Goal: Task Accomplishment & Management: Use online tool/utility

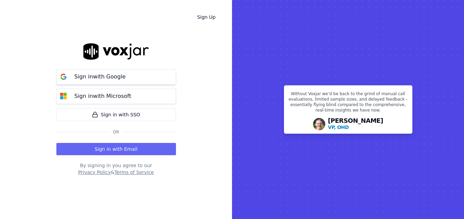
click at [105, 79] on p "Sign in with Google" at bounding box center [99, 77] width 51 height 8
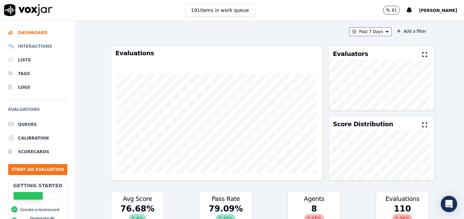
click at [40, 46] on li "Interactions" at bounding box center [37, 47] width 59 height 14
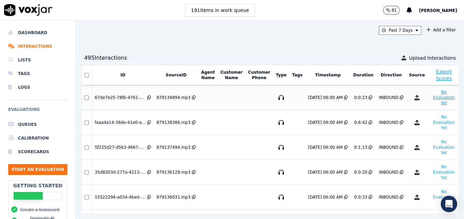
click at [431, 93] on button "No Evaluation Yet" at bounding box center [444, 97] width 27 height 19
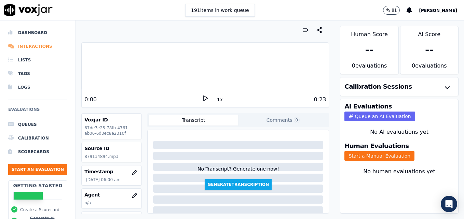
click at [32, 45] on li "Interactions" at bounding box center [37, 47] width 59 height 14
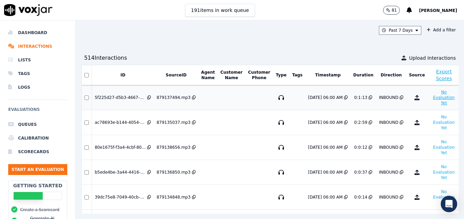
click at [431, 96] on button "No Evaluation Yet" at bounding box center [444, 97] width 27 height 19
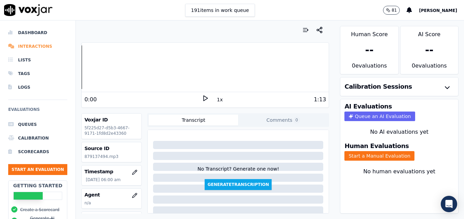
click at [33, 45] on li "Interactions" at bounding box center [37, 47] width 59 height 14
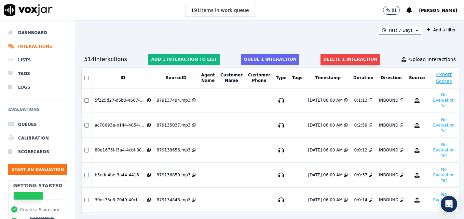
click at [323, 58] on button "Delete 1 interaction" at bounding box center [350, 59] width 59 height 11
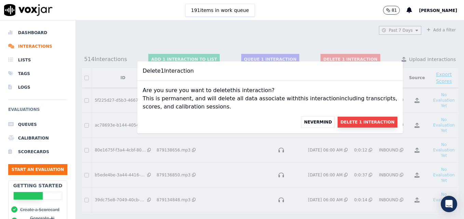
click at [341, 121] on button "Delete 1 Interaction" at bounding box center [367, 122] width 59 height 11
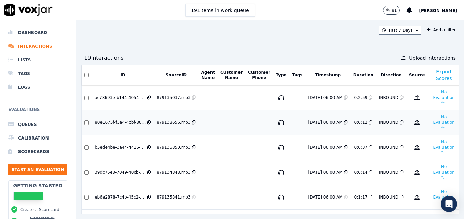
click at [108, 122] on div "80e1675f-f3a4-4cbf-80d1-40fb9e855a58" at bounding box center [120, 122] width 51 height 5
click at [431, 98] on button "No Evaluation Yet" at bounding box center [444, 97] width 27 height 19
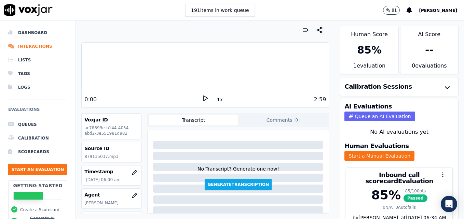
click at [202, 99] on icon at bounding box center [205, 98] width 7 height 7
click at [132, 193] on icon "button" at bounding box center [134, 195] width 5 height 5
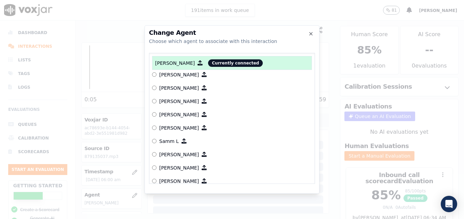
scroll to position [599, 0]
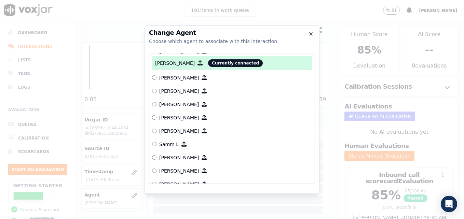
click at [309, 32] on icon "button" at bounding box center [310, 33] width 5 height 5
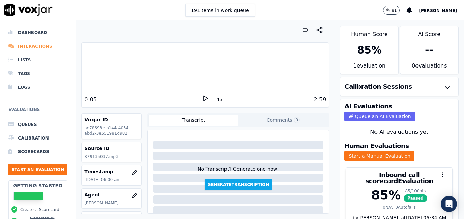
click at [29, 45] on li "Interactions" at bounding box center [37, 47] width 59 height 14
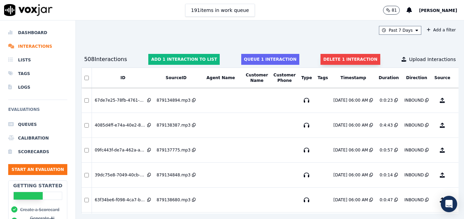
click at [336, 56] on button "Delete 1 interaction" at bounding box center [350, 59] width 59 height 11
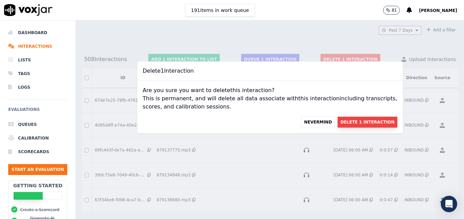
click at [351, 122] on button "Delete 1 Interaction" at bounding box center [367, 122] width 59 height 11
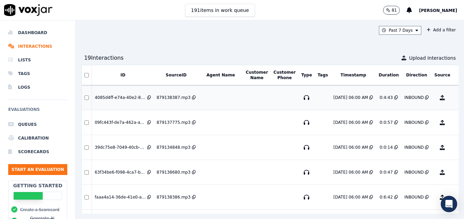
click at [456, 98] on button "No Evaluation Yet" at bounding box center [469, 97] width 27 height 19
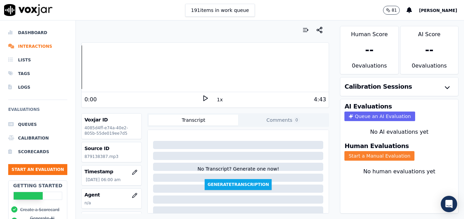
click at [391, 158] on button "Start a Manual Evaluation" at bounding box center [379, 156] width 70 height 10
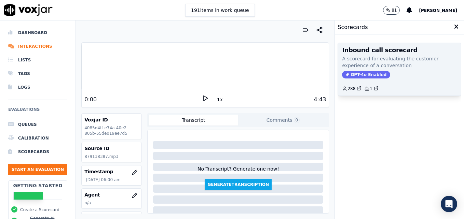
click at [355, 73] on span "GPT-4o Enabled" at bounding box center [366, 75] width 48 height 8
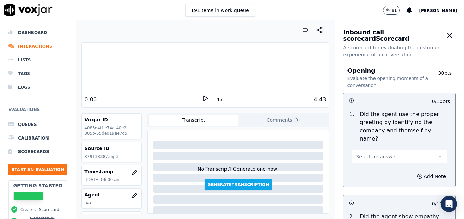
click at [202, 101] on icon at bounding box center [205, 98] width 7 height 7
click at [202, 98] on icon at bounding box center [205, 98] width 7 height 7
click at [132, 193] on icon "button" at bounding box center [134, 195] width 5 height 5
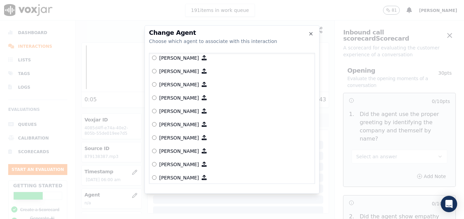
scroll to position [205, 0]
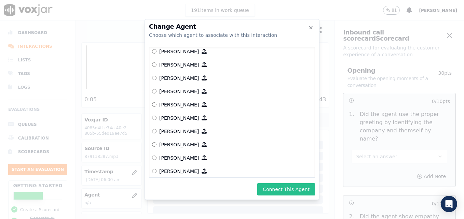
click at [292, 191] on button "Connect This Agent" at bounding box center [286, 189] width 58 height 12
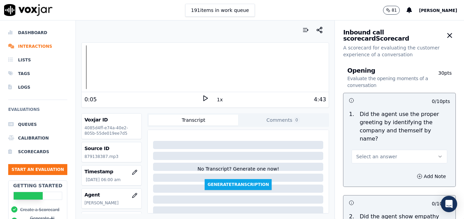
click at [437, 154] on icon "button" at bounding box center [439, 156] width 5 height 5
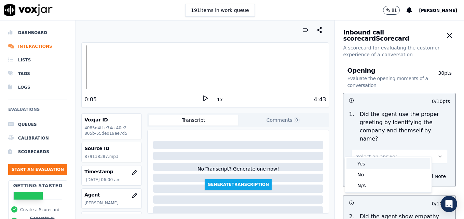
click at [367, 163] on div "Yes" at bounding box center [388, 164] width 84 height 11
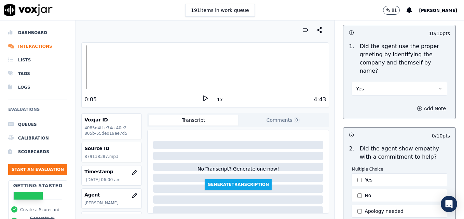
scroll to position [68, 0]
click at [417, 106] on icon "button" at bounding box center [419, 108] width 5 height 5
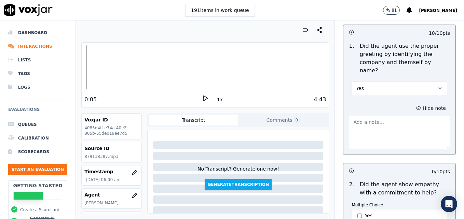
click at [381, 124] on textarea at bounding box center [399, 132] width 101 height 33
type textarea "Agent sounds muffled, like she talking on speaker."
click at [204, 99] on polygon at bounding box center [206, 98] width 4 height 5
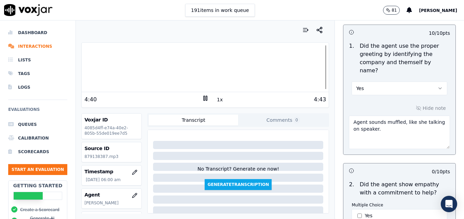
click at [202, 95] on icon at bounding box center [205, 98] width 7 height 7
click at [34, 46] on li "Interactions" at bounding box center [37, 47] width 59 height 14
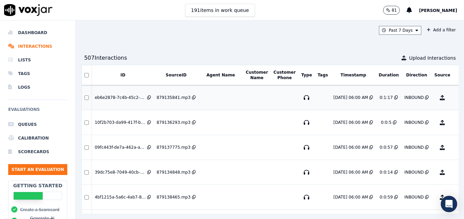
click at [456, 94] on button "No Evaluation Yet" at bounding box center [469, 97] width 27 height 19
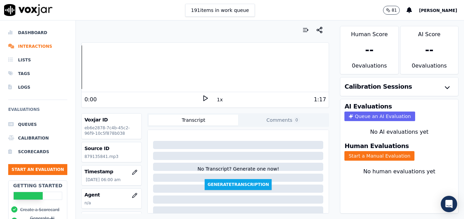
click at [202, 98] on icon at bounding box center [205, 98] width 7 height 7
click at [206, 96] on rect at bounding box center [206, 98] width 1 height 4
click at [27, 46] on li "Interactions" at bounding box center [37, 47] width 59 height 14
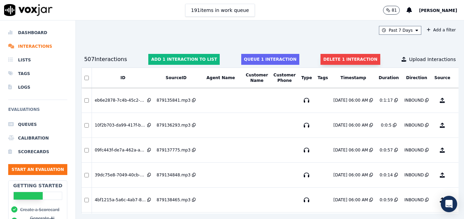
click at [330, 55] on button "Delete 1 interaction" at bounding box center [350, 59] width 59 height 11
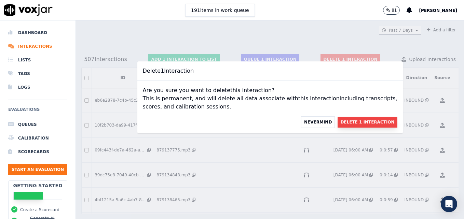
click at [342, 123] on button "Delete 1 Interaction" at bounding box center [367, 122] width 59 height 11
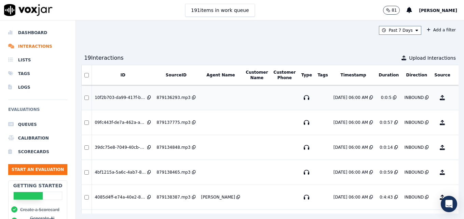
click at [456, 99] on button "No Evaluation Yet" at bounding box center [469, 97] width 27 height 19
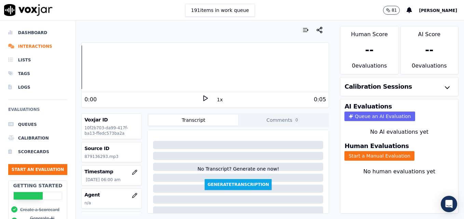
click at [202, 99] on icon at bounding box center [205, 98] width 7 height 7
click at [22, 45] on li "Interactions" at bounding box center [37, 47] width 59 height 14
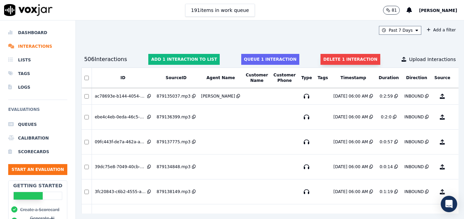
click at [350, 56] on button "Delete 1 interaction" at bounding box center [350, 59] width 59 height 11
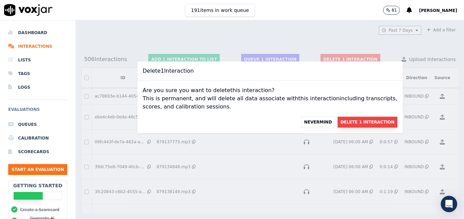
click at [355, 121] on button "Delete 1 Interaction" at bounding box center [367, 122] width 59 height 11
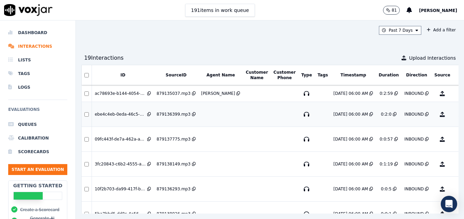
click at [456, 112] on button "No Evaluation Yet" at bounding box center [469, 114] width 27 height 19
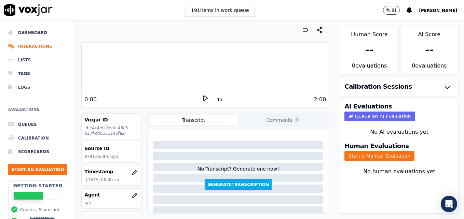
click at [202, 99] on icon at bounding box center [205, 98] width 7 height 7
click at [206, 99] on rect at bounding box center [206, 98] width 1 height 4
click at [29, 45] on li "Interactions" at bounding box center [37, 47] width 59 height 14
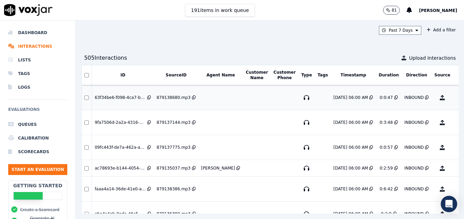
click at [174, 97] on div "879138680.mp3" at bounding box center [173, 97] width 34 height 5
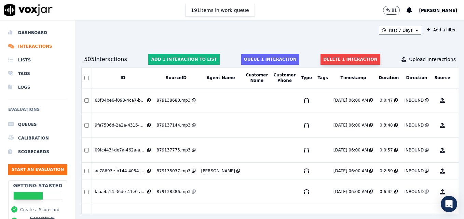
click at [327, 59] on button "Delete 1 interaction" at bounding box center [350, 59] width 59 height 11
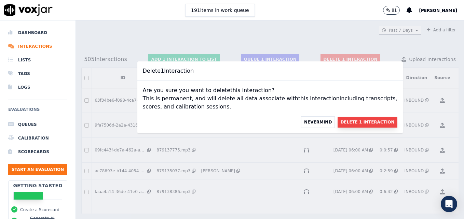
click at [350, 121] on button "Delete 1 Interaction" at bounding box center [367, 122] width 59 height 11
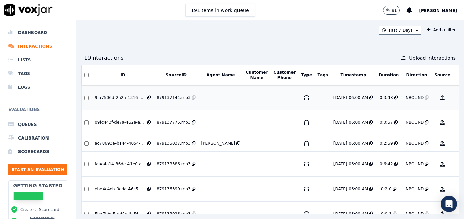
click at [456, 96] on button "No Evaluation Yet" at bounding box center [469, 97] width 27 height 19
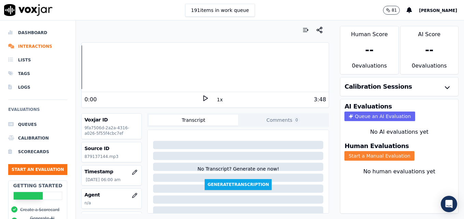
click at [360, 154] on button "Start a Manual Evaluation" at bounding box center [379, 156] width 70 height 10
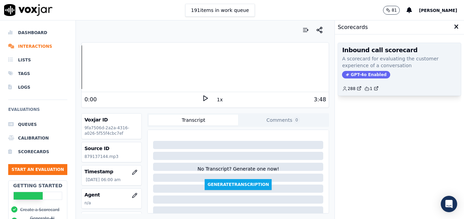
click at [361, 75] on span "GPT-4o Enabled" at bounding box center [366, 75] width 48 height 8
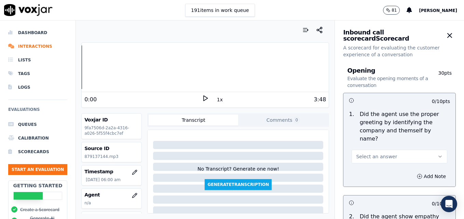
click at [203, 96] on icon at bounding box center [205, 98] width 7 height 7
click at [206, 97] on rect at bounding box center [206, 98] width 1 height 4
click at [132, 195] on icon "button" at bounding box center [134, 195] width 5 height 5
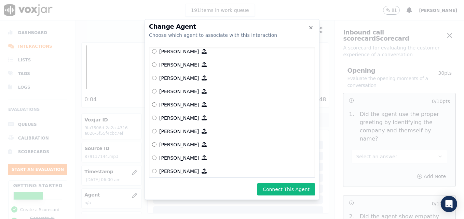
scroll to position [213, 0]
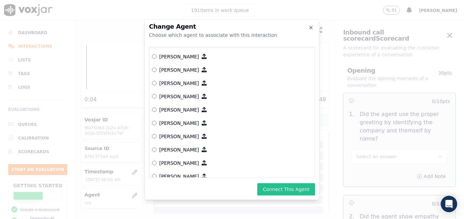
click at [277, 187] on button "Connect This Agent" at bounding box center [286, 189] width 58 height 12
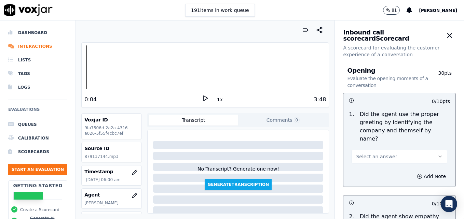
click at [204, 98] on polygon at bounding box center [206, 98] width 4 height 5
click at [165, 69] on div at bounding box center [205, 67] width 247 height 44
click at [204, 96] on rect at bounding box center [204, 98] width 1 height 4
click at [35, 45] on li "Interactions" at bounding box center [37, 47] width 59 height 14
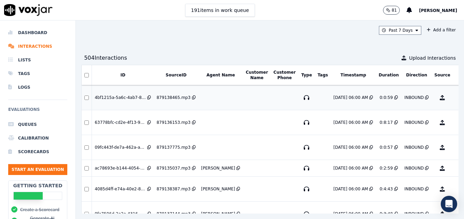
click at [456, 98] on button "No Evaluation Yet" at bounding box center [469, 97] width 27 height 19
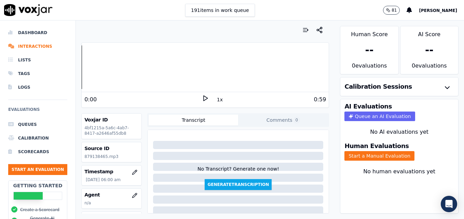
click at [204, 97] on polygon at bounding box center [206, 98] width 4 height 5
click at [202, 97] on icon at bounding box center [205, 98] width 7 height 7
click at [37, 44] on li "Interactions" at bounding box center [37, 47] width 59 height 14
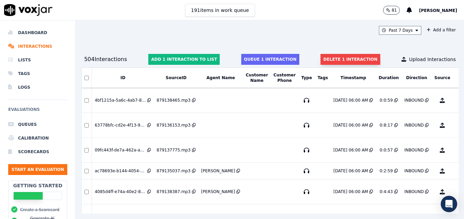
click at [329, 57] on button "Delete 1 interaction" at bounding box center [350, 59] width 59 height 11
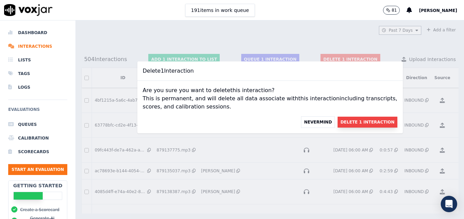
click at [348, 121] on button "Delete 1 Interaction" at bounding box center [367, 122] width 59 height 11
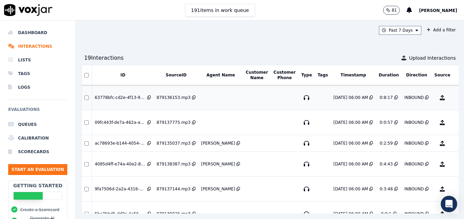
click at [456, 97] on button "No Evaluation Yet" at bounding box center [469, 97] width 27 height 19
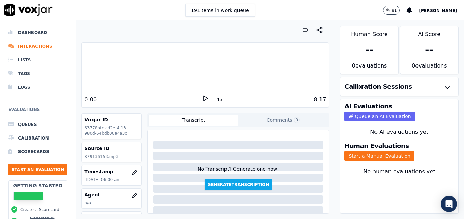
click at [202, 96] on icon at bounding box center [205, 98] width 7 height 7
click at [132, 195] on icon "button" at bounding box center [134, 195] width 5 height 5
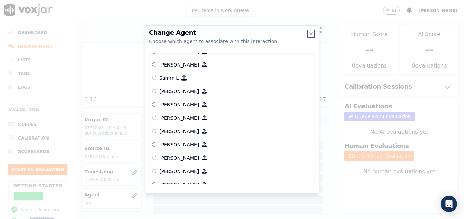
scroll to position [665, 0]
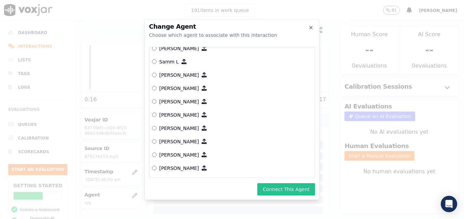
click at [295, 191] on button "Connect This Agent" at bounding box center [286, 189] width 58 height 12
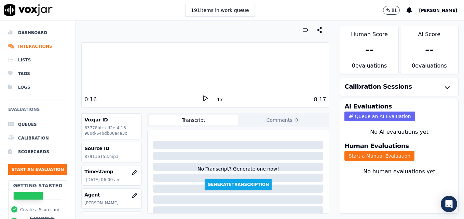
click at [82, 70] on div at bounding box center [205, 67] width 247 height 44
click at [204, 98] on polygon at bounding box center [206, 98] width 4 height 5
click at [385, 158] on button "Start a Manual Evaluation" at bounding box center [379, 156] width 70 height 10
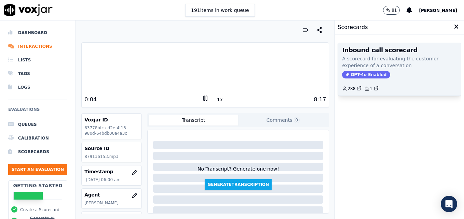
click at [358, 72] on span "GPT-4o Enabled" at bounding box center [366, 75] width 48 height 8
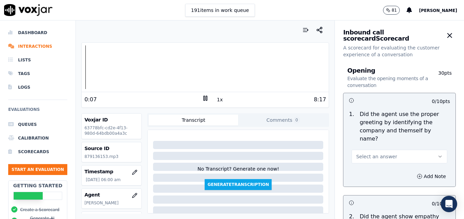
click at [437, 154] on icon "button" at bounding box center [439, 156] width 5 height 5
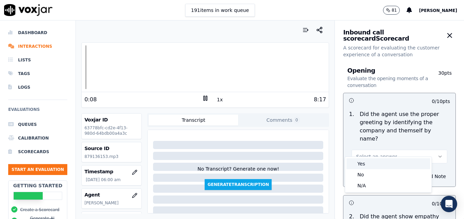
click at [368, 161] on div "Yes" at bounding box center [388, 164] width 84 height 11
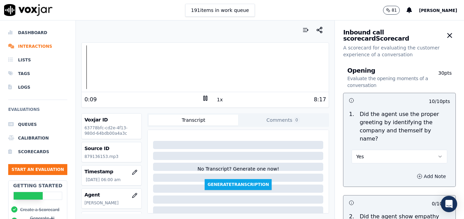
click at [417, 174] on icon "button" at bounding box center [419, 176] width 5 height 5
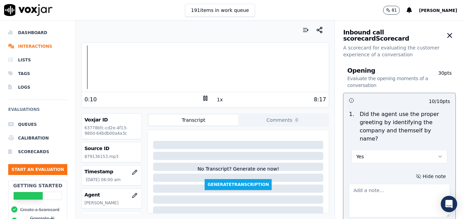
click at [399, 187] on textarea at bounding box center [399, 200] width 101 height 33
type textarea "G"
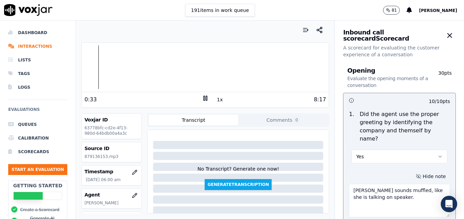
click at [84, 68] on div at bounding box center [205, 67] width 247 height 44
type textarea "Tatiana sounds muffled, like she is talking on speaker."
click at [202, 97] on icon at bounding box center [205, 98] width 7 height 7
click at [28, 45] on li "Interactions" at bounding box center [37, 47] width 59 height 14
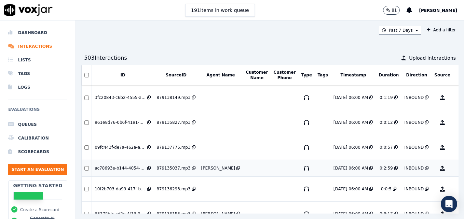
scroll to position [34, 0]
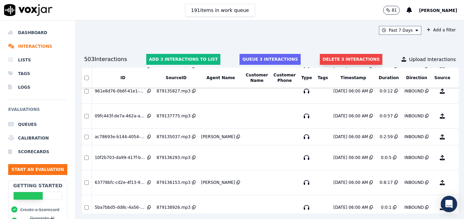
click at [332, 57] on button "Delete 3 interactions" at bounding box center [351, 59] width 63 height 11
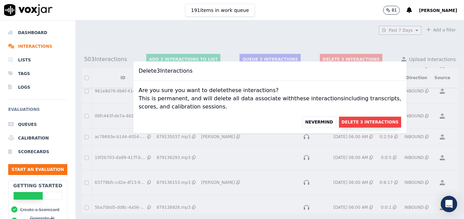
click at [349, 123] on button "Delete 3 Interactions" at bounding box center [370, 122] width 63 height 11
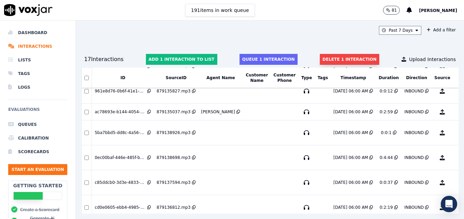
click at [333, 57] on button "Delete 1 interaction" at bounding box center [349, 59] width 59 height 11
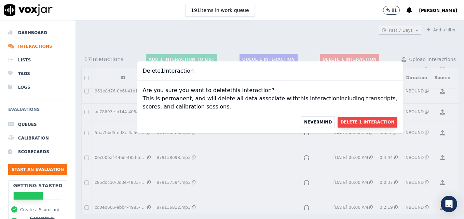
click at [340, 122] on button "Delete 1 Interaction" at bounding box center [367, 122] width 59 height 11
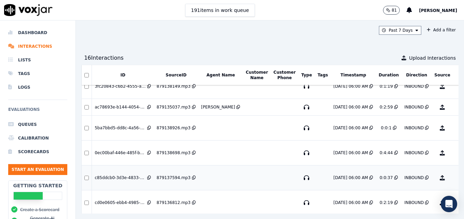
scroll to position [0, 0]
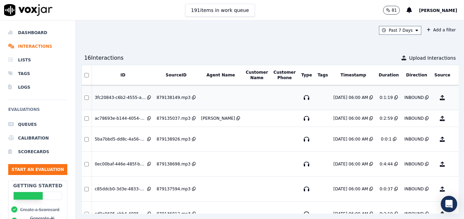
click at [456, 98] on button "No Evaluation Yet" at bounding box center [469, 97] width 27 height 19
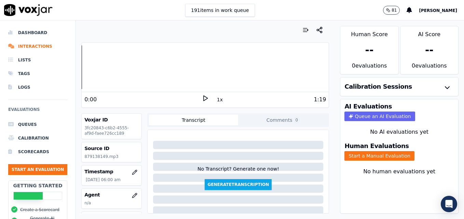
click at [205, 100] on icon at bounding box center [205, 98] width 7 height 7
drag, startPoint x: 202, startPoint y: 95, endPoint x: 193, endPoint y: 94, distance: 9.0
click at [202, 96] on icon at bounding box center [205, 98] width 7 height 7
click at [43, 45] on li "Interactions" at bounding box center [37, 47] width 59 height 14
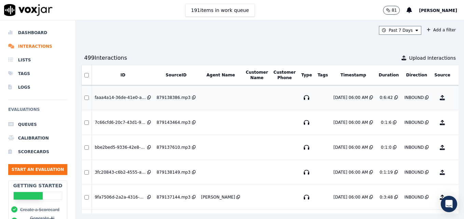
click at [456, 96] on button "No Evaluation Yet" at bounding box center [469, 97] width 27 height 19
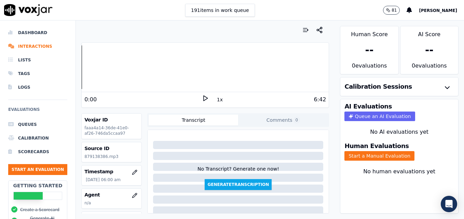
click at [203, 97] on icon at bounding box center [205, 98] width 7 height 7
click at [164, 67] on div at bounding box center [205, 67] width 247 height 44
click at [206, 98] on rect at bounding box center [206, 98] width 1 height 4
click at [35, 47] on li "Interactions" at bounding box center [37, 47] width 59 height 14
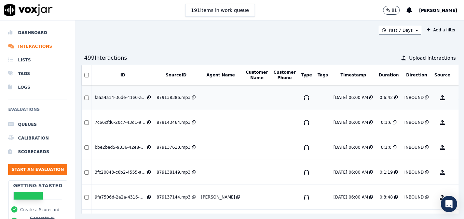
click at [456, 93] on button "No Evaluation Yet" at bounding box center [469, 97] width 27 height 19
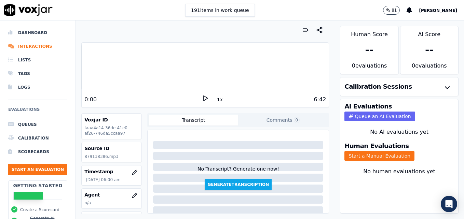
click at [202, 97] on icon at bounding box center [205, 98] width 7 height 7
click at [201, 94] on div "4:11 1x 6:42" at bounding box center [205, 99] width 247 height 15
click at [25, 47] on li "Interactions" at bounding box center [37, 47] width 59 height 14
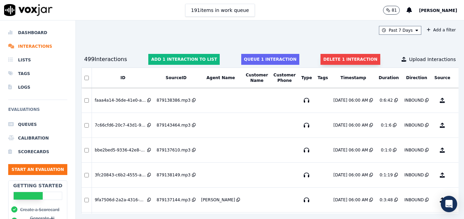
click at [339, 58] on button "Delete 1 interaction" at bounding box center [350, 59] width 59 height 11
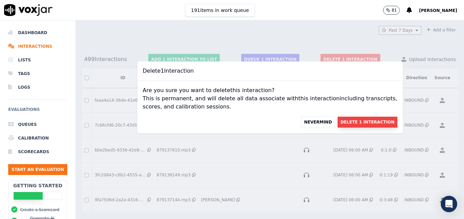
click at [350, 120] on button "Delete 1 Interaction" at bounding box center [367, 122] width 59 height 11
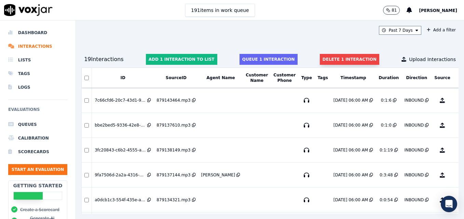
click at [326, 57] on button "Delete 1 interaction" at bounding box center [349, 59] width 59 height 11
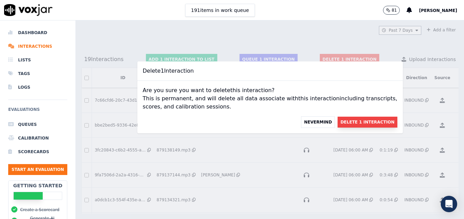
click at [338, 125] on button "Delete 1 Interaction" at bounding box center [367, 122] width 59 height 11
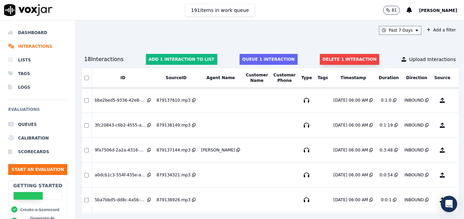
click at [328, 58] on button "Delete 1 interaction" at bounding box center [349, 59] width 59 height 11
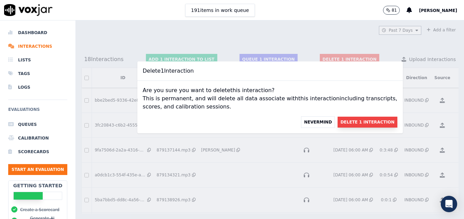
click at [339, 125] on button "Delete 1 Interaction" at bounding box center [367, 122] width 59 height 11
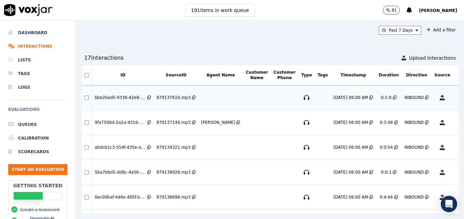
click at [456, 99] on button "No Evaluation Yet" at bounding box center [469, 97] width 27 height 19
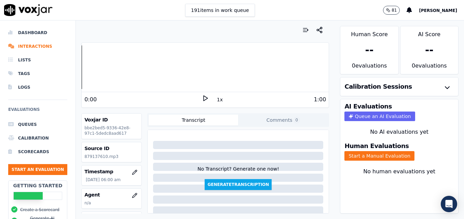
click at [202, 98] on icon at bounding box center [205, 98] width 7 height 7
click at [82, 68] on div at bounding box center [205, 67] width 247 height 44
click at [204, 98] on rect at bounding box center [204, 98] width 1 height 4
click at [133, 195] on icon "button" at bounding box center [135, 195] width 4 height 4
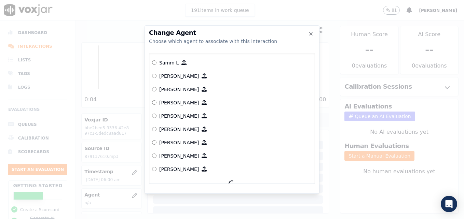
scroll to position [666, 0]
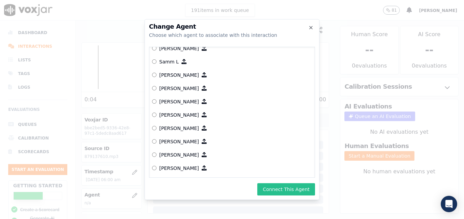
click at [275, 188] on button "Connect This Agent" at bounding box center [286, 189] width 58 height 12
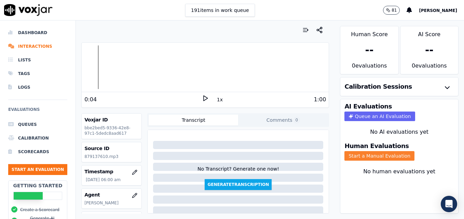
click at [369, 156] on button "Start a Manual Evaluation" at bounding box center [379, 156] width 70 height 10
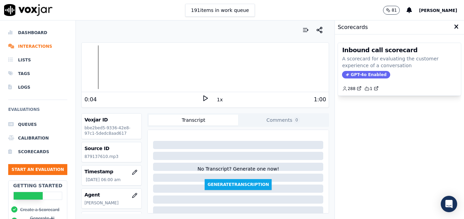
drag, startPoint x: 356, startPoint y: 74, endPoint x: 356, endPoint y: 95, distance: 20.9
click at [356, 74] on span "GPT-4o Enabled" at bounding box center [366, 75] width 48 height 8
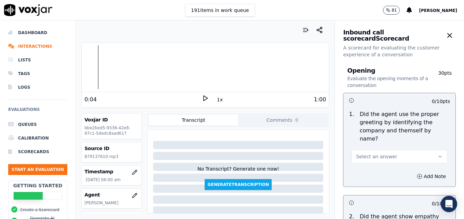
click at [430, 150] on button "Select an answer" at bounding box center [400, 157] width 96 height 14
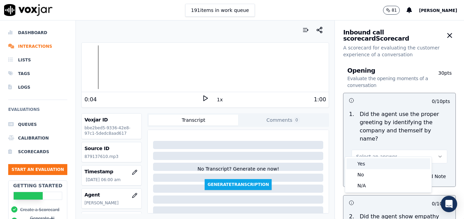
click at [368, 163] on div "Yes" at bounding box center [388, 164] width 84 height 11
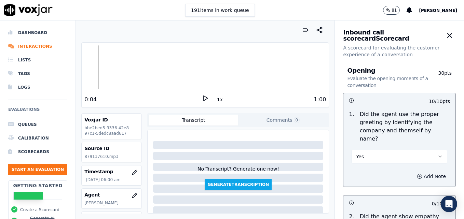
click at [417, 174] on icon "button" at bounding box center [419, 176] width 5 height 5
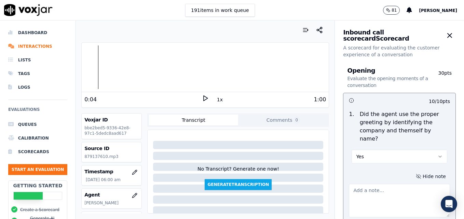
click at [389, 188] on textarea at bounding box center [399, 200] width 101 height 33
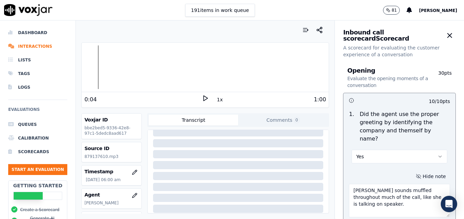
scroll to position [68, 0]
type textarea "Tatiana sounds muffled throughout much of the call, like she is talking on spea…"
click at [202, 97] on icon at bounding box center [205, 98] width 7 height 7
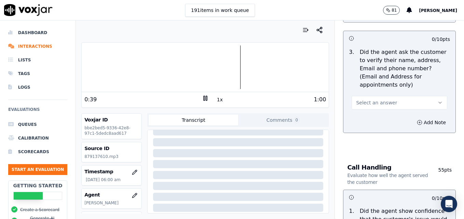
scroll to position [342, 0]
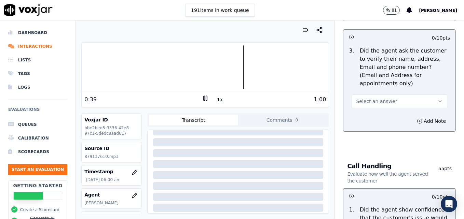
click at [426, 95] on button "Select an answer" at bounding box center [400, 102] width 96 height 14
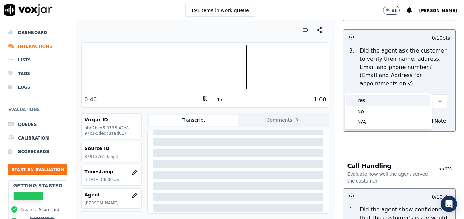
click at [380, 100] on div "Yes" at bounding box center [388, 100] width 84 height 11
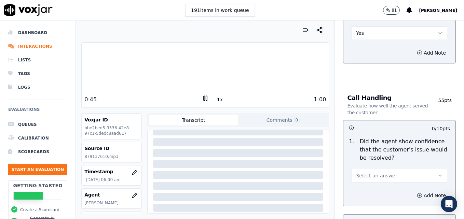
scroll to position [444, 0]
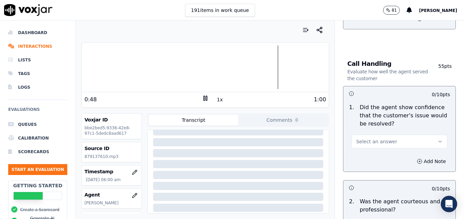
click at [437, 139] on icon "button" at bounding box center [439, 141] width 5 height 5
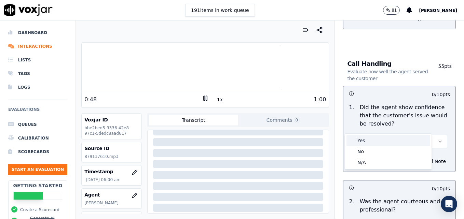
click at [392, 140] on div "Yes" at bounding box center [388, 140] width 84 height 11
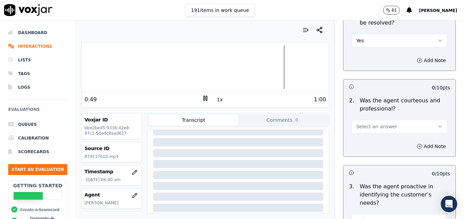
scroll to position [547, 0]
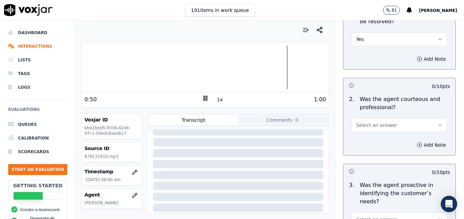
click at [428, 119] on button "Select an answer" at bounding box center [400, 126] width 96 height 14
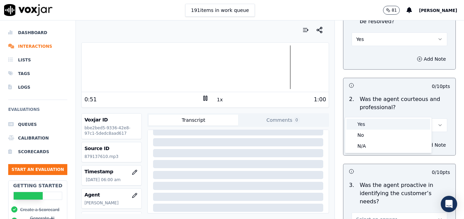
click at [397, 127] on div "Yes" at bounding box center [388, 124] width 84 height 11
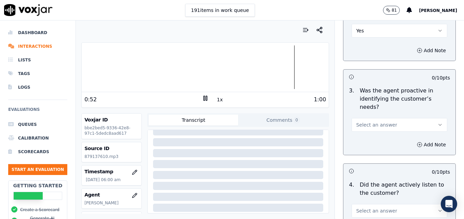
scroll to position [649, 0]
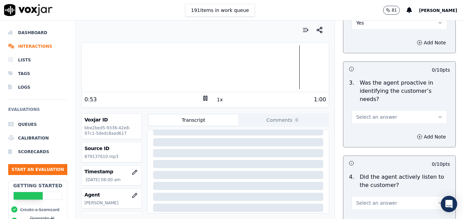
click at [421, 110] on button "Select an answer" at bounding box center [400, 117] width 96 height 14
click at [405, 109] on div "Yes" at bounding box center [388, 108] width 84 height 11
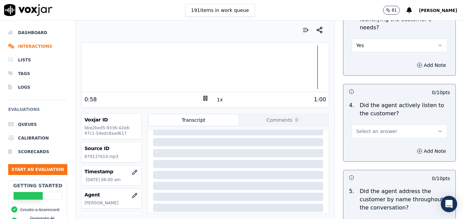
scroll to position [752, 0]
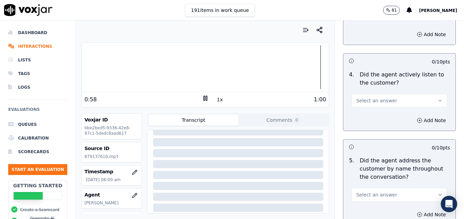
click at [437, 98] on icon "button" at bounding box center [439, 100] width 5 height 5
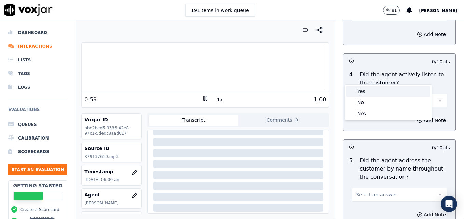
click at [397, 95] on div "Yes" at bounding box center [388, 91] width 84 height 11
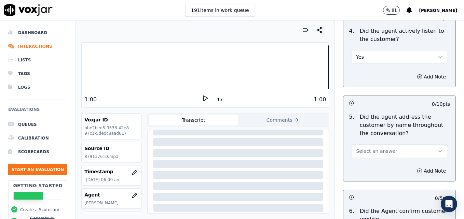
scroll to position [820, 0]
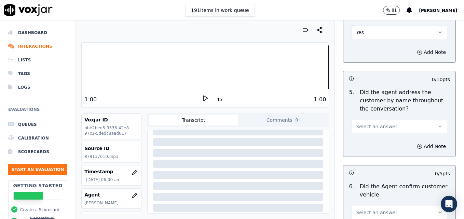
click at [437, 124] on icon "button" at bounding box center [439, 126] width 5 height 5
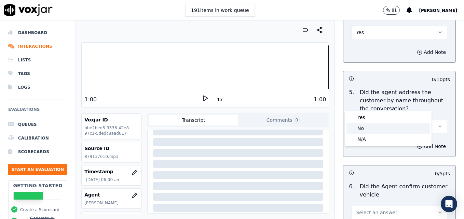
click at [383, 126] on div "No" at bounding box center [388, 128] width 84 height 11
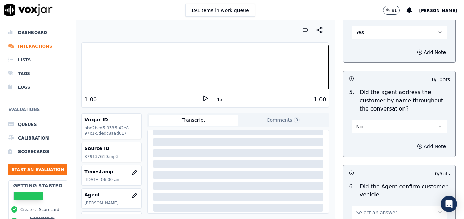
click at [417, 144] on icon "button" at bounding box center [419, 146] width 5 height 5
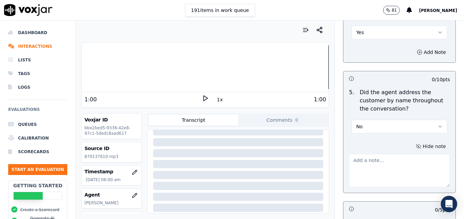
click at [396, 154] on textarea at bounding box center [399, 170] width 101 height 33
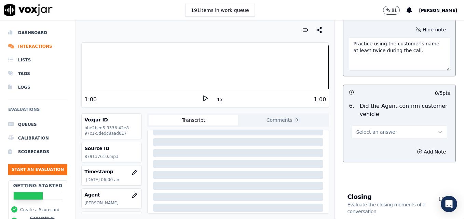
scroll to position [957, 0]
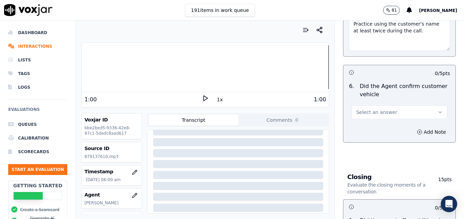
type textarea "Practice using the customer's name at least twice during the call."
click at [437, 110] on icon "button" at bounding box center [439, 112] width 5 height 5
click at [380, 107] on div "Yes" at bounding box center [388, 103] width 84 height 11
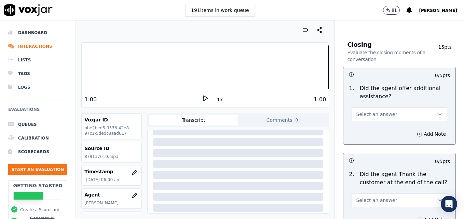
scroll to position [1093, 0]
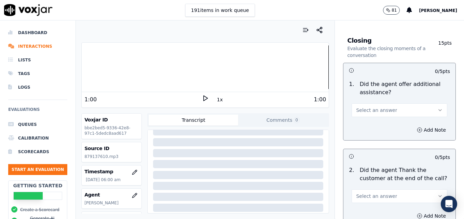
click at [422, 104] on button "Select an answer" at bounding box center [400, 111] width 96 height 14
click at [373, 100] on div "Yes" at bounding box center [388, 101] width 84 height 11
click at [417, 127] on icon "button" at bounding box center [419, 129] width 5 height 5
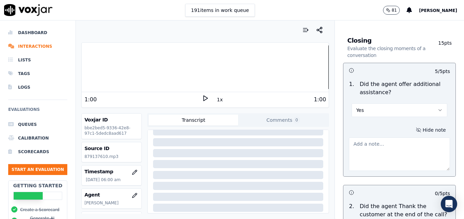
click at [395, 138] on textarea at bounding box center [399, 154] width 101 height 33
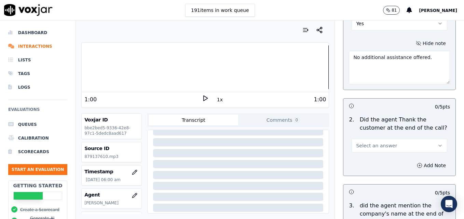
scroll to position [1196, 0]
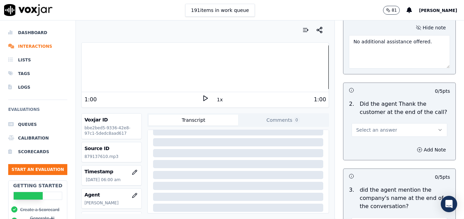
type textarea "No additional assistance offered."
click at [437, 127] on icon "button" at bounding box center [439, 129] width 5 height 5
click at [367, 122] on div "Yes" at bounding box center [388, 120] width 84 height 11
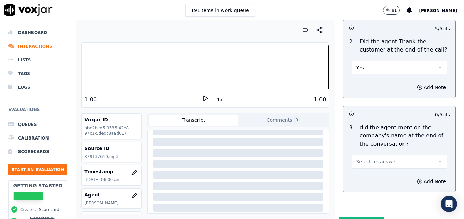
scroll to position [1263, 0]
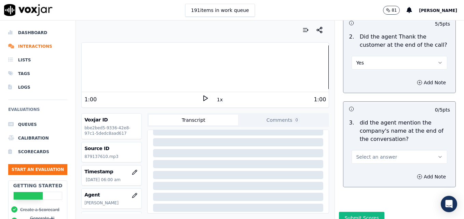
click at [437, 154] on icon "button" at bounding box center [439, 156] width 5 height 5
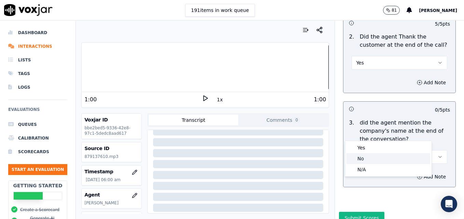
click at [370, 158] on div "No" at bounding box center [388, 158] width 84 height 11
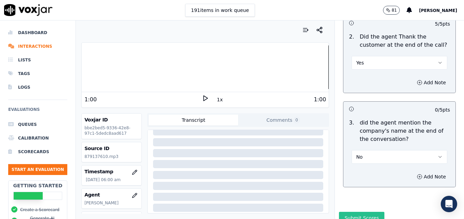
click at [357, 212] on button "Submit Scores" at bounding box center [361, 218] width 45 height 12
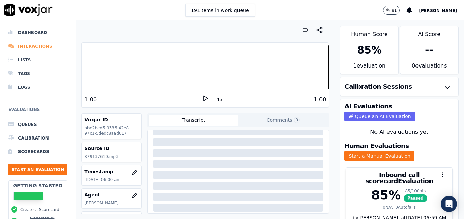
click at [32, 47] on li "Interactions" at bounding box center [37, 47] width 59 height 14
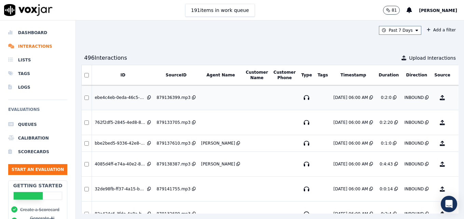
click at [456, 96] on button "No Evaluation Yet" at bounding box center [469, 97] width 27 height 19
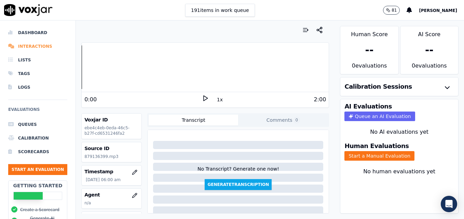
click at [34, 46] on li "Interactions" at bounding box center [37, 47] width 59 height 14
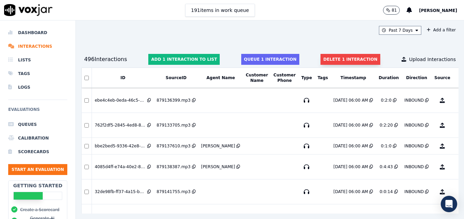
click at [336, 55] on button "Delete 1 interaction" at bounding box center [350, 59] width 59 height 11
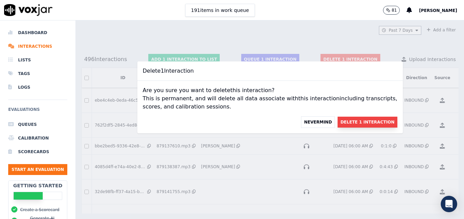
click at [351, 122] on button "Delete 1 Interaction" at bounding box center [367, 122] width 59 height 11
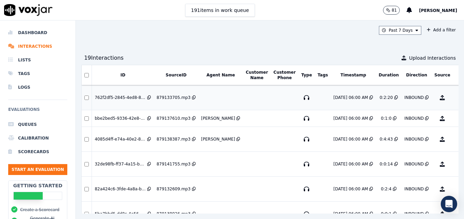
click at [456, 98] on button "No Evaluation Yet" at bounding box center [469, 97] width 27 height 19
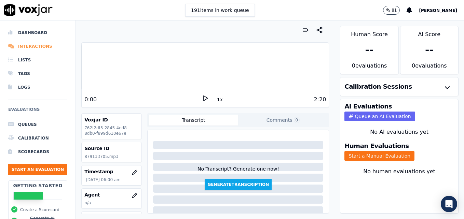
click at [27, 46] on li "Interactions" at bounding box center [37, 47] width 59 height 14
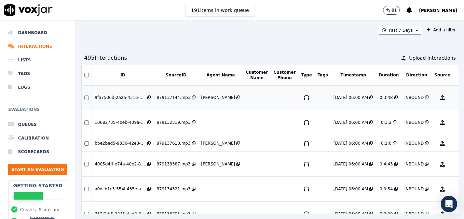
click at [456, 97] on button "No Evaluation Yet" at bounding box center [469, 97] width 27 height 19
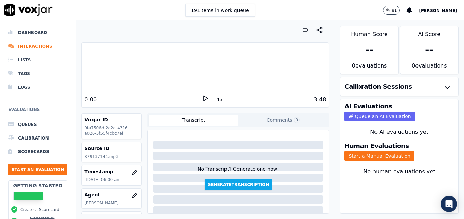
click at [202, 97] on icon at bounding box center [205, 98] width 7 height 7
click at [133, 195] on icon "button" at bounding box center [135, 195] width 4 height 4
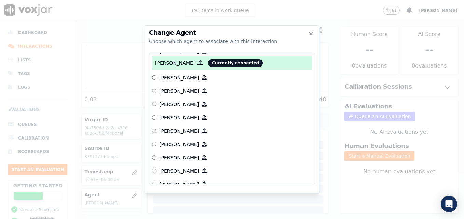
scroll to position [171, 0]
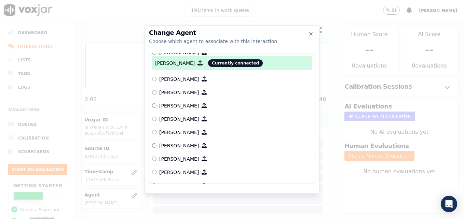
click at [343, 181] on div at bounding box center [232, 109] width 464 height 219
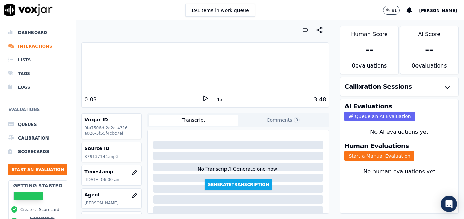
click at [204, 99] on polygon at bounding box center [206, 98] width 4 height 5
click at [206, 98] on rect at bounding box center [206, 98] width 1 height 4
click at [29, 45] on li "Interactions" at bounding box center [37, 47] width 59 height 14
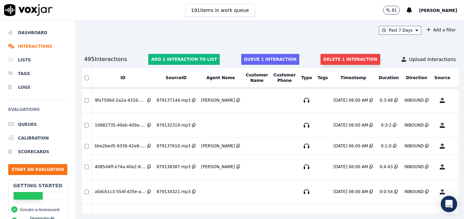
click at [332, 58] on button "Delete 1 interaction" at bounding box center [350, 59] width 59 height 11
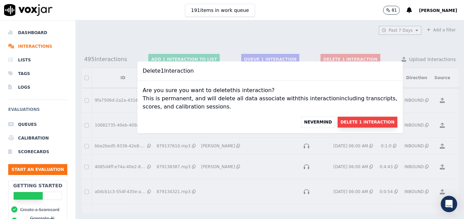
click at [346, 124] on button "Delete 1 Interaction" at bounding box center [367, 122] width 59 height 11
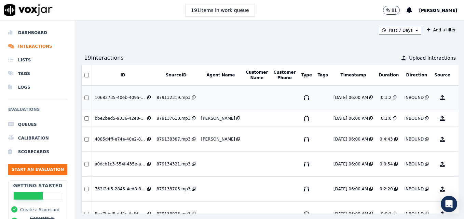
click at [456, 95] on button "No Evaluation Yet" at bounding box center [469, 97] width 27 height 19
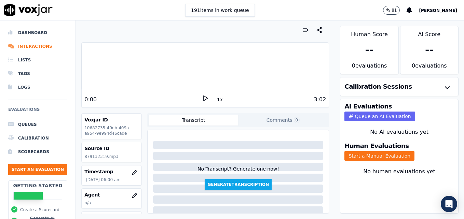
click at [204, 96] on polygon at bounding box center [206, 98] width 4 height 5
click at [204, 96] on rect at bounding box center [204, 98] width 1 height 4
click at [202, 97] on icon at bounding box center [205, 98] width 7 height 7
click at [128, 196] on button "button" at bounding box center [135, 196] width 14 height 14
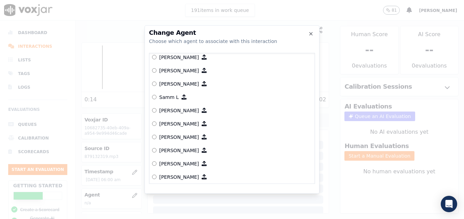
scroll to position [649, 0]
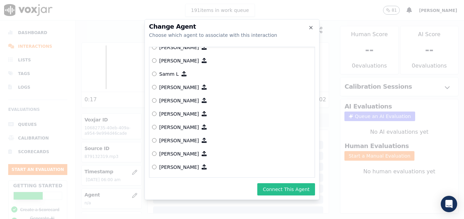
click at [275, 188] on button "Connect This Agent" at bounding box center [286, 189] width 58 height 12
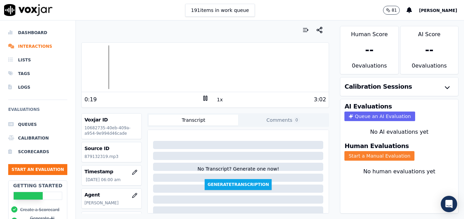
click at [371, 157] on button "Start a Manual Evaluation" at bounding box center [379, 156] width 70 height 10
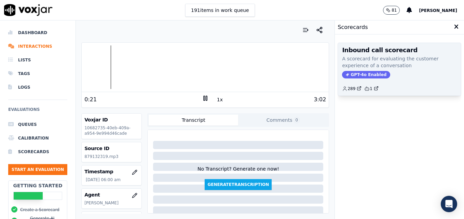
click at [355, 72] on span "GPT-4o Enabled" at bounding box center [366, 75] width 48 height 8
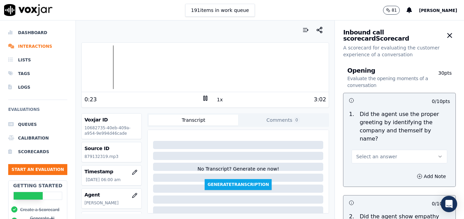
click at [82, 68] on div at bounding box center [205, 67] width 247 height 44
click at [416, 151] on button "Select an answer" at bounding box center [400, 157] width 96 height 14
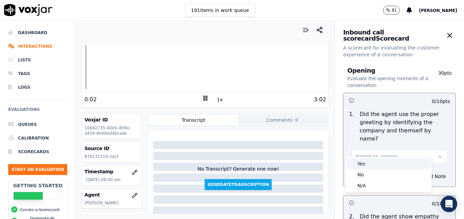
click at [364, 161] on div "Yes" at bounding box center [388, 164] width 84 height 11
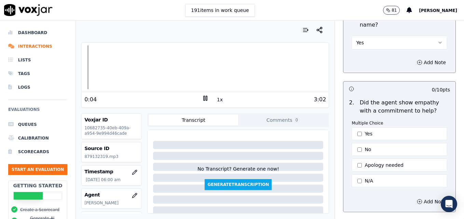
scroll to position [137, 0]
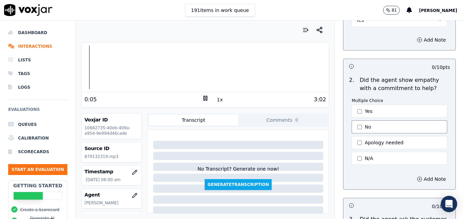
click at [352, 106] on button "Yes" at bounding box center [400, 111] width 96 height 13
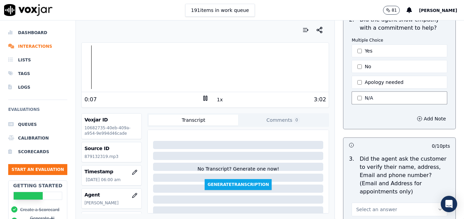
scroll to position [205, 0]
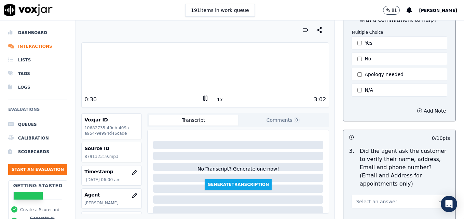
click at [96, 68] on div at bounding box center [205, 67] width 247 height 44
click at [100, 64] on div at bounding box center [205, 67] width 247 height 44
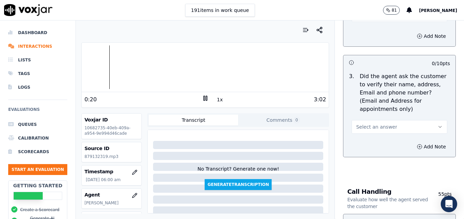
scroll to position [308, 0]
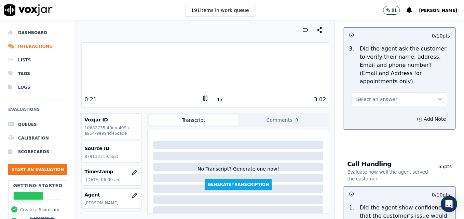
click at [437, 97] on icon "button" at bounding box center [439, 99] width 5 height 5
click at [366, 109] on div "No" at bounding box center [388, 109] width 84 height 11
click at [417, 117] on icon "button" at bounding box center [419, 119] width 5 height 5
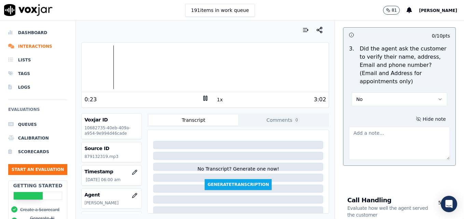
click at [393, 127] on textarea at bounding box center [399, 143] width 101 height 33
type textarea "New/returning customer not verified."
click at [205, 95] on icon at bounding box center [205, 98] width 7 height 7
click at [202, 96] on icon at bounding box center [205, 98] width 7 height 7
click at [204, 97] on rect at bounding box center [204, 98] width 1 height 4
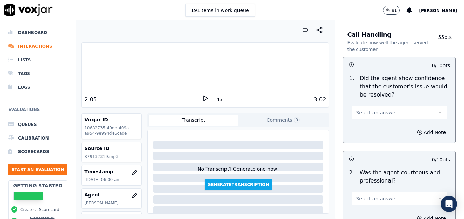
scroll to position [478, 0]
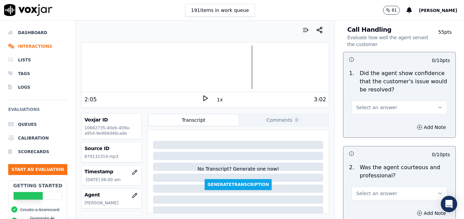
click at [437, 105] on icon "button" at bounding box center [439, 107] width 5 height 5
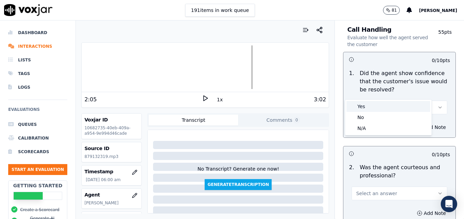
click at [399, 104] on div "Yes" at bounding box center [388, 106] width 84 height 11
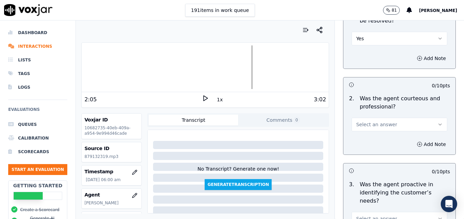
scroll to position [581, 0]
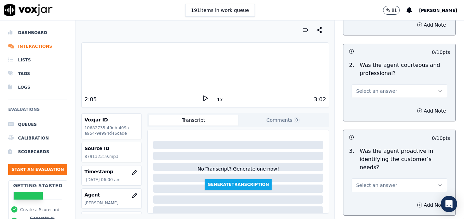
click at [437, 88] on icon "button" at bounding box center [439, 90] width 5 height 5
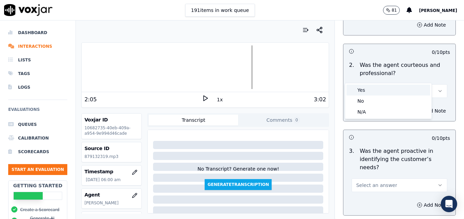
click at [368, 87] on div "Yes" at bounding box center [388, 90] width 84 height 11
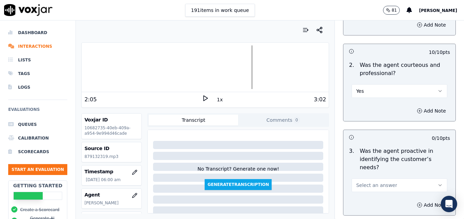
drag, startPoint x: 404, startPoint y: 94, endPoint x: 404, endPoint y: 102, distance: 7.9
click at [417, 108] on icon "button" at bounding box center [419, 110] width 5 height 5
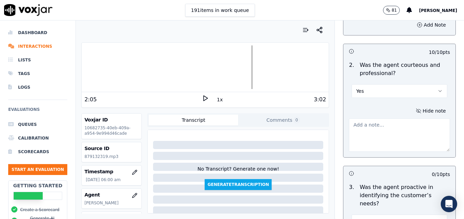
click at [397, 126] on textarea at bounding box center [399, 135] width 101 height 33
click at [383, 119] on textarea "Dead air with no courtesy statement observed from 1:43-1:56." at bounding box center [399, 135] width 101 height 33
type textarea "Dead air with no clear courtesy statement observed from 1:43-1:56."
click at [202, 95] on icon at bounding box center [205, 98] width 7 height 7
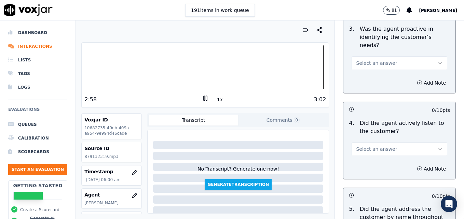
scroll to position [752, 0]
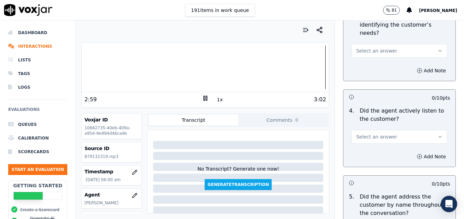
click at [439, 136] on icon "button" at bounding box center [440, 136] width 3 height 1
click at [397, 126] on div "Yes" at bounding box center [388, 127] width 84 height 11
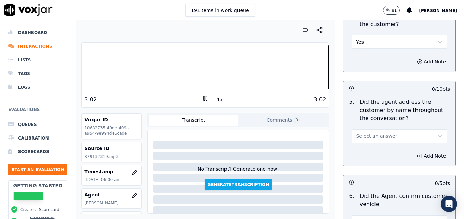
scroll to position [854, 0]
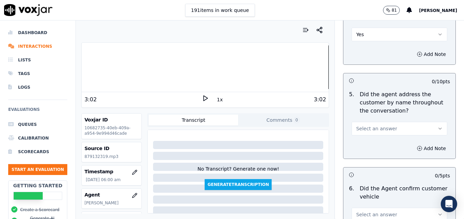
click at [437, 126] on icon "button" at bounding box center [439, 128] width 5 height 5
click at [363, 117] on div "Yes" at bounding box center [388, 119] width 84 height 11
click at [417, 146] on icon "button" at bounding box center [419, 148] width 5 height 5
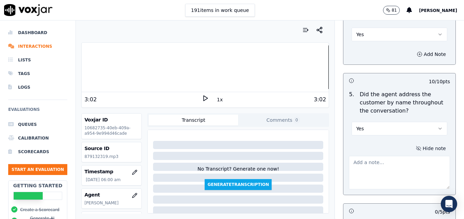
click at [399, 156] on textarea at bounding box center [399, 172] width 101 height 33
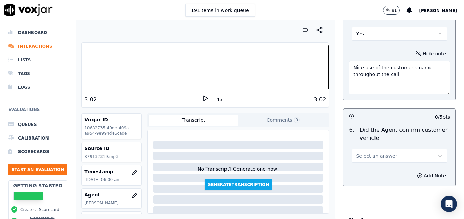
scroll to position [991, 0]
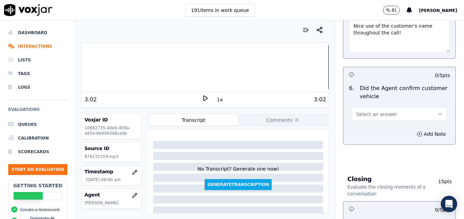
type textarea "Nice use of the customer's name throughout the call!"
click at [426, 108] on button "Select an answer" at bounding box center [400, 115] width 96 height 14
click at [366, 105] on div "Yes" at bounding box center [388, 105] width 84 height 11
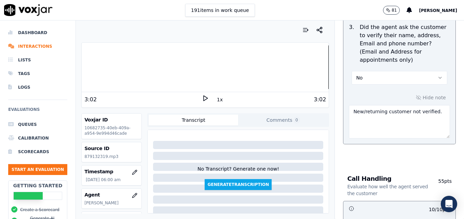
scroll to position [342, 0]
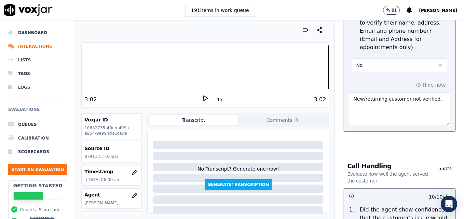
drag, startPoint x: 430, startPoint y: 81, endPoint x: 333, endPoint y: 86, distance: 96.5
click at [422, 58] on button "No" at bounding box center [400, 65] width 96 height 14
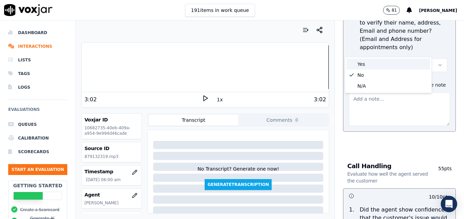
click at [396, 65] on div "Yes" at bounding box center [388, 64] width 84 height 11
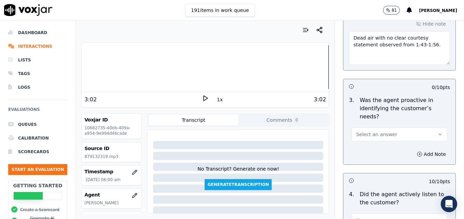
scroll to position [683, 0]
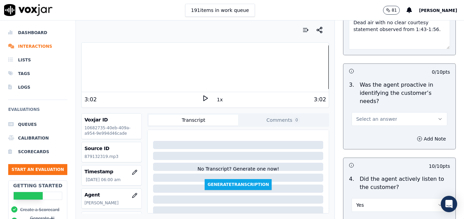
drag, startPoint x: 428, startPoint y: 93, endPoint x: 412, endPoint y: 102, distance: 18.4
click at [428, 112] on button "Select an answer" at bounding box center [400, 119] width 96 height 14
click at [395, 108] on div "Yes" at bounding box center [388, 110] width 84 height 11
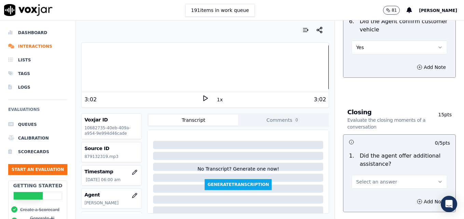
scroll to position [1059, 0]
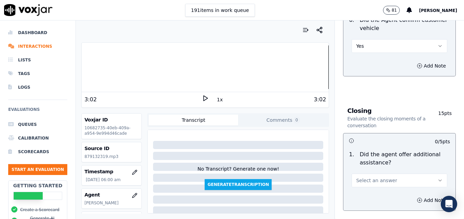
click at [146, 69] on div at bounding box center [205, 67] width 247 height 44
click at [202, 98] on icon at bounding box center [205, 98] width 7 height 7
click at [206, 98] on rect at bounding box center [206, 98] width 1 height 4
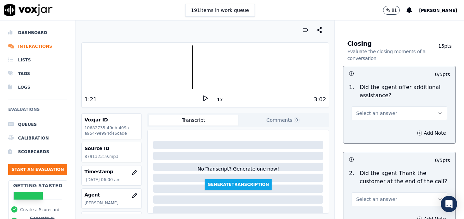
scroll to position [1128, 0]
click at [437, 110] on icon "button" at bounding box center [439, 112] width 5 height 5
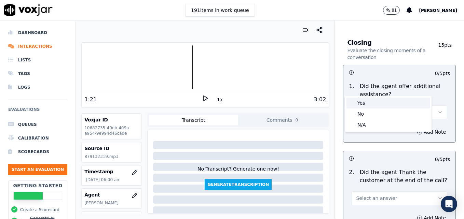
click at [369, 104] on div "Yes" at bounding box center [388, 103] width 84 height 11
click at [417, 129] on icon "button" at bounding box center [419, 131] width 5 height 5
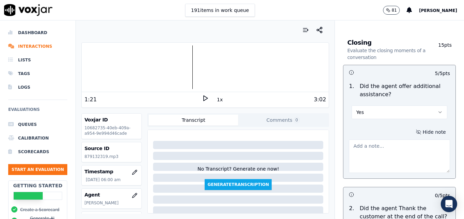
click at [402, 140] on textarea at bounding box center [399, 156] width 101 height 33
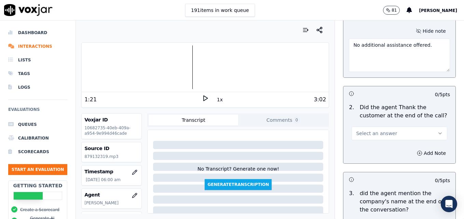
scroll to position [1230, 0]
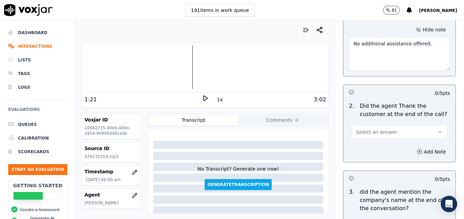
type textarea "No additional assistance offered."
click at [437, 129] on icon "button" at bounding box center [439, 131] width 5 height 5
click at [367, 121] on div "Yes" at bounding box center [388, 123] width 84 height 11
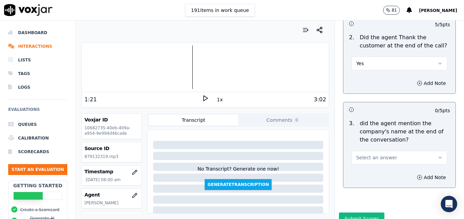
scroll to position [1299, 0]
drag, startPoint x: 428, startPoint y: 129, endPoint x: 417, endPoint y: 135, distance: 11.9
click at [427, 150] on button "Select an answer" at bounding box center [400, 157] width 96 height 14
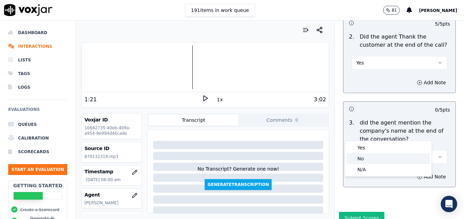
click at [364, 158] on div "No" at bounding box center [388, 158] width 84 height 11
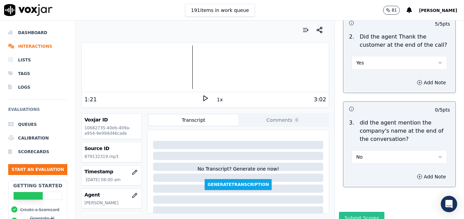
click at [362, 212] on button "Submit Scores" at bounding box center [361, 218] width 45 height 12
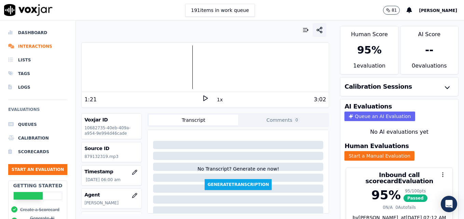
click at [316, 27] on icon "button" at bounding box center [319, 30] width 7 height 7
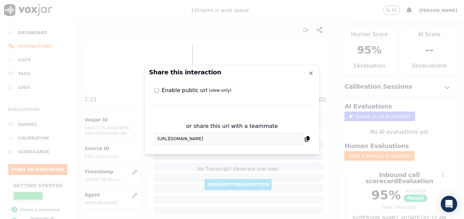
click at [154, 139] on div "or share this url with a teammate https://app.voxjar.com/interactions/10682735-…" at bounding box center [232, 133] width 166 height 33
click at [308, 69] on div "Share this interaction Enable public url (view only) or share this url with a t…" at bounding box center [232, 110] width 175 height 90
click at [311, 73] on icon "button" at bounding box center [310, 73] width 5 height 5
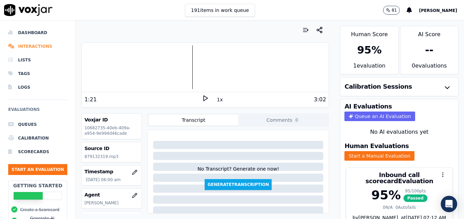
click at [39, 45] on li "Interactions" at bounding box center [37, 47] width 59 height 14
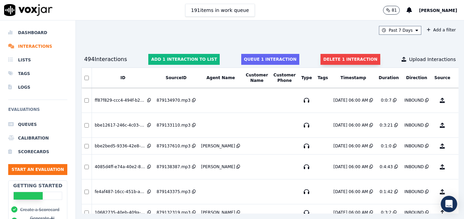
click at [329, 58] on button "Delete 1 interaction" at bounding box center [350, 59] width 59 height 11
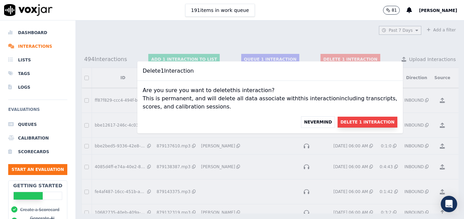
click at [341, 118] on button "Delete 1 Interaction" at bounding box center [367, 122] width 59 height 11
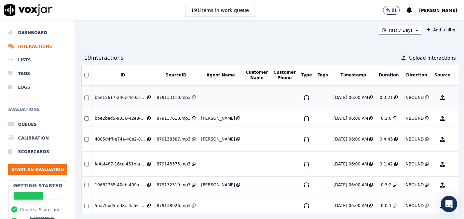
click at [456, 97] on button "No Evaluation Yet" at bounding box center [469, 97] width 27 height 19
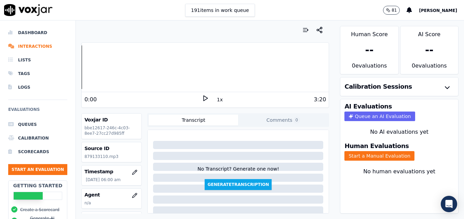
click at [204, 97] on polygon at bounding box center [206, 98] width 4 height 5
click at [202, 97] on icon at bounding box center [205, 98] width 7 height 7
click at [133, 197] on icon "button" at bounding box center [135, 195] width 4 height 4
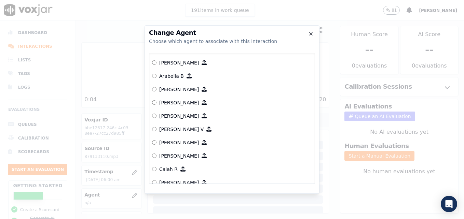
click at [312, 35] on icon "button" at bounding box center [311, 33] width 3 height 3
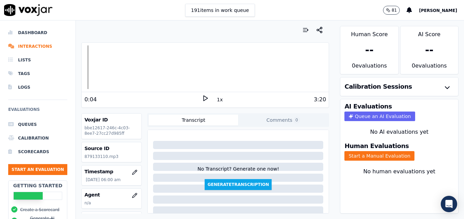
click at [204, 97] on polygon at bounding box center [206, 98] width 4 height 5
click at [82, 68] on div at bounding box center [205, 67] width 247 height 44
click at [202, 97] on icon at bounding box center [205, 98] width 7 height 7
click at [132, 197] on icon "button" at bounding box center [134, 195] width 5 height 5
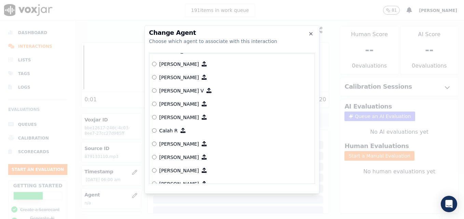
scroll to position [68, 0]
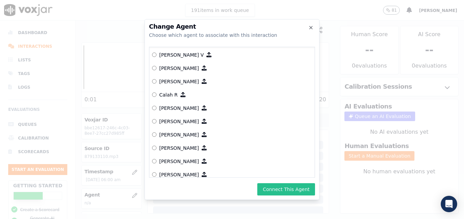
click at [273, 190] on button "Connect This Agent" at bounding box center [286, 189] width 58 height 12
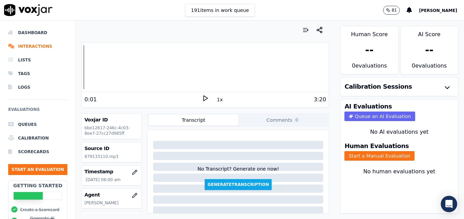
click at [202, 99] on icon at bounding box center [205, 98] width 7 height 7
click at [375, 154] on button "Start a Manual Evaluation" at bounding box center [379, 156] width 70 height 10
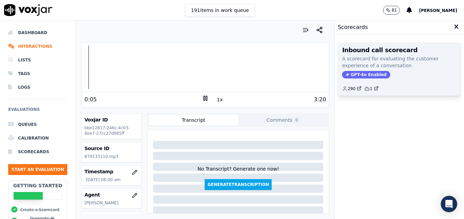
click at [354, 76] on span "GPT-4o Enabled" at bounding box center [366, 75] width 48 height 8
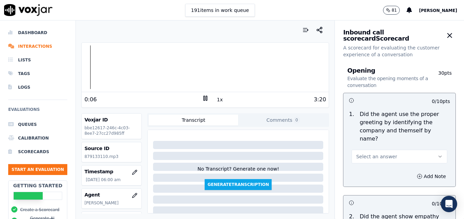
scroll to position [34, 0]
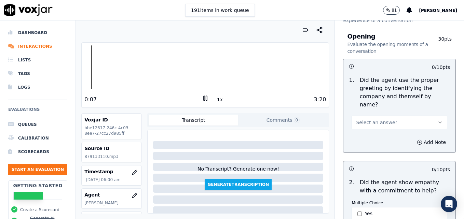
click at [437, 120] on icon "button" at bounding box center [439, 122] width 5 height 5
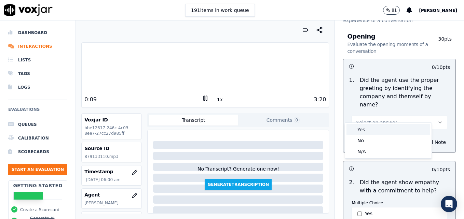
click at [369, 129] on div "Yes" at bounding box center [388, 129] width 84 height 11
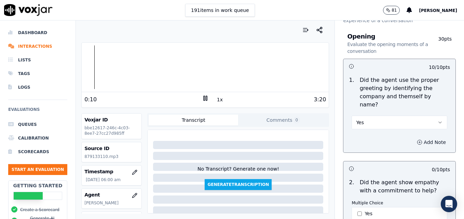
click at [413, 138] on button "Add Note" at bounding box center [431, 143] width 37 height 10
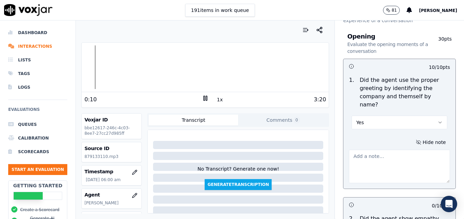
click at [395, 150] on textarea at bounding box center [399, 166] width 101 height 33
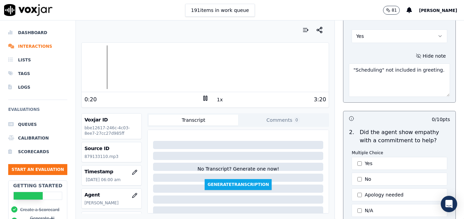
scroll to position [137, 0]
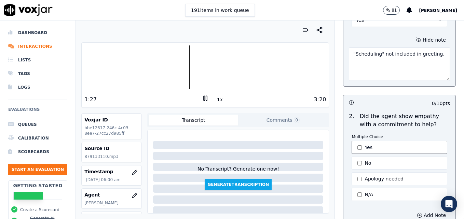
type textarea ""Scheduling" not included in greeting."
click at [355, 141] on button "Yes" at bounding box center [400, 147] width 96 height 13
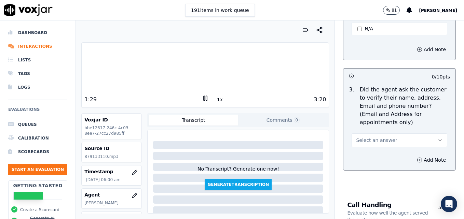
scroll to position [308, 0]
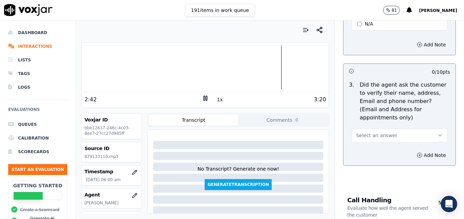
click at [204, 96] on rect at bounding box center [204, 98] width 1 height 4
click at [204, 96] on polygon at bounding box center [206, 98] width 4 height 5
click at [271, 67] on div at bounding box center [205, 67] width 247 height 44
click at [437, 133] on icon "button" at bounding box center [439, 135] width 5 height 5
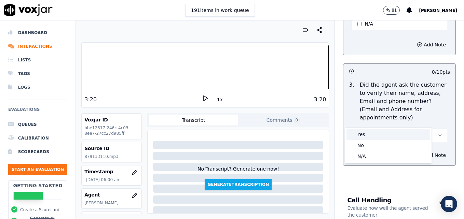
click at [388, 132] on div "Yes" at bounding box center [388, 134] width 84 height 11
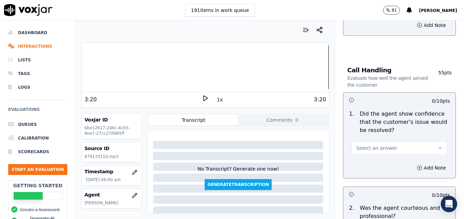
scroll to position [444, 0]
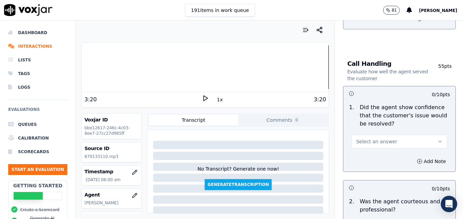
click at [422, 135] on button "Select an answer" at bounding box center [400, 142] width 96 height 14
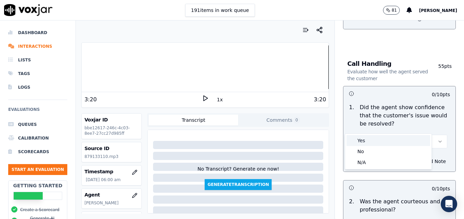
click at [396, 140] on div "Yes" at bounding box center [388, 140] width 84 height 11
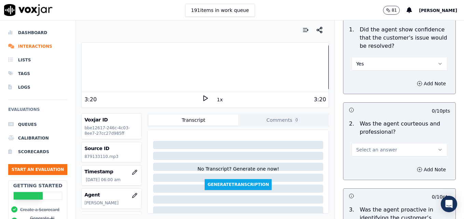
scroll to position [547, 0]
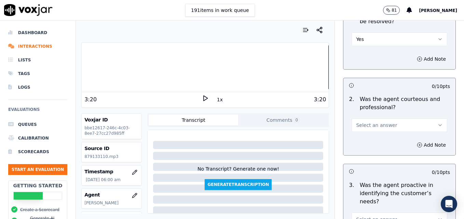
click at [437, 123] on icon "button" at bounding box center [439, 125] width 5 height 5
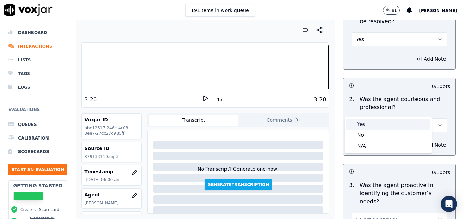
click at [399, 124] on div "Yes" at bounding box center [388, 124] width 84 height 11
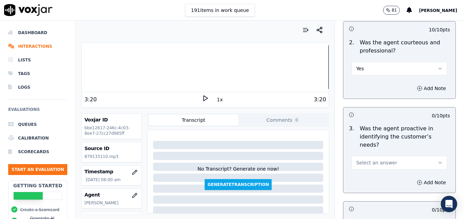
scroll to position [649, 0]
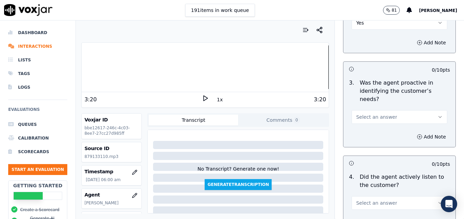
click at [437, 114] on icon "button" at bounding box center [439, 116] width 5 height 5
click at [393, 108] on div "Yes" at bounding box center [388, 108] width 84 height 11
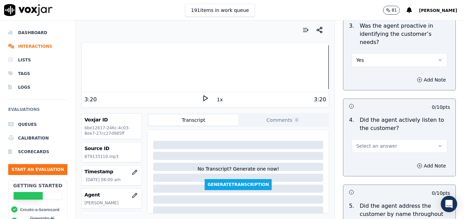
scroll to position [718, 0]
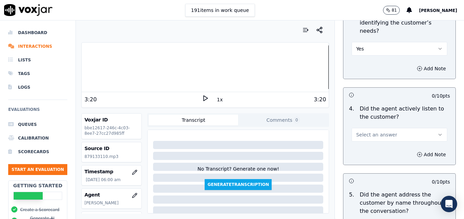
click at [421, 128] on button "Select an answer" at bounding box center [400, 135] width 96 height 14
click at [386, 126] on div "Yes" at bounding box center [388, 125] width 84 height 11
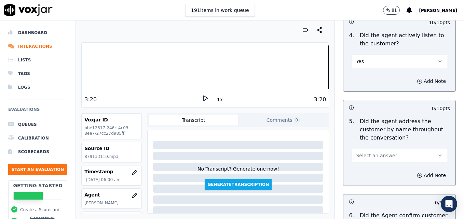
scroll to position [854, 0]
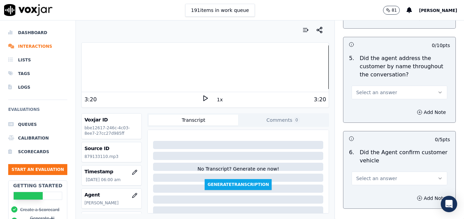
click at [437, 90] on icon "button" at bounding box center [439, 92] width 5 height 5
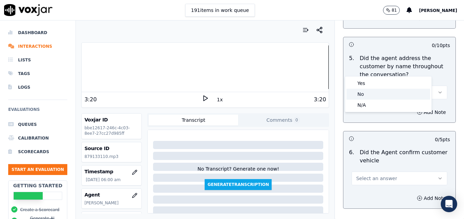
click at [386, 94] on div "No" at bounding box center [388, 94] width 84 height 11
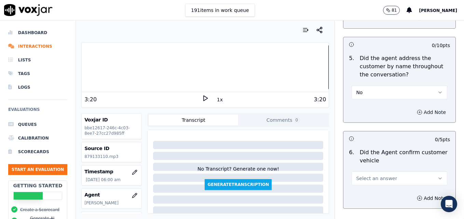
click at [417, 110] on icon "button" at bounding box center [419, 112] width 5 height 5
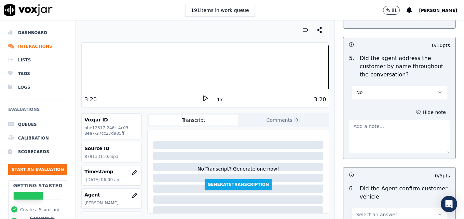
click at [405, 120] on textarea at bounding box center [399, 136] width 101 height 33
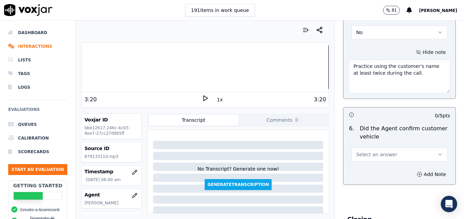
scroll to position [923, 0]
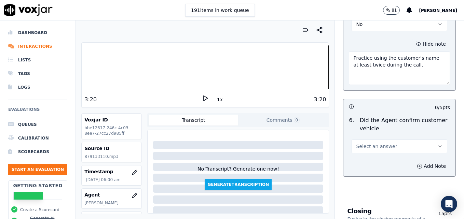
type textarea "Practice using the customer's name at least twice during the call."
click at [437, 144] on icon "button" at bounding box center [439, 146] width 5 height 5
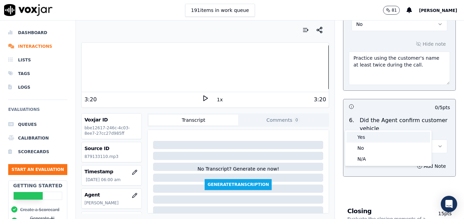
click at [368, 135] on div "Yes" at bounding box center [388, 137] width 84 height 11
click at [114, 68] on div at bounding box center [205, 67] width 247 height 44
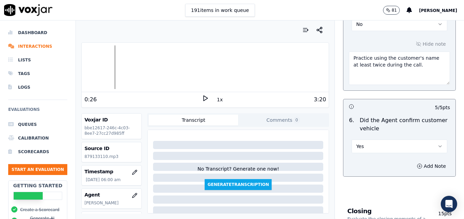
click at [202, 97] on icon at bounding box center [205, 98] width 7 height 7
click at [101, 64] on div at bounding box center [205, 67] width 247 height 44
click at [87, 65] on div at bounding box center [205, 67] width 247 height 44
click at [437, 144] on icon "button" at bounding box center [439, 146] width 5 height 5
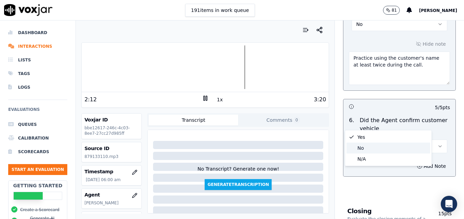
click at [368, 146] on div "No" at bounding box center [388, 148] width 84 height 11
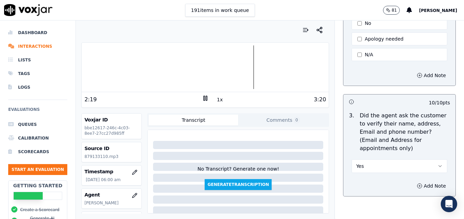
scroll to position [273, 0]
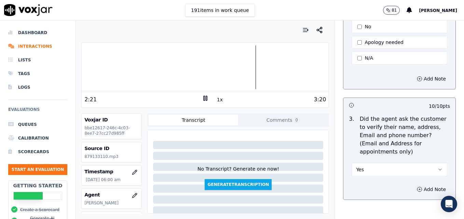
click at [437, 167] on icon "button" at bounding box center [439, 169] width 5 height 5
click at [366, 175] on div "No" at bounding box center [388, 179] width 84 height 11
click at [420, 189] on icon "button" at bounding box center [420, 190] width 0 height 2
click at [381, 197] on textarea at bounding box center [399, 213] width 101 height 33
type textarea "Customer phone number not verified."
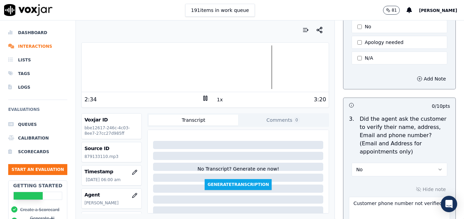
click at [204, 96] on rect at bounding box center [204, 98] width 1 height 4
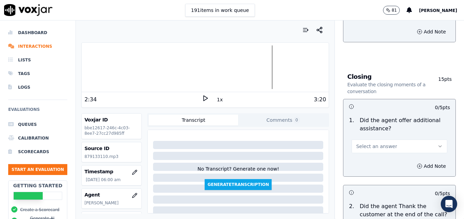
scroll to position [1128, 0]
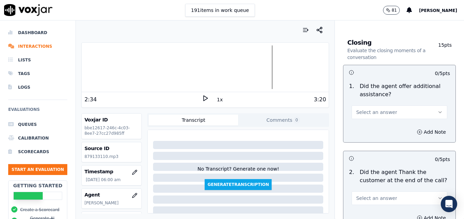
click at [437, 110] on icon "button" at bounding box center [439, 112] width 5 height 5
click at [376, 105] on div "Yes" at bounding box center [388, 103] width 84 height 11
click at [417, 129] on icon "button" at bounding box center [419, 131] width 5 height 5
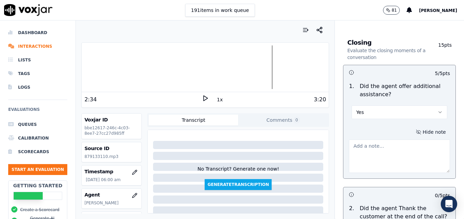
click at [385, 140] on textarea at bounding box center [399, 156] width 101 height 33
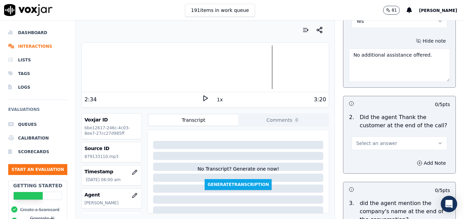
scroll to position [1230, 0]
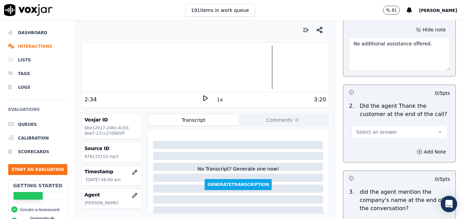
type textarea "No additional assistance offered."
click at [419, 125] on button "Select an answer" at bounding box center [400, 132] width 96 height 14
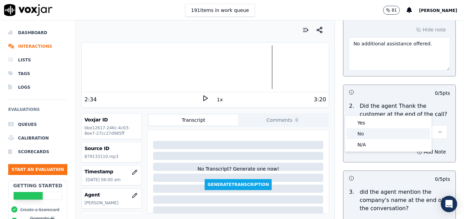
click at [371, 136] on div "No" at bounding box center [388, 133] width 84 height 11
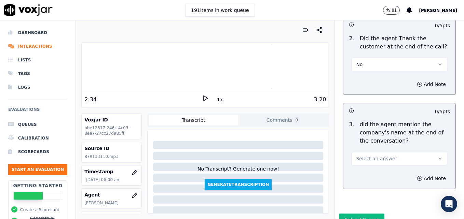
scroll to position [1299, 0]
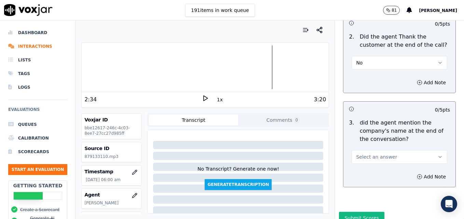
click at [437, 154] on icon "button" at bounding box center [439, 156] width 5 height 5
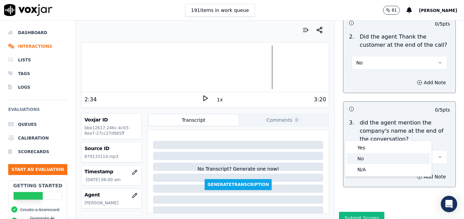
click at [370, 159] on div "No" at bounding box center [388, 158] width 84 height 11
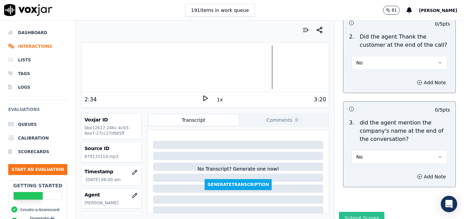
click at [358, 212] on button "Submit Scores" at bounding box center [361, 218] width 45 height 12
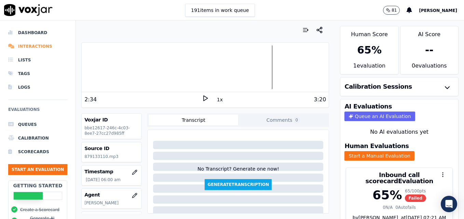
click at [21, 45] on li "Interactions" at bounding box center [37, 47] width 59 height 14
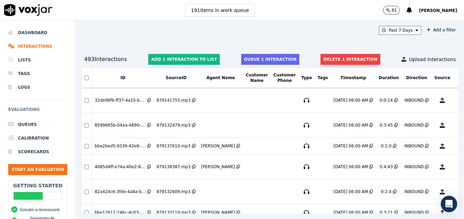
click at [332, 60] on button "Delete 1 interaction" at bounding box center [350, 59] width 59 height 11
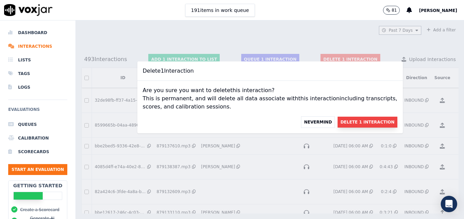
click at [341, 120] on button "Delete 1 Interaction" at bounding box center [367, 122] width 59 height 11
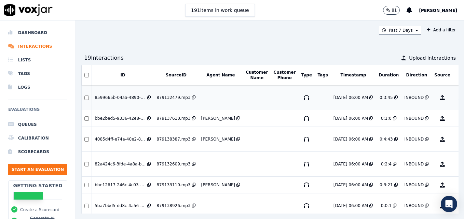
click at [456, 93] on button "No Evaluation Yet" at bounding box center [469, 97] width 27 height 19
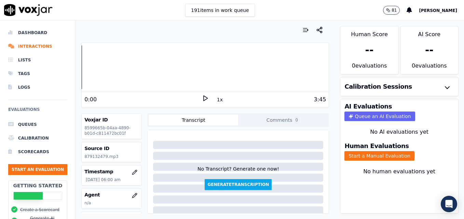
click at [204, 97] on polygon at bounding box center [206, 98] width 4 height 5
click at [202, 97] on icon at bounding box center [205, 98] width 7 height 7
click at [128, 193] on button "button" at bounding box center [135, 196] width 14 height 14
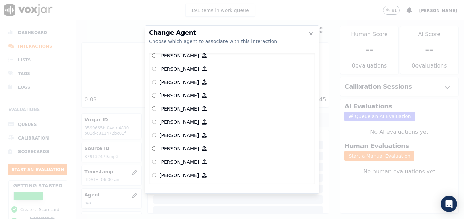
scroll to position [521, 0]
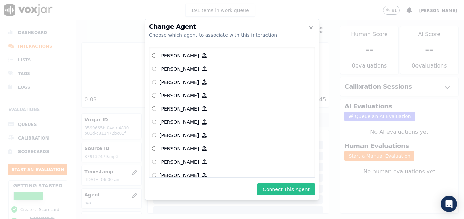
click at [288, 186] on button "Connect This Agent" at bounding box center [286, 189] width 58 height 12
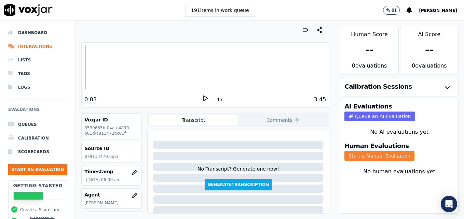
click at [370, 155] on button "Start a Manual Evaluation" at bounding box center [379, 156] width 70 height 10
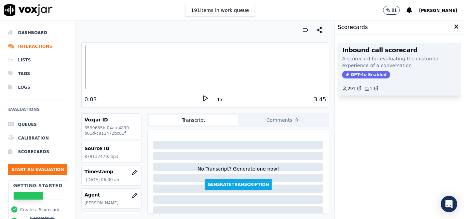
click at [356, 74] on span "GPT-4o Enabled" at bounding box center [366, 75] width 48 height 8
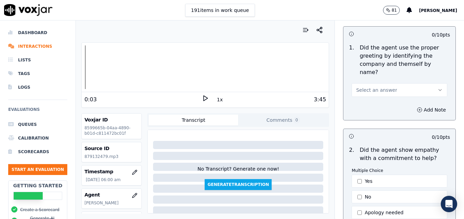
scroll to position [68, 0]
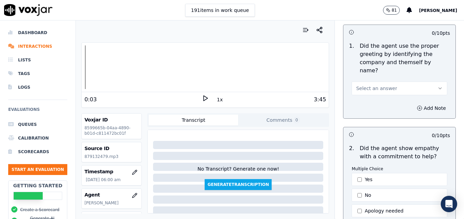
click at [437, 86] on icon "button" at bounding box center [439, 88] width 5 height 5
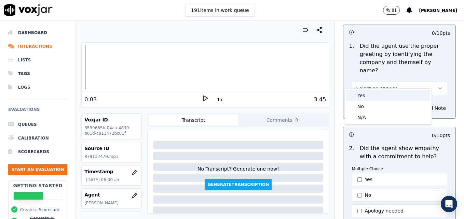
click at [373, 95] on div "Yes" at bounding box center [388, 95] width 84 height 11
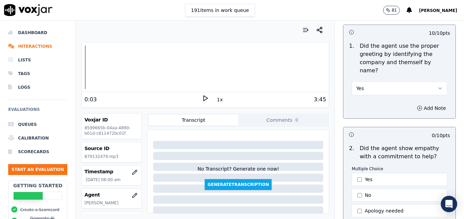
click at [202, 98] on icon at bounding box center [205, 98] width 7 height 7
click at [202, 97] on icon at bounding box center [205, 98] width 7 height 7
click at [203, 97] on icon at bounding box center [205, 98] width 7 height 7
click at [206, 97] on rect at bounding box center [206, 98] width 1 height 4
click at [202, 98] on icon at bounding box center [205, 98] width 7 height 7
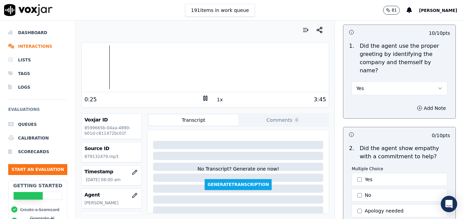
click at [202, 98] on icon at bounding box center [205, 98] width 7 height 7
click at [100, 69] on div at bounding box center [205, 67] width 247 height 44
click at [202, 98] on icon at bounding box center [205, 98] width 7 height 7
click at [204, 97] on polygon at bounding box center [206, 98] width 4 height 5
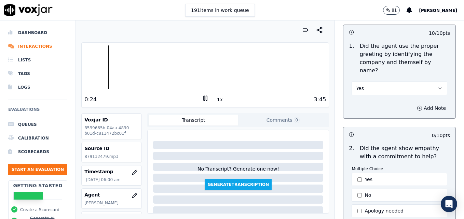
click at [92, 68] on div at bounding box center [205, 67] width 247 height 44
click at [206, 98] on rect at bounding box center [206, 98] width 1 height 4
click at [203, 96] on icon at bounding box center [205, 98] width 7 height 7
click at [202, 96] on icon at bounding box center [205, 98] width 7 height 7
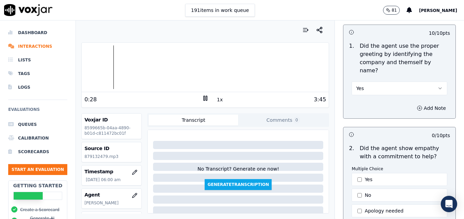
click at [204, 96] on rect at bounding box center [204, 98] width 1 height 4
click at [202, 96] on icon at bounding box center [205, 98] width 7 height 7
click at [204, 96] on rect at bounding box center [204, 98] width 1 height 4
click at [202, 96] on icon at bounding box center [205, 98] width 7 height 7
click at [123, 68] on div at bounding box center [205, 67] width 247 height 44
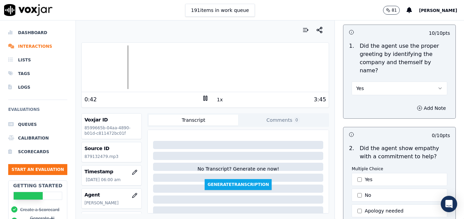
click at [108, 69] on div at bounding box center [205, 67] width 247 height 44
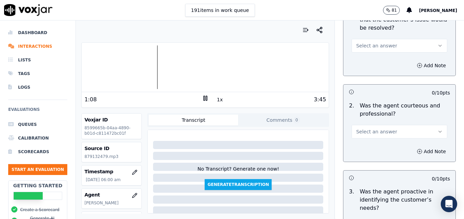
scroll to position [513, 0]
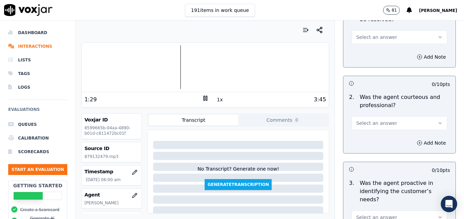
click at [437, 121] on icon "button" at bounding box center [439, 123] width 5 height 5
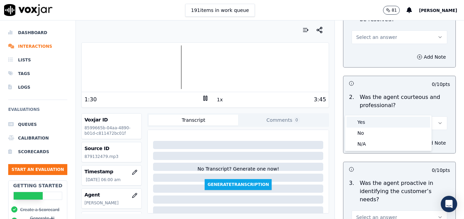
click at [376, 122] on div "Yes" at bounding box center [388, 122] width 84 height 11
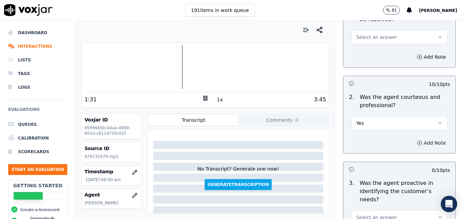
click at [417, 140] on icon "button" at bounding box center [419, 142] width 5 height 5
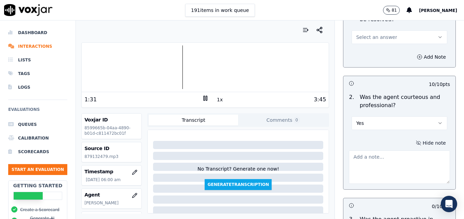
click at [387, 151] on textarea at bounding box center [399, 167] width 101 height 33
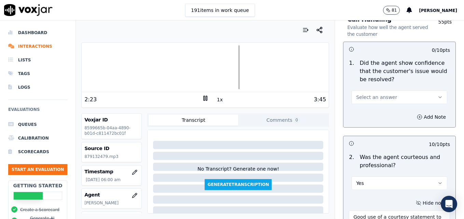
scroll to position [444, 0]
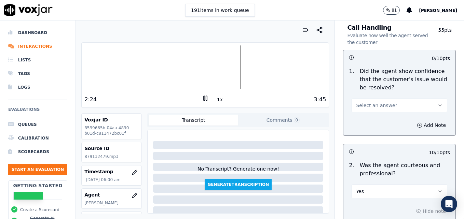
click at [437, 103] on icon "button" at bounding box center [439, 105] width 5 height 5
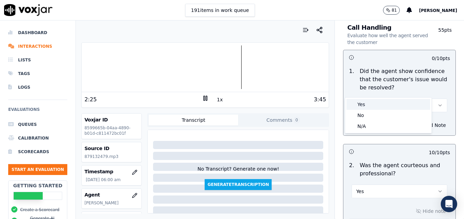
click at [385, 101] on div "Yes" at bounding box center [388, 104] width 84 height 11
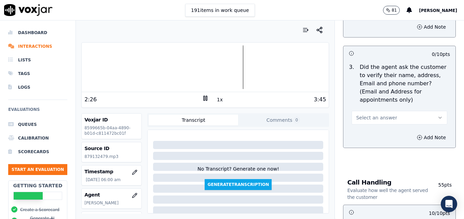
scroll to position [273, 0]
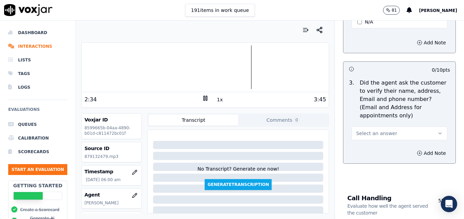
click at [437, 131] on icon "button" at bounding box center [439, 133] width 5 height 5
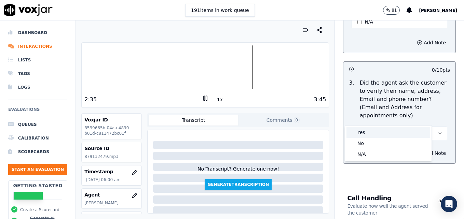
click at [373, 132] on div "Yes" at bounding box center [388, 132] width 84 height 11
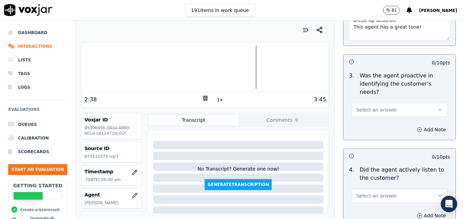
scroll to position [683, 0]
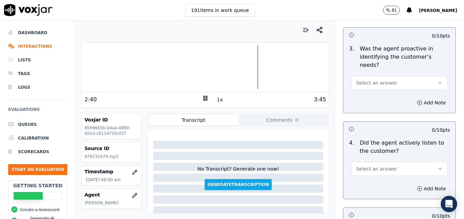
click at [437, 80] on icon "button" at bounding box center [439, 82] width 5 height 5
click at [380, 75] on div "Yes" at bounding box center [388, 73] width 84 height 11
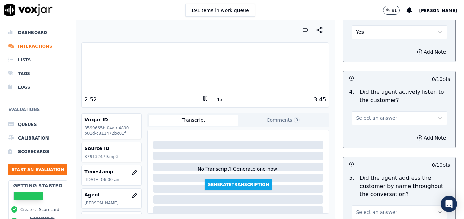
scroll to position [752, 0]
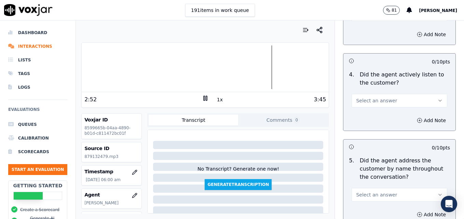
click at [437, 98] on icon "button" at bounding box center [439, 100] width 5 height 5
click at [367, 93] on div "Yes" at bounding box center [388, 91] width 84 height 11
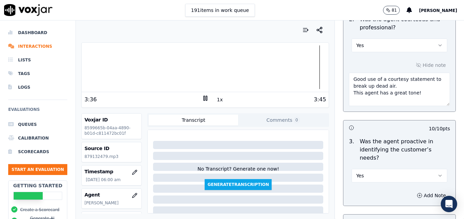
scroll to position [581, 0]
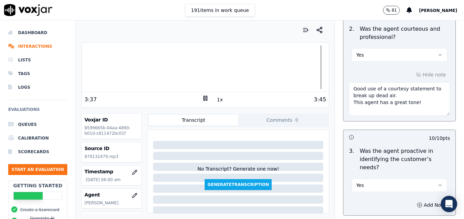
click at [410, 88] on textarea "Good use of a courtesy statement to break up dead air. This agent has a great t…" at bounding box center [399, 98] width 101 height 33
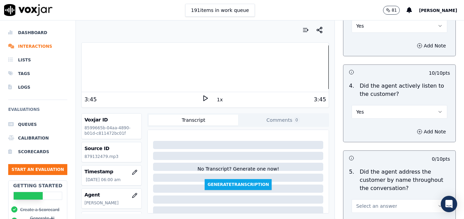
scroll to position [752, 0]
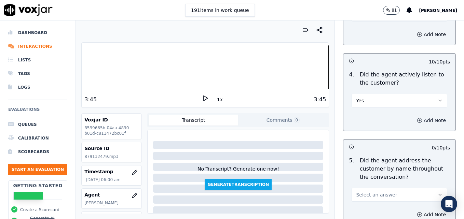
type textarea "Good use of a courtesy statement to break up dead air. This agent has a great t…"
click at [417, 118] on icon "button" at bounding box center [419, 120] width 5 height 5
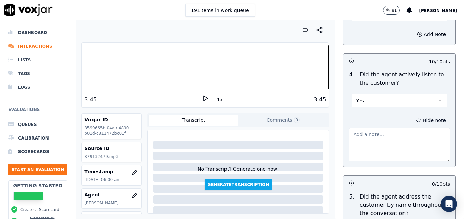
click at [394, 128] on textarea at bounding box center [399, 144] width 101 height 33
click at [85, 69] on div at bounding box center [205, 67] width 247 height 44
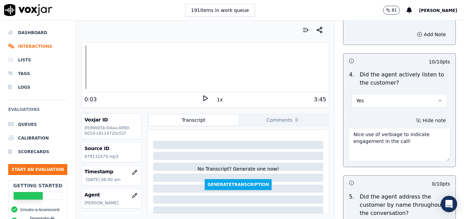
type textarea "Nice use of verbiage to indicate engagement in the call!"
click at [204, 99] on icon at bounding box center [205, 98] width 7 height 7
click at [202, 99] on icon at bounding box center [205, 98] width 7 height 7
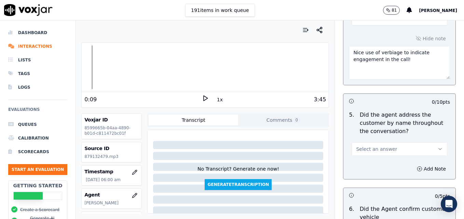
scroll to position [888, 0]
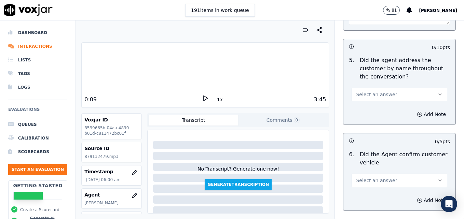
click at [437, 92] on icon "button" at bounding box center [439, 94] width 5 height 5
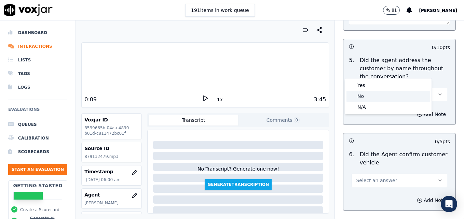
click at [381, 98] on div "No" at bounding box center [388, 96] width 84 height 11
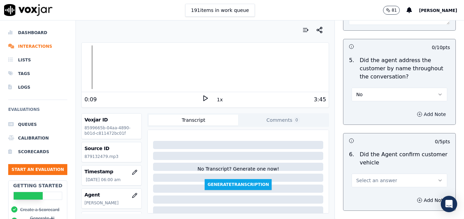
drag, startPoint x: 408, startPoint y: 87, endPoint x: 407, endPoint y: 93, distance: 6.2
click at [413, 110] on button "Add Note" at bounding box center [431, 115] width 37 height 10
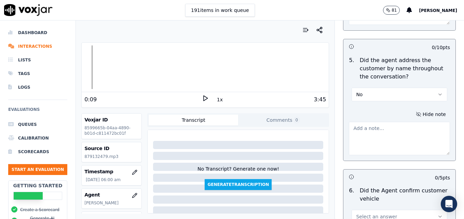
click at [397, 122] on textarea at bounding box center [399, 138] width 101 height 33
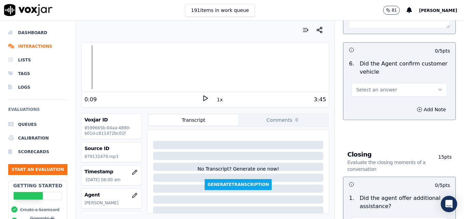
scroll to position [1025, 0]
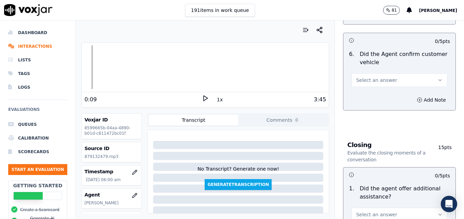
type textarea "Practice using the customer's name at least twice during the call."
click at [437, 78] on icon "button" at bounding box center [439, 80] width 5 height 5
click at [384, 71] on div "Yes" at bounding box center [388, 71] width 84 height 11
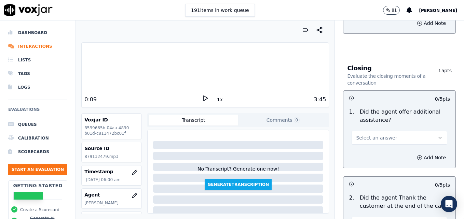
scroll to position [1128, 0]
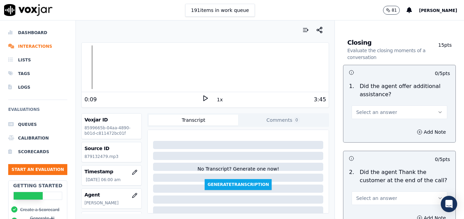
click at [422, 106] on button "Select an answer" at bounding box center [400, 113] width 96 height 14
click at [371, 103] on div "Yes" at bounding box center [388, 103] width 84 height 11
click at [418, 130] on circle "button" at bounding box center [420, 132] width 4 height 4
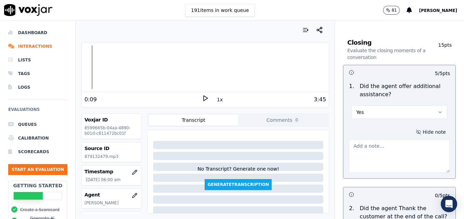
click at [404, 140] on textarea at bounding box center [399, 156] width 101 height 33
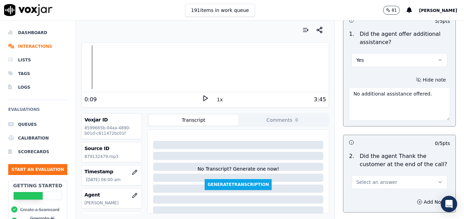
scroll to position [1196, 0]
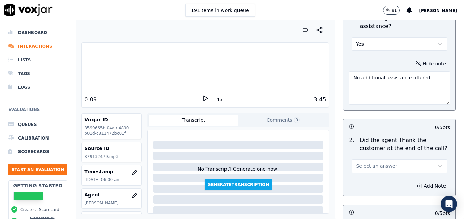
type textarea "No additional assistance offered."
click at [437, 164] on icon "button" at bounding box center [439, 166] width 5 height 5
click at [367, 157] on div "Yes" at bounding box center [388, 157] width 84 height 11
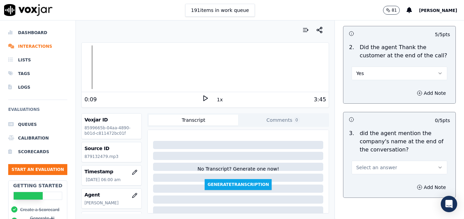
scroll to position [1298, 0]
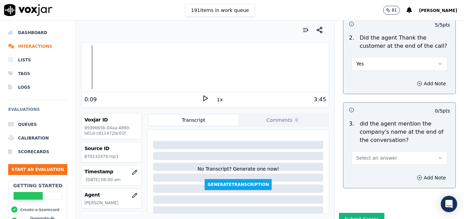
click at [437, 155] on icon "button" at bounding box center [439, 157] width 5 height 5
click at [385, 151] on div "Yes" at bounding box center [388, 149] width 84 height 11
click at [359, 213] on button "Submit Scores" at bounding box center [361, 219] width 45 height 12
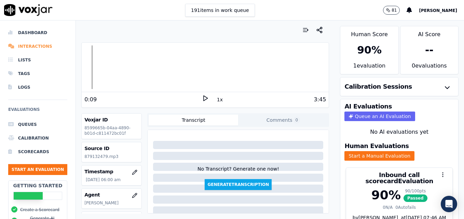
click at [36, 45] on li "Interactions" at bounding box center [37, 47] width 59 height 14
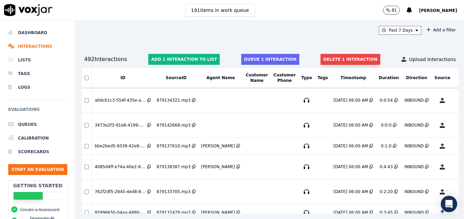
click at [322, 57] on button "Delete 1 interaction" at bounding box center [350, 59] width 59 height 11
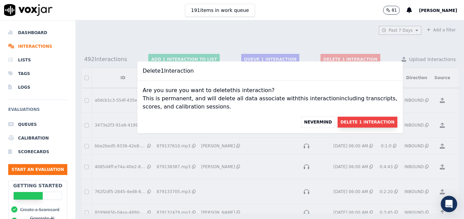
click at [339, 118] on button "Delete 1 Interaction" at bounding box center [367, 122] width 59 height 11
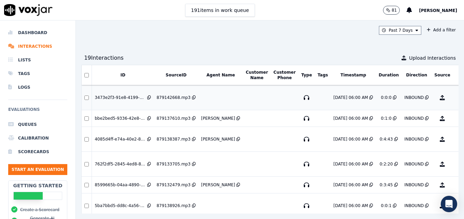
click at [89, 97] on div at bounding box center [86, 98] width 9 height 4
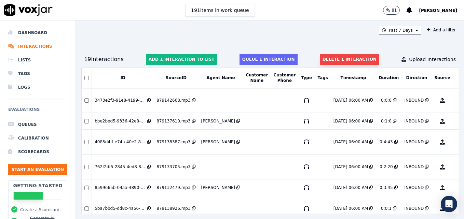
click at [329, 58] on button "Delete 1 interaction" at bounding box center [349, 59] width 59 height 11
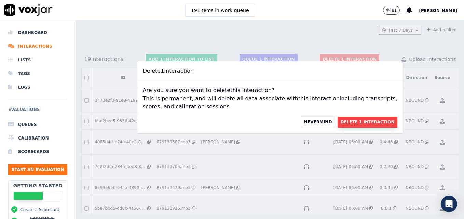
click at [344, 122] on button "Delete 1 Interaction" at bounding box center [367, 122] width 59 height 11
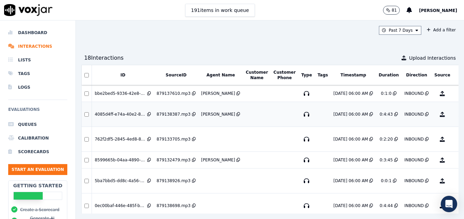
click at [456, 114] on button "No Evaluation Yet" at bounding box center [469, 114] width 27 height 19
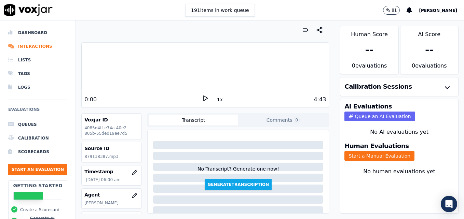
click at [202, 97] on icon at bounding box center [205, 98] width 7 height 7
click at [32, 46] on li "Interactions" at bounding box center [37, 47] width 59 height 14
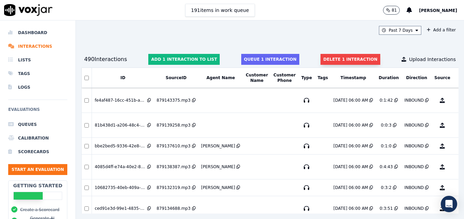
click at [337, 61] on button "Delete 1 interaction" at bounding box center [350, 59] width 59 height 11
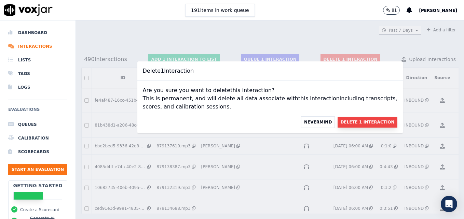
click at [352, 121] on button "Delete 1 Interaction" at bounding box center [367, 122] width 59 height 11
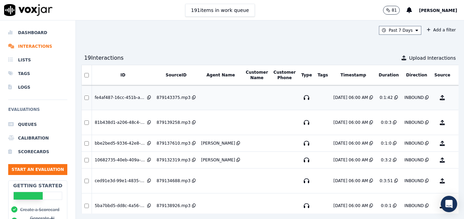
click at [456, 98] on button "No Evaluation Yet" at bounding box center [469, 97] width 27 height 19
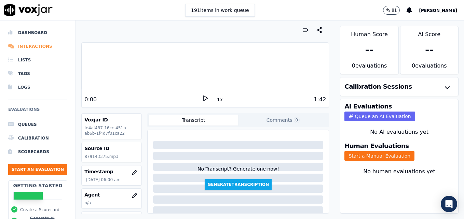
click at [36, 45] on li "Interactions" at bounding box center [37, 47] width 59 height 14
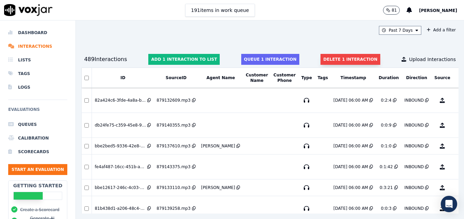
click at [344, 59] on button "Delete 1 interaction" at bounding box center [350, 59] width 59 height 11
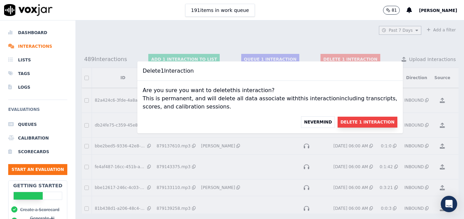
click at [340, 122] on button "Delete 1 Interaction" at bounding box center [367, 122] width 59 height 11
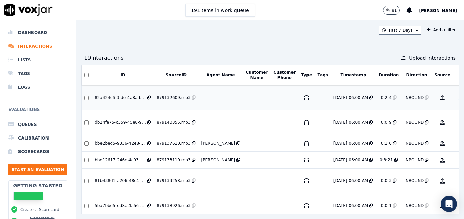
click at [456, 97] on button "No Evaluation Yet" at bounding box center [469, 97] width 27 height 19
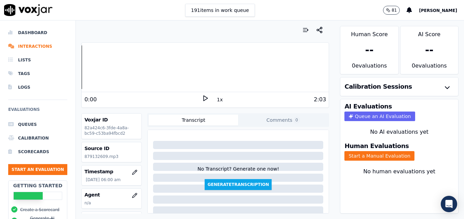
click at [204, 98] on icon at bounding box center [205, 98] width 7 height 7
click at [92, 67] on div at bounding box center [205, 67] width 247 height 44
click at [206, 98] on rect at bounding box center [206, 98] width 1 height 4
click at [43, 47] on li "Interactions" at bounding box center [37, 47] width 59 height 14
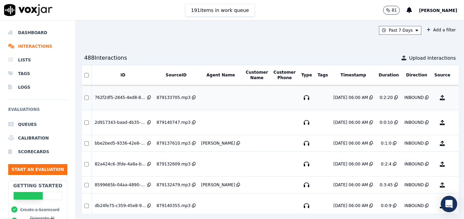
click at [456, 97] on button "No Evaluation Yet" at bounding box center [469, 97] width 27 height 19
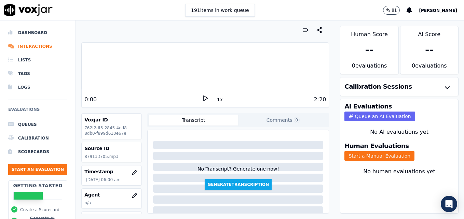
click at [198, 96] on div "0:00" at bounding box center [143, 100] width 118 height 8
click at [204, 96] on polygon at bounding box center [206, 98] width 4 height 5
click at [202, 99] on icon at bounding box center [205, 98] width 7 height 7
click at [32, 47] on li "Interactions" at bounding box center [37, 47] width 59 height 14
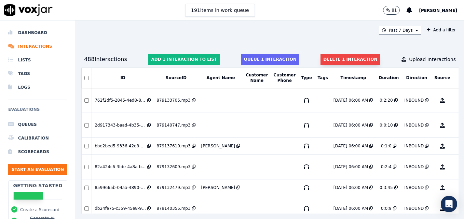
click at [337, 58] on button "Delete 1 interaction" at bounding box center [350, 59] width 59 height 11
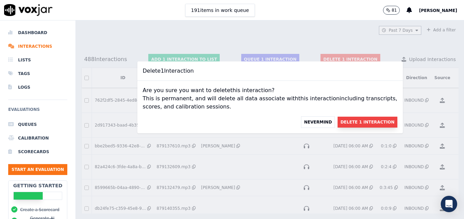
click at [340, 123] on button "Delete 1 Interaction" at bounding box center [367, 122] width 59 height 11
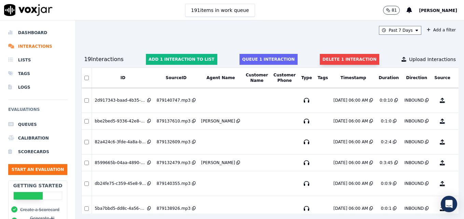
click at [323, 58] on button "Delete 1 interaction" at bounding box center [349, 59] width 59 height 11
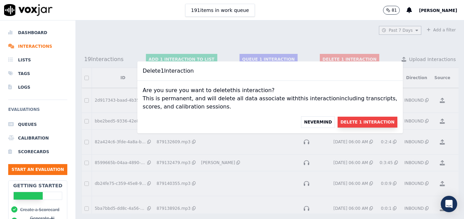
click at [338, 121] on button "Delete 1 Interaction" at bounding box center [367, 122] width 59 height 11
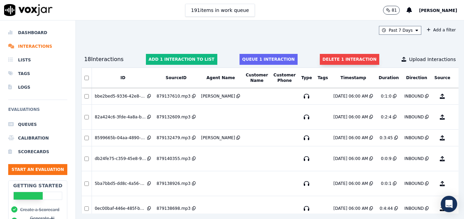
click at [325, 59] on button "Delete 1 interaction" at bounding box center [349, 59] width 59 height 11
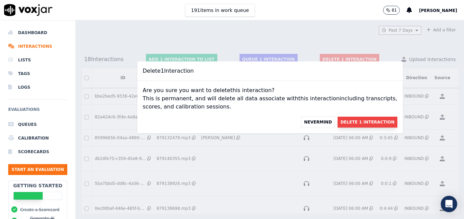
click at [344, 122] on button "Delete 1 Interaction" at bounding box center [367, 122] width 59 height 11
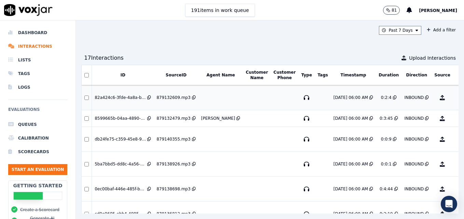
click at [456, 98] on button "No Evaluation Yet" at bounding box center [469, 97] width 27 height 19
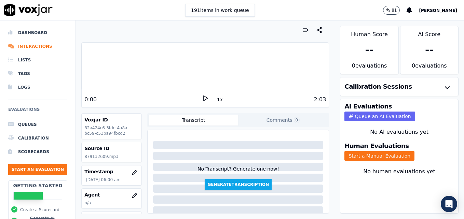
click at [202, 99] on icon at bounding box center [205, 98] width 7 height 7
click at [204, 99] on rect at bounding box center [204, 98] width 1 height 4
click at [23, 46] on li "Interactions" at bounding box center [37, 47] width 59 height 14
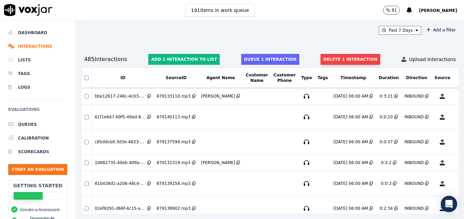
click at [336, 57] on button "Delete 1 interaction" at bounding box center [350, 59] width 59 height 11
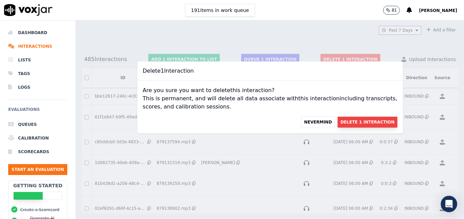
click at [352, 122] on button "Delete 1 Interaction" at bounding box center [367, 122] width 59 height 11
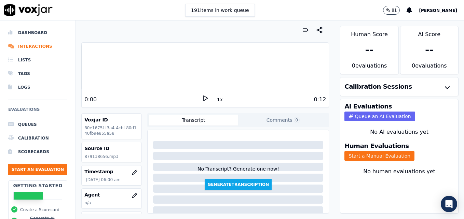
click at [204, 99] on polygon at bounding box center [206, 98] width 4 height 5
click at [204, 99] on rect at bounding box center [204, 98] width 1 height 4
click at [204, 99] on polygon at bounding box center [206, 98] width 4 height 5
click at [82, 69] on div at bounding box center [205, 67] width 247 height 44
click at [20, 45] on li "Interactions" at bounding box center [37, 47] width 59 height 14
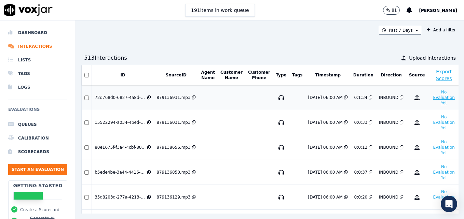
click at [431, 95] on button "No Evaluation Yet" at bounding box center [444, 97] width 27 height 19
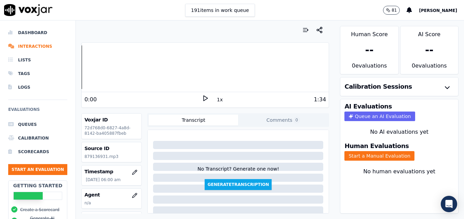
click at [202, 98] on icon at bounding box center [205, 98] width 7 height 7
click at [133, 195] on icon "button" at bounding box center [135, 195] width 4 height 4
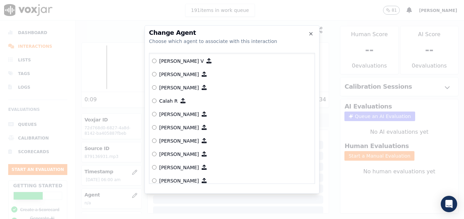
scroll to position [68, 0]
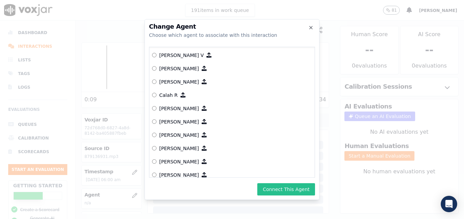
click at [284, 192] on button "Connect This Agent" at bounding box center [286, 189] width 58 height 12
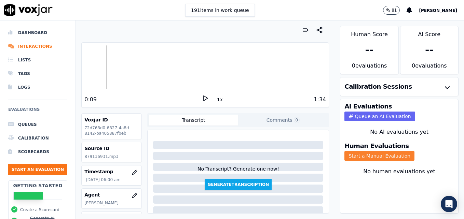
click at [370, 156] on button "Start a Manual Evaluation" at bounding box center [379, 156] width 70 height 10
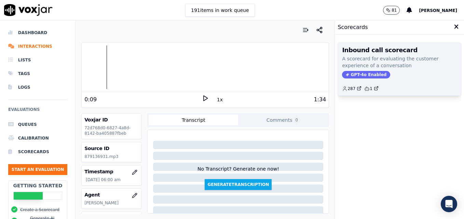
click at [359, 76] on span "GPT-4o Enabled" at bounding box center [366, 75] width 48 height 8
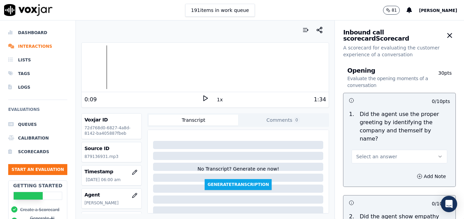
click at [439, 156] on icon "button" at bounding box center [440, 156] width 3 height 1
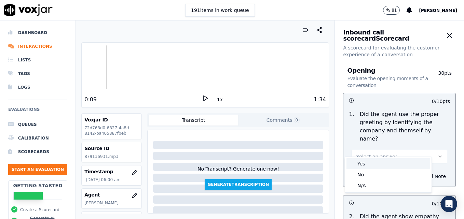
click at [378, 164] on div "Yes" at bounding box center [388, 164] width 84 height 11
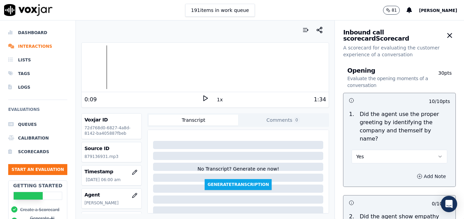
click at [413, 172] on button "Add Note" at bounding box center [431, 177] width 37 height 10
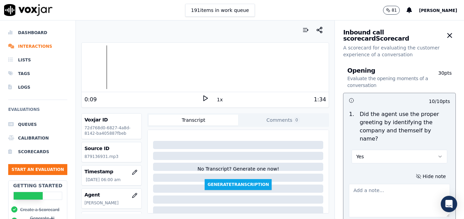
click at [398, 184] on textarea at bounding box center [399, 200] width 101 height 33
type textarea ""Scheduling" not included in greeting."
click at [202, 98] on icon at bounding box center [205, 98] width 7 height 7
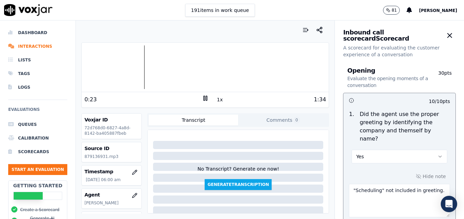
click at [204, 98] on rect at bounding box center [204, 98] width 1 height 4
click at [25, 46] on li "Interactions" at bounding box center [37, 47] width 59 height 14
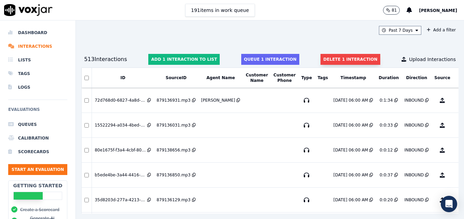
click at [330, 60] on button "Delete 1 interaction" at bounding box center [350, 59] width 59 height 11
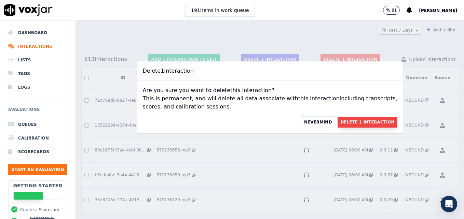
click at [338, 124] on button "Delete 1 Interaction" at bounding box center [367, 122] width 59 height 11
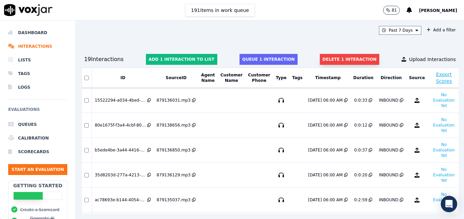
click at [321, 57] on button "Delete 1 interaction" at bounding box center [349, 59] width 59 height 11
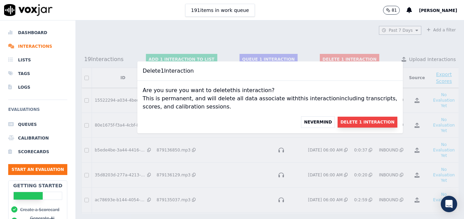
click at [338, 122] on button "Delete 1 Interaction" at bounding box center [367, 122] width 59 height 11
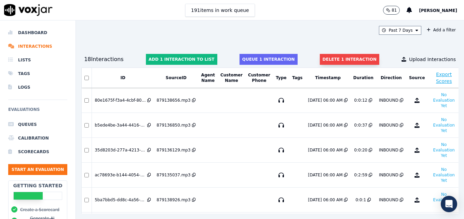
click at [329, 58] on button "Delete 1 interaction" at bounding box center [349, 59] width 59 height 11
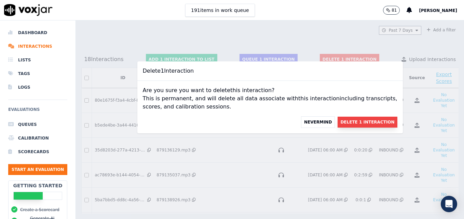
click at [338, 122] on button "Delete 1 Interaction" at bounding box center [367, 122] width 59 height 11
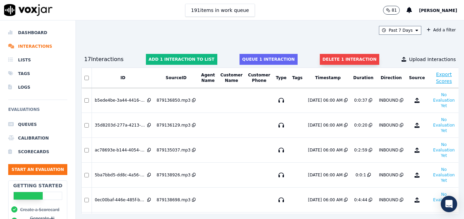
click at [329, 56] on button "Delete 1 interaction" at bounding box center [349, 59] width 59 height 11
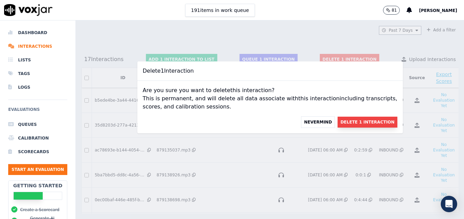
click at [338, 120] on button "Delete 1 Interaction" at bounding box center [367, 122] width 59 height 11
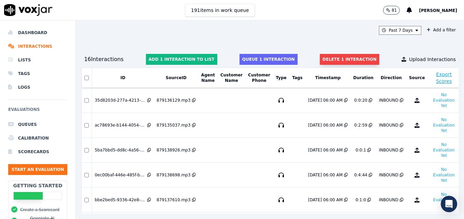
click at [340, 59] on button "Delete 1 interaction" at bounding box center [349, 59] width 59 height 11
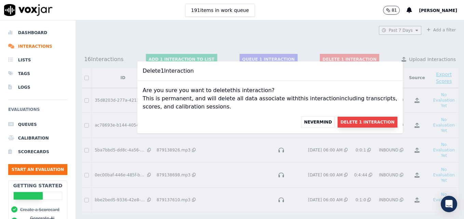
click at [340, 124] on button "Delete 1 Interaction" at bounding box center [367, 122] width 59 height 11
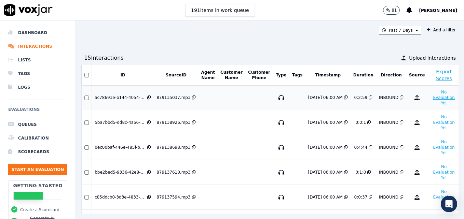
click at [431, 97] on button "No Evaluation Yet" at bounding box center [444, 97] width 27 height 19
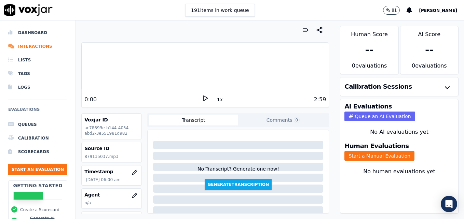
click at [204, 97] on polygon at bounding box center [206, 98] width 4 height 5
click at [206, 98] on rect at bounding box center [206, 98] width 1 height 4
click at [132, 193] on icon "button" at bounding box center [134, 195] width 5 height 5
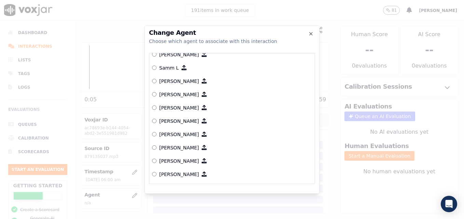
scroll to position [666, 0]
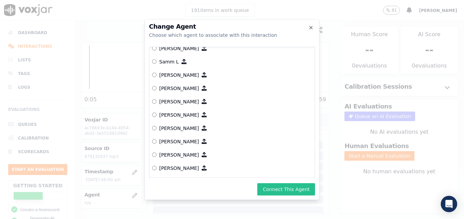
click at [302, 192] on button "Connect This Agent" at bounding box center [286, 189] width 58 height 12
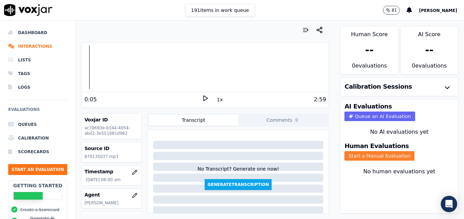
click at [385, 154] on button "Start a Manual Evaluation" at bounding box center [379, 156] width 70 height 10
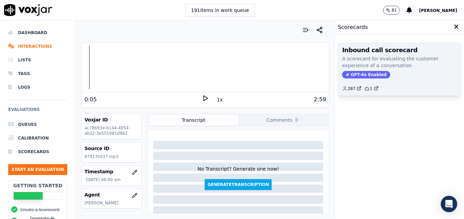
click at [362, 72] on span "GPT-4o Enabled" at bounding box center [366, 75] width 48 height 8
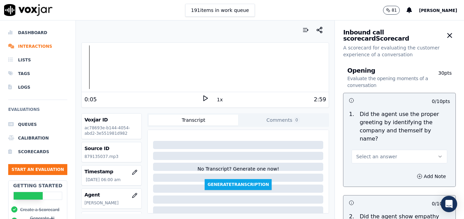
click at [437, 154] on icon "button" at bounding box center [439, 156] width 5 height 5
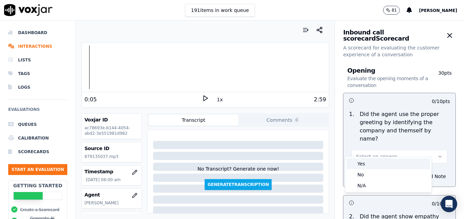
click at [363, 165] on div "Yes" at bounding box center [388, 164] width 84 height 11
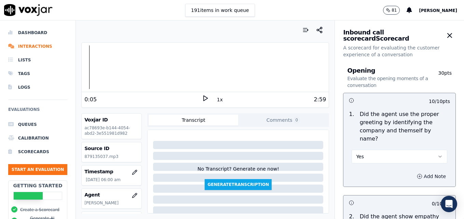
click at [417, 174] on icon "button" at bounding box center [419, 176] width 5 height 5
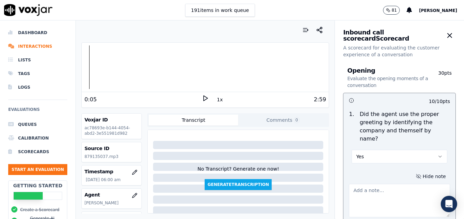
click at [403, 187] on textarea at bounding box center [399, 200] width 101 height 33
type textarea "Tatiana sounds like she is talking on speaker and is muffled."
click at [202, 98] on icon at bounding box center [205, 98] width 7 height 7
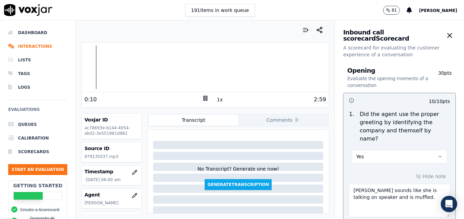
click at [202, 98] on icon at bounding box center [205, 98] width 7 height 7
drag, startPoint x: 345, startPoint y: 182, endPoint x: 411, endPoint y: 190, distance: 66.1
click at [411, 190] on textarea "Tatiana sounds like she is talking on speaker and is muffled." at bounding box center [399, 200] width 101 height 33
type textarea "Tatiana is muffled, like she is talking on speaker."
click at [202, 98] on icon at bounding box center [205, 98] width 7 height 7
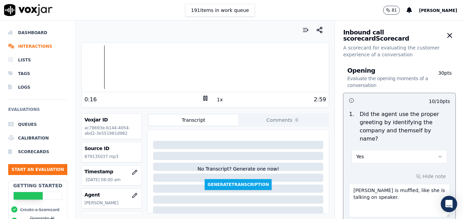
click at [89, 68] on div at bounding box center [205, 67] width 247 height 44
click at [84, 70] on div at bounding box center [205, 67] width 247 height 44
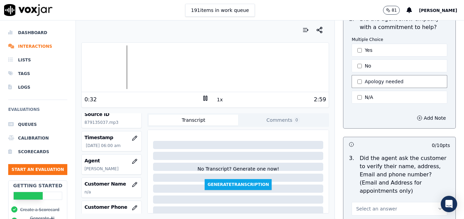
scroll to position [273, 0]
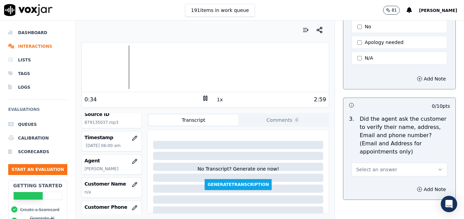
click at [437, 167] on icon "button" at bounding box center [439, 169] width 5 height 5
click at [379, 180] on div "No" at bounding box center [388, 179] width 84 height 11
click at [420, 189] on icon "button" at bounding box center [420, 190] width 0 height 2
click at [395, 197] on textarea at bounding box center [399, 213] width 101 height 33
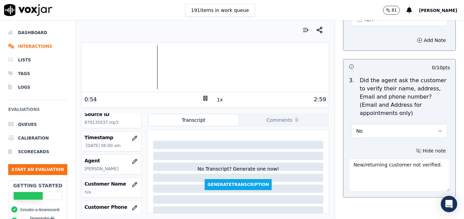
scroll to position [342, 0]
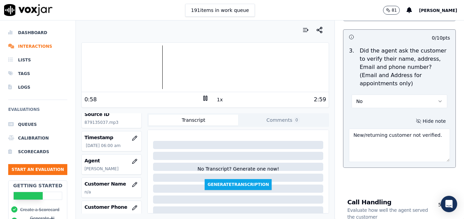
type textarea "New/returning customer not verified."
click at [206, 98] on rect at bounding box center [206, 98] width 1 height 4
click at [202, 100] on icon at bounding box center [205, 98] width 7 height 7
click at [160, 68] on div at bounding box center [205, 67] width 247 height 44
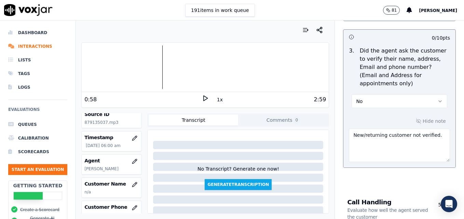
click at [202, 95] on icon at bounding box center [205, 98] width 7 height 7
click at [163, 68] on div at bounding box center [205, 67] width 247 height 44
click at [202, 97] on icon at bounding box center [205, 98] width 7 height 7
click at [162, 69] on div at bounding box center [205, 67] width 247 height 44
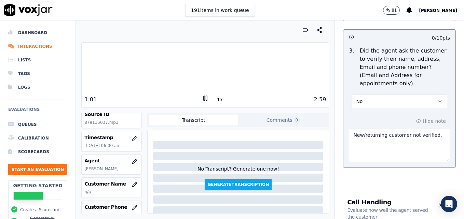
click at [157, 68] on div at bounding box center [205, 67] width 247 height 44
click at [166, 68] on div at bounding box center [205, 67] width 247 height 44
click at [165, 68] on div at bounding box center [205, 67] width 247 height 44
click at [202, 98] on icon at bounding box center [205, 98] width 7 height 7
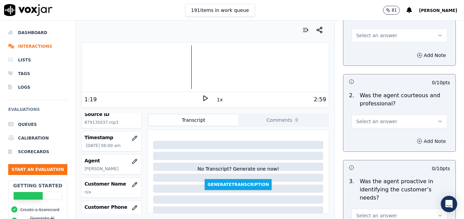
scroll to position [581, 0]
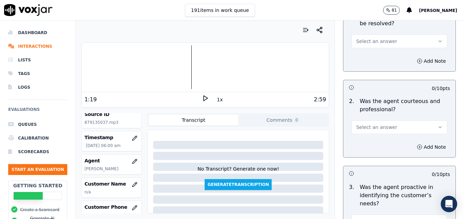
click at [423, 121] on button "Select an answer" at bounding box center [400, 128] width 96 height 14
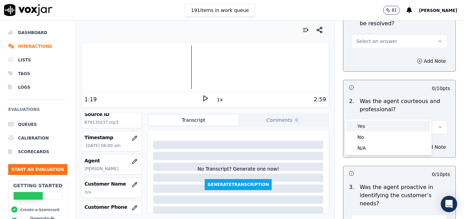
click at [376, 126] on div "Yes" at bounding box center [388, 126] width 84 height 11
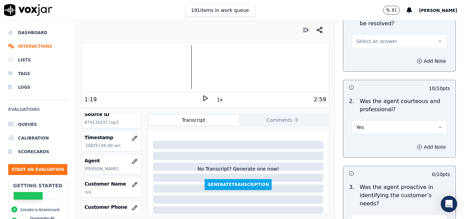
drag, startPoint x: 405, startPoint y: 129, endPoint x: 404, endPoint y: 134, distance: 4.9
click at [417, 145] on icon "button" at bounding box center [419, 147] width 5 height 5
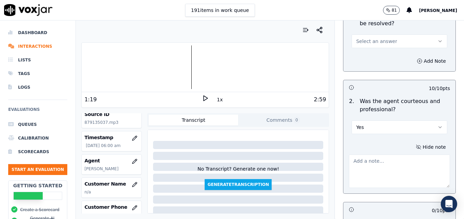
click at [400, 155] on textarea at bounding box center [399, 171] width 101 height 33
click at [363, 155] on textarea "Dead air observed from 1:02-1:18." at bounding box center [399, 171] width 101 height 33
click at [364, 155] on textarea "Dead air observed from 1:02-1:18." at bounding box center [399, 171] width 101 height 33
type textarea "Dead air with no courtesy statement observed from 1:02-1:18."
click at [202, 96] on icon at bounding box center [205, 98] width 7 height 7
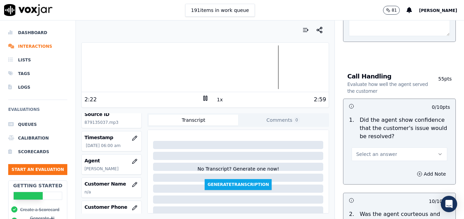
scroll to position [478, 0]
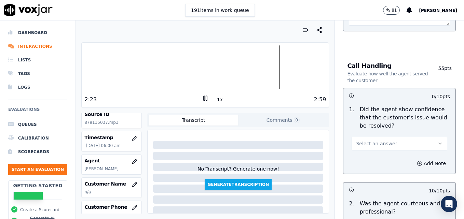
click at [421, 137] on button "Select an answer" at bounding box center [400, 144] width 96 height 14
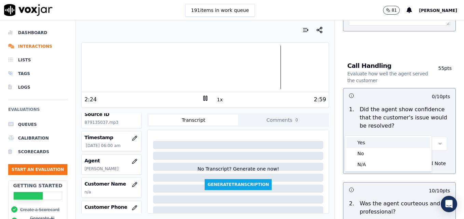
click at [393, 143] on div "Yes" at bounding box center [388, 142] width 84 height 11
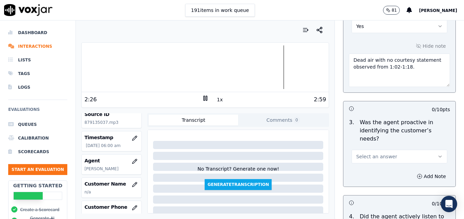
scroll to position [718, 0]
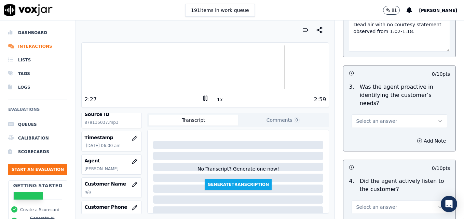
click at [421, 114] on button "Select an answer" at bounding box center [400, 121] width 96 height 14
click at [395, 114] on div "Yes" at bounding box center [388, 112] width 84 height 11
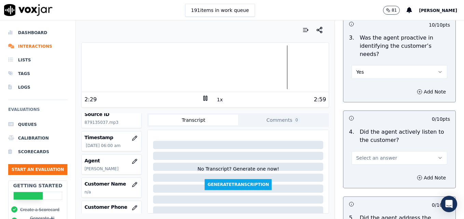
scroll to position [820, 0]
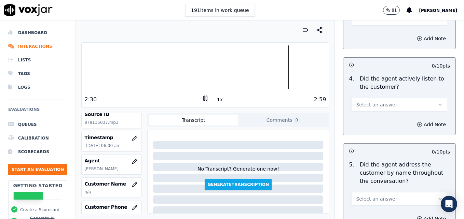
click at [424, 98] on button "Select an answer" at bounding box center [400, 105] width 96 height 14
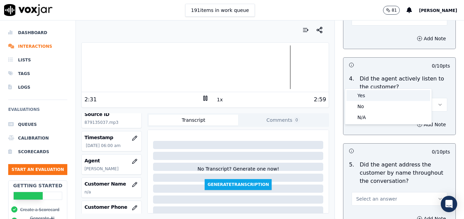
click at [377, 96] on div "Yes" at bounding box center [388, 95] width 84 height 11
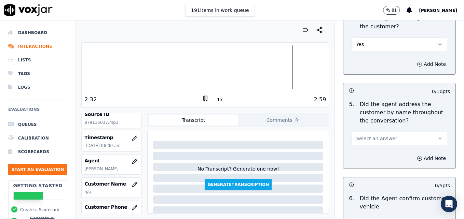
scroll to position [888, 0]
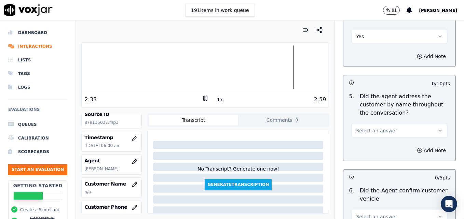
click at [421, 124] on button "Select an answer" at bounding box center [400, 131] width 96 height 14
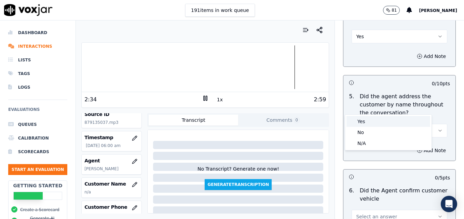
click at [384, 121] on div "Yes" at bounding box center [388, 121] width 84 height 11
click at [417, 148] on icon "button" at bounding box center [419, 150] width 5 height 5
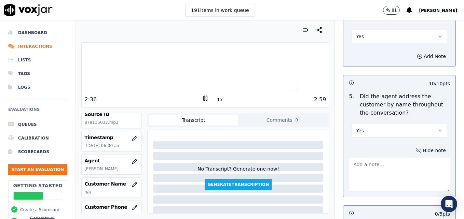
click at [396, 158] on textarea at bounding box center [399, 174] width 101 height 33
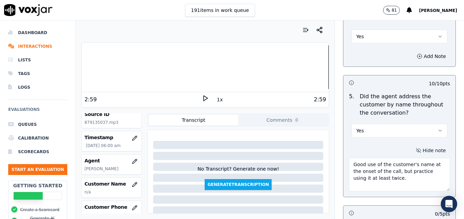
type textarea "Good use of the customer's name at the onset of the call, but practice using it…"
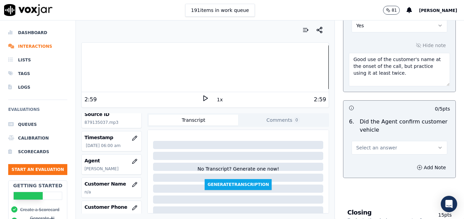
scroll to position [1025, 0]
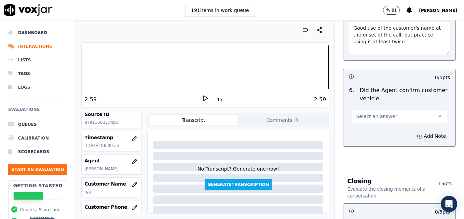
click at [424, 110] on button "Select an answer" at bounding box center [400, 117] width 96 height 14
click at [406, 106] on div "Yes" at bounding box center [388, 107] width 84 height 11
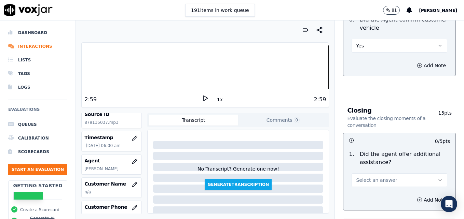
scroll to position [1128, 0]
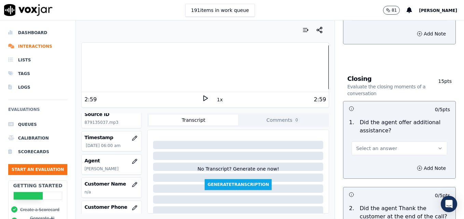
click at [424, 142] on button "Select an answer" at bounding box center [400, 149] width 96 height 14
click at [361, 137] on div "Yes" at bounding box center [388, 139] width 84 height 11
click at [417, 166] on icon "button" at bounding box center [419, 168] width 5 height 5
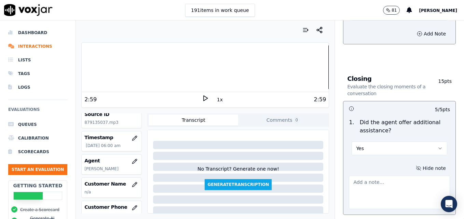
click at [394, 176] on textarea at bounding box center [399, 192] width 101 height 33
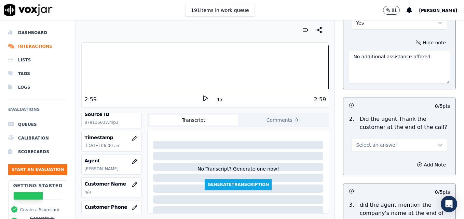
scroll to position [1264, 0]
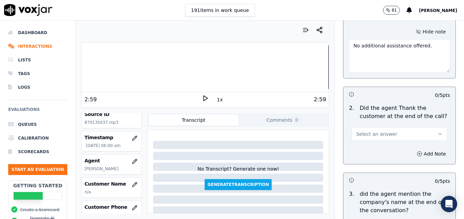
type textarea "No additional assistance offered."
click at [426, 127] on button "Select an answer" at bounding box center [400, 134] width 96 height 14
click at [380, 128] on div "Yes" at bounding box center [388, 125] width 84 height 11
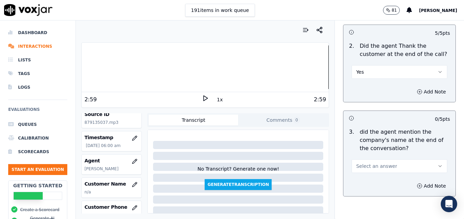
scroll to position [1336, 0]
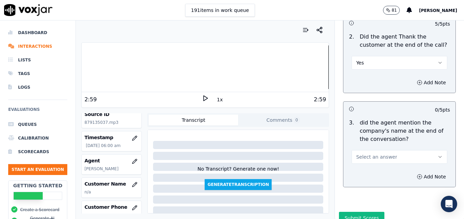
click at [437, 154] on icon "button" at bounding box center [439, 156] width 5 height 5
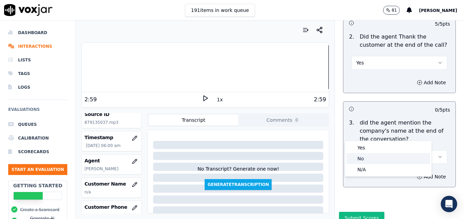
click at [366, 159] on div "No" at bounding box center [388, 158] width 84 height 11
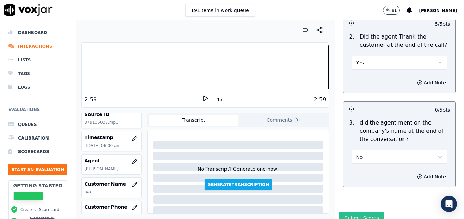
click at [344, 212] on button "Submit Scores" at bounding box center [361, 218] width 45 height 12
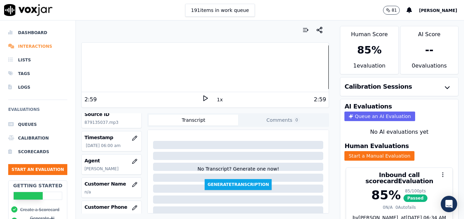
click at [40, 45] on li "Interactions" at bounding box center [37, 47] width 59 height 14
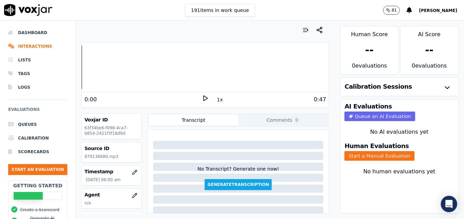
click at [202, 98] on icon at bounding box center [205, 98] width 7 height 7
click at [202, 96] on icon at bounding box center [205, 98] width 7 height 7
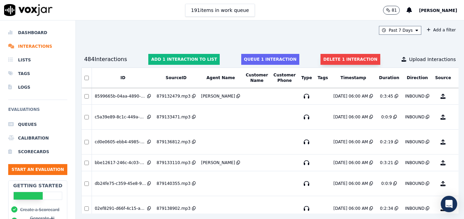
click at [345, 60] on button "Delete 1 interaction" at bounding box center [350, 59] width 59 height 11
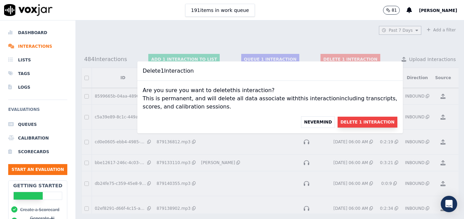
click at [357, 121] on button "Delete 1 Interaction" at bounding box center [367, 122] width 59 height 11
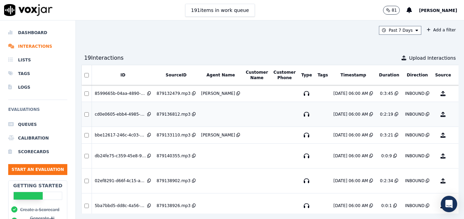
click at [456, 115] on button "No Evaluation Yet" at bounding box center [469, 114] width 27 height 19
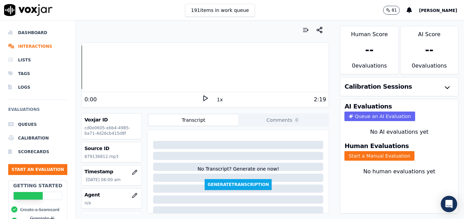
click at [202, 97] on icon at bounding box center [205, 98] width 7 height 7
click at [82, 68] on div at bounding box center [205, 67] width 247 height 44
click at [202, 99] on icon at bounding box center [205, 98] width 7 height 7
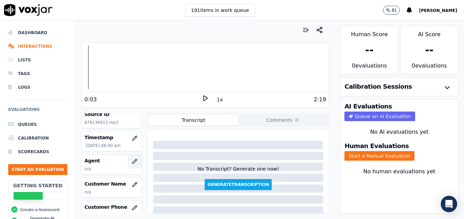
click at [132, 163] on icon "button" at bounding box center [134, 161] width 5 height 5
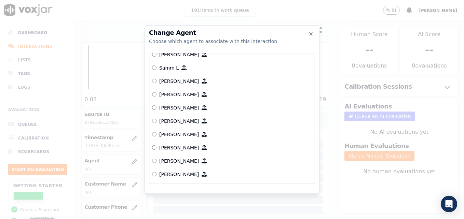
scroll to position [666, 0]
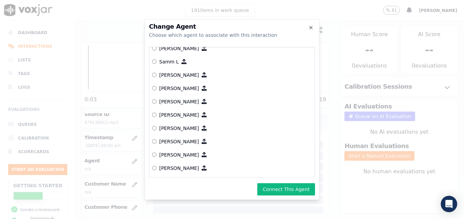
click at [284, 188] on button "Connect This Agent" at bounding box center [286, 189] width 58 height 12
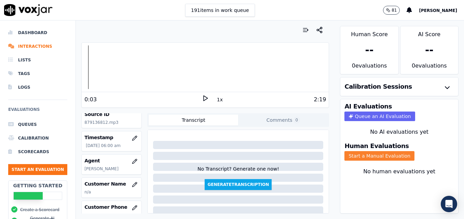
click at [364, 157] on button "Start a Manual Evaluation" at bounding box center [379, 156] width 70 height 10
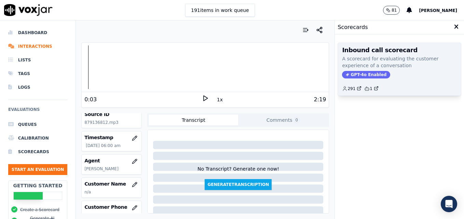
click at [357, 72] on span "GPT-4o Enabled" at bounding box center [366, 75] width 48 height 8
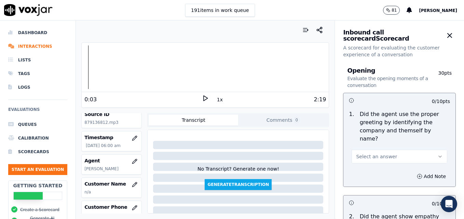
click at [424, 150] on button "Select an answer" at bounding box center [400, 157] width 96 height 14
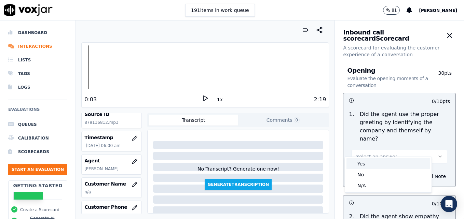
click at [390, 164] on div "Yes" at bounding box center [388, 164] width 84 height 11
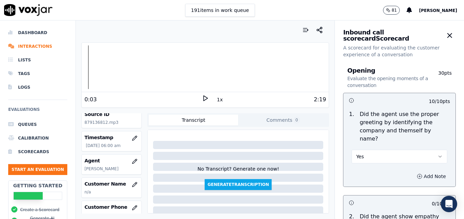
click at [417, 174] on icon "button" at bounding box center [419, 176] width 5 height 5
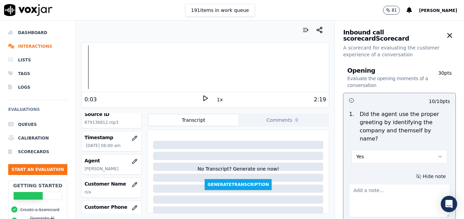
click at [392, 192] on textarea at bounding box center [399, 200] width 101 height 33
type textarea "Tatiana sounds muffled, like she is talking on speaker."
click at [204, 100] on polygon at bounding box center [206, 98] width 4 height 5
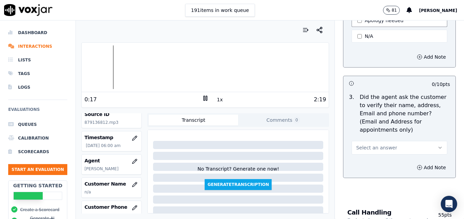
scroll to position [308, 0]
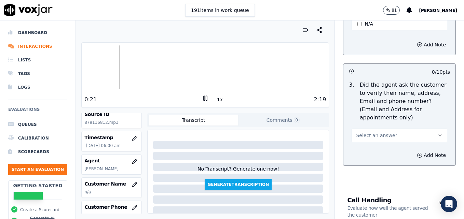
click at [421, 129] on button "Select an answer" at bounding box center [400, 136] width 96 height 14
click at [379, 145] on div "No" at bounding box center [388, 145] width 84 height 11
click at [417, 153] on icon "button" at bounding box center [419, 155] width 5 height 5
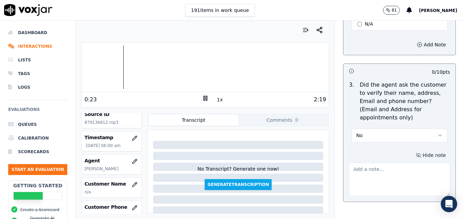
click at [394, 163] on textarea at bounding box center [399, 179] width 101 height 33
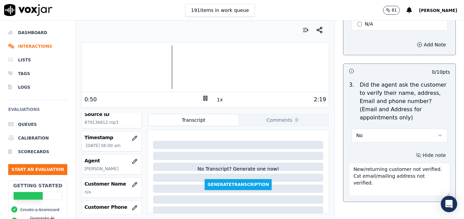
click at [152, 67] on div at bounding box center [205, 67] width 247 height 44
click at [151, 67] on div at bounding box center [205, 67] width 247 height 44
type textarea "New/returning customer not verified. Cst email/mailing address not verified."
click at [206, 97] on rect at bounding box center [206, 98] width 1 height 4
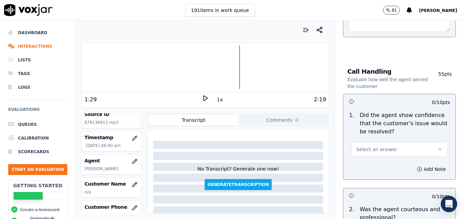
scroll to position [478, 0]
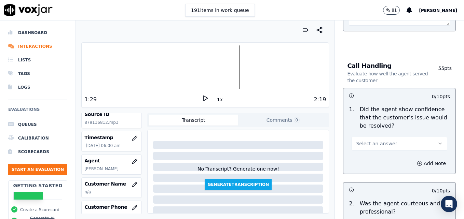
click at [427, 137] on button "Select an answer" at bounding box center [400, 144] width 96 height 14
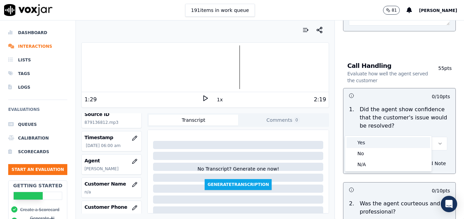
click at [384, 142] on div "Yes" at bounding box center [388, 142] width 84 height 11
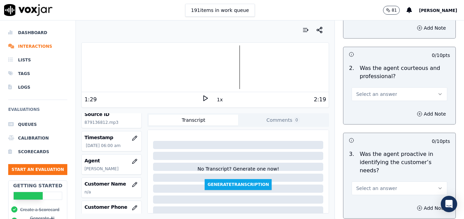
scroll to position [615, 0]
click at [437, 91] on icon "button" at bounding box center [439, 93] width 5 height 5
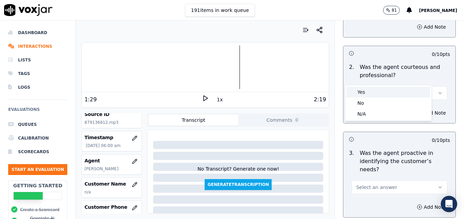
click at [382, 93] on div "Yes" at bounding box center [388, 92] width 84 height 11
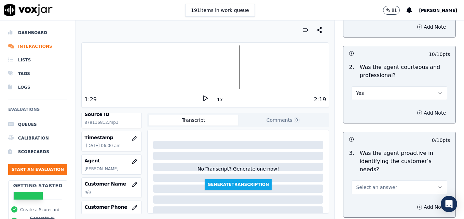
click at [417, 110] on icon "button" at bounding box center [419, 112] width 5 height 5
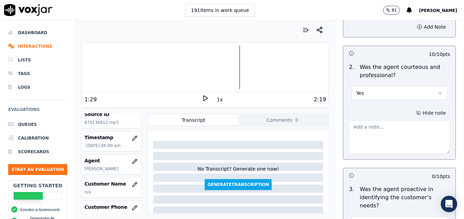
click at [395, 121] on textarea at bounding box center [399, 137] width 101 height 33
type textarea "J"
type textarea "Prolonged dead air with no courtesy statement observed from :41-1:20."
click at [202, 97] on icon at bounding box center [205, 98] width 7 height 7
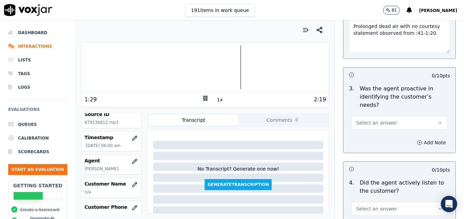
scroll to position [718, 0]
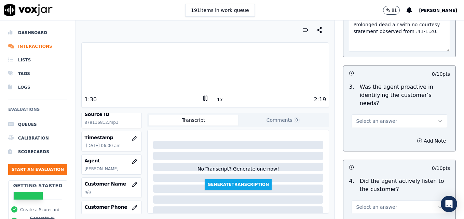
click at [422, 114] on button "Select an answer" at bounding box center [400, 121] width 96 height 14
click at [374, 111] on div "Yes" at bounding box center [388, 112] width 84 height 11
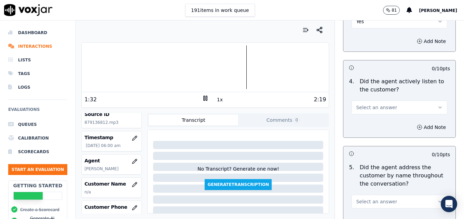
scroll to position [820, 0]
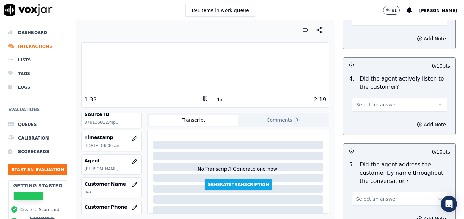
click at [437, 102] on icon "button" at bounding box center [439, 104] width 5 height 5
click at [397, 94] on div "Yes" at bounding box center [388, 95] width 84 height 11
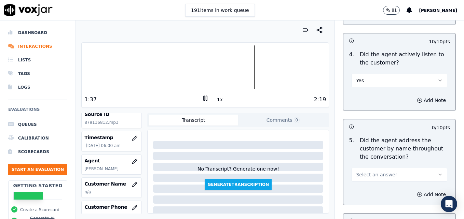
scroll to position [854, 0]
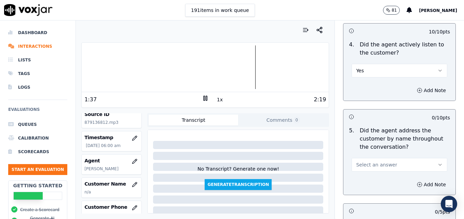
click at [437, 162] on icon "button" at bounding box center [439, 164] width 5 height 5
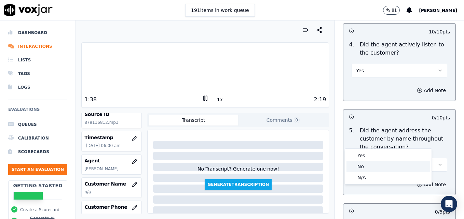
click at [385, 165] on div "No" at bounding box center [388, 166] width 84 height 11
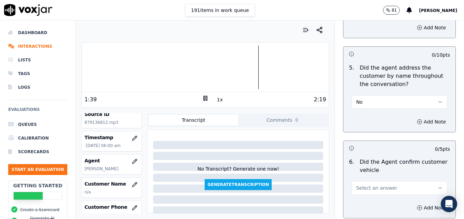
scroll to position [923, 0]
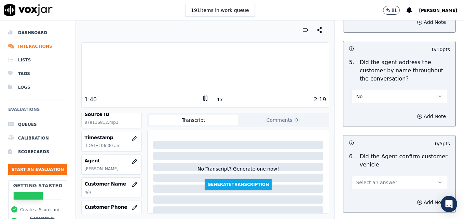
click at [417, 114] on icon "button" at bounding box center [419, 116] width 5 height 5
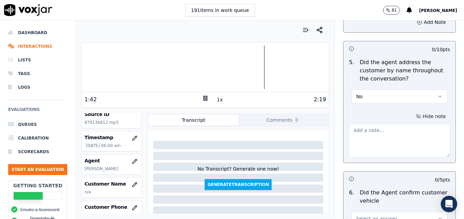
click at [386, 124] on textarea at bounding box center [399, 140] width 101 height 33
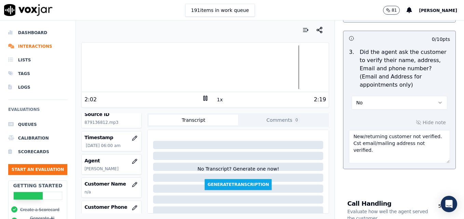
scroll to position [342, 0]
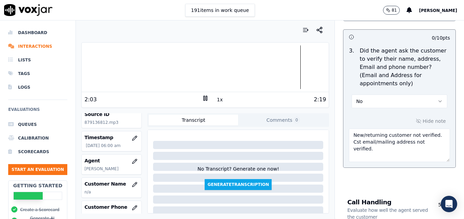
type textarea "Practice using the customers' name at least twice during the call."
drag, startPoint x: 345, startPoint y: 128, endPoint x: 429, endPoint y: 129, distance: 84.1
click at [429, 129] on textarea "New/returning customer not verified. Cst email/mailing address not verified." at bounding box center [399, 145] width 101 height 33
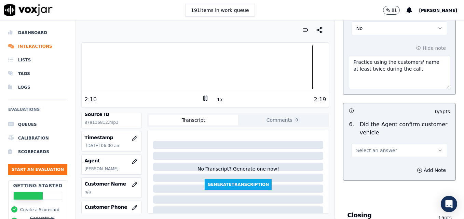
scroll to position [1025, 0]
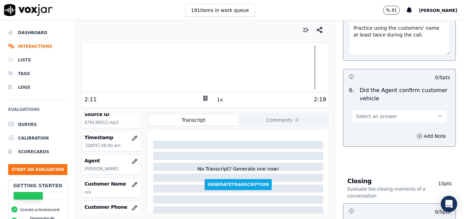
type textarea "New/returning customer not verified."
click at [437, 114] on icon "button" at bounding box center [439, 116] width 5 height 5
click at [379, 107] on div "Yes" at bounding box center [388, 107] width 84 height 11
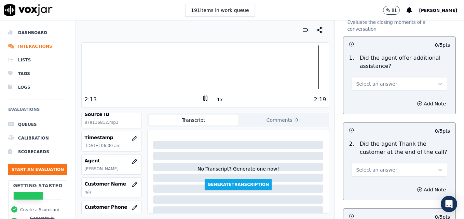
scroll to position [1196, 0]
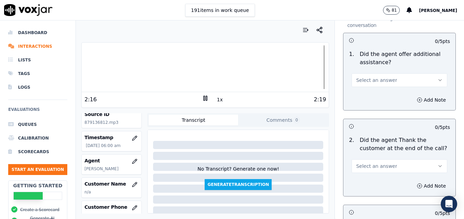
click at [268, 69] on div at bounding box center [205, 67] width 247 height 44
click at [202, 98] on icon at bounding box center [205, 98] width 7 height 7
click at [427, 73] on button "Select an answer" at bounding box center [400, 80] width 96 height 14
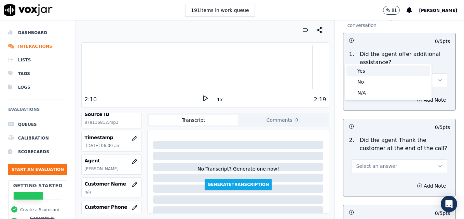
drag, startPoint x: 367, startPoint y: 69, endPoint x: 384, endPoint y: 82, distance: 20.7
click at [368, 69] on div "Yes" at bounding box center [388, 71] width 84 height 11
click at [417, 97] on icon "button" at bounding box center [419, 99] width 5 height 5
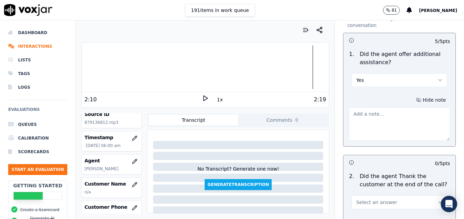
click at [400, 108] on textarea at bounding box center [399, 124] width 101 height 33
type textarea "No additional assistance offered."
click at [204, 99] on polygon at bounding box center [206, 98] width 4 height 5
click at [202, 99] on icon at bounding box center [205, 98] width 7 height 7
click at [437, 200] on icon "button" at bounding box center [439, 202] width 5 height 5
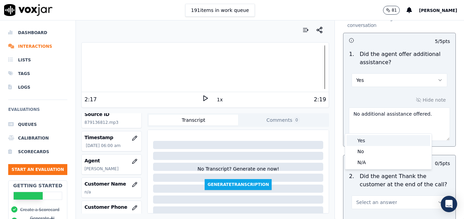
click at [371, 138] on div "Yes" at bounding box center [388, 140] width 84 height 11
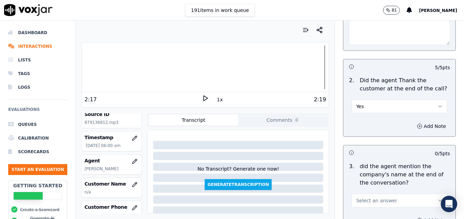
scroll to position [1298, 0]
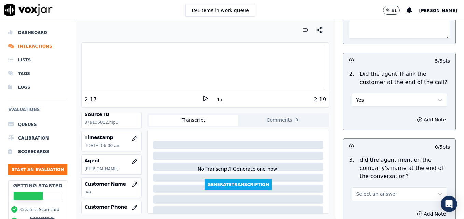
click at [430, 188] on button "Select an answer" at bounding box center [400, 195] width 96 height 14
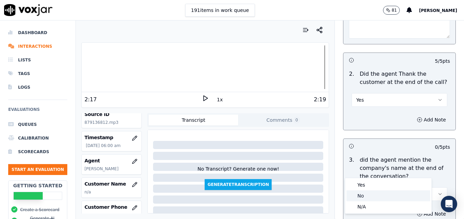
click at [381, 199] on div "No" at bounding box center [388, 196] width 84 height 11
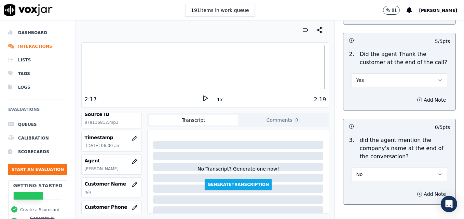
scroll to position [1336, 0]
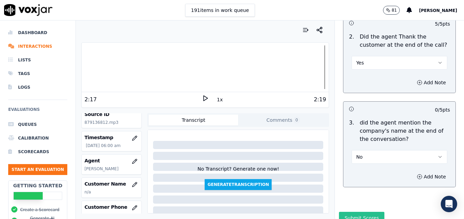
click at [364, 212] on button "Submit Scores" at bounding box center [361, 218] width 45 height 12
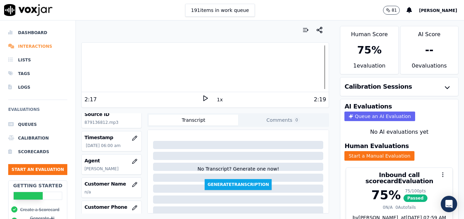
click at [41, 46] on li "Interactions" at bounding box center [37, 47] width 59 height 14
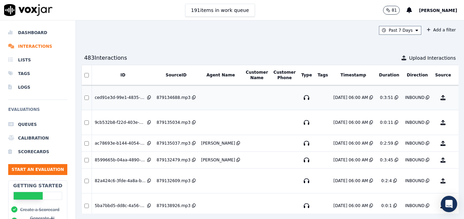
click at [456, 96] on button "No Evaluation Yet" at bounding box center [469, 97] width 27 height 19
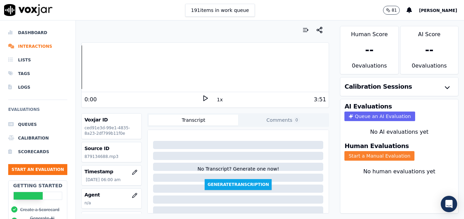
click at [360, 155] on button "Start a Manual Evaluation" at bounding box center [379, 156] width 70 height 10
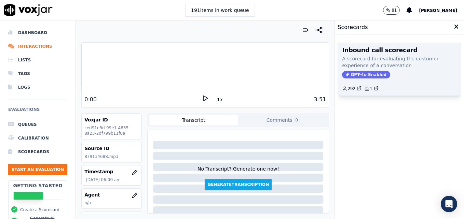
click at [356, 75] on span "GPT-4o Enabled" at bounding box center [366, 75] width 48 height 8
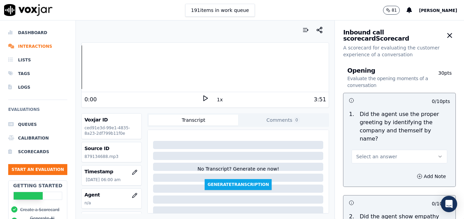
click at [204, 99] on polygon at bounding box center [206, 98] width 4 height 5
click at [204, 99] on rect at bounding box center [204, 98] width 1 height 4
click at [128, 192] on button "button" at bounding box center [135, 196] width 14 height 14
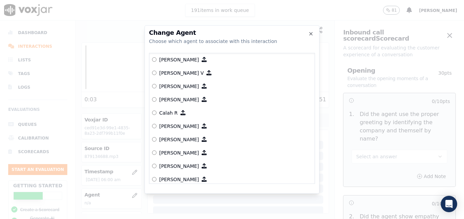
scroll to position [68, 0]
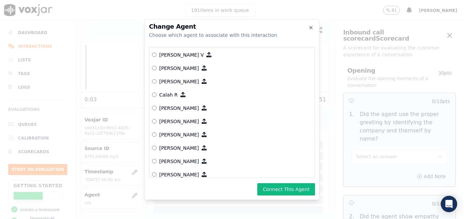
click at [279, 187] on button "Connect This Agent" at bounding box center [286, 189] width 58 height 12
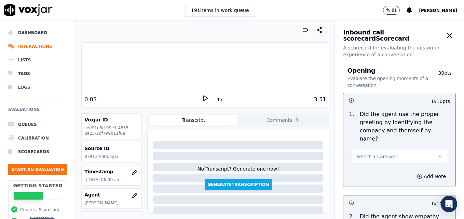
click at [426, 151] on button "Select an answer" at bounding box center [400, 157] width 96 height 14
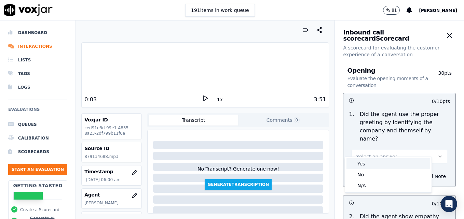
click at [397, 165] on div "Yes" at bounding box center [388, 164] width 84 height 11
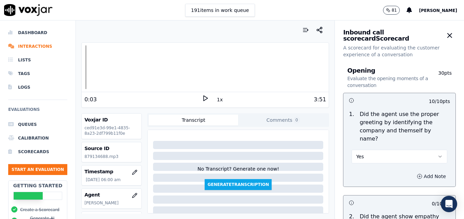
click at [413, 172] on button "Add Note" at bounding box center [431, 177] width 37 height 10
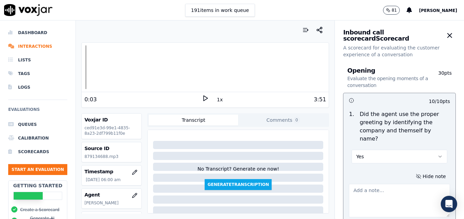
click at [401, 184] on textarea at bounding box center [399, 200] width 101 height 33
type textarea ""Scheduling" not included in greeting."
click at [204, 98] on polygon at bounding box center [206, 98] width 4 height 5
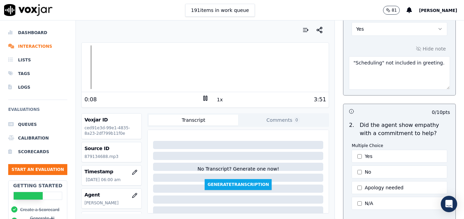
scroll to position [137, 0]
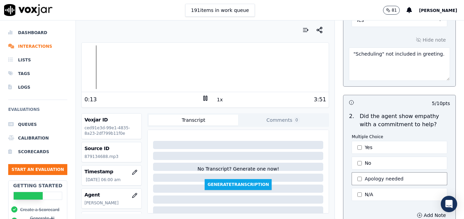
click at [353, 173] on button "Apology needed" at bounding box center [400, 179] width 96 height 13
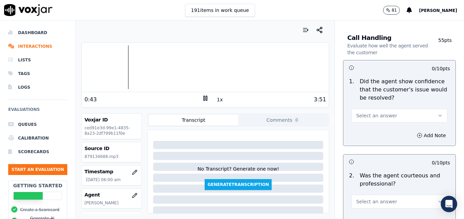
scroll to position [478, 0]
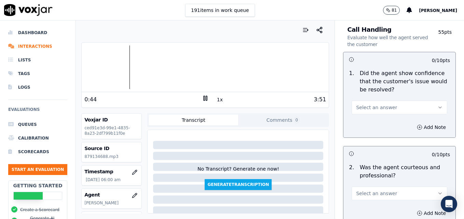
click at [437, 105] on icon "button" at bounding box center [439, 107] width 5 height 5
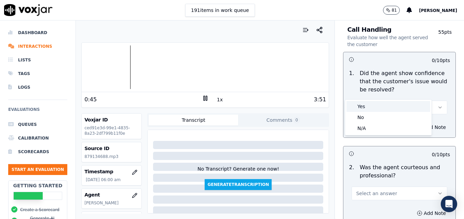
click at [381, 105] on div "Yes" at bounding box center [388, 106] width 84 height 11
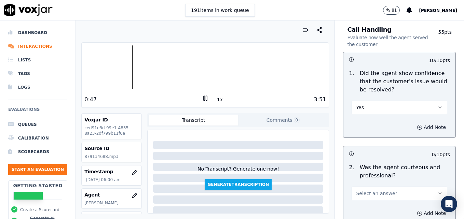
click at [417, 125] on icon "button" at bounding box center [419, 127] width 5 height 5
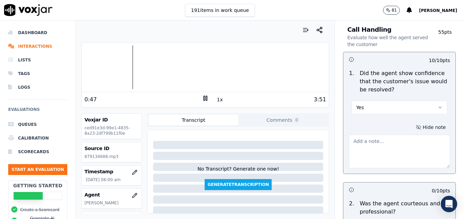
click at [399, 140] on textarea at bounding box center [399, 151] width 101 height 33
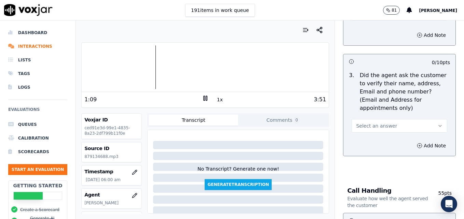
scroll to position [308, 0]
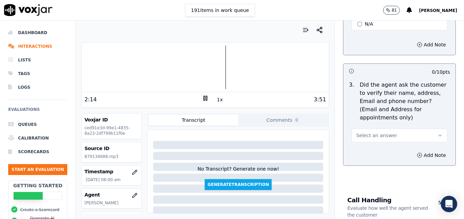
click at [194, 66] on div at bounding box center [205, 67] width 247 height 44
click at [183, 66] on div at bounding box center [205, 67] width 247 height 44
type textarea "Nice use of an ownership statement to convey ability to help."
click at [204, 100] on rect at bounding box center [204, 98] width 1 height 4
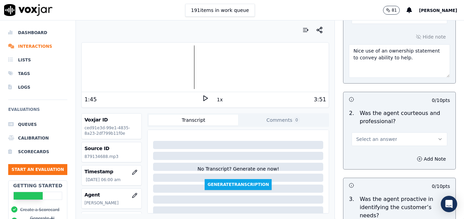
scroll to position [581, 0]
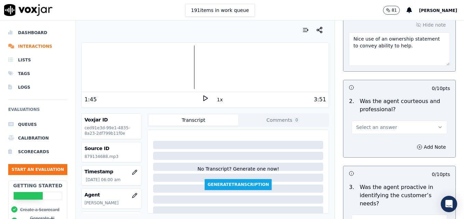
click at [437, 125] on icon "button" at bounding box center [439, 127] width 5 height 5
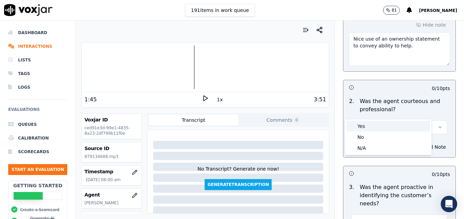
click at [371, 126] on div "Yes" at bounding box center [388, 126] width 84 height 11
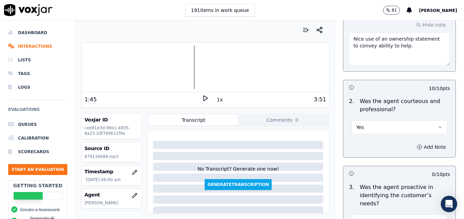
click at [417, 145] on icon "button" at bounding box center [419, 147] width 5 height 5
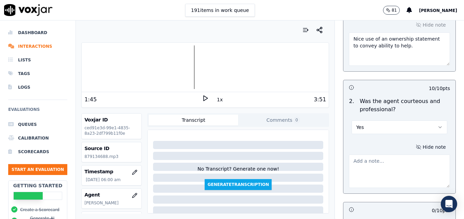
click at [387, 155] on textarea at bounding box center [399, 171] width 101 height 33
type textarea "G"
click at [378, 155] on textarea "The customer mentioned how satisfied he was with" at bounding box center [399, 171] width 101 height 33
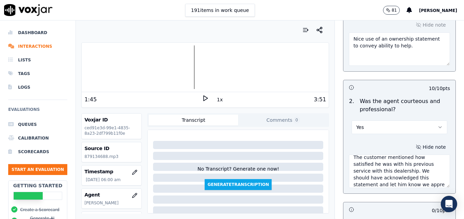
scroll to position [11, 0]
type textarea "The customer mentioned how satisfied he was with his previous service with this…"
click at [202, 100] on icon at bounding box center [205, 98] width 7 height 7
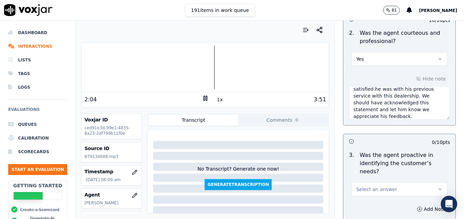
scroll to position [683, 0]
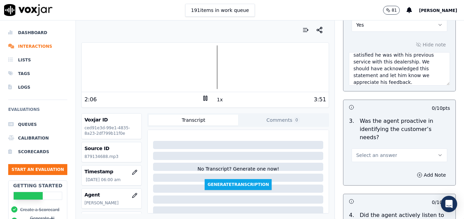
click at [427, 149] on button "Select an answer" at bounding box center [400, 156] width 96 height 14
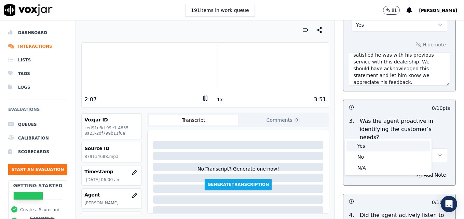
click at [387, 144] on div "Yes" at bounding box center [388, 146] width 84 height 11
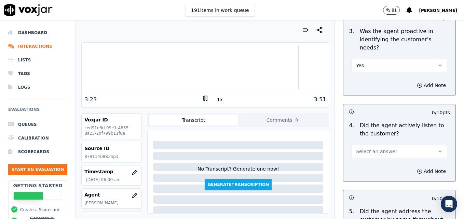
scroll to position [786, 0]
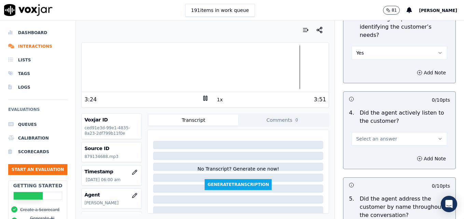
click at [437, 136] on icon "button" at bounding box center [439, 138] width 5 height 5
click at [387, 129] on div "Yes" at bounding box center [388, 129] width 84 height 11
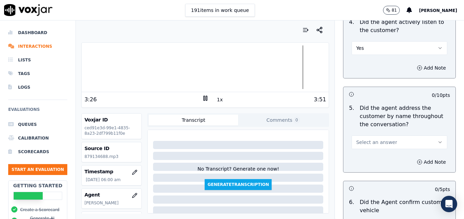
scroll to position [888, 0]
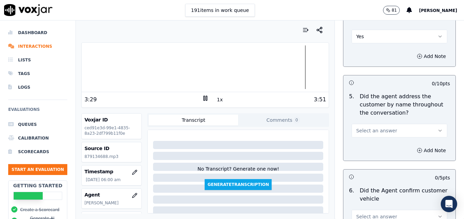
click at [437, 128] on icon "button" at bounding box center [439, 130] width 5 height 5
click at [373, 120] on div "Yes" at bounding box center [388, 121] width 84 height 11
click at [417, 148] on icon "button" at bounding box center [419, 150] width 5 height 5
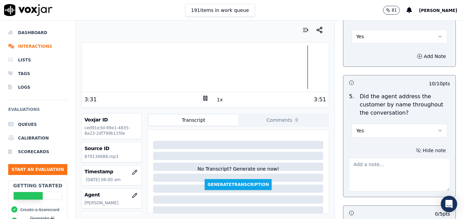
click at [394, 158] on textarea at bounding box center [399, 174] width 101 height 33
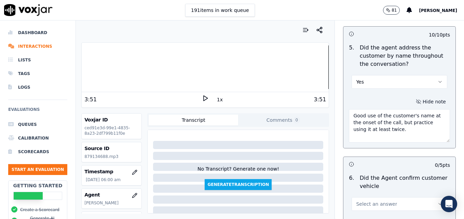
scroll to position [957, 0]
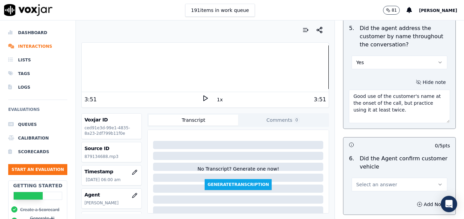
type textarea "Good use of the customer's name at the onset of the call, but practice using it…"
click at [202, 97] on icon at bounding box center [205, 98] width 7 height 7
click at [204, 97] on rect at bounding box center [204, 98] width 1 height 4
click at [437, 182] on icon "button" at bounding box center [439, 184] width 5 height 5
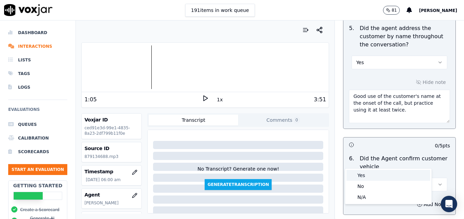
click at [359, 173] on div "Yes" at bounding box center [388, 175] width 84 height 11
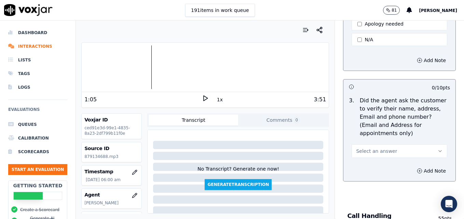
scroll to position [308, 0]
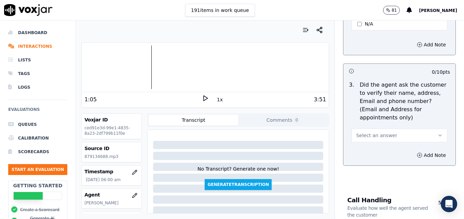
click at [437, 133] on icon "button" at bounding box center [439, 135] width 5 height 5
click at [378, 144] on div "No" at bounding box center [388, 145] width 84 height 11
click at [417, 153] on icon "button" at bounding box center [419, 155] width 5 height 5
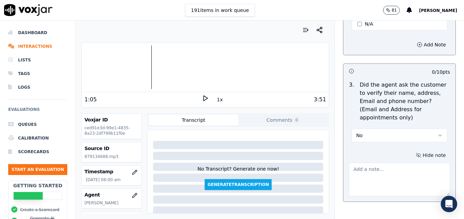
click at [389, 160] on div at bounding box center [399, 178] width 101 height 36
click at [375, 163] on textarea at bounding box center [399, 179] width 101 height 33
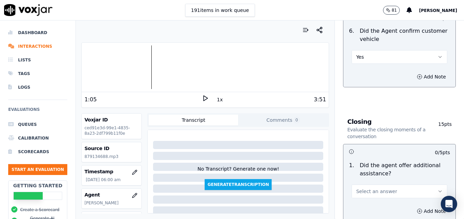
scroll to position [1128, 0]
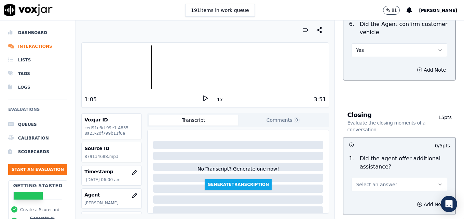
type textarea "Customer email/mailing address not verified. Vehicle type/service/appt time not…"
click at [437, 182] on icon "button" at bounding box center [439, 184] width 5 height 5
click at [370, 175] on div "Yes" at bounding box center [388, 175] width 84 height 11
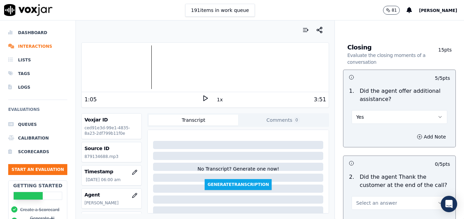
scroll to position [1196, 0]
click at [417, 134] on icon "button" at bounding box center [419, 136] width 5 height 5
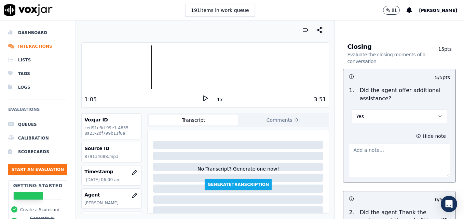
click at [413, 144] on textarea at bounding box center [399, 160] width 101 height 33
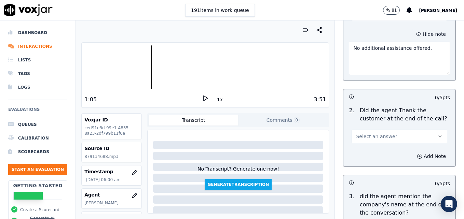
scroll to position [1298, 0]
type textarea "No additional assistance offered."
click at [202, 98] on icon at bounding box center [205, 98] width 7 height 7
click at [421, 129] on button "Select an answer" at bounding box center [400, 136] width 96 height 14
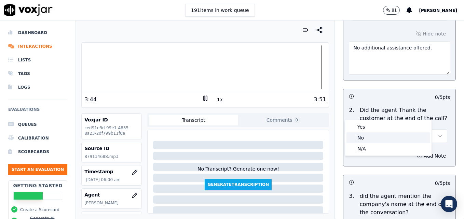
click at [378, 141] on div "No" at bounding box center [388, 138] width 84 height 11
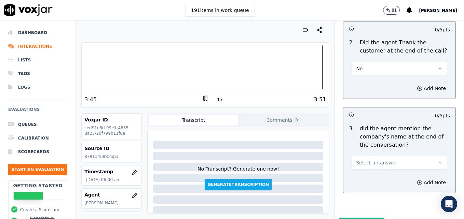
scroll to position [1372, 0]
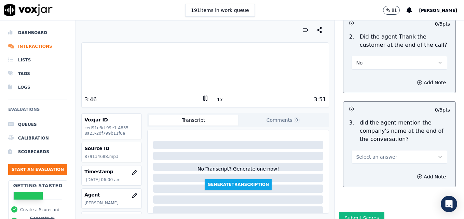
click at [427, 150] on button "Select an answer" at bounding box center [400, 157] width 96 height 14
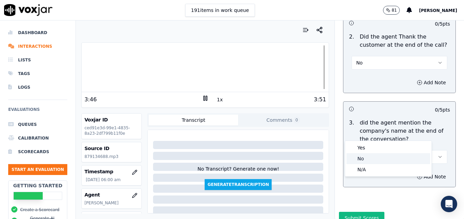
click at [377, 160] on div "No" at bounding box center [388, 158] width 84 height 11
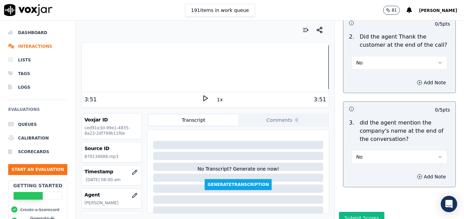
click at [445, 118] on div "Closing Evaluate the closing moments of a conversation 15 pts 5 / 5 pts 1 . Did…" at bounding box center [400, 29] width 124 height 343
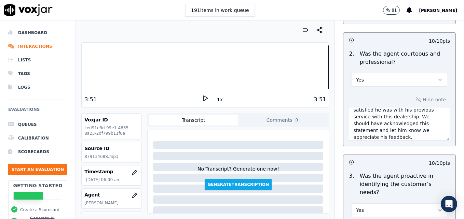
scroll to position [654, 0]
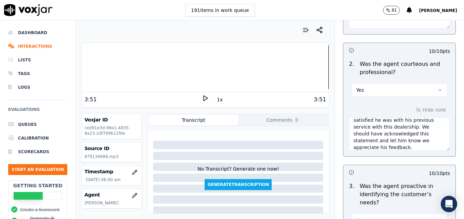
click at [415, 132] on textarea "The customer mentioned how satisfied he was with his previous service with this…" at bounding box center [399, 134] width 101 height 33
paste textarea "When a customer thanks us, instead of saying "No problem," use more professiona…"
click at [393, 118] on textarea "The customer mentioned how satisfied he was with his previous service with this…" at bounding box center [399, 134] width 101 height 33
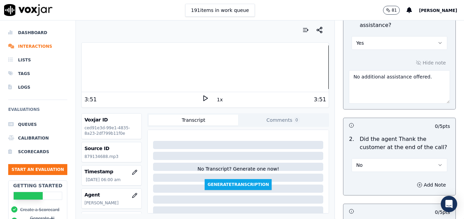
scroll to position [1372, 0]
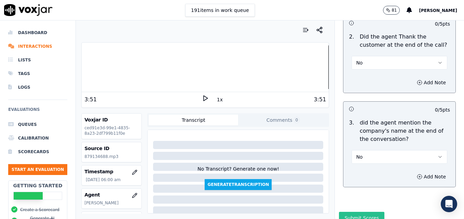
type textarea "The customer mentioned how satisfied he was with his previous service with this…"
click at [367, 212] on button "Submit Scores" at bounding box center [361, 218] width 45 height 12
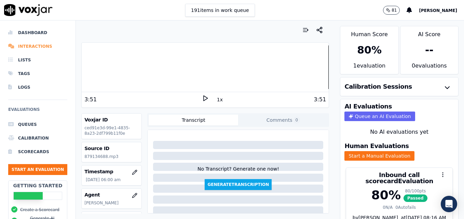
click at [41, 46] on li "Interactions" at bounding box center [37, 47] width 59 height 14
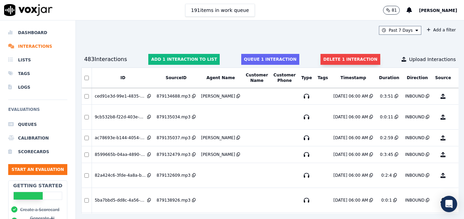
click at [326, 58] on button "Delete 1 interaction" at bounding box center [350, 59] width 59 height 11
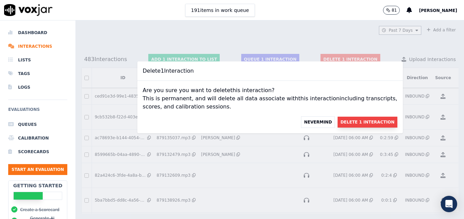
click at [338, 121] on button "Delete 1 Interaction" at bounding box center [367, 122] width 59 height 11
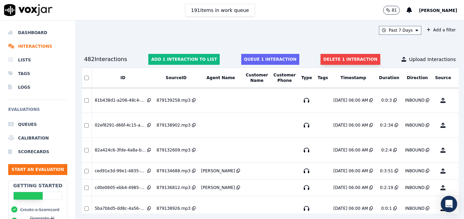
click at [335, 59] on button "Delete 1 interaction" at bounding box center [350, 59] width 59 height 11
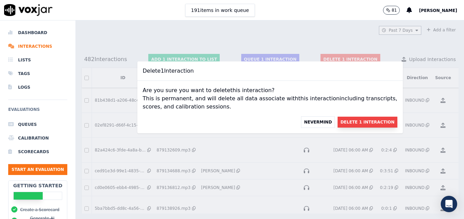
click at [346, 120] on button "Delete 1 Interaction" at bounding box center [367, 122] width 59 height 11
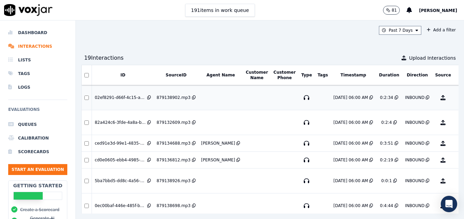
click at [456, 96] on button "No Evaluation Yet" at bounding box center [469, 97] width 27 height 19
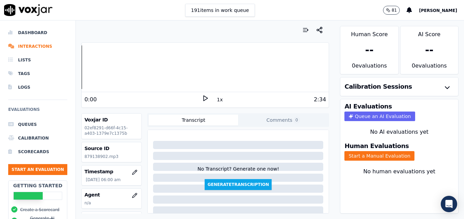
click at [202, 98] on icon at bounding box center [205, 98] width 7 height 7
click at [132, 195] on icon "button" at bounding box center [134, 195] width 5 height 5
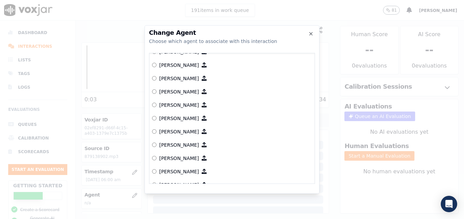
scroll to position [205, 0]
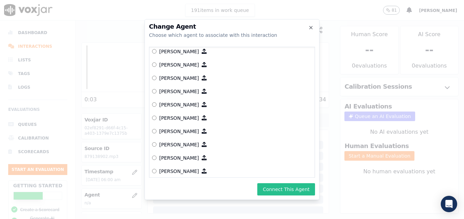
click at [290, 187] on button "Connect This Agent" at bounding box center [286, 189] width 58 height 12
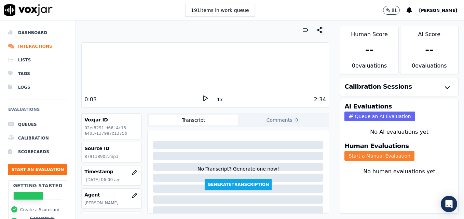
click at [374, 157] on button "Start a Manual Evaluation" at bounding box center [379, 156] width 70 height 10
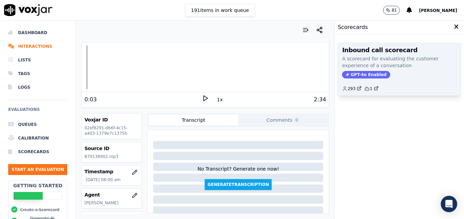
click at [356, 73] on span "GPT-4o Enabled" at bounding box center [366, 75] width 48 height 8
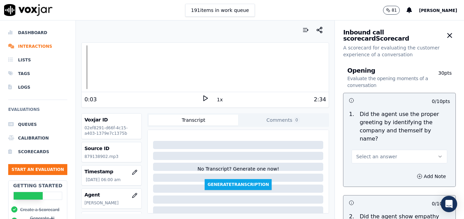
click at [437, 154] on icon "button" at bounding box center [439, 156] width 5 height 5
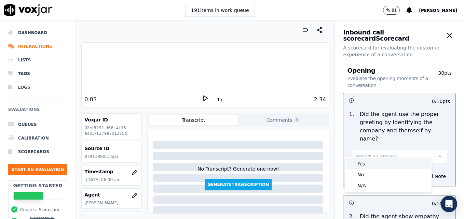
click at [362, 163] on div "Yes" at bounding box center [388, 164] width 84 height 11
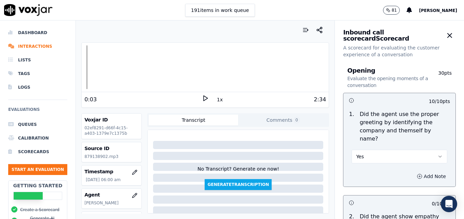
click at [413, 172] on button "Add Note" at bounding box center [431, 177] width 37 height 10
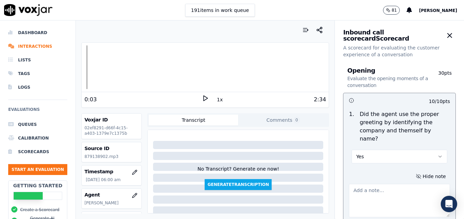
click at [385, 186] on textarea at bounding box center [399, 200] width 101 height 33
type textarea "Agent sounds like she is talking on speaker."
click at [203, 97] on icon at bounding box center [205, 98] width 7 height 7
click at [206, 97] on rect at bounding box center [206, 98] width 1 height 4
click at [94, 68] on div at bounding box center [205, 67] width 247 height 44
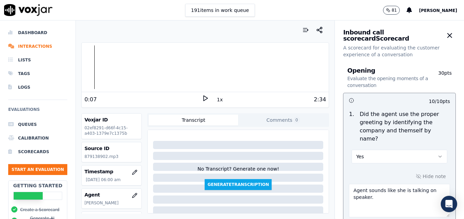
click at [202, 99] on icon at bounding box center [205, 98] width 7 height 7
click at [206, 99] on rect at bounding box center [206, 98] width 1 height 4
click at [203, 98] on icon at bounding box center [205, 98] width 7 height 7
click at [202, 95] on icon at bounding box center [205, 98] width 7 height 7
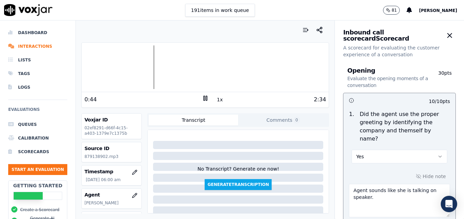
click at [202, 96] on icon at bounding box center [205, 98] width 7 height 7
click at [202, 101] on icon at bounding box center [205, 98] width 7 height 7
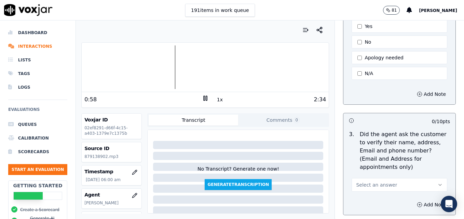
scroll to position [273, 0]
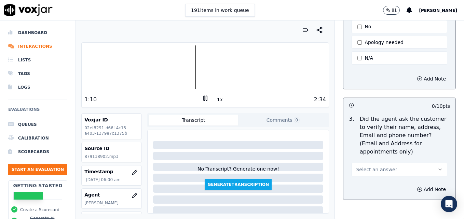
click at [138, 69] on div at bounding box center [205, 67] width 247 height 44
click at [437, 167] on icon "button" at bounding box center [439, 169] width 5 height 5
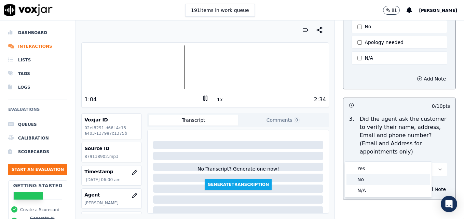
click at [377, 178] on div "No" at bounding box center [388, 179] width 84 height 11
click at [437, 167] on icon "button" at bounding box center [439, 169] width 5 height 5
click at [417, 187] on icon "button" at bounding box center [419, 189] width 5 height 5
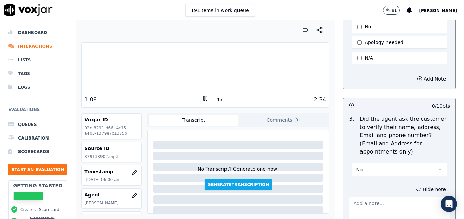
click at [386, 197] on textarea at bounding box center [399, 213] width 101 height 33
type textarea "Customer phone number not verified."
click at [202, 99] on icon at bounding box center [205, 98] width 7 height 7
click at [202, 97] on icon at bounding box center [205, 98] width 7 height 7
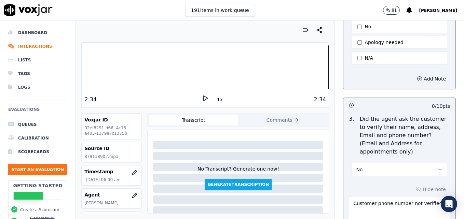
click at [306, 67] on div at bounding box center [205, 67] width 247 height 44
click at [203, 98] on icon at bounding box center [205, 98] width 7 height 7
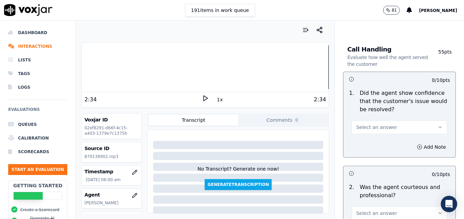
scroll to position [513, 0]
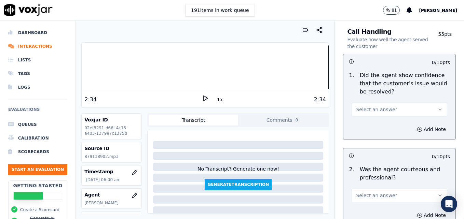
click at [424, 103] on button "Select an answer" at bounding box center [400, 110] width 96 height 14
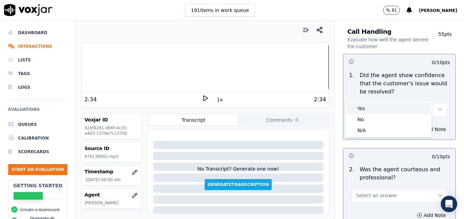
click at [406, 108] on div "Yes" at bounding box center [388, 108] width 84 height 11
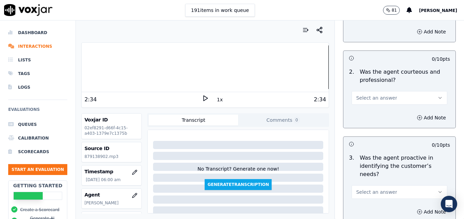
scroll to position [615, 0]
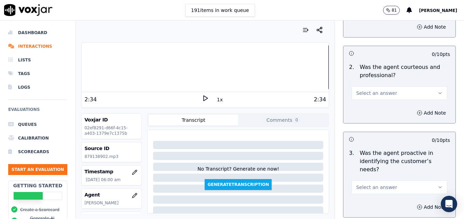
drag, startPoint x: 424, startPoint y: 76, endPoint x: 415, endPoint y: 84, distance: 11.6
click at [437, 91] on icon "button" at bounding box center [439, 93] width 5 height 5
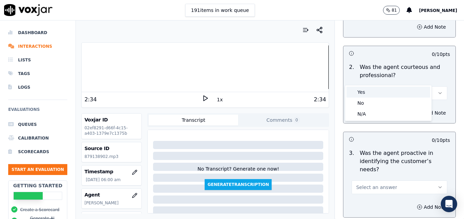
click at [386, 90] on div "Yes" at bounding box center [388, 92] width 84 height 11
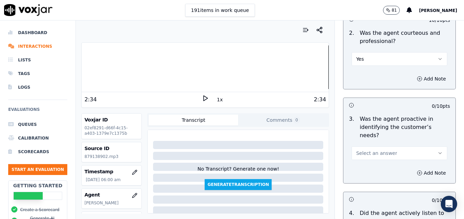
scroll to position [683, 0]
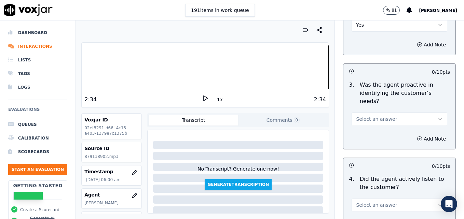
click at [420, 112] on button "Select an answer" at bounding box center [400, 119] width 96 height 14
click at [396, 110] on div "Yes" at bounding box center [388, 110] width 84 height 11
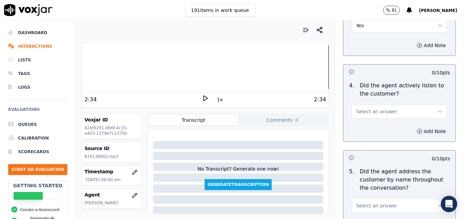
scroll to position [786, 0]
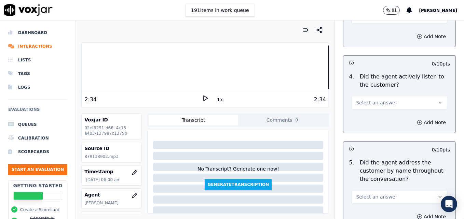
click at [423, 96] on button "Select an answer" at bounding box center [400, 103] width 96 height 14
click at [394, 92] on div "Yes" at bounding box center [388, 93] width 84 height 11
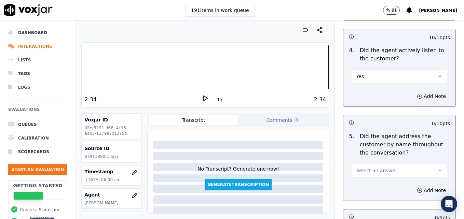
scroll to position [854, 0]
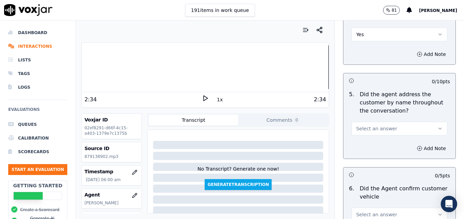
click at [437, 126] on icon "button" at bounding box center [439, 128] width 5 height 5
click at [378, 116] on div "Yes" at bounding box center [388, 119] width 84 height 11
click at [93, 69] on div at bounding box center [205, 67] width 247 height 44
click at [202, 98] on icon at bounding box center [205, 98] width 7 height 7
click at [206, 98] on rect at bounding box center [206, 98] width 1 height 4
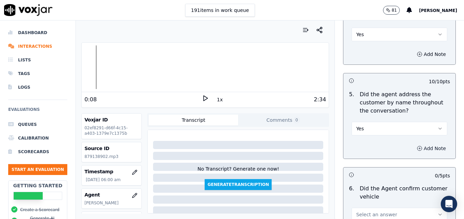
click at [419, 149] on icon "button" at bounding box center [420, 149] width 2 height 0
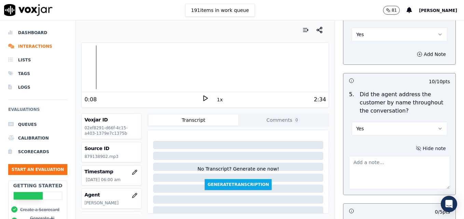
click at [403, 156] on textarea at bounding box center [399, 172] width 101 height 33
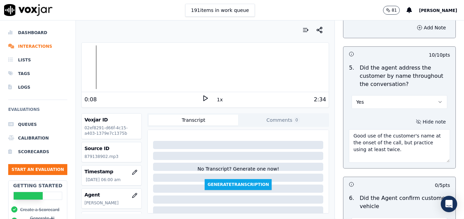
scroll to position [957, 0]
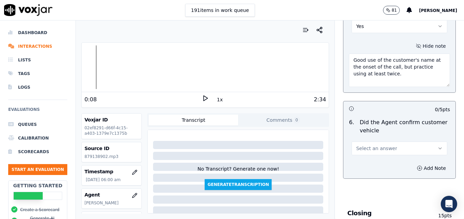
type textarea "Good use of the customer's name at the onset of the call, but practice using at…"
click at [437, 146] on icon "button" at bounding box center [439, 148] width 5 height 5
click at [375, 140] on div "Yes" at bounding box center [388, 139] width 84 height 11
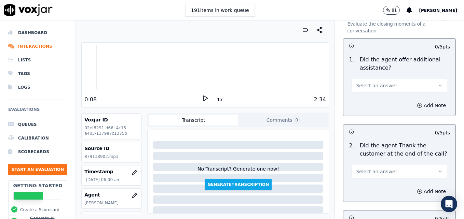
scroll to position [1162, 0]
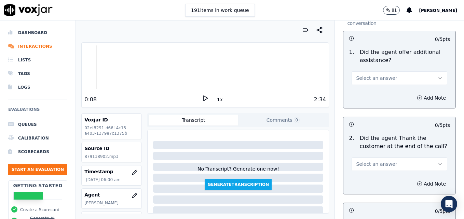
click at [437, 76] on icon "button" at bounding box center [439, 78] width 5 height 5
click at [368, 68] on div "Yes" at bounding box center [388, 69] width 84 height 11
click at [417, 95] on icon "button" at bounding box center [419, 97] width 5 height 5
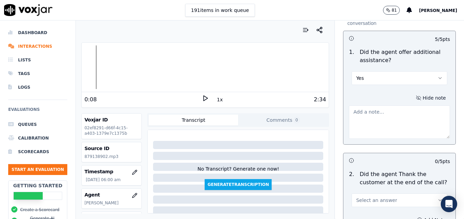
click at [400, 106] on textarea at bounding box center [399, 122] width 101 height 33
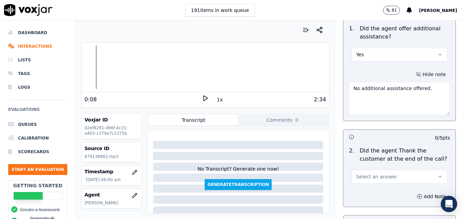
scroll to position [1196, 0]
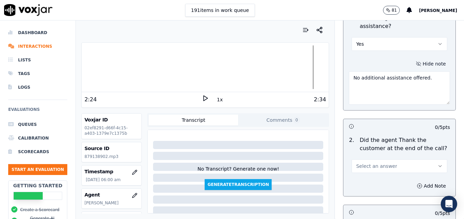
type textarea "No additional assistance offered."
click at [202, 97] on icon at bounding box center [205, 98] width 7 height 7
click at [427, 160] on button "Select an answer" at bounding box center [400, 167] width 96 height 14
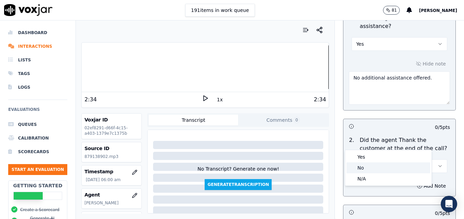
click at [364, 167] on div "No" at bounding box center [388, 168] width 84 height 11
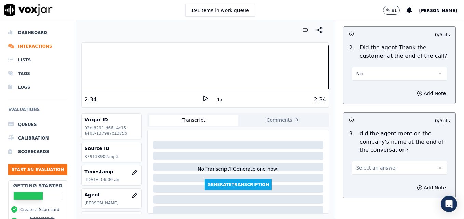
scroll to position [1298, 0]
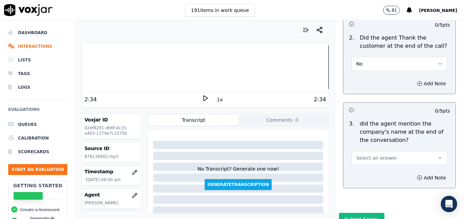
click at [428, 151] on button "Select an answer" at bounding box center [400, 158] width 96 height 14
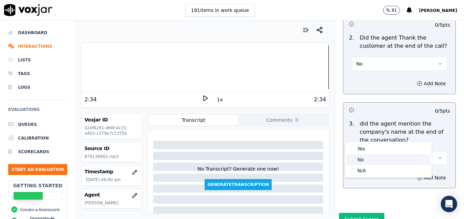
click at [368, 158] on div "No" at bounding box center [388, 159] width 84 height 11
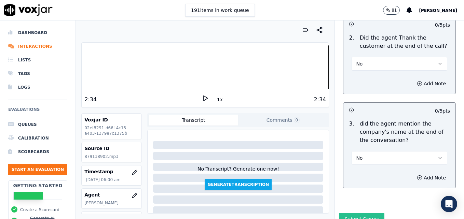
click at [353, 213] on button "Submit Scores" at bounding box center [361, 219] width 45 height 12
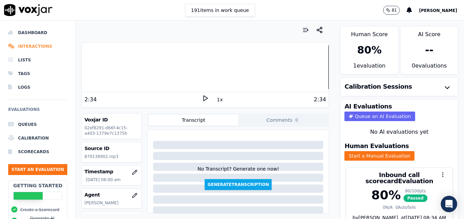
click at [43, 45] on li "Interactions" at bounding box center [37, 47] width 59 height 14
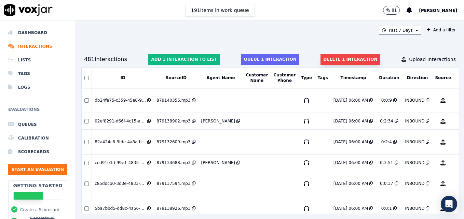
click at [325, 60] on button "Delete 1 interaction" at bounding box center [350, 59] width 59 height 11
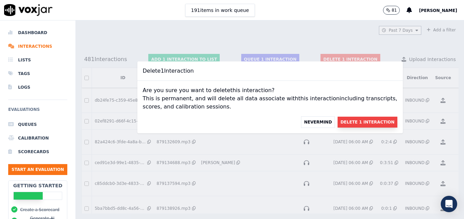
click at [338, 120] on button "Delete 1 Interaction" at bounding box center [367, 122] width 59 height 11
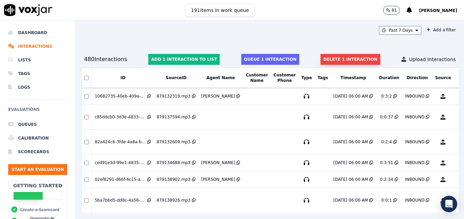
click at [347, 59] on button "Delete 1 interaction" at bounding box center [350, 59] width 59 height 11
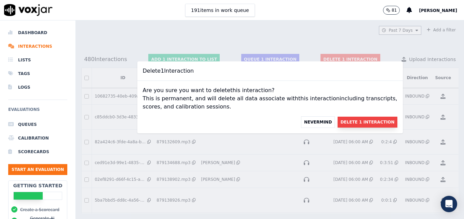
click at [342, 123] on button "Delete 1 Interaction" at bounding box center [367, 122] width 59 height 11
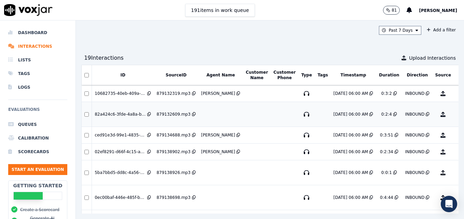
click at [456, 114] on button "No Evaluation Yet" at bounding box center [469, 114] width 27 height 19
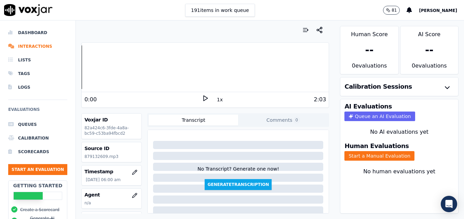
click at [204, 96] on icon at bounding box center [205, 98] width 7 height 7
click at [206, 97] on rect at bounding box center [206, 98] width 1 height 4
click at [132, 195] on icon "button" at bounding box center [134, 195] width 5 height 5
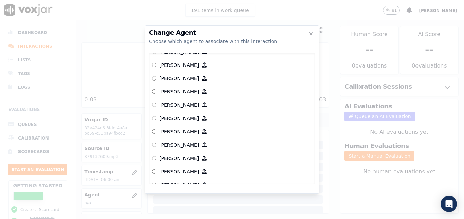
scroll to position [205, 0]
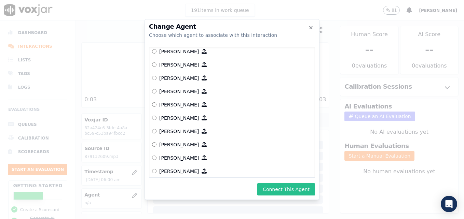
click at [288, 190] on button "Connect This Agent" at bounding box center [286, 189] width 58 height 12
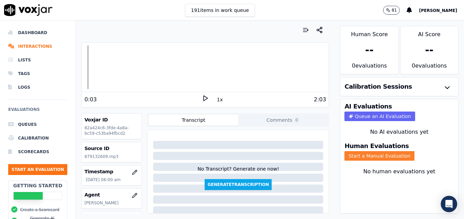
click at [356, 156] on button "Start a Manual Evaluation" at bounding box center [379, 156] width 70 height 10
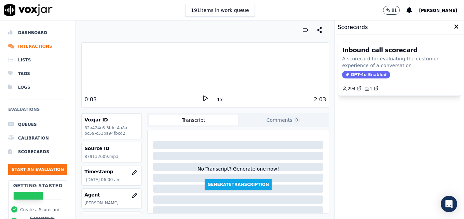
click at [362, 73] on span "GPT-4o Enabled" at bounding box center [366, 75] width 48 height 8
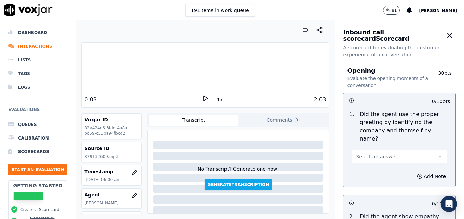
click at [437, 154] on icon "button" at bounding box center [439, 156] width 5 height 5
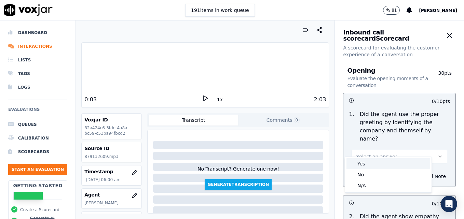
click at [397, 167] on div "Yes" at bounding box center [388, 164] width 84 height 11
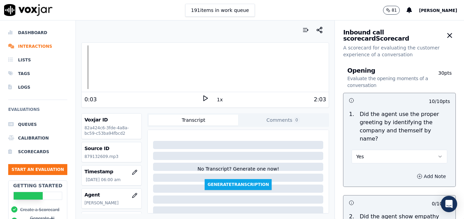
click at [417, 174] on icon "button" at bounding box center [419, 176] width 5 height 5
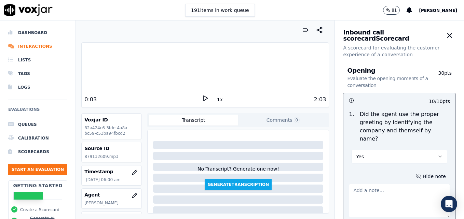
click at [396, 184] on textarea at bounding box center [399, 200] width 101 height 33
type textarea "Agent sounds like she is talking on speaker."
click at [202, 96] on icon at bounding box center [205, 98] width 7 height 7
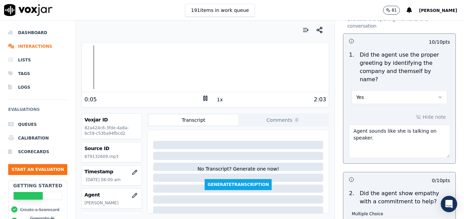
scroll to position [103, 0]
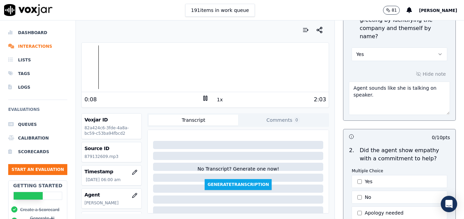
click at [206, 98] on rect at bounding box center [206, 98] width 1 height 4
click at [25, 48] on li "Interactions" at bounding box center [37, 47] width 59 height 14
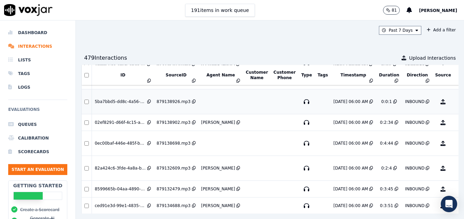
scroll to position [68, 0]
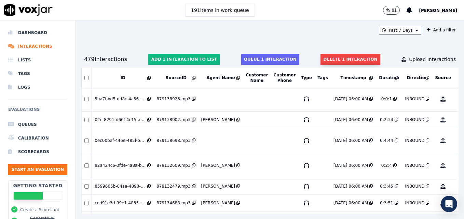
click at [331, 58] on button "Delete 1 interaction" at bounding box center [350, 59] width 59 height 11
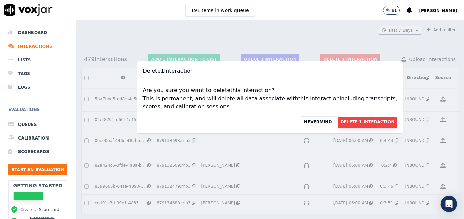
click at [338, 120] on button "Delete 1 Interaction" at bounding box center [367, 122] width 59 height 11
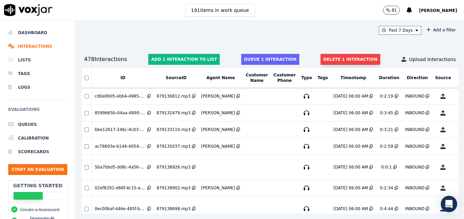
click at [330, 59] on button "Delete 1 interaction" at bounding box center [350, 59] width 59 height 11
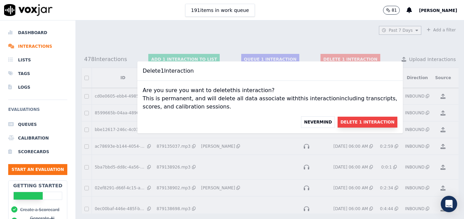
click at [338, 118] on button "Delete 1 Interaction" at bounding box center [367, 122] width 59 height 11
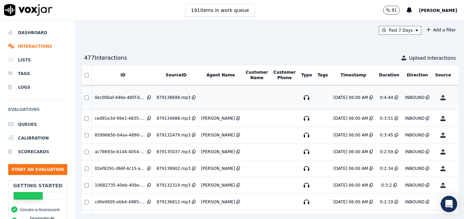
click at [456, 95] on button "No Evaluation Yet" at bounding box center [469, 97] width 27 height 19
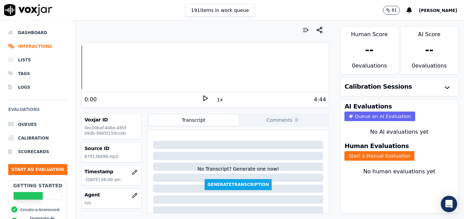
click at [202, 98] on icon at bounding box center [205, 98] width 7 height 7
click at [132, 194] on icon "button" at bounding box center [134, 195] width 5 height 5
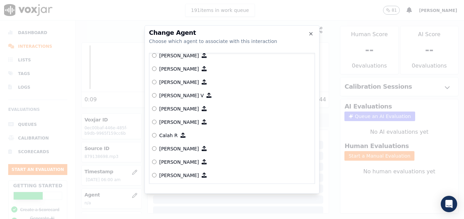
scroll to position [68, 0]
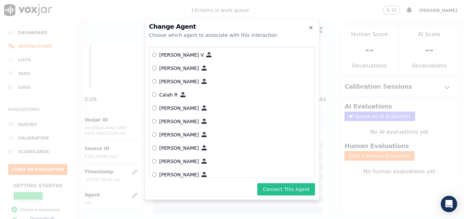
click at [281, 188] on button "Connect This Agent" at bounding box center [286, 189] width 58 height 12
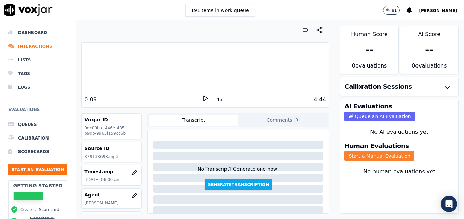
click at [396, 154] on button "Start a Manual Evaluation" at bounding box center [379, 156] width 70 height 10
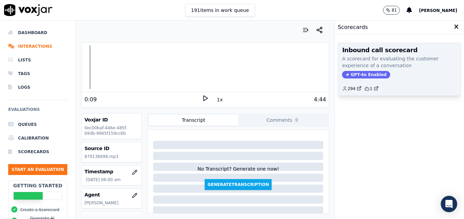
click at [359, 73] on span "GPT-4o Enabled" at bounding box center [366, 75] width 48 height 8
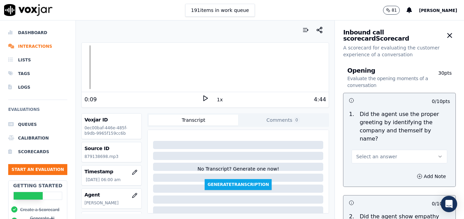
click at [437, 154] on icon "button" at bounding box center [439, 156] width 5 height 5
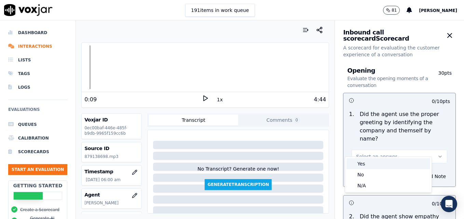
click at [367, 166] on div "Yes" at bounding box center [388, 164] width 84 height 11
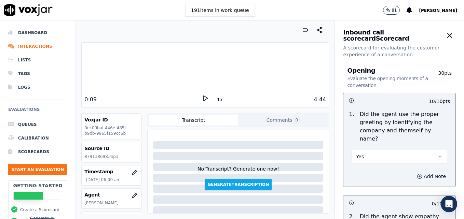
click at [417, 174] on icon "button" at bounding box center [419, 176] width 5 height 5
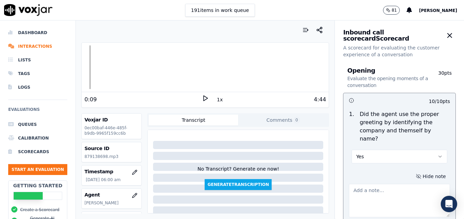
click at [391, 191] on textarea at bounding box center [399, 200] width 101 height 33
type textarea "Agent has not included "Scheduling" in any of her greetings."
click at [202, 98] on icon at bounding box center [205, 98] width 7 height 7
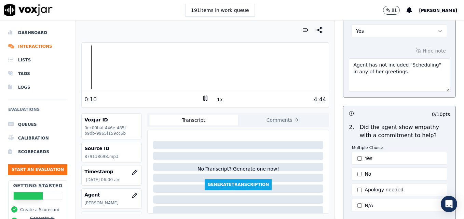
scroll to position [137, 0]
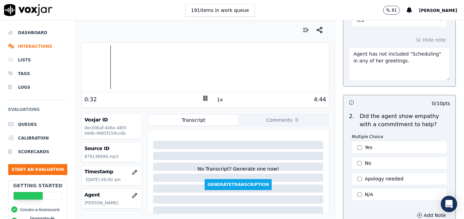
click at [202, 99] on icon at bounding box center [205, 98] width 7 height 7
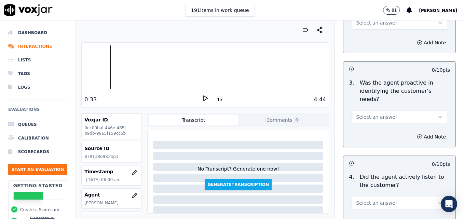
scroll to position [615, 0]
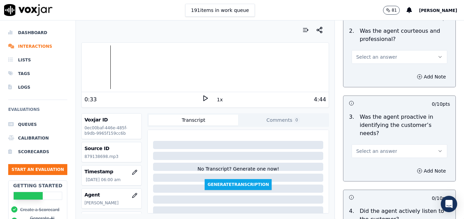
click at [439, 151] on icon "button" at bounding box center [440, 151] width 3 height 1
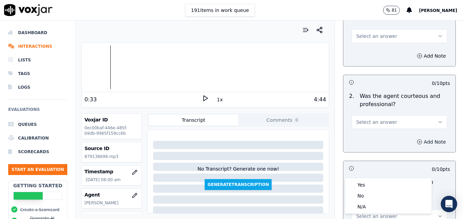
scroll to position [547, 0]
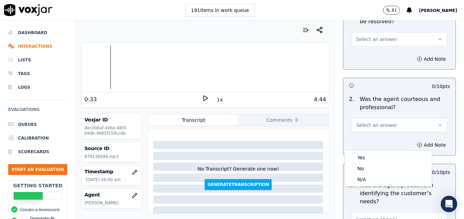
click at [437, 123] on icon "button" at bounding box center [439, 125] width 5 height 5
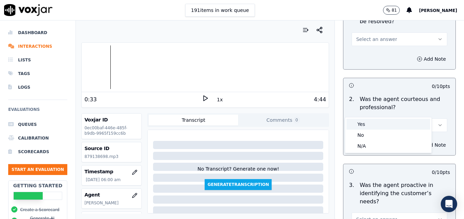
click at [369, 125] on div "Yes" at bounding box center [388, 124] width 84 height 11
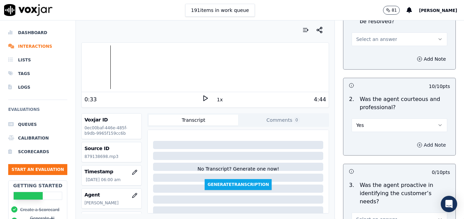
drag, startPoint x: 406, startPoint y: 129, endPoint x: 403, endPoint y: 132, distance: 3.9
click at [417, 142] on icon "button" at bounding box center [419, 144] width 5 height 5
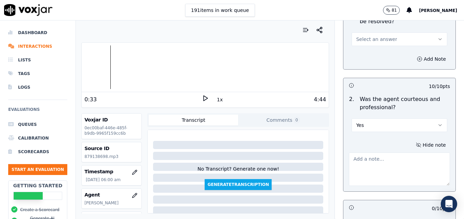
click at [396, 153] on textarea at bounding box center [399, 169] width 101 height 33
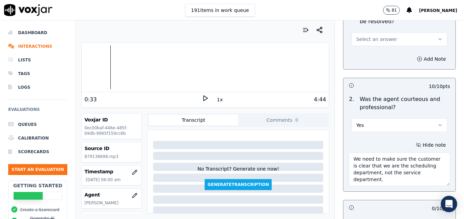
type textarea "We need to make sure the customer is clear that we are the scheduling departmen…"
click at [204, 97] on polygon at bounding box center [206, 98] width 4 height 5
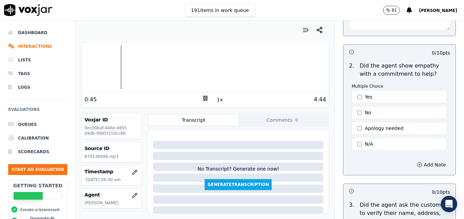
scroll to position [205, 0]
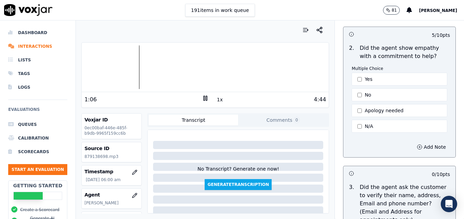
click at [206, 98] on rect at bounding box center [206, 98] width 1 height 4
click at [413, 142] on button "Add Note" at bounding box center [431, 147] width 37 height 10
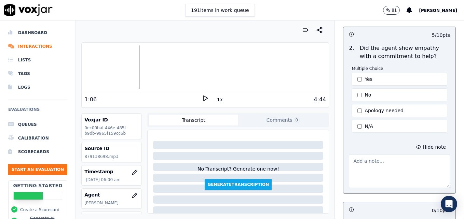
click at [390, 160] on textarea at bounding box center [399, 171] width 101 height 33
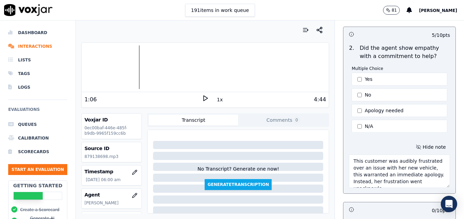
scroll to position [4, 0]
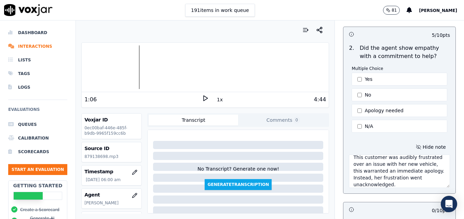
type textarea "This customer was audibly frustrated over an issue with her new vehicle, this w…"
click at [202, 97] on icon at bounding box center [205, 98] width 7 height 7
click at [204, 96] on rect at bounding box center [204, 98] width 1 height 4
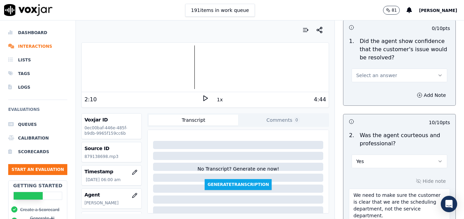
scroll to position [581, 0]
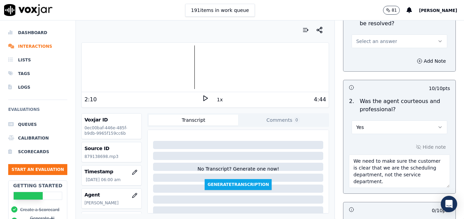
click at [390, 167] on textarea "We need to make sure the customer is clear that we are the scheduling departmen…" at bounding box center [399, 171] width 101 height 33
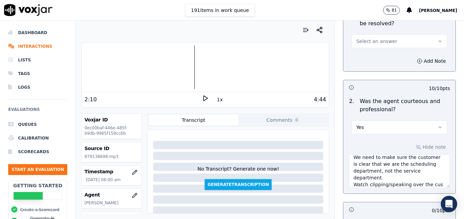
scroll to position [11, 0]
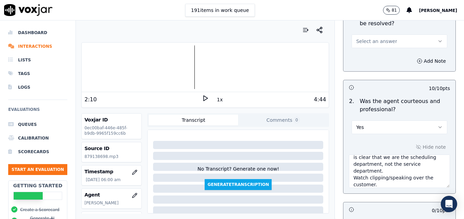
type textarea "We need to make sure the customer is clear that we are the scheduling departmen…"
click at [203, 98] on icon at bounding box center [205, 98] width 7 height 7
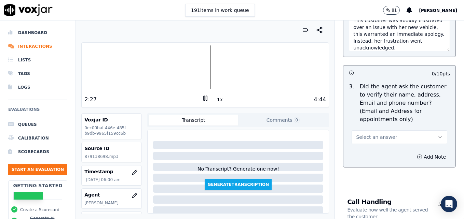
scroll to position [342, 0]
click at [437, 135] on icon "button" at bounding box center [439, 137] width 5 height 5
click at [366, 147] on div "No" at bounding box center [388, 147] width 84 height 11
click at [417, 155] on icon "button" at bounding box center [419, 157] width 5 height 5
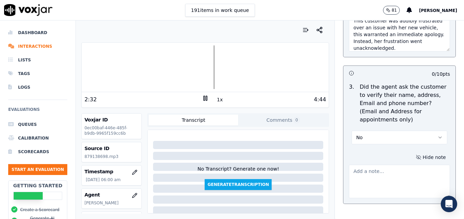
click at [374, 165] on textarea at bounding box center [399, 181] width 101 height 33
type textarea "Customer phone number not verified."
click at [203, 99] on icon at bounding box center [205, 98] width 7 height 7
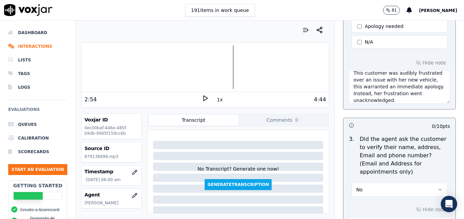
scroll to position [273, 0]
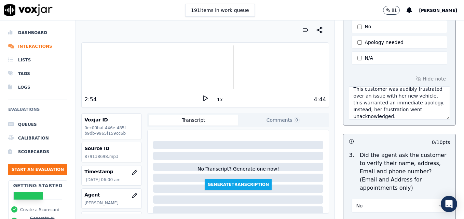
click at [404, 107] on textarea "This customer was audibly frustrated over an issue with her new vehicle, this w…" at bounding box center [399, 102] width 101 height 33
type textarea "This customer was audibly frustrated over an issue with her new vehicle, this w…"
click at [202, 98] on icon at bounding box center [205, 98] width 7 height 7
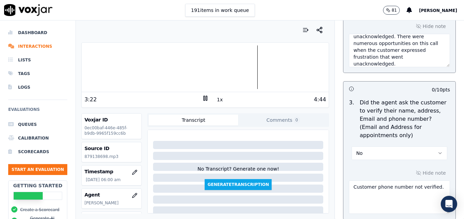
scroll to position [342, 0]
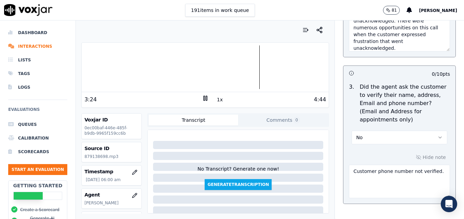
drag, startPoint x: 389, startPoint y: 156, endPoint x: 337, endPoint y: 159, distance: 52.4
click at [343, 159] on div "Hide note Customer phone number not verified." at bounding box center [399, 175] width 112 height 57
click at [437, 135] on icon "button" at bounding box center [439, 137] width 5 height 5
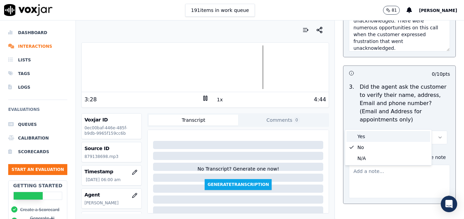
click at [365, 133] on div "Yes" at bounding box center [388, 136] width 84 height 11
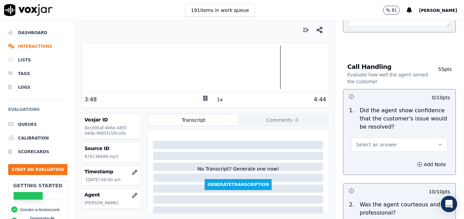
scroll to position [547, 0]
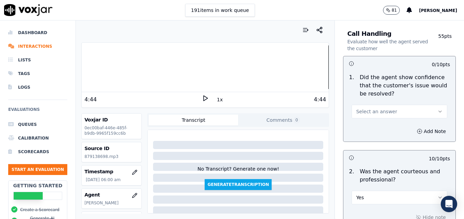
click at [437, 109] on icon "button" at bounding box center [439, 111] width 5 height 5
click at [358, 120] on div "No" at bounding box center [388, 121] width 84 height 11
click at [417, 129] on icon "button" at bounding box center [419, 131] width 5 height 5
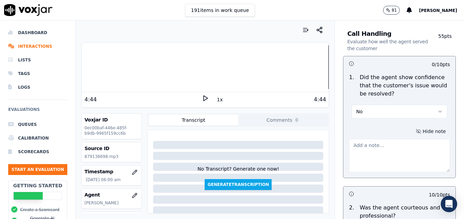
click at [397, 139] on textarea at bounding box center [399, 155] width 101 height 33
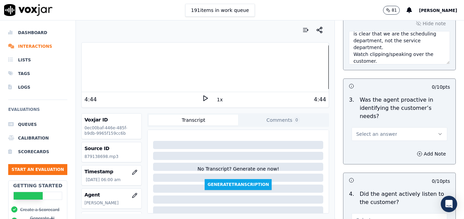
scroll to position [786, 0]
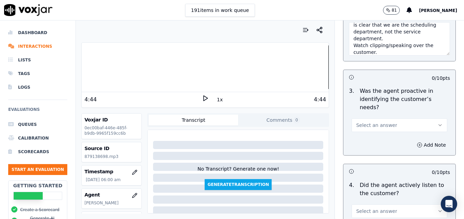
type textarea "This agent set unrealistic expectations with the customer by advising her that …"
click at [437, 123] on icon "button" at bounding box center [439, 125] width 5 height 5
click at [395, 115] on div "Yes" at bounding box center [388, 116] width 84 height 11
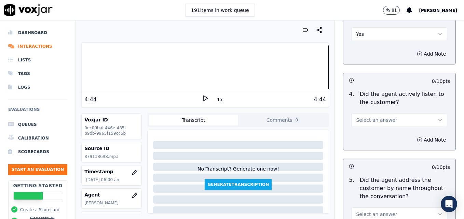
scroll to position [888, 0]
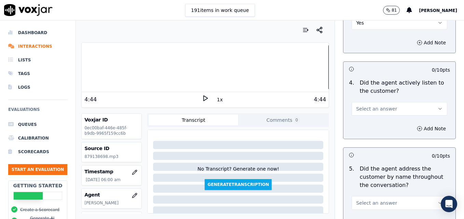
click at [437, 106] on icon "button" at bounding box center [439, 108] width 5 height 5
click at [393, 101] on div "Yes" at bounding box center [388, 99] width 84 height 11
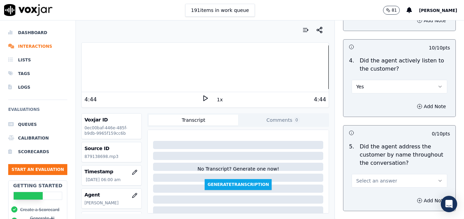
scroll to position [957, 0]
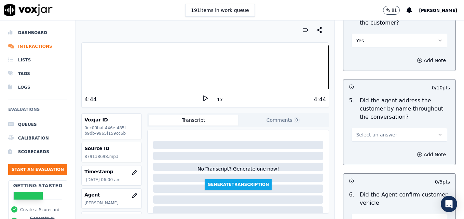
click at [439, 134] on icon "button" at bounding box center [440, 134] width 3 height 1
click at [386, 126] on div "Yes" at bounding box center [388, 125] width 84 height 11
click at [417, 152] on icon "button" at bounding box center [419, 154] width 5 height 5
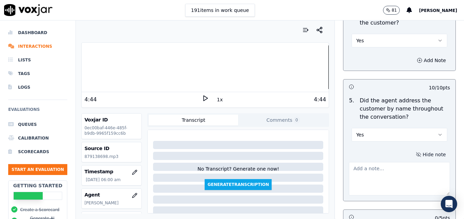
click at [407, 162] on textarea at bounding box center [399, 178] width 101 height 33
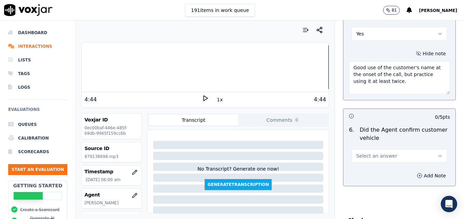
scroll to position [1059, 0]
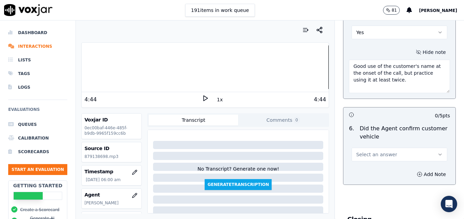
type textarea "Good use of the customer's name at the onset of the call, but practice using it…"
click at [437, 152] on icon "button" at bounding box center [439, 154] width 5 height 5
click at [375, 145] on div "Yes" at bounding box center [388, 145] width 84 height 11
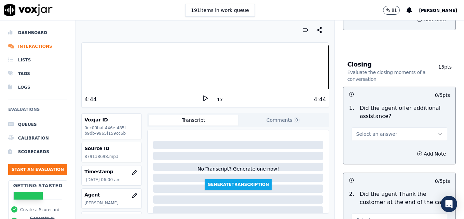
scroll to position [1230, 0]
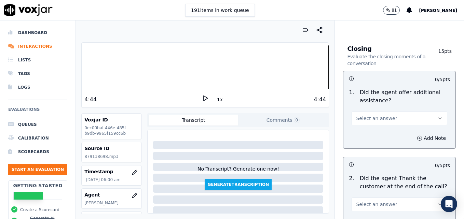
click at [426, 112] on button "Select an answer" at bounding box center [400, 119] width 96 height 14
click at [364, 106] on div "Yes" at bounding box center [388, 109] width 84 height 11
click at [418, 136] on circle "button" at bounding box center [420, 138] width 4 height 4
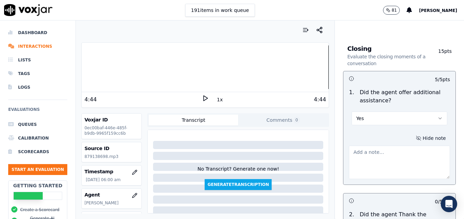
click at [383, 146] on textarea at bounding box center [399, 162] width 101 height 33
type textarea "No additional assistance offered."
click at [202, 97] on icon at bounding box center [205, 98] width 7 height 7
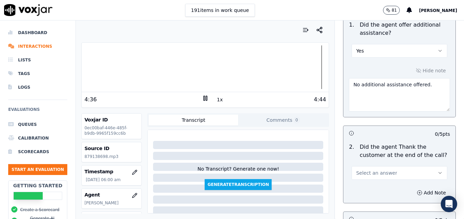
scroll to position [1298, 0]
click at [437, 170] on icon "button" at bounding box center [439, 172] width 5 height 5
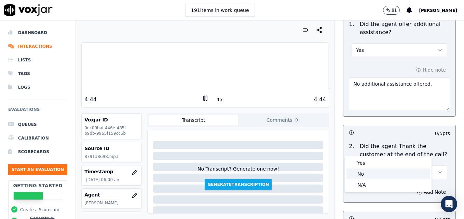
click at [381, 171] on div "No" at bounding box center [388, 174] width 84 height 11
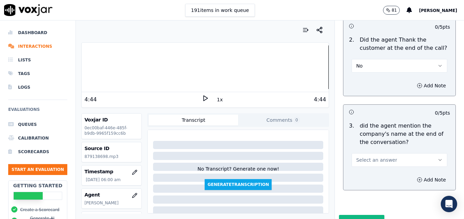
scroll to position [1408, 0]
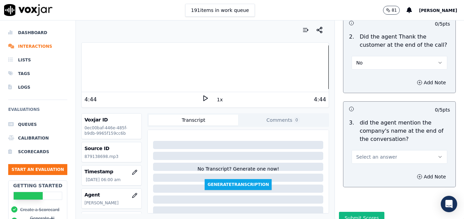
click at [437, 154] on icon "button" at bounding box center [439, 156] width 5 height 5
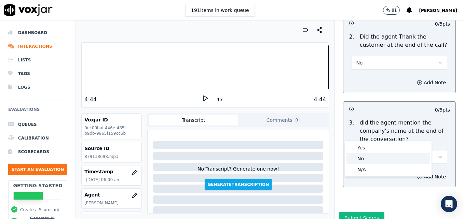
click at [374, 156] on div "No" at bounding box center [388, 158] width 84 height 11
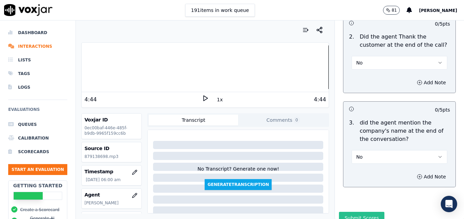
click at [356, 212] on button "Submit Scores" at bounding box center [361, 218] width 45 height 12
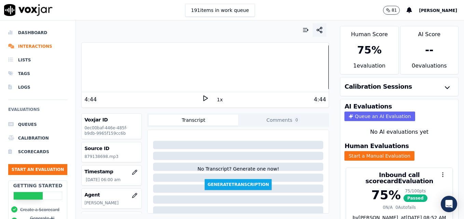
click at [321, 31] on circle "button" at bounding box center [322, 32] width 2 height 2
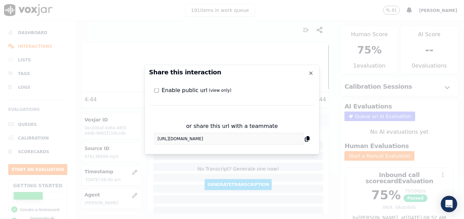
click at [154, 140] on div "or share this url with a teammate https://app.voxjar.com/interactions/0ec00baf-…" at bounding box center [232, 133] width 166 height 33
click at [309, 70] on h2 "Share this interaction" at bounding box center [232, 72] width 166 height 6
click at [311, 72] on icon "button" at bounding box center [310, 73] width 5 height 5
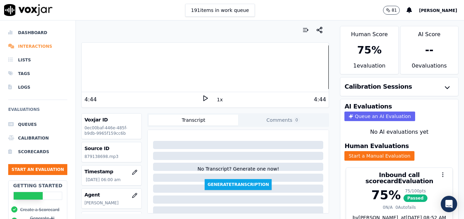
click at [40, 44] on li "Interactions" at bounding box center [37, 47] width 59 height 14
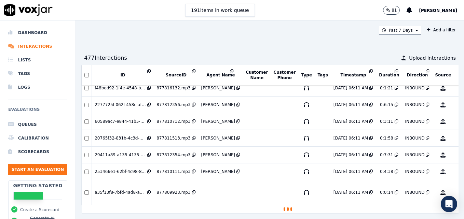
scroll to position [908, 0]
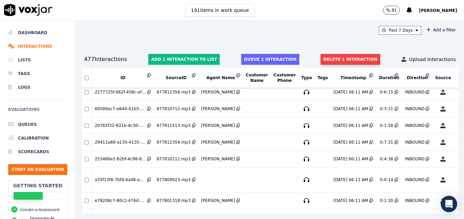
click at [332, 59] on button "Delete 1 interaction" at bounding box center [350, 59] width 59 height 11
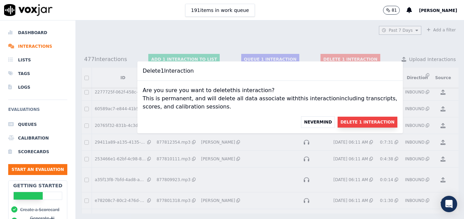
click at [357, 122] on button "Delete 1 Interaction" at bounding box center [367, 122] width 59 height 11
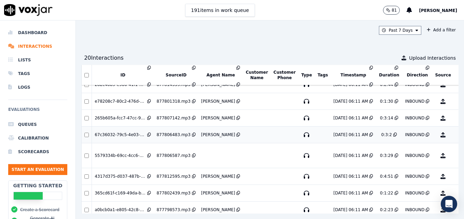
scroll to position [711, 0]
click at [456, 157] on button "No Evaluation Yet" at bounding box center [469, 156] width 27 height 19
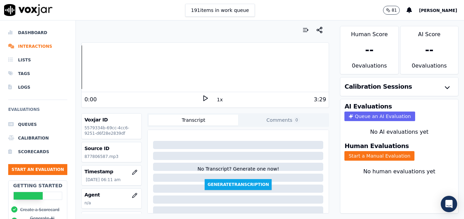
click at [202, 98] on icon at bounding box center [205, 98] width 7 height 7
click at [133, 196] on icon "button" at bounding box center [135, 195] width 4 height 4
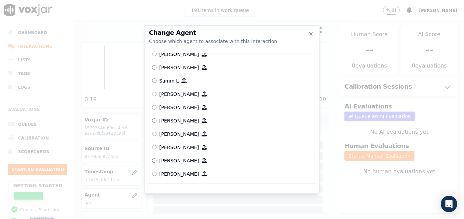
scroll to position [649, 0]
click at [155, 109] on label "[PERSON_NAME]" at bounding box center [232, 106] width 160 height 13
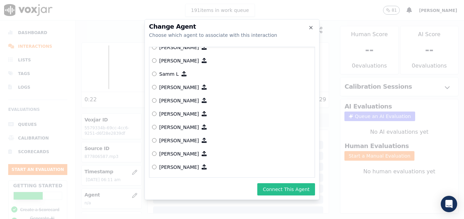
click at [279, 191] on button "Connect This Agent" at bounding box center [286, 189] width 58 height 12
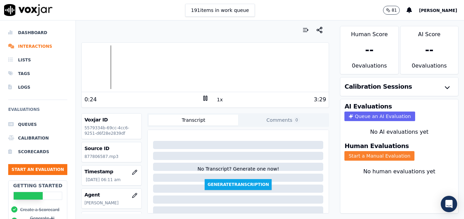
click at [370, 154] on button "Start a Manual Evaluation" at bounding box center [379, 156] width 70 height 10
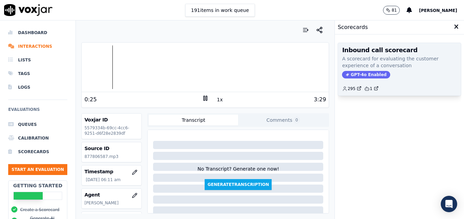
click at [365, 75] on span "GPT-4o Enabled" at bounding box center [366, 75] width 48 height 8
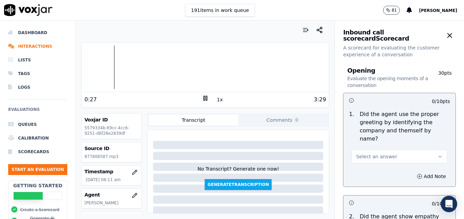
drag, startPoint x: 420, startPoint y: 148, endPoint x: 411, endPoint y: 154, distance: 10.8
click at [420, 150] on button "Select an answer" at bounding box center [400, 157] width 96 height 14
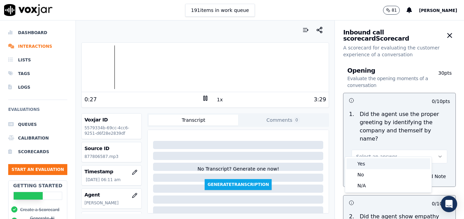
click at [379, 166] on div "Yes" at bounding box center [388, 164] width 84 height 11
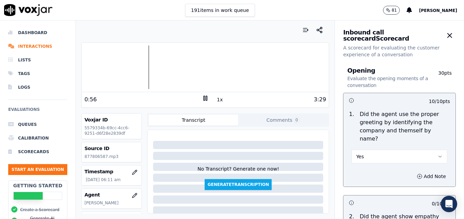
click at [96, 66] on div at bounding box center [205, 67] width 247 height 44
click at [204, 98] on rect at bounding box center [204, 98] width 1 height 4
click at [204, 99] on polygon at bounding box center [206, 98] width 4 height 5
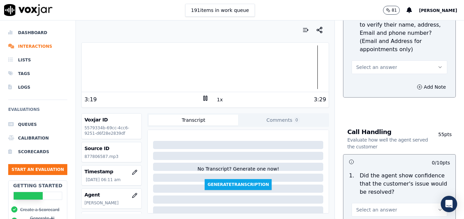
scroll to position [342, 0]
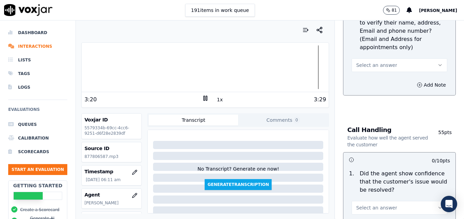
click at [437, 63] on icon "button" at bounding box center [439, 65] width 5 height 5
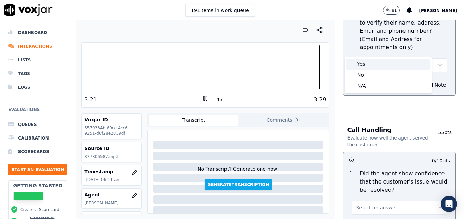
click at [364, 63] on div "Yes" at bounding box center [388, 64] width 84 height 11
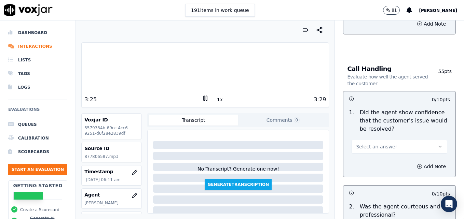
scroll to position [410, 0]
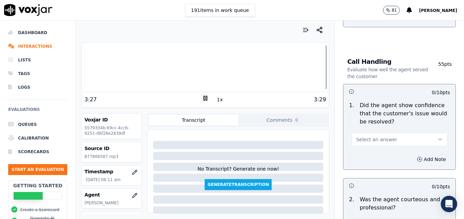
click at [439, 139] on icon "button" at bounding box center [440, 139] width 3 height 1
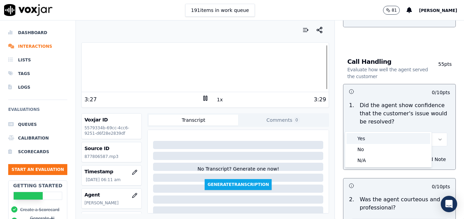
click at [378, 139] on div "Yes" at bounding box center [388, 138] width 84 height 11
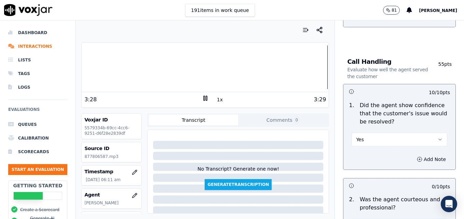
scroll to position [444, 0]
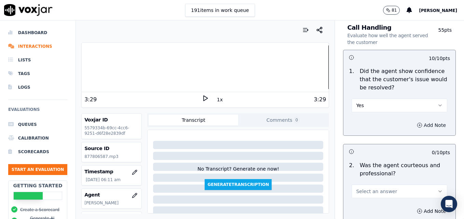
click at [417, 123] on icon "button" at bounding box center [419, 125] width 5 height 5
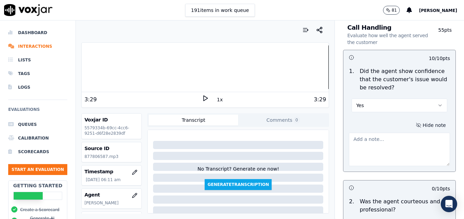
click at [381, 133] on textarea at bounding box center [399, 149] width 101 height 33
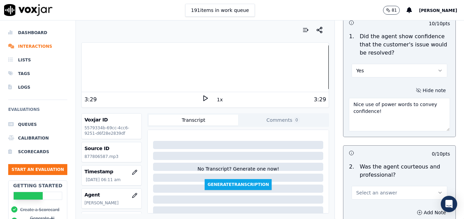
scroll to position [581, 0]
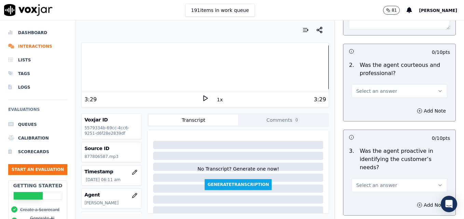
type textarea "Nice use of power words to convey confidence!"
click at [437, 88] on icon "button" at bounding box center [439, 90] width 5 height 5
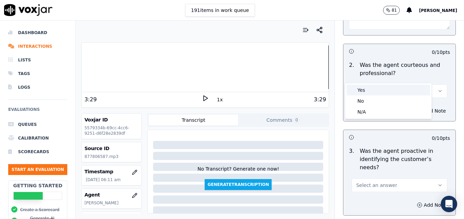
click at [367, 89] on div "Yes" at bounding box center [388, 90] width 84 height 11
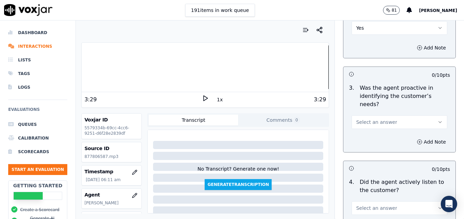
scroll to position [649, 0]
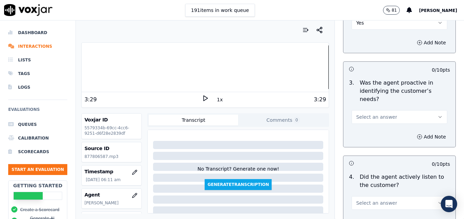
click at [418, 110] on button "Select an answer" at bounding box center [400, 117] width 96 height 14
click at [383, 108] on div "Yes" at bounding box center [388, 108] width 84 height 11
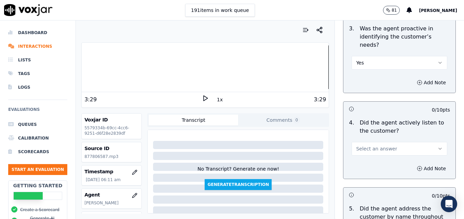
scroll to position [752, 0]
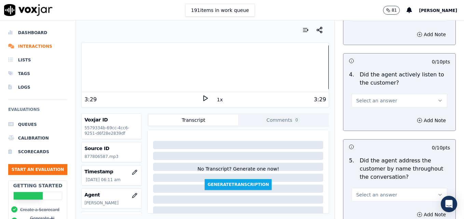
click at [437, 98] on icon "button" at bounding box center [439, 100] width 5 height 5
click at [386, 93] on div "Yes" at bounding box center [388, 91] width 84 height 11
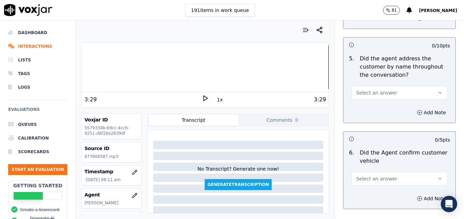
scroll to position [854, 0]
click at [422, 86] on button "Select an answer" at bounding box center [400, 93] width 96 height 14
click at [381, 86] on div "Yes" at bounding box center [388, 83] width 84 height 11
drag, startPoint x: 404, startPoint y: 88, endPoint x: 405, endPoint y: 92, distance: 3.8
click at [417, 110] on icon "button" at bounding box center [419, 112] width 5 height 5
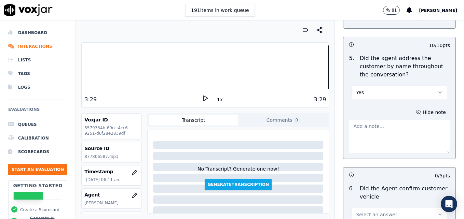
click at [404, 120] on textarea at bounding box center [399, 136] width 101 height 33
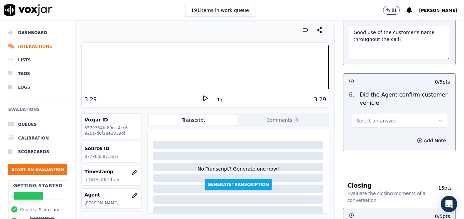
scroll to position [957, 0]
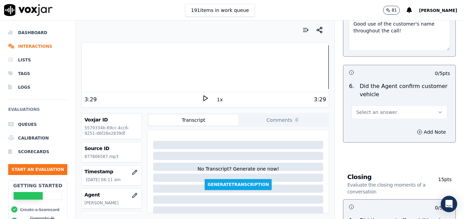
type textarea "Good use of the customer's name throughout the call!"
click at [437, 110] on icon "button" at bounding box center [439, 112] width 5 height 5
click at [386, 105] on div "Yes" at bounding box center [388, 103] width 84 height 11
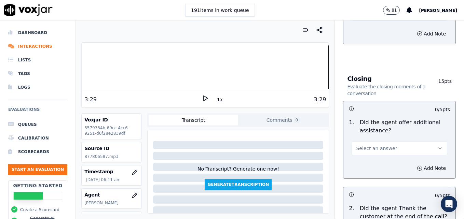
scroll to position [1059, 0]
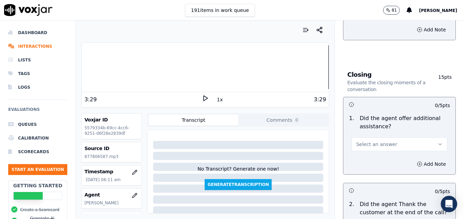
click at [437, 142] on icon "button" at bounding box center [439, 144] width 5 height 5
click at [366, 131] on div "Yes" at bounding box center [388, 135] width 84 height 11
click at [417, 162] on icon "button" at bounding box center [419, 164] width 5 height 5
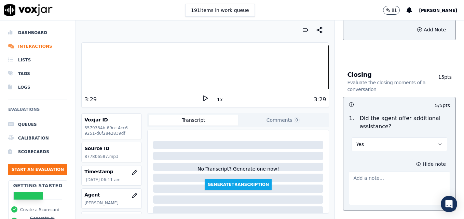
click at [395, 172] on textarea at bounding box center [399, 188] width 101 height 33
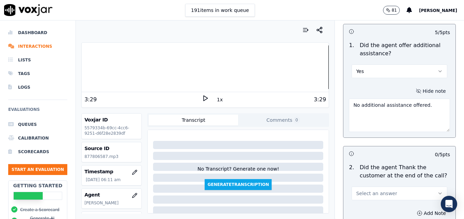
scroll to position [1162, 0]
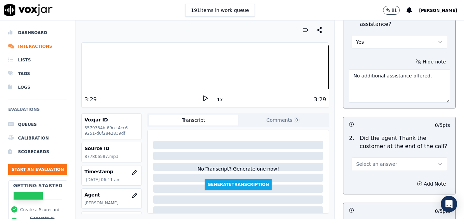
type textarea "No additional assistance offered."
click at [437, 162] on icon "button" at bounding box center [439, 164] width 5 height 5
click at [371, 154] on div "Yes" at bounding box center [388, 155] width 84 height 11
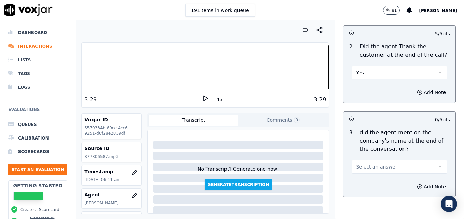
scroll to position [1263, 0]
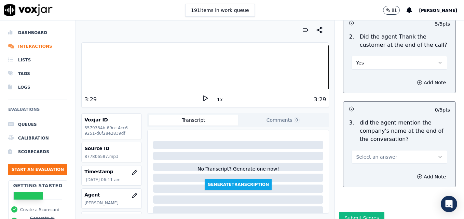
click at [427, 150] on button "Select an answer" at bounding box center [400, 157] width 96 height 14
click at [371, 148] on div "Yes" at bounding box center [388, 147] width 84 height 11
click at [354, 212] on button "Submit Scores" at bounding box center [361, 218] width 45 height 12
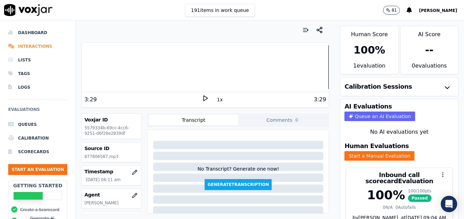
click at [28, 44] on li "Interactions" at bounding box center [37, 47] width 59 height 14
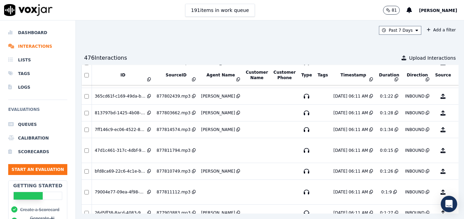
scroll to position [333, 0]
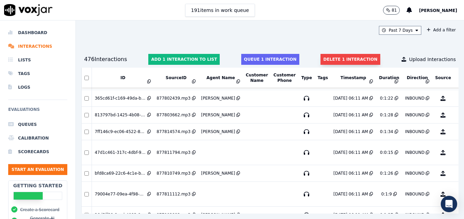
click at [331, 60] on button "Delete 1 interaction" at bounding box center [350, 59] width 59 height 11
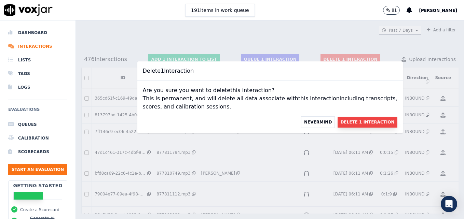
click at [344, 123] on button "Delete 1 Interaction" at bounding box center [367, 122] width 59 height 11
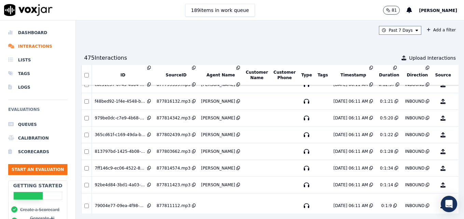
scroll to position [325, 0]
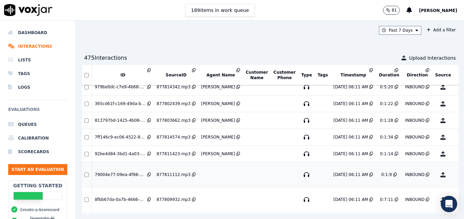
click at [456, 176] on button "No Evaluation Yet" at bounding box center [469, 174] width 27 height 19
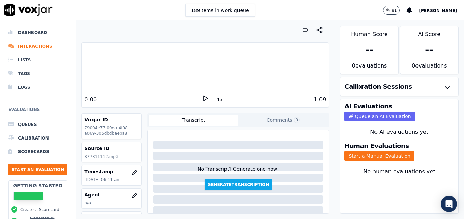
click at [203, 97] on icon at bounding box center [205, 98] width 7 height 7
click at [33, 46] on li "Interactions" at bounding box center [37, 47] width 59 height 14
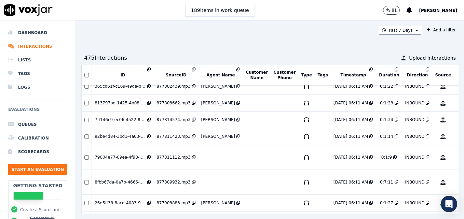
scroll to position [367, 0]
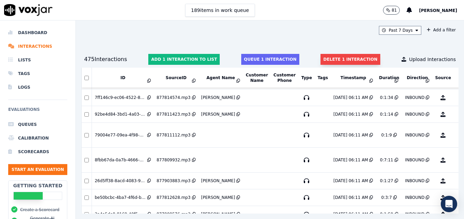
click at [347, 60] on button "Delete 1 interaction" at bounding box center [350, 59] width 59 height 11
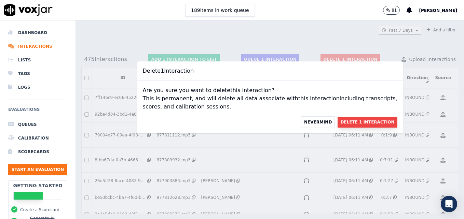
click at [338, 118] on button "Delete 1 Interaction" at bounding box center [367, 122] width 59 height 11
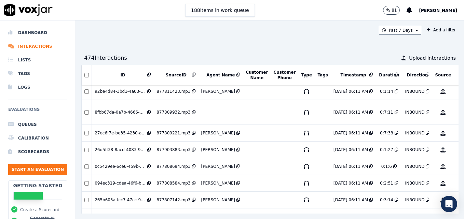
scroll to position [393, 0]
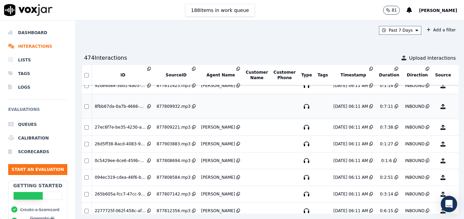
click at [456, 107] on button "No Evaluation Yet" at bounding box center [469, 106] width 27 height 19
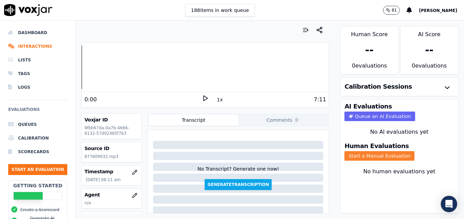
click at [351, 156] on button "Start a Manual Evaluation" at bounding box center [379, 156] width 70 height 10
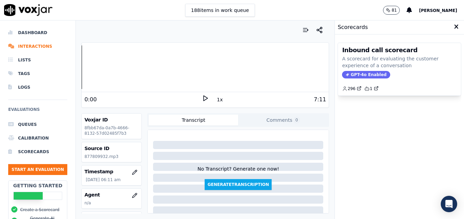
drag, startPoint x: 357, startPoint y: 72, endPoint x: 349, endPoint y: 104, distance: 33.5
click at [358, 72] on span "GPT-4o Enabled" at bounding box center [366, 75] width 48 height 8
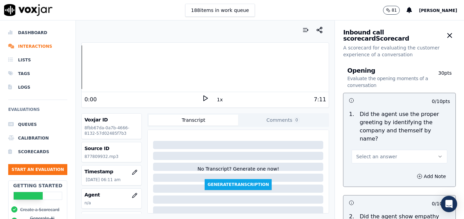
click at [204, 98] on polygon at bounding box center [206, 98] width 4 height 5
click at [132, 195] on icon "button" at bounding box center [134, 195] width 5 height 5
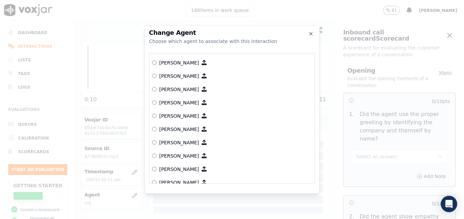
scroll to position [418, 0]
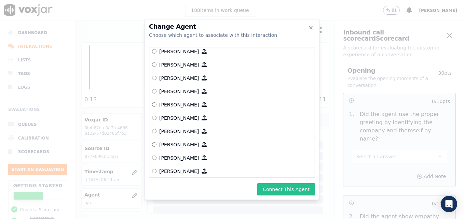
click at [288, 190] on button "Connect This Agent" at bounding box center [286, 189] width 58 height 12
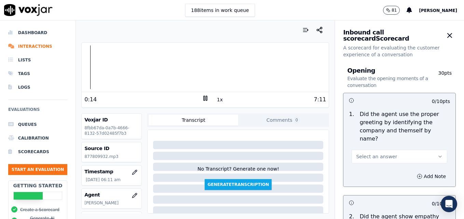
click at [428, 150] on button "Select an answer" at bounding box center [400, 157] width 96 height 14
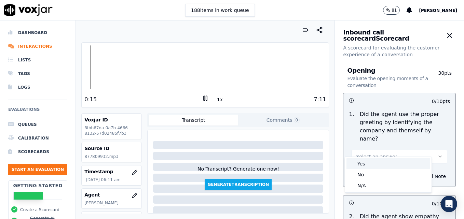
click at [405, 165] on div "Yes" at bounding box center [388, 164] width 84 height 11
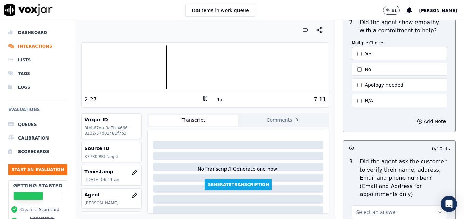
scroll to position [205, 0]
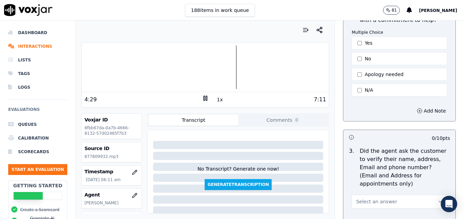
click at [202, 97] on icon at bounding box center [205, 98] width 7 height 7
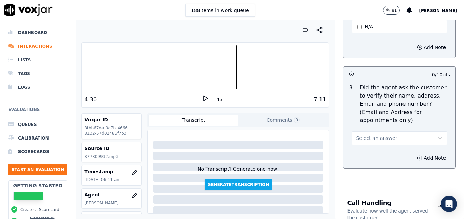
scroll to position [273, 0]
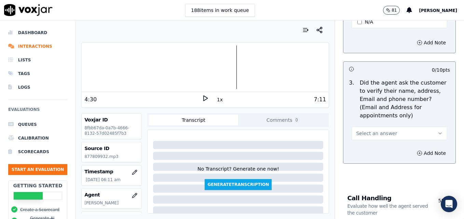
click at [437, 131] on icon "button" at bounding box center [439, 133] width 5 height 5
click at [373, 143] on div "No" at bounding box center [388, 143] width 84 height 11
click at [417, 151] on icon "button" at bounding box center [419, 153] width 5 height 5
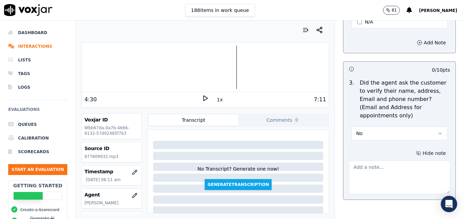
click at [395, 161] on textarea at bounding box center [399, 177] width 101 height 33
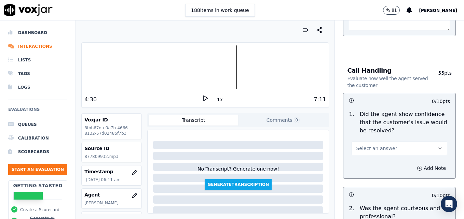
scroll to position [444, 0]
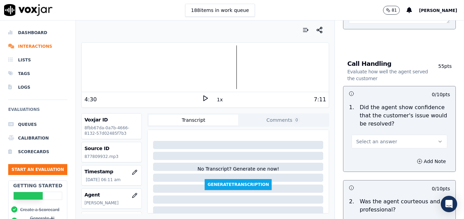
type textarea "Customer email/mailing address not verified."
click at [426, 135] on button "Select an answer" at bounding box center [400, 142] width 96 height 14
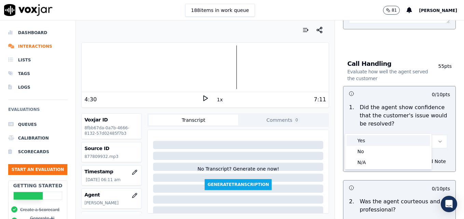
click at [382, 142] on div "Yes" at bounding box center [388, 140] width 84 height 11
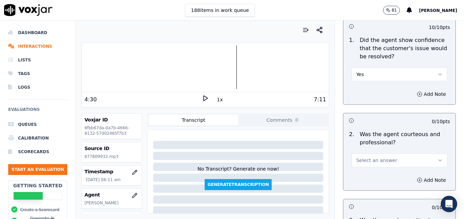
scroll to position [513, 0]
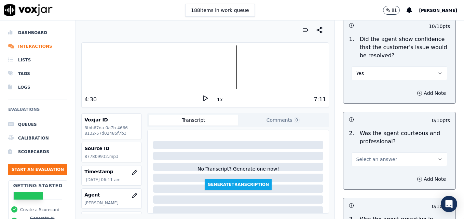
click at [437, 157] on icon "button" at bounding box center [439, 159] width 5 height 5
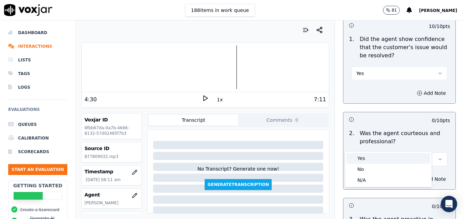
click at [377, 159] on div "Yes" at bounding box center [388, 158] width 84 height 11
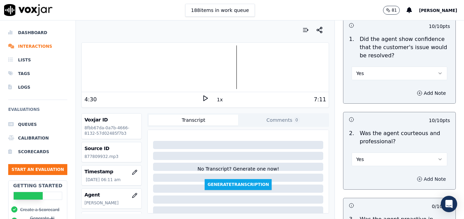
drag, startPoint x: 401, startPoint y: 161, endPoint x: 402, endPoint y: 167, distance: 5.8
click at [413, 175] on button "Add Note" at bounding box center [431, 180] width 37 height 10
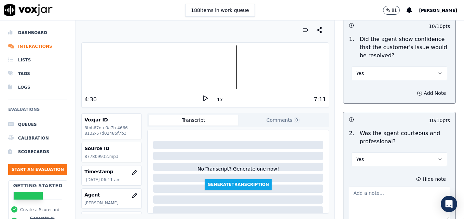
click at [400, 187] on textarea at bounding box center [399, 203] width 101 height 33
type textarea "Watch clipping/speaking over the customer."
click at [204, 97] on polygon at bounding box center [206, 98] width 4 height 5
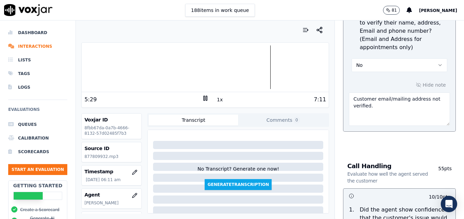
scroll to position [308, 0]
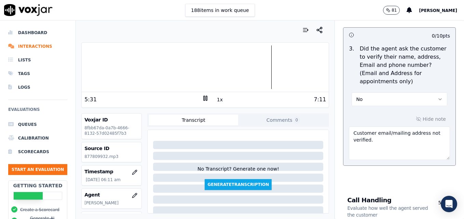
click at [382, 127] on textarea "Customer email/mailing address not verified." at bounding box center [399, 143] width 101 height 33
type textarea "Customer mailing address not verified."
drag, startPoint x: 428, startPoint y: 118, endPoint x: 341, endPoint y: 117, distance: 87.5
click at [343, 117] on div "Hide note Customer mailing address not verified." at bounding box center [399, 137] width 112 height 57
click at [82, 71] on div at bounding box center [205, 67] width 247 height 44
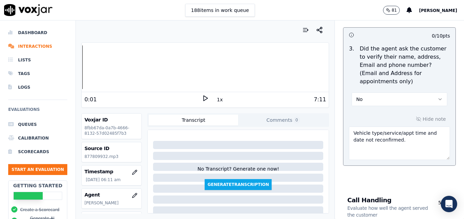
type textarea "Vehicle type/service/appt time and date not reconfirmed."
click at [202, 97] on icon at bounding box center [205, 98] width 7 height 7
click at [206, 100] on rect at bounding box center [206, 98] width 1 height 4
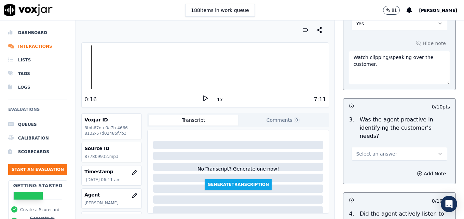
scroll to position [649, 0]
click at [437, 151] on icon "button" at bounding box center [439, 153] width 5 height 5
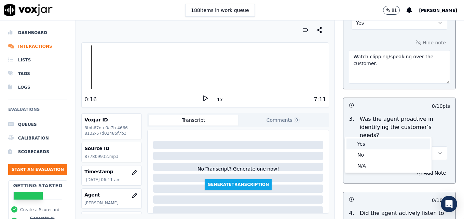
click at [381, 142] on div "Yes" at bounding box center [388, 144] width 84 height 11
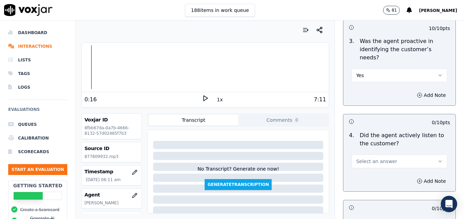
scroll to position [752, 0]
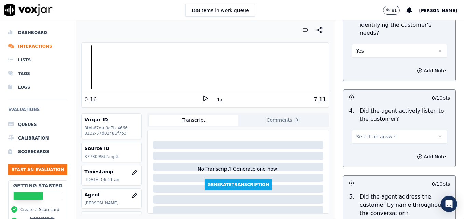
drag, startPoint x: 425, startPoint y: 111, endPoint x: 418, endPoint y: 118, distance: 9.7
click at [437, 134] on icon "button" at bounding box center [439, 136] width 5 height 5
click at [394, 128] on div "Yes" at bounding box center [388, 127] width 84 height 11
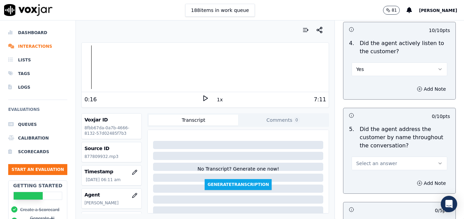
scroll to position [820, 0]
click at [437, 160] on icon "button" at bounding box center [439, 162] width 5 height 5
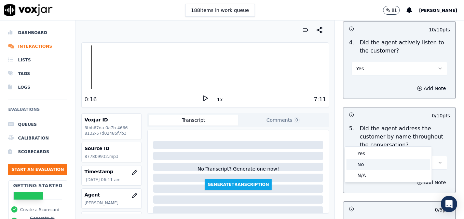
click at [368, 164] on div "No" at bounding box center [388, 164] width 84 height 11
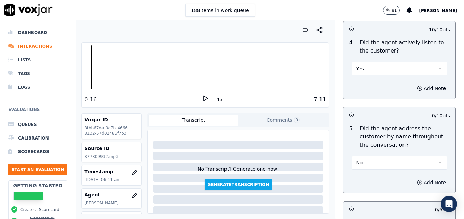
click at [417, 180] on icon "button" at bounding box center [419, 182] width 5 height 5
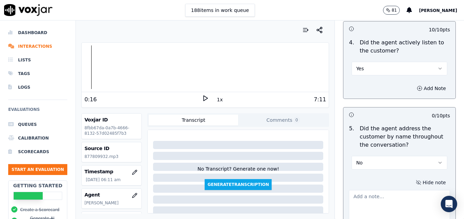
click at [404, 190] on textarea at bounding box center [399, 206] width 101 height 33
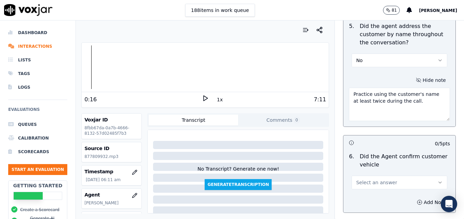
scroll to position [957, 0]
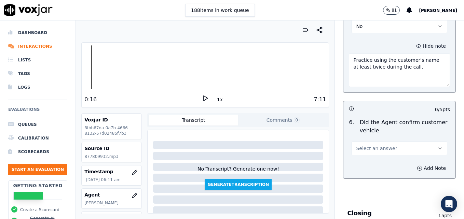
type textarea "Practice using the customer's name at least twice during the call."
click at [437, 146] on icon "button" at bounding box center [439, 148] width 5 height 5
click at [405, 140] on div "Yes" at bounding box center [388, 139] width 84 height 11
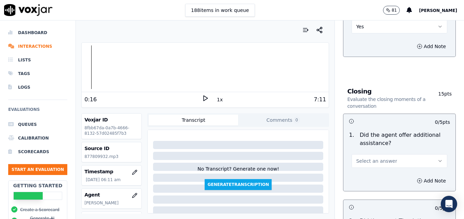
scroll to position [1093, 0]
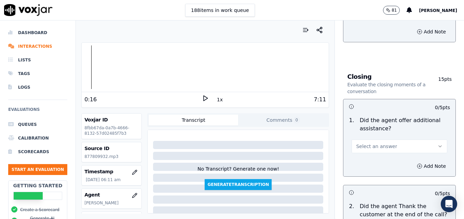
click at [421, 140] on button "Select an answer" at bounding box center [400, 147] width 96 height 14
click at [370, 133] on div "Yes" at bounding box center [388, 137] width 84 height 11
click at [417, 164] on icon "button" at bounding box center [419, 166] width 5 height 5
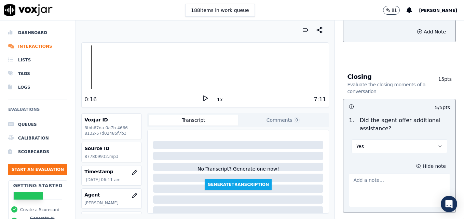
click at [395, 174] on textarea at bounding box center [399, 190] width 101 height 33
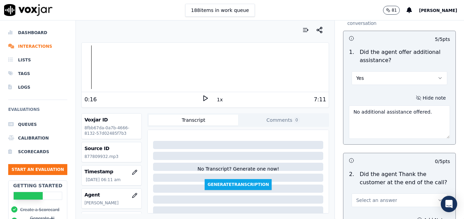
scroll to position [1196, 0]
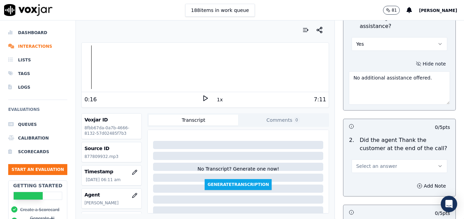
type textarea "No additional assistance offered."
click at [437, 164] on icon "button" at bounding box center [439, 166] width 5 height 5
click at [379, 153] on div "Yes" at bounding box center [388, 157] width 84 height 11
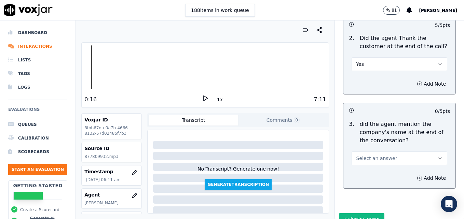
scroll to position [1298, 0]
click at [437, 155] on icon "button" at bounding box center [439, 157] width 5 height 5
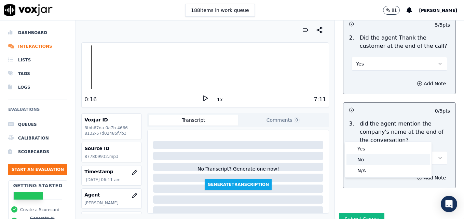
click at [382, 158] on div "No" at bounding box center [388, 159] width 84 height 11
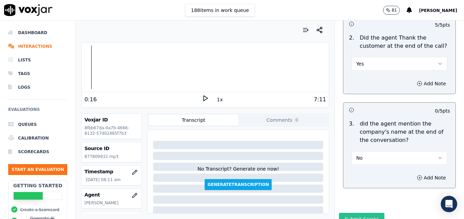
click at [355, 213] on button "Submit Scores" at bounding box center [361, 219] width 45 height 12
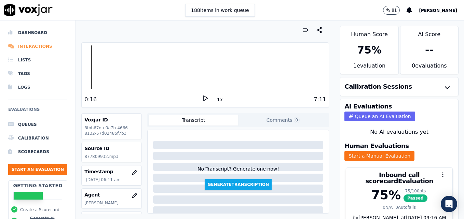
click at [29, 49] on li "Interactions" at bounding box center [37, 47] width 59 height 14
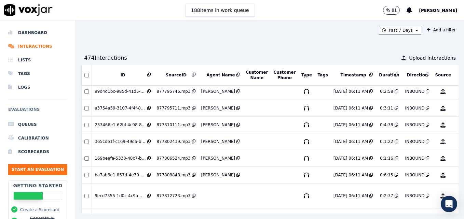
scroll to position [1235, 0]
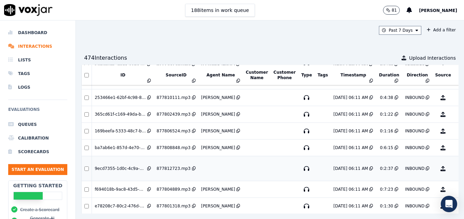
click at [456, 168] on button "No Evaluation Yet" at bounding box center [469, 168] width 27 height 19
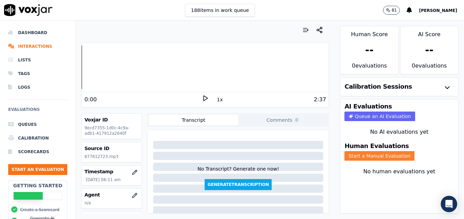
click at [360, 155] on button "Start a Manual Evaluation" at bounding box center [379, 156] width 70 height 10
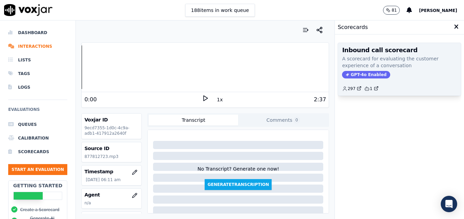
click at [365, 74] on span "GPT-4o Enabled" at bounding box center [366, 75] width 48 height 8
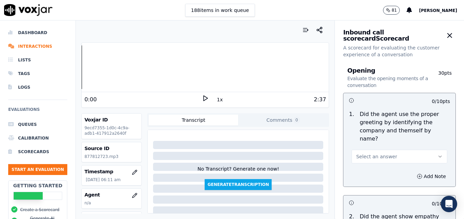
click at [204, 98] on icon at bounding box center [205, 98] width 7 height 7
click at [132, 195] on icon "button" at bounding box center [134, 195] width 5 height 5
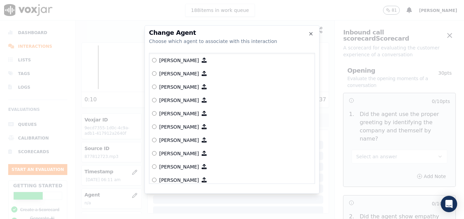
scroll to position [400, 0]
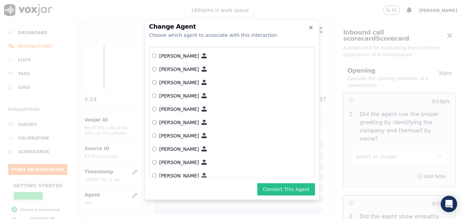
click at [278, 190] on button "Connect This Agent" at bounding box center [286, 189] width 58 height 12
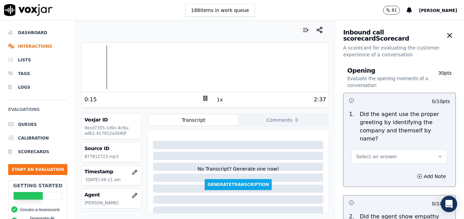
click at [426, 150] on button "Select an answer" at bounding box center [400, 157] width 96 height 14
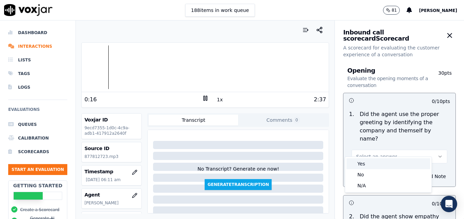
click at [364, 164] on div "Yes" at bounding box center [388, 164] width 84 height 11
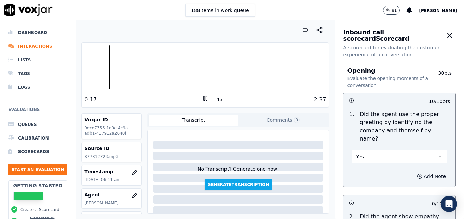
click at [420, 176] on icon "button" at bounding box center [420, 177] width 0 height 2
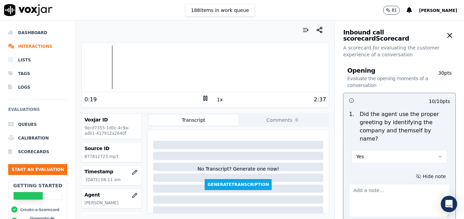
click at [80, 70] on div "Your browser does not support the audio element. 0:19 1x 2:37 Voxjar ID 9ecd735…" at bounding box center [205, 120] width 259 height 199
click at [82, 70] on div at bounding box center [205, 67] width 247 height 44
click at [372, 190] on textarea at bounding box center [399, 200] width 101 height 33
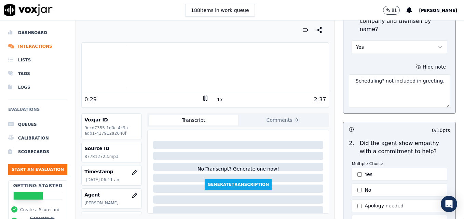
scroll to position [137, 0]
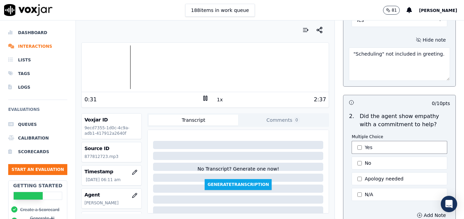
type textarea ""Scheduling" not included in greeting."
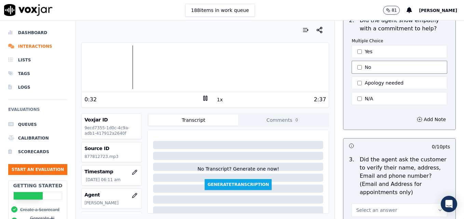
scroll to position [273, 0]
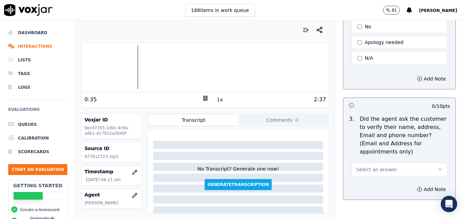
click at [427, 163] on button "Select an answer" at bounding box center [400, 170] width 96 height 14
click at [364, 177] on div "No" at bounding box center [388, 179] width 84 height 11
click at [417, 187] on icon "button" at bounding box center [419, 189] width 5 height 5
click at [392, 197] on textarea at bounding box center [399, 213] width 101 height 33
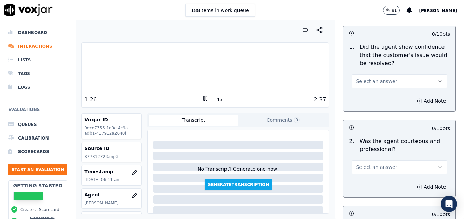
scroll to position [547, 0]
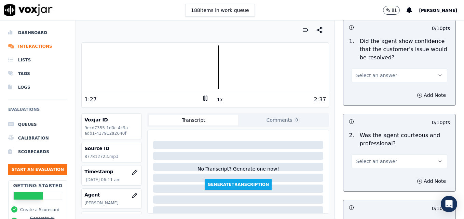
type textarea "New/returning customer not verified. Cst email/mailing address not verified."
click at [437, 73] on icon "button" at bounding box center [439, 75] width 5 height 5
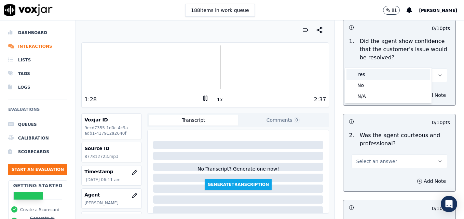
click at [382, 74] on div "Yes" at bounding box center [388, 74] width 84 height 11
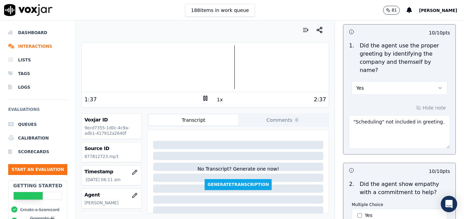
scroll to position [68, 0]
click at [431, 116] on textarea ""Scheduling" not included in greeting." at bounding box center [399, 132] width 101 height 33
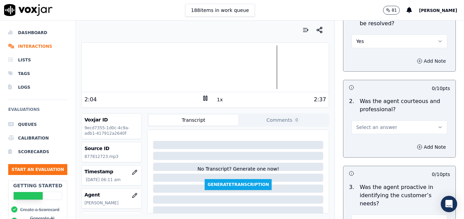
scroll to position [615, 0]
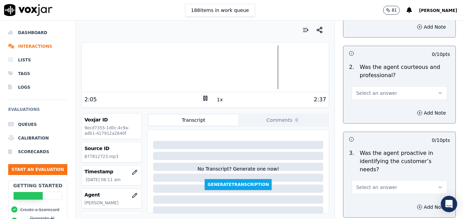
type textarea ""Scheduling" not included in greeting. Vehicle type/service/appt time and date …"
drag, startPoint x: 427, startPoint y: 78, endPoint x: 417, endPoint y: 83, distance: 10.7
click at [437, 91] on icon "button" at bounding box center [439, 93] width 5 height 5
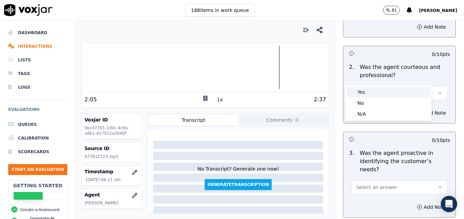
click at [372, 93] on div "Yes" at bounding box center [388, 92] width 84 height 11
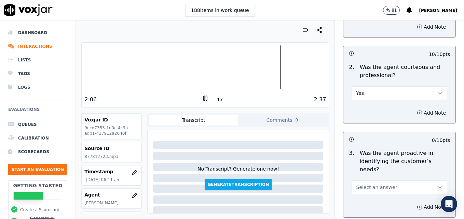
click at [417, 110] on icon "button" at bounding box center [419, 112] width 5 height 5
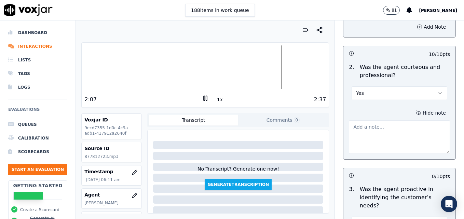
click at [391, 121] on textarea at bounding box center [399, 137] width 101 height 33
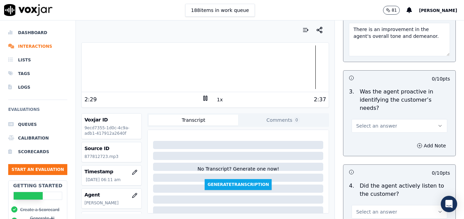
scroll to position [718, 0]
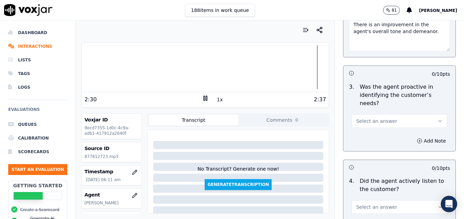
type textarea "There is an improvement in the agent's overall tone and demeanor."
click at [437, 119] on icon "button" at bounding box center [439, 121] width 5 height 5
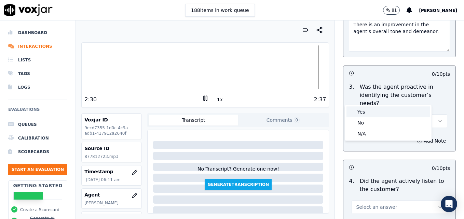
click at [389, 111] on div "Yes" at bounding box center [388, 112] width 84 height 11
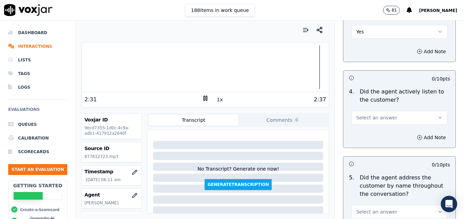
scroll to position [820, 0]
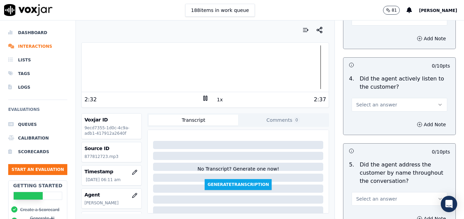
click at [422, 98] on button "Select an answer" at bounding box center [400, 105] width 96 height 14
click at [374, 94] on div "Yes" at bounding box center [388, 95] width 84 height 11
click at [98, 69] on div at bounding box center [205, 67] width 247 height 44
click at [202, 98] on icon at bounding box center [205, 98] width 7 height 7
click at [437, 196] on icon "button" at bounding box center [439, 198] width 5 height 5
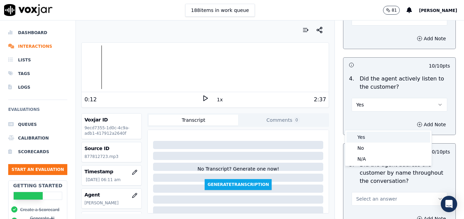
click at [373, 137] on div "Yes" at bounding box center [388, 137] width 84 height 11
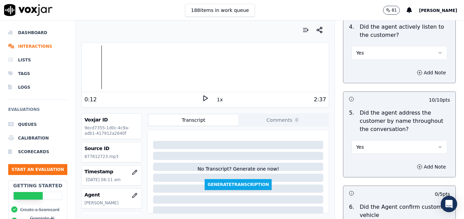
scroll to position [888, 0]
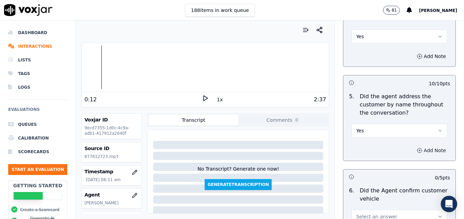
click at [417, 148] on icon "button" at bounding box center [419, 150] width 5 height 5
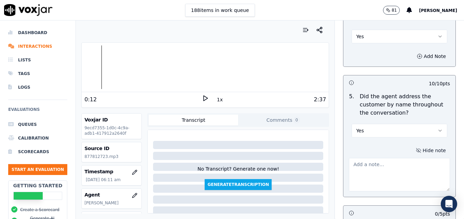
click at [390, 158] on textarea at bounding box center [399, 174] width 101 height 33
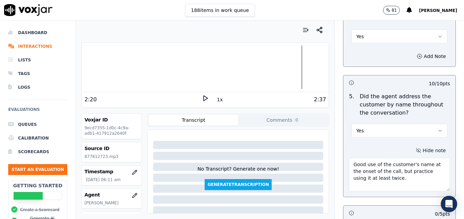
type textarea "Good use of the customer's name at the onset of the call, but practice using it…"
click at [209, 96] on div "2:37" at bounding box center [268, 100] width 118 height 8
click at [202, 96] on icon at bounding box center [205, 98] width 7 height 7
click at [273, 67] on div at bounding box center [205, 67] width 247 height 44
click at [347, 140] on div "Hide note Good use of the customer's name at the onset of the call, but practic…" at bounding box center [399, 168] width 112 height 57
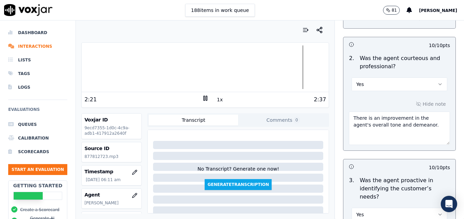
scroll to position [615, 0]
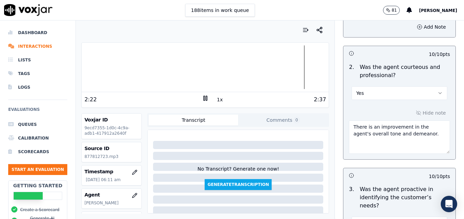
click at [413, 121] on textarea "There is an improvement in the agent's overall tone and demeanor." at bounding box center [399, 137] width 101 height 33
paste textarea "When a customer thanks us, instead of saying "No problem," use more professiona…"
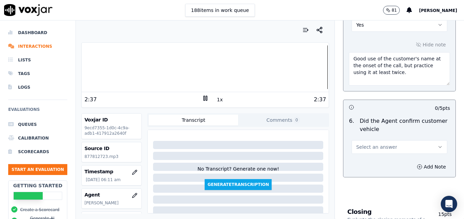
scroll to position [1025, 0]
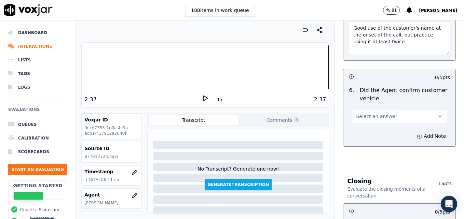
type textarea "There is an improvement in the agent's overall tone and demeanor. When a custom…"
click at [437, 114] on icon "button" at bounding box center [439, 116] width 5 height 5
click at [379, 107] on div "Yes" at bounding box center [388, 107] width 84 height 11
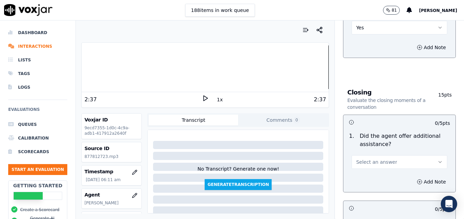
scroll to position [1128, 0]
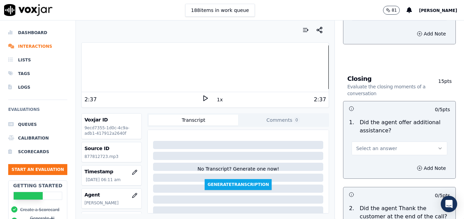
click at [422, 142] on button "Select an answer" at bounding box center [400, 149] width 96 height 14
click at [376, 140] on div "Yes" at bounding box center [388, 139] width 84 height 11
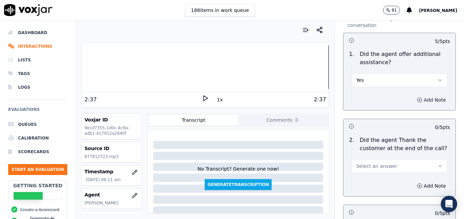
click at [413, 95] on button "Add Note" at bounding box center [431, 100] width 37 height 10
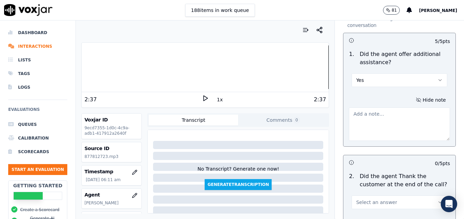
click at [391, 111] on textarea at bounding box center [399, 124] width 101 height 33
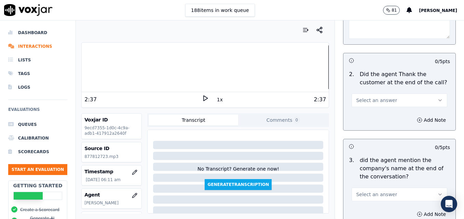
scroll to position [1298, 0]
type textarea "No additional assistance offered."
click at [437, 97] on icon "button" at bounding box center [439, 99] width 5 height 5
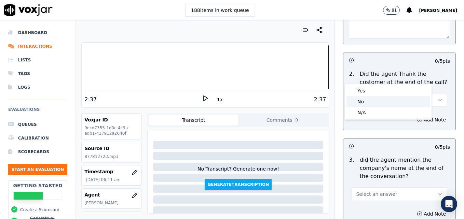
click at [362, 100] on div "No" at bounding box center [388, 101] width 84 height 11
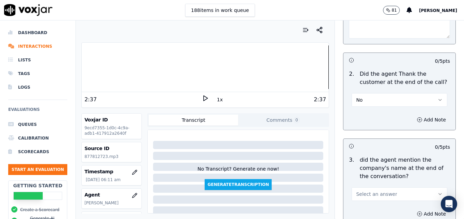
click at [429, 188] on button "Select an answer" at bounding box center [400, 195] width 96 height 14
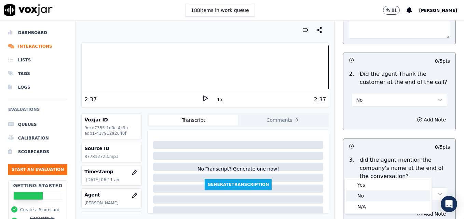
click at [368, 199] on div "No" at bounding box center [388, 196] width 84 height 11
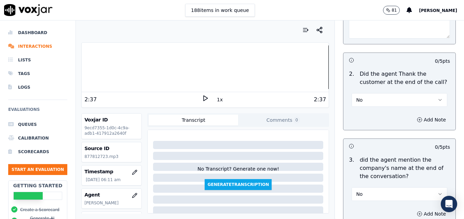
click at [272, 68] on div at bounding box center [205, 67] width 247 height 44
click at [204, 98] on polygon at bounding box center [206, 98] width 4 height 5
click at [206, 97] on rect at bounding box center [206, 98] width 1 height 4
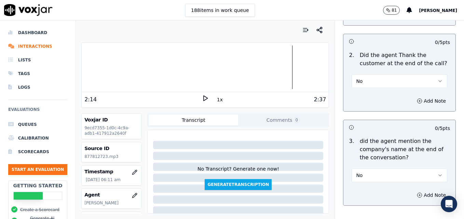
scroll to position [1336, 0]
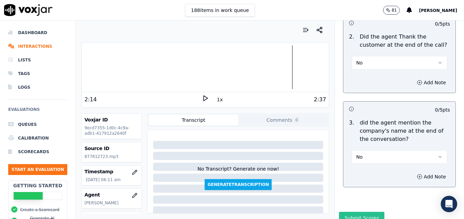
click at [365, 212] on button "Submit Scores" at bounding box center [361, 218] width 45 height 12
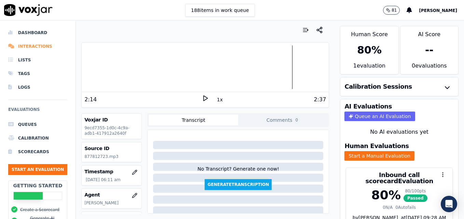
click at [36, 46] on li "Interactions" at bounding box center [37, 47] width 59 height 14
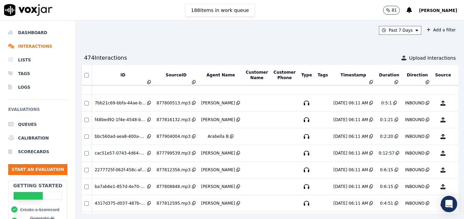
scroll to position [1337, 0]
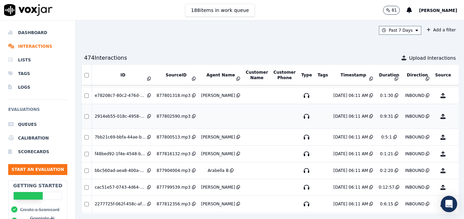
click at [456, 116] on button "No Evaluation Yet" at bounding box center [469, 116] width 27 height 19
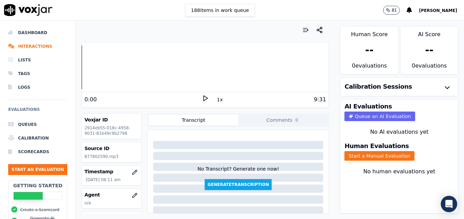
click at [204, 97] on icon at bounding box center [205, 98] width 7 height 7
click at [82, 69] on div at bounding box center [205, 67] width 247 height 44
click at [202, 98] on icon at bounding box center [205, 98] width 7 height 7
click at [132, 195] on icon "button" at bounding box center [134, 195] width 5 height 5
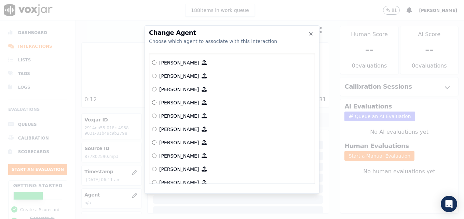
scroll to position [145, 0]
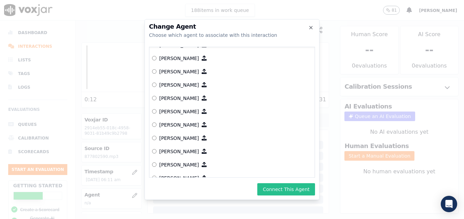
click at [296, 190] on button "Connect This Agent" at bounding box center [286, 189] width 58 height 12
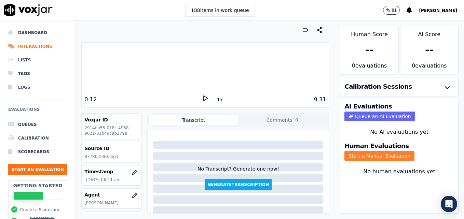
click at [357, 156] on button "Start a Manual Evaluation" at bounding box center [379, 156] width 70 height 10
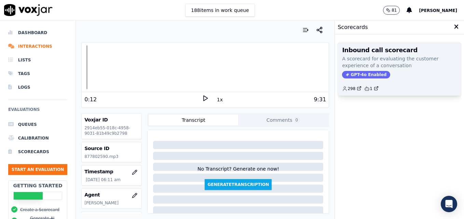
click at [367, 73] on span "GPT-4o Enabled" at bounding box center [366, 75] width 48 height 8
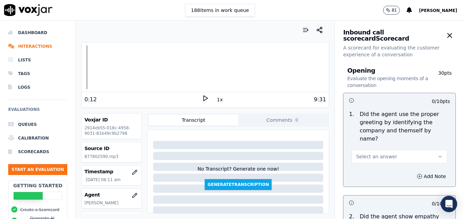
click at [202, 97] on icon at bounding box center [205, 98] width 7 height 7
click at [437, 154] on icon "button" at bounding box center [439, 156] width 5 height 5
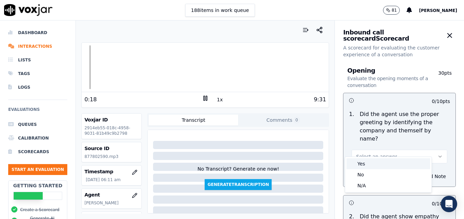
click at [360, 164] on div "Yes" at bounding box center [388, 164] width 84 height 11
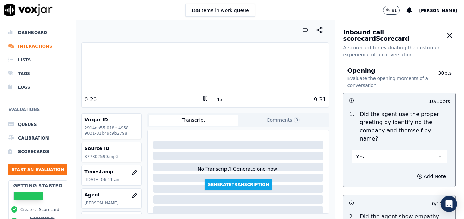
click at [83, 66] on div at bounding box center [205, 67] width 247 height 44
click at [82, 66] on div at bounding box center [205, 67] width 247 height 44
click at [204, 100] on rect at bounding box center [204, 98] width 1 height 4
click at [418, 174] on circle "button" at bounding box center [420, 176] width 4 height 4
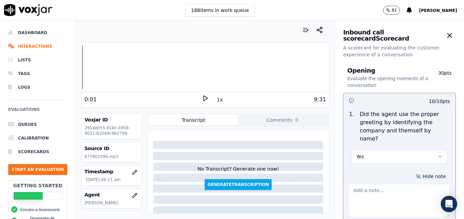
click at [398, 186] on textarea at bounding box center [399, 200] width 101 height 33
type textarea "Pass by default as greeting was cut out. I do believe this is [PERSON_NAME]."
click at [204, 97] on icon at bounding box center [205, 98] width 7 height 7
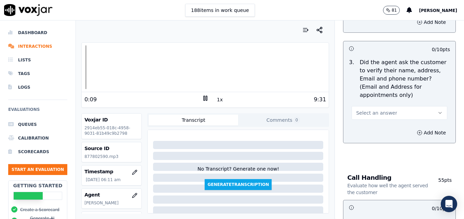
scroll to position [342, 0]
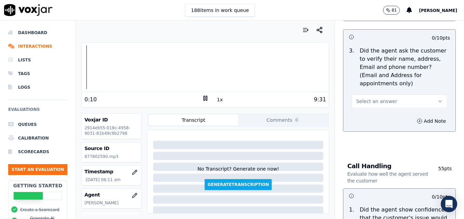
click at [429, 95] on button "Select an answer" at bounding box center [400, 102] width 96 height 14
click at [381, 110] on div "No" at bounding box center [388, 111] width 84 height 11
click at [413, 117] on button "Add Note" at bounding box center [431, 122] width 37 height 10
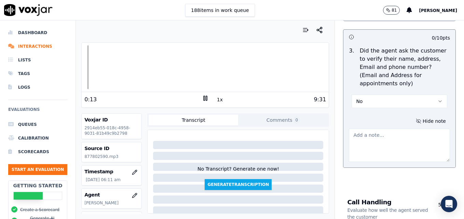
click at [381, 129] on textarea at bounding box center [399, 145] width 101 height 33
type textarea "New/returning customer not verified."
click at [202, 97] on icon at bounding box center [205, 98] width 7 height 7
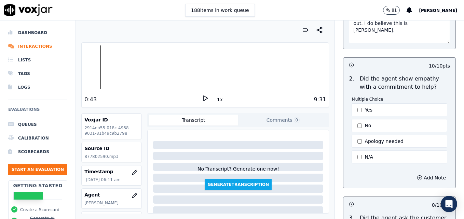
scroll to position [171, 0]
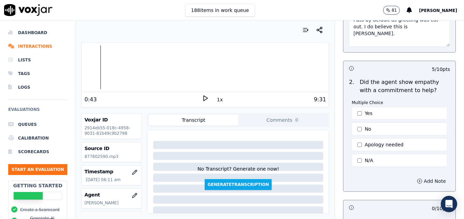
drag, startPoint x: 404, startPoint y: 172, endPoint x: 399, endPoint y: 177, distance: 6.8
click at [417, 179] on icon "button" at bounding box center [419, 181] width 5 height 5
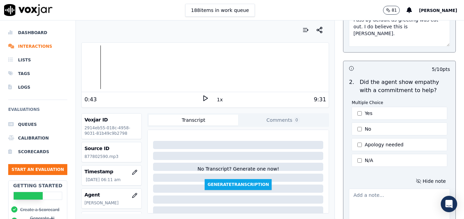
click at [382, 191] on textarea at bounding box center [399, 205] width 101 height 33
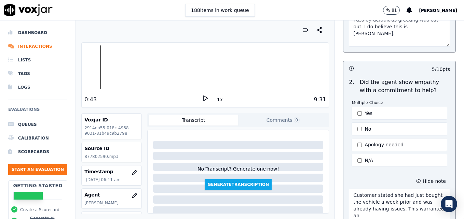
scroll to position [178, 0]
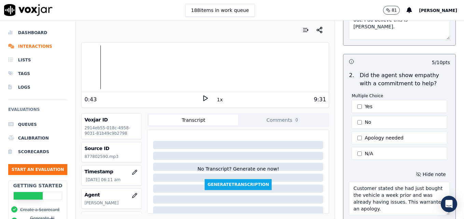
click at [202, 96] on icon at bounding box center [205, 98] width 7 height 7
click at [104, 69] on div at bounding box center [205, 67] width 247 height 44
click at [204, 99] on icon at bounding box center [205, 98] width 7 height 7
click at [203, 98] on icon at bounding box center [205, 98] width 7 height 7
click at [91, 66] on div at bounding box center [205, 67] width 247 height 44
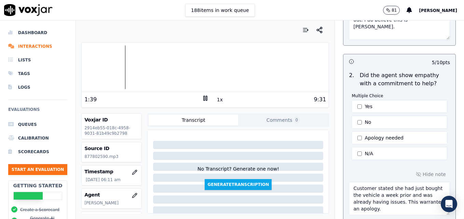
click at [204, 99] on rect at bounding box center [204, 98] width 1 height 4
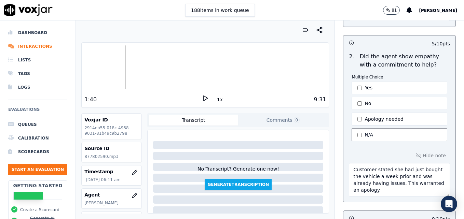
scroll to position [246, 0]
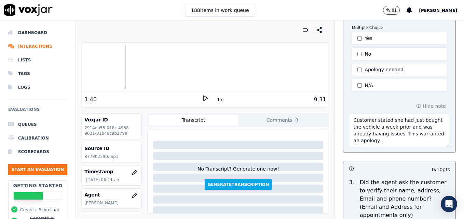
click at [388, 134] on textarea "Customer stated she had just bought the vehicle a week prior and was already ha…" at bounding box center [399, 130] width 101 height 33
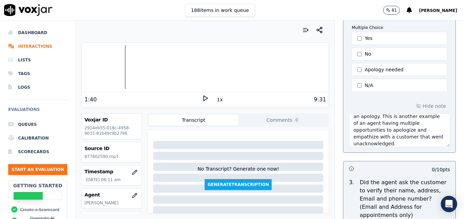
click at [202, 99] on icon at bounding box center [205, 98] width 7 height 7
click at [389, 135] on textarea "Customer stated she had just bought the vehicle a week prior and was already ha…" at bounding box center [399, 130] width 101 height 33
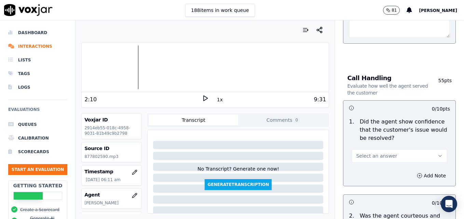
scroll to position [519, 0]
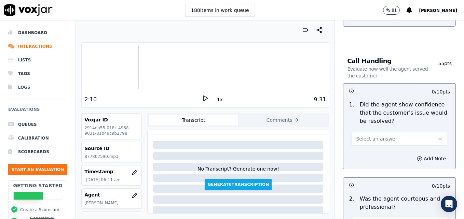
type textarea "Customer stated she had just bought the vehicle a week prior and was already ha…"
click at [427, 132] on button "Select an answer" at bounding box center [400, 139] width 96 height 14
click at [362, 147] on div "No" at bounding box center [388, 149] width 84 height 11
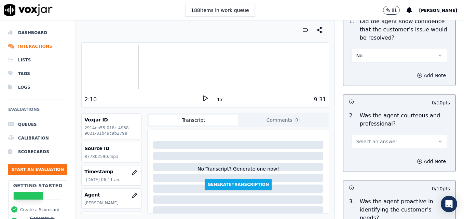
scroll to position [622, 0]
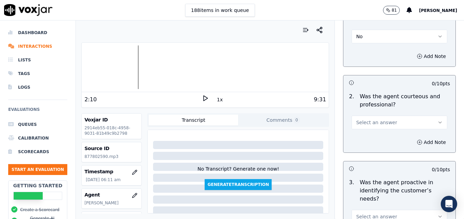
click at [424, 116] on button "Select an answer" at bounding box center [400, 123] width 96 height 14
click at [370, 131] on div "No" at bounding box center [388, 132] width 84 height 11
click at [419, 142] on icon "button" at bounding box center [420, 142] width 2 height 0
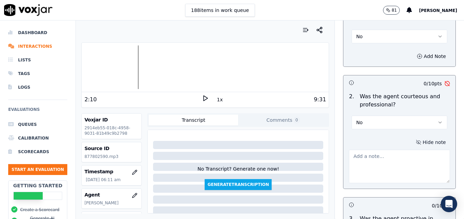
click at [386, 150] on textarea at bounding box center [399, 166] width 101 height 33
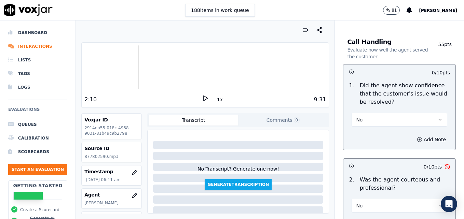
scroll to position [519, 0]
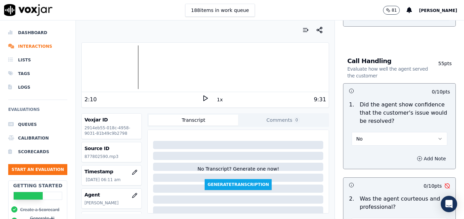
type textarea "The agent's tone became very short and apathetic once the customer escalated. T…"
click at [418, 156] on circle "button" at bounding box center [420, 158] width 4 height 4
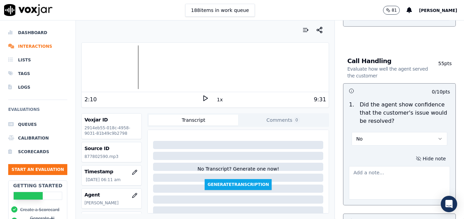
click at [377, 166] on textarea at bounding box center [399, 182] width 101 height 33
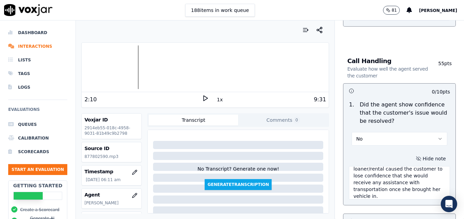
scroll to position [10, 0]
type textarea "The agent's demeanor regarding a loaner/rental caused the customer to lose conf…"
click at [204, 98] on polygon at bounding box center [206, 98] width 4 height 5
click at [136, 65] on div at bounding box center [205, 67] width 247 height 44
click at [135, 67] on div at bounding box center [205, 67] width 247 height 44
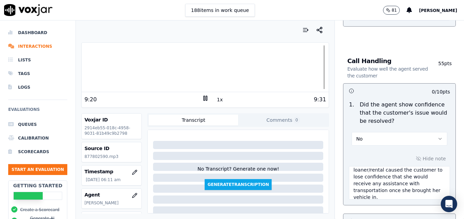
click at [198, 97] on div "9:20" at bounding box center [143, 100] width 118 height 8
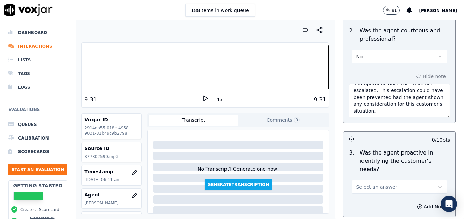
scroll to position [724, 0]
click at [427, 180] on button "Select an answer" at bounding box center [400, 187] width 96 height 14
click at [362, 179] on div "Yes" at bounding box center [388, 177] width 84 height 11
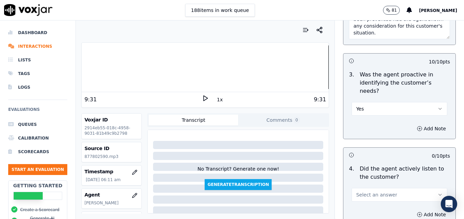
scroll to position [827, 0]
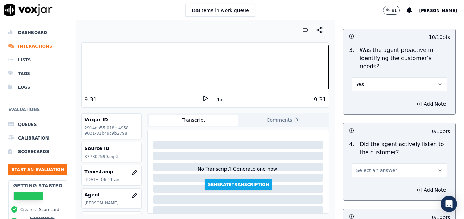
click at [421, 164] on button "Select an answer" at bounding box center [400, 171] width 96 height 14
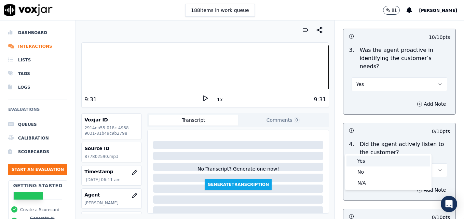
click at [376, 163] on div "Yes" at bounding box center [388, 161] width 84 height 11
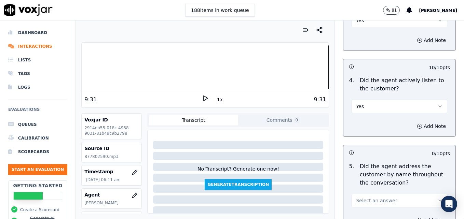
scroll to position [895, 0]
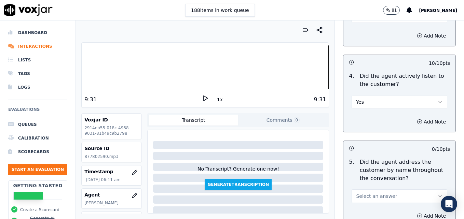
click at [437, 194] on icon "button" at bounding box center [439, 196] width 5 height 5
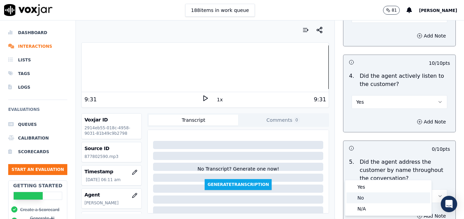
click at [365, 198] on div "No" at bounding box center [388, 198] width 84 height 11
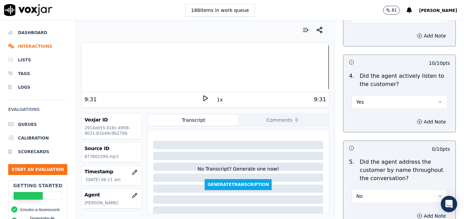
click at [94, 68] on div at bounding box center [205, 67] width 247 height 44
click at [204, 97] on polygon at bounding box center [206, 98] width 4 height 5
click at [204, 97] on rect at bounding box center [204, 98] width 1 height 4
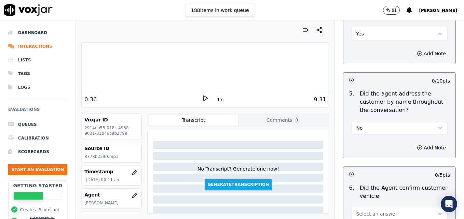
scroll to position [998, 0]
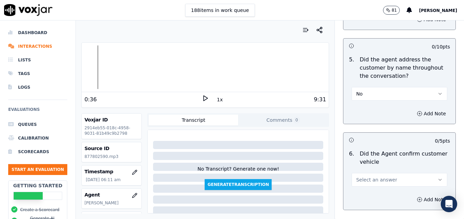
click at [437, 177] on icon "button" at bounding box center [439, 179] width 5 height 5
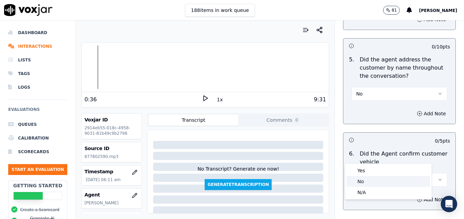
click at [381, 180] on div "No" at bounding box center [388, 181] width 84 height 11
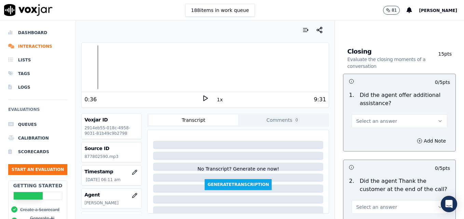
scroll to position [1203, 0]
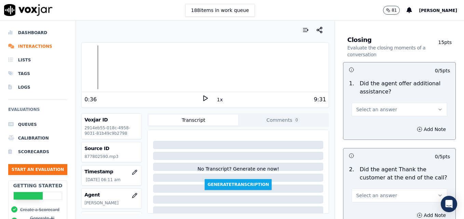
click at [437, 107] on icon "button" at bounding box center [439, 109] width 5 height 5
click at [379, 100] on div "Yes" at bounding box center [388, 100] width 84 height 11
click at [417, 127] on icon "button" at bounding box center [419, 129] width 5 height 5
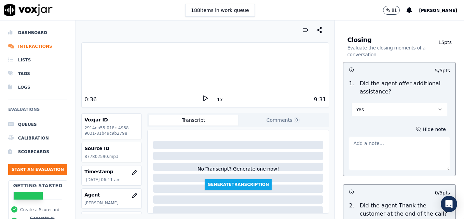
click at [381, 137] on textarea at bounding box center [399, 153] width 101 height 33
drag, startPoint x: 346, startPoint y: 117, endPoint x: 427, endPoint y: 129, distance: 82.1
click at [427, 137] on textarea "Customer disconnected after threatening to contact an attorney." at bounding box center [399, 153] width 101 height 33
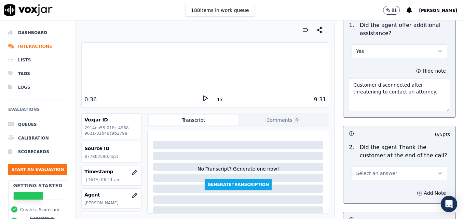
scroll to position [1271, 0]
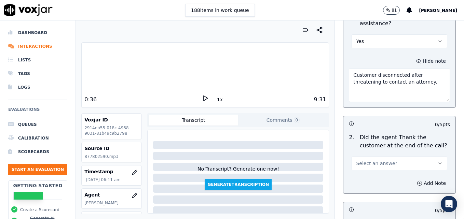
type textarea "Customer disconnected after threatening to contact an attorney."
click at [437, 161] on icon "button" at bounding box center [439, 163] width 5 height 5
click at [376, 153] on div "Yes" at bounding box center [388, 154] width 84 height 11
click at [418, 181] on circle "button" at bounding box center [420, 183] width 4 height 4
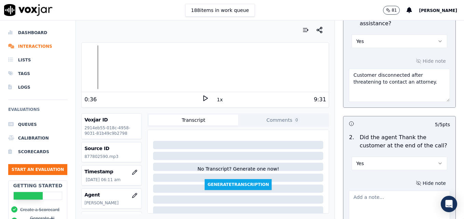
click at [389, 191] on textarea at bounding box center [399, 207] width 101 height 33
paste textarea "Customer disconnected after threatening to contact an attorney."
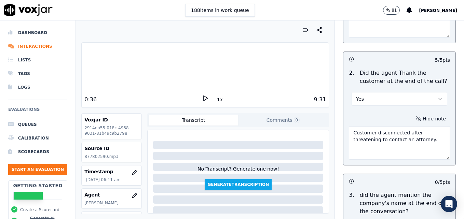
scroll to position [1374, 0]
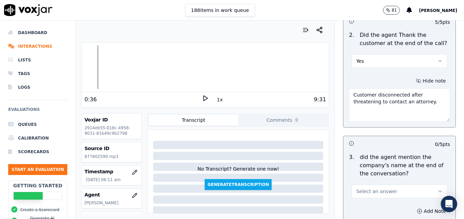
type textarea "Customer disconnected after threatening to contact an attorney."
click at [437, 189] on icon "button" at bounding box center [439, 191] width 5 height 5
click at [367, 181] on div "Yes" at bounding box center [388, 182] width 84 height 11
click at [417, 209] on icon "button" at bounding box center [419, 211] width 5 height 5
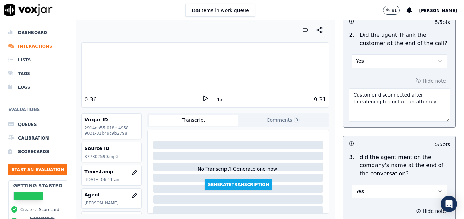
paste textarea "Customer disconnected after threatening to contact an attorney."
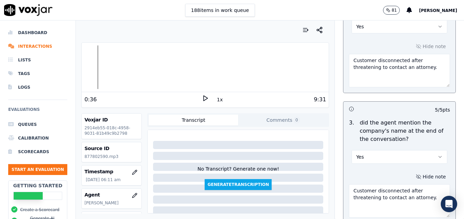
scroll to position [1444, 0]
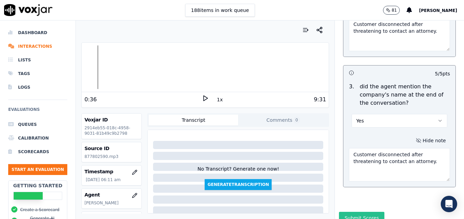
type textarea "Customer disconnected after threatening to contact an attorney."
click at [354, 212] on button "Submit Scores" at bounding box center [361, 218] width 45 height 12
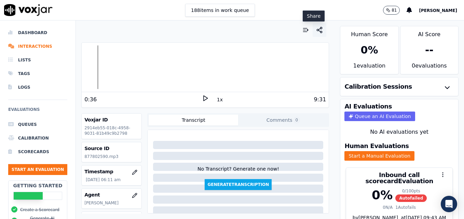
click at [319, 31] on line "button" at bounding box center [320, 30] width 2 height 1
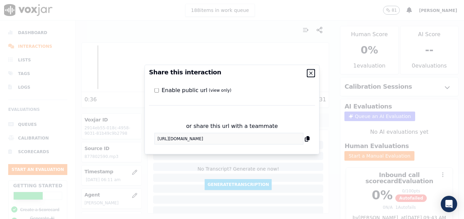
click at [313, 74] on icon "button" at bounding box center [310, 73] width 5 height 5
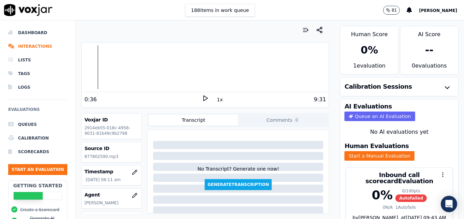
click at [202, 99] on icon at bounding box center [205, 98] width 7 height 7
click at [202, 97] on icon at bounding box center [205, 98] width 7 height 7
click at [133, 70] on div at bounding box center [205, 67] width 247 height 44
click at [198, 98] on div "2:02" at bounding box center [143, 100] width 118 height 8
click at [202, 98] on icon at bounding box center [205, 98] width 7 height 7
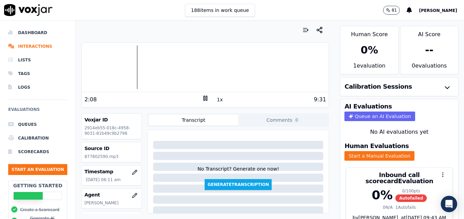
click at [204, 98] on rect at bounding box center [204, 98] width 1 height 4
click at [20, 45] on li "Interactions" at bounding box center [37, 47] width 59 height 14
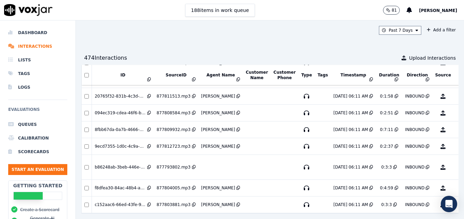
scroll to position [1568, 0]
click at [456, 158] on button "No Evaluation Yet" at bounding box center [469, 167] width 27 height 19
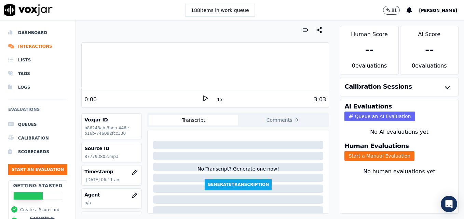
click at [204, 98] on polygon at bounding box center [206, 98] width 4 height 5
click at [204, 98] on rect at bounding box center [204, 98] width 1 height 4
click at [135, 194] on icon "button" at bounding box center [135, 194] width 1 height 1
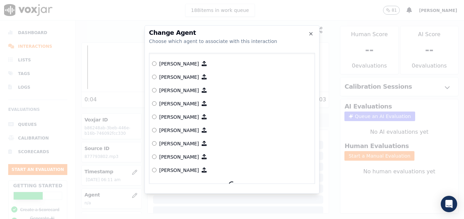
scroll to position [213, 0]
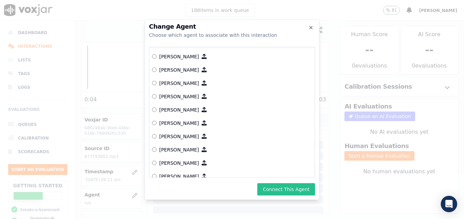
click at [273, 190] on button "Connect This Agent" at bounding box center [286, 189] width 58 height 12
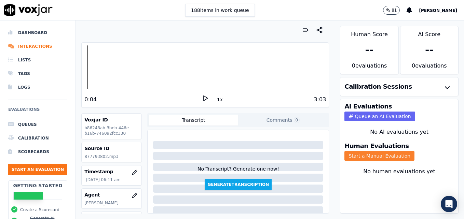
click at [376, 155] on button "Start a Manual Evaluation" at bounding box center [379, 156] width 70 height 10
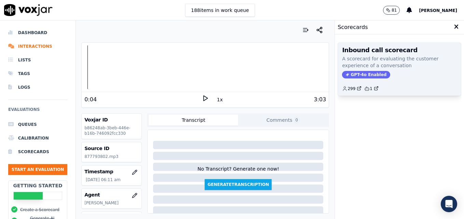
click at [365, 73] on span "GPT-4o Enabled" at bounding box center [366, 75] width 48 height 8
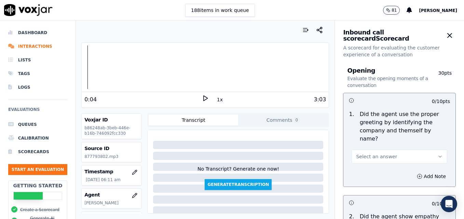
click at [202, 97] on icon at bounding box center [205, 98] width 7 height 7
click at [422, 150] on button "Select an answer" at bounding box center [400, 157] width 96 height 14
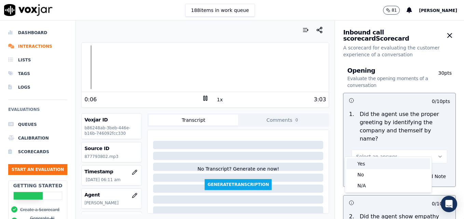
click at [372, 165] on div "Yes" at bounding box center [388, 164] width 84 height 11
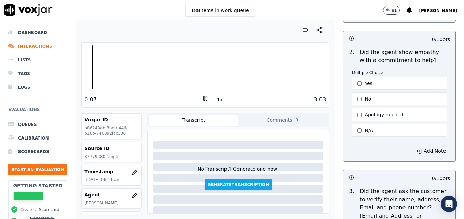
scroll to position [171, 0]
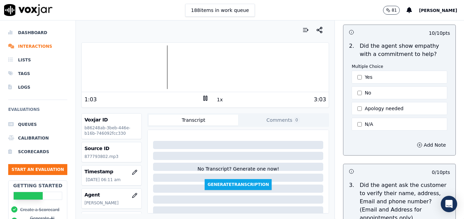
click at [112, 68] on div at bounding box center [205, 67] width 247 height 44
click at [97, 69] on div at bounding box center [205, 67] width 247 height 44
click at [202, 98] on icon at bounding box center [205, 98] width 7 height 7
click at [383, 135] on div "Add Note" at bounding box center [399, 145] width 112 height 21
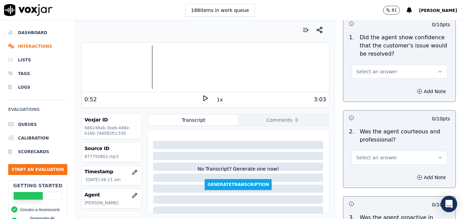
scroll to position [478, 0]
click at [430, 151] on button "Select an answer" at bounding box center [400, 158] width 96 height 14
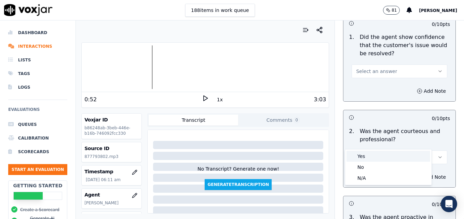
click at [370, 157] on div "Yes" at bounding box center [388, 156] width 84 height 11
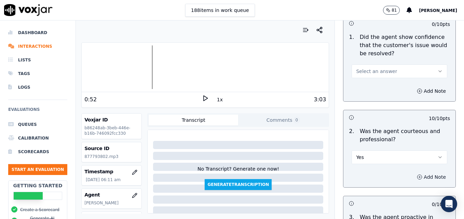
click at [417, 173] on button "Add Note" at bounding box center [431, 178] width 37 height 10
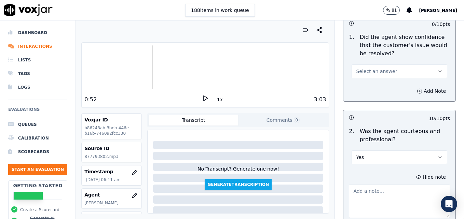
click at [380, 185] on textarea at bounding box center [399, 201] width 101 height 33
paste textarea "Watch negative phrasing such as telling a customer what you will HAVE to do. We…"
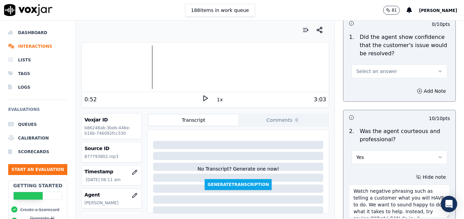
scroll to position [11, 0]
click at [364, 185] on textarea "Watch negative phrasing such as telling a customer what you will HAVE to do. We…" at bounding box center [399, 201] width 101 height 33
type textarea "Watch negative phrasing such as telling a customer what you will CAN'T do. We w…"
click at [203, 97] on icon at bounding box center [205, 98] width 7 height 7
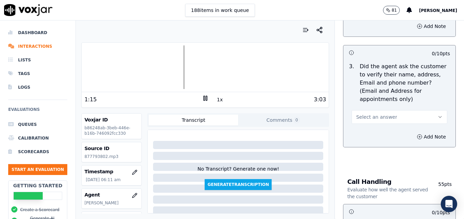
scroll to position [308, 0]
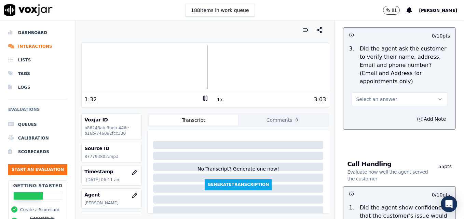
click at [130, 67] on div at bounding box center [205, 67] width 247 height 44
click at [426, 93] on button "Select an answer" at bounding box center [400, 100] width 96 height 14
click at [384, 108] on div "No" at bounding box center [388, 109] width 84 height 11
click at [418, 117] on circle "button" at bounding box center [420, 119] width 4 height 4
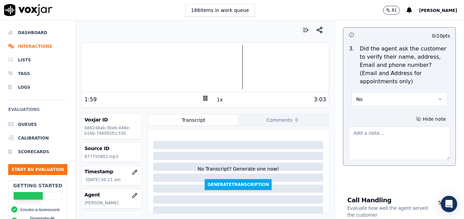
click at [388, 127] on textarea at bounding box center [399, 143] width 101 height 33
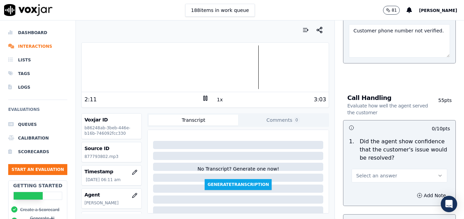
scroll to position [444, 0]
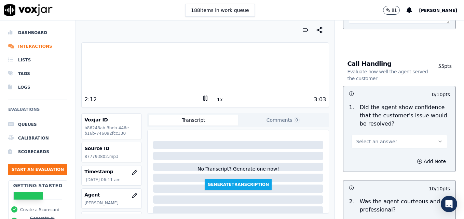
type textarea "Customer phone number not verified."
click at [437, 139] on icon "button" at bounding box center [439, 141] width 5 height 5
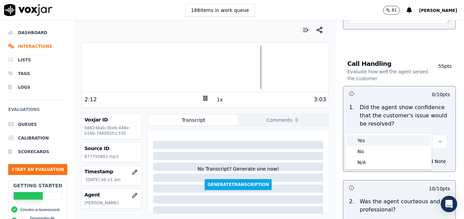
click at [394, 142] on div "Yes" at bounding box center [388, 140] width 84 height 11
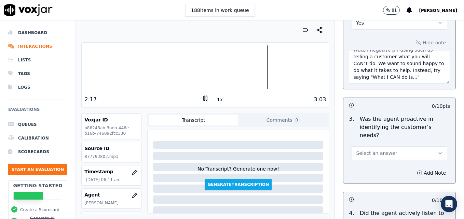
scroll to position [683, 0]
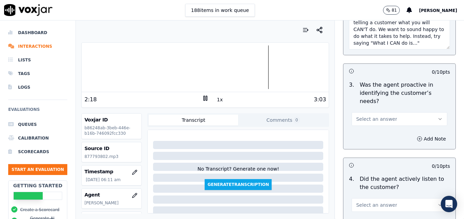
click at [437, 117] on icon "button" at bounding box center [439, 119] width 5 height 5
click at [405, 109] on div "Yes" at bounding box center [388, 110] width 84 height 11
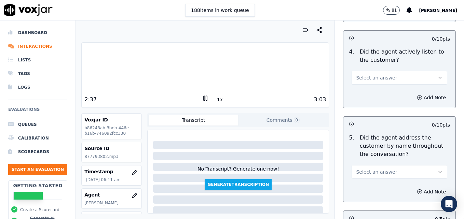
scroll to position [854, 0]
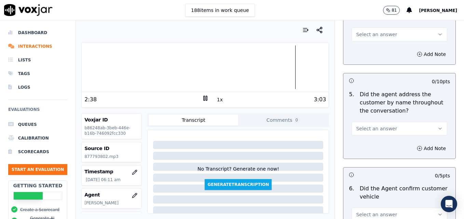
click at [437, 126] on icon "button" at bounding box center [439, 128] width 5 height 5
click at [363, 121] on div "Yes" at bounding box center [388, 119] width 84 height 11
click at [202, 97] on icon at bounding box center [205, 98] width 7 height 7
click at [379, 138] on div "Add Note" at bounding box center [399, 148] width 112 height 21
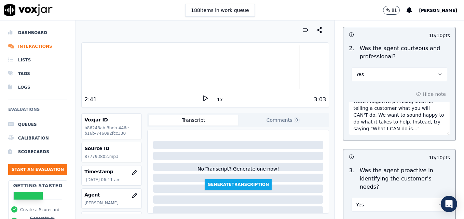
scroll to position [615, 0]
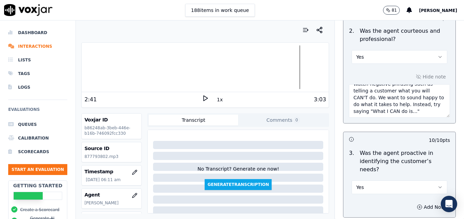
click at [421, 96] on textarea "Watch negative phrasing such as telling a customer what you will CAN'T do. We w…" at bounding box center [399, 100] width 101 height 33
paste textarea "Watch negative phrasing such as telling a customer what you will HAVE to do. We…"
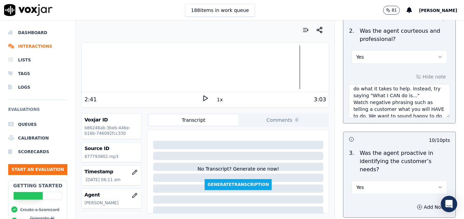
scroll to position [26, 0]
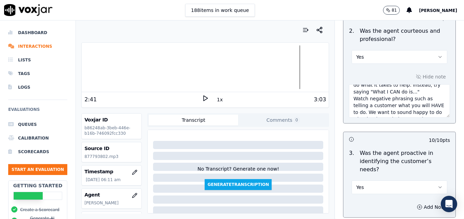
drag, startPoint x: 368, startPoint y: 88, endPoint x: 413, endPoint y: 76, distance: 46.9
click at [413, 84] on textarea "Watch negative phrasing such as telling a customer what you will CAN'T do. We w…" at bounding box center [399, 100] width 101 height 33
drag, startPoint x: 361, startPoint y: 86, endPoint x: 415, endPoint y: 88, distance: 54.3
click at [415, 88] on textarea "Watch negative phrasing such as telling a customer what you will CAN'T do. Inst…" at bounding box center [399, 100] width 101 height 33
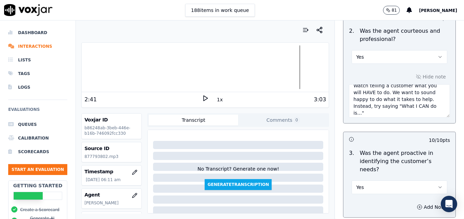
scroll to position [41, 0]
type textarea "Watch negative phrasing such as telling a customer what you will CAN'T do. Inst…"
click at [204, 97] on polygon at bounding box center [206, 98] width 4 height 5
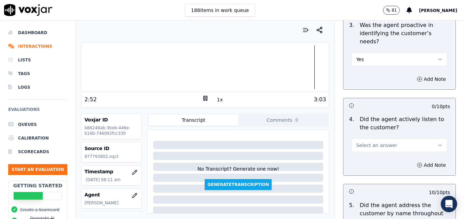
scroll to position [752, 0]
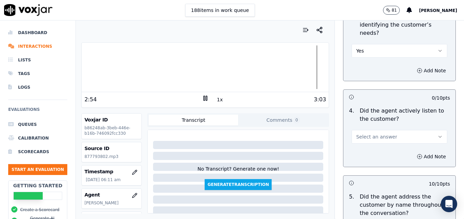
click at [437, 134] on icon "button" at bounding box center [439, 136] width 5 height 5
click at [384, 127] on div "Yes" at bounding box center [388, 127] width 84 height 11
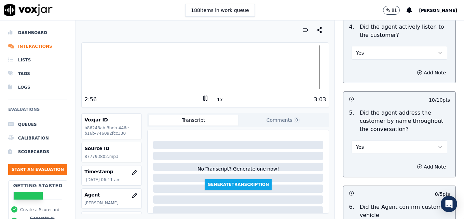
scroll to position [854, 0]
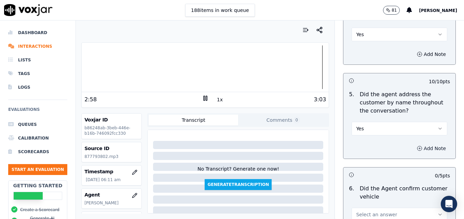
click at [413, 144] on button "Add Note" at bounding box center [431, 149] width 37 height 10
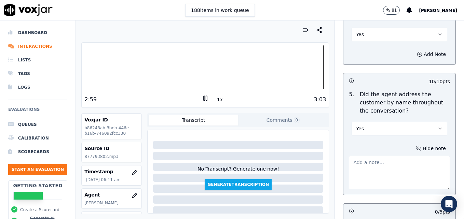
click at [375, 156] on textarea at bounding box center [399, 172] width 101 height 33
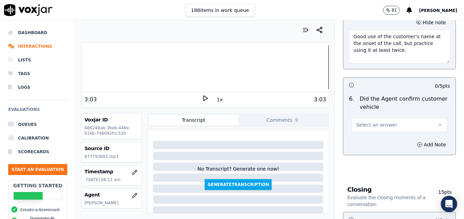
scroll to position [991, 0]
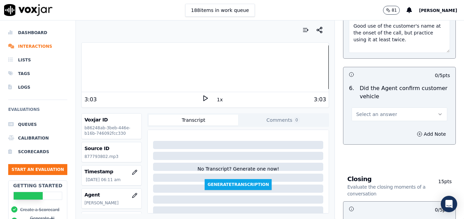
type textarea "Good use of the customer's name at the onset of the call, but practice using it…"
click at [437, 112] on icon "button" at bounding box center [439, 114] width 5 height 5
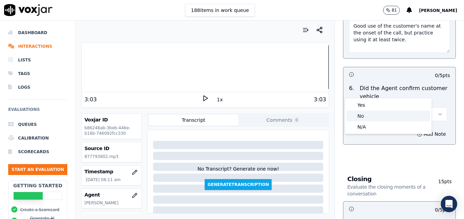
click at [371, 114] on div "No" at bounding box center [388, 116] width 84 height 11
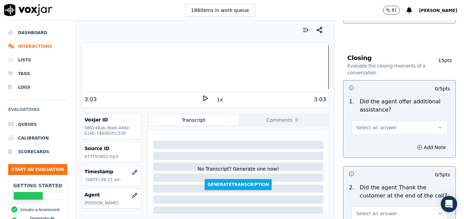
scroll to position [1128, 0]
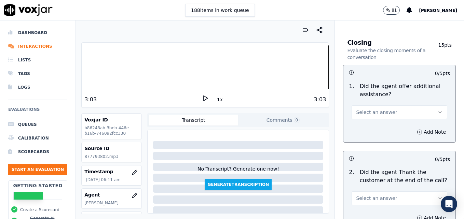
click at [427, 106] on button "Select an answer" at bounding box center [400, 113] width 96 height 14
click at [370, 104] on div "Yes" at bounding box center [388, 103] width 84 height 11
click at [417, 129] on icon "button" at bounding box center [419, 131] width 5 height 5
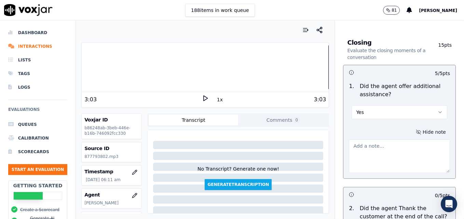
click at [392, 140] on textarea at bounding box center [399, 156] width 101 height 33
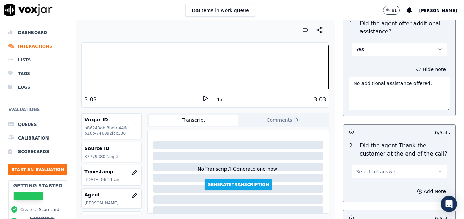
scroll to position [1196, 0]
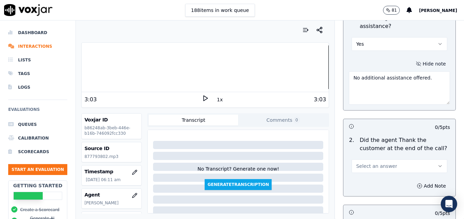
type textarea "No additional assistance offered."
click at [423, 160] on button "Select an answer" at bounding box center [400, 167] width 96 height 14
click at [380, 160] on div "Yes" at bounding box center [388, 157] width 84 height 11
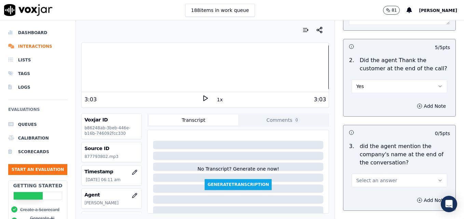
scroll to position [1298, 0]
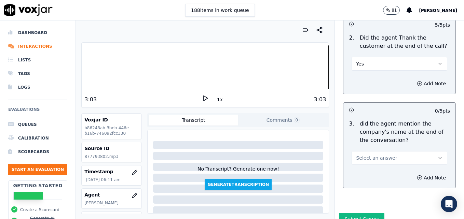
click at [425, 151] on button "Select an answer" at bounding box center [400, 158] width 96 height 14
click at [359, 150] on div "Yes" at bounding box center [388, 149] width 84 height 11
click at [357, 213] on button "Submit Scores" at bounding box center [361, 219] width 45 height 12
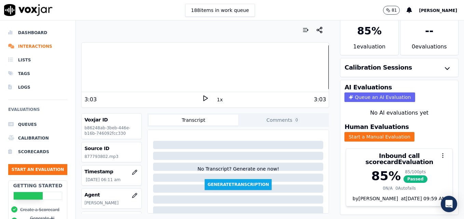
scroll to position [30, 0]
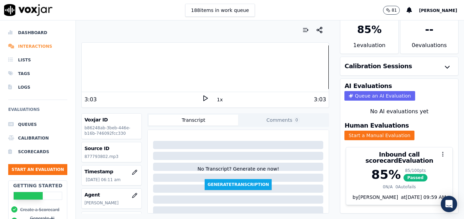
click at [29, 47] on li "Interactions" at bounding box center [37, 47] width 59 height 14
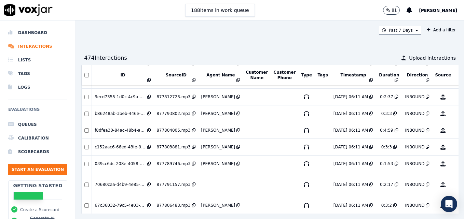
scroll to position [1638, 0]
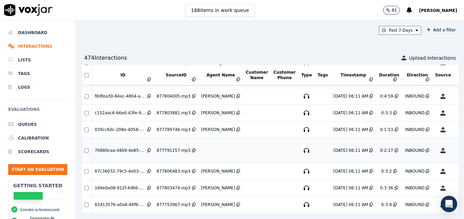
click at [456, 149] on button "No Evaluation Yet" at bounding box center [469, 150] width 27 height 19
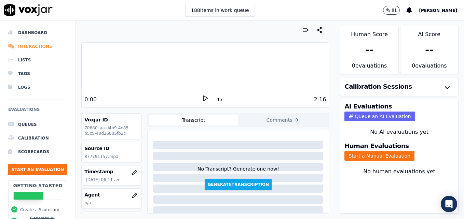
click at [24, 44] on li "Interactions" at bounding box center [37, 47] width 59 height 14
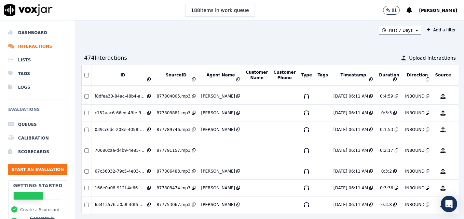
scroll to position [1672, 0]
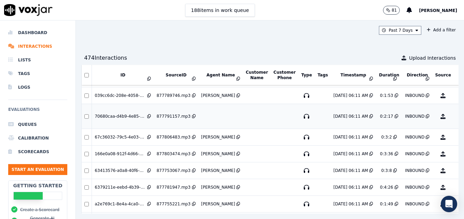
click at [456, 116] on button "No Evaluation Yet" at bounding box center [469, 116] width 27 height 19
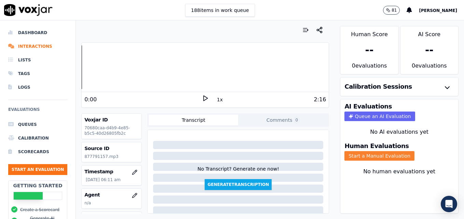
click at [388, 158] on button "Start a Manual Evaluation" at bounding box center [379, 156] width 70 height 10
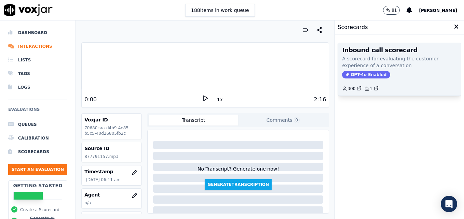
click at [358, 73] on span "GPT-4o Enabled" at bounding box center [366, 75] width 48 height 8
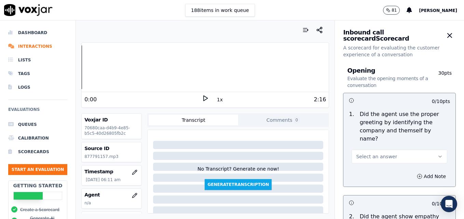
click at [437, 154] on icon "button" at bounding box center [439, 156] width 5 height 5
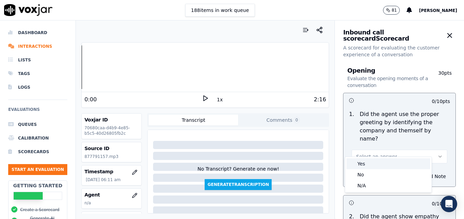
click at [379, 165] on div "Yes" at bounding box center [388, 164] width 84 height 11
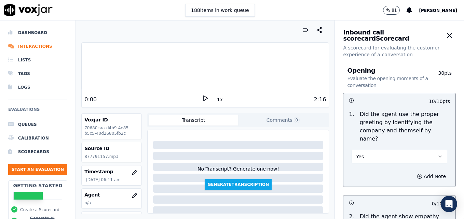
click at [204, 97] on icon at bounding box center [205, 98] width 7 height 7
click at [132, 194] on icon "button" at bounding box center [134, 195] width 5 height 5
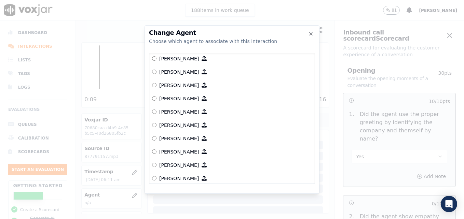
scroll to position [487, 0]
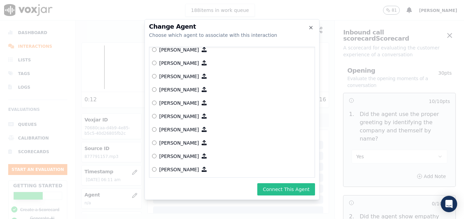
click at [292, 191] on button "Connect This Agent" at bounding box center [286, 189] width 58 height 12
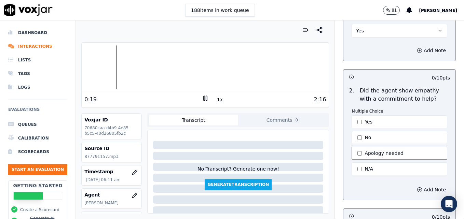
scroll to position [137, 0]
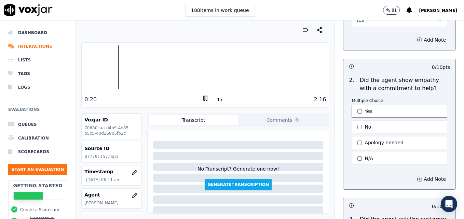
click at [355, 105] on button "Yes" at bounding box center [400, 111] width 96 height 13
click at [354, 136] on button "Apology needed" at bounding box center [400, 142] width 96 height 13
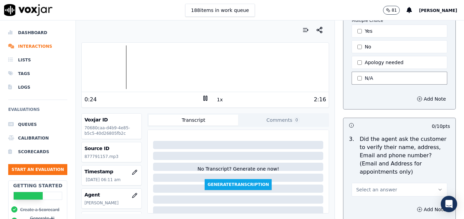
scroll to position [239, 0]
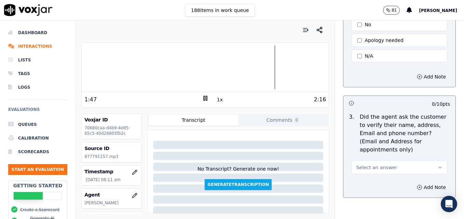
click at [206, 96] on rect at bounding box center [206, 98] width 1 height 4
click at [379, 192] on div "Opening Evaluate the opening moments of a conversation 30 pts 10 / 10 pts 1 . D…" at bounding box center [400, 15] width 124 height 393
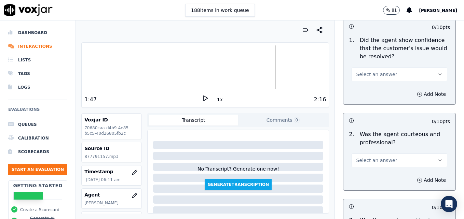
scroll to position [478, 0]
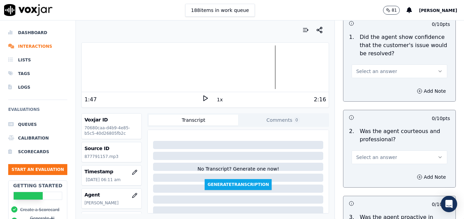
drag, startPoint x: 424, startPoint y: 135, endPoint x: 376, endPoint y: 137, distance: 48.5
click at [423, 151] on button "Select an answer" at bounding box center [400, 158] width 96 height 14
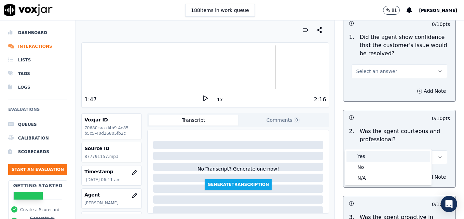
click at [361, 155] on div "Yes" at bounding box center [388, 156] width 84 height 11
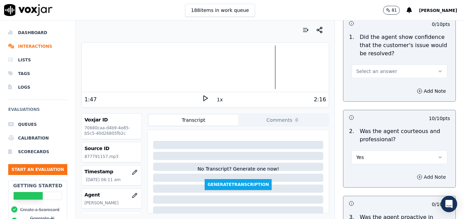
click at [419, 177] on icon "button" at bounding box center [420, 177] width 2 height 0
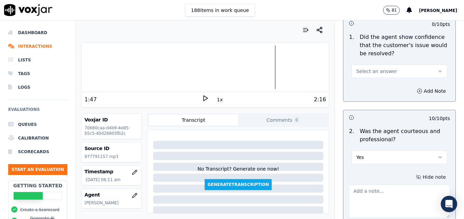
click at [382, 185] on textarea at bounding box center [399, 201] width 101 height 33
paste textarea "Watch negative phrasing such as telling a customer what you will HAVE to do. We…"
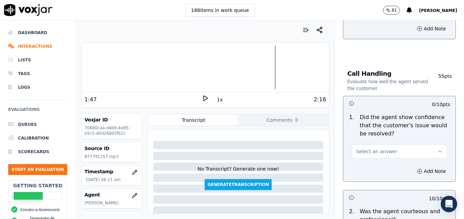
scroll to position [376, 0]
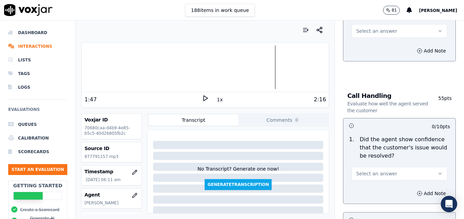
type textarea "Watch negative phrasing such as telling a customer what you will HAVE to do. We…"
click at [204, 96] on polygon at bounding box center [206, 98] width 4 height 5
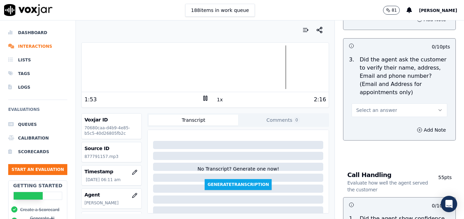
scroll to position [308, 0]
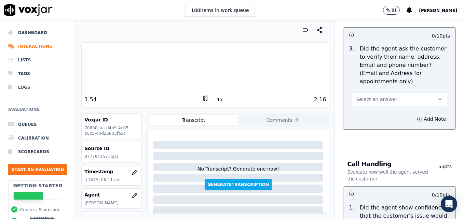
click at [425, 93] on button "Select an answer" at bounding box center [400, 100] width 96 height 14
click at [365, 107] on div "No" at bounding box center [388, 109] width 84 height 11
click at [417, 117] on icon "button" at bounding box center [419, 119] width 5 height 5
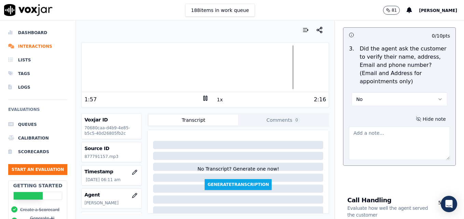
click at [393, 127] on textarea at bounding box center [399, 143] width 101 height 33
type textarea "B"
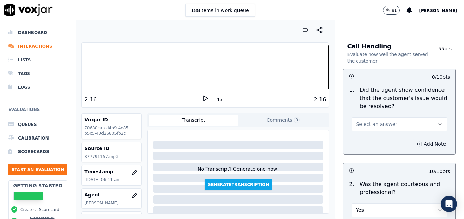
scroll to position [478, 0]
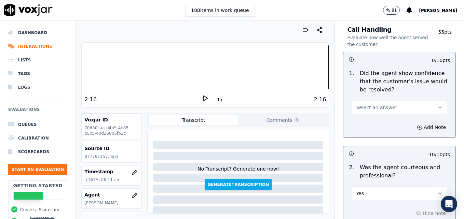
type textarea "Vehicle type/service/appt time and date not reconfirmed."
click at [437, 105] on icon "button" at bounding box center [439, 107] width 5 height 5
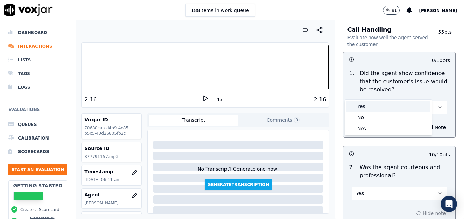
click at [387, 106] on div "Yes" at bounding box center [388, 106] width 84 height 11
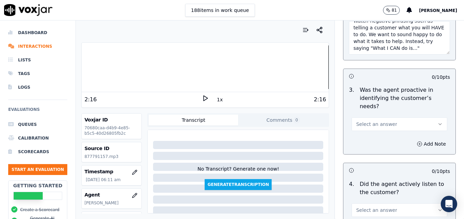
scroll to position [683, 0]
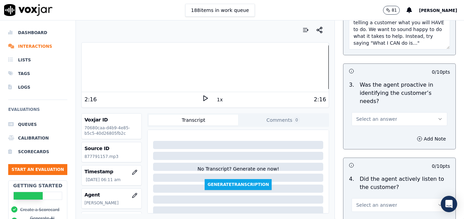
click at [421, 112] on button "Select an answer" at bounding box center [400, 119] width 96 height 14
click at [403, 113] on div "Yes" at bounding box center [388, 110] width 84 height 11
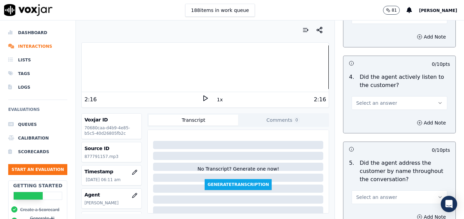
scroll to position [786, 0]
click at [437, 100] on icon "button" at bounding box center [439, 102] width 5 height 5
click at [391, 94] on div "Yes" at bounding box center [388, 93] width 84 height 11
click at [96, 68] on div at bounding box center [205, 67] width 247 height 44
click at [202, 96] on icon at bounding box center [205, 98] width 7 height 7
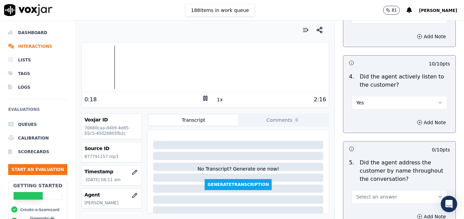
click at [202, 99] on icon at bounding box center [205, 98] width 7 height 7
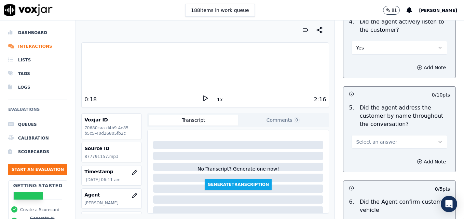
scroll to position [854, 0]
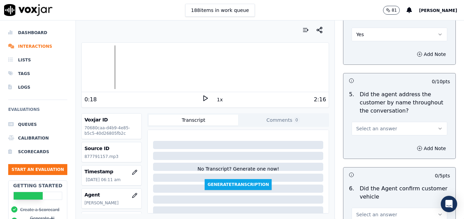
click at [422, 122] on button "Select an answer" at bounding box center [400, 129] width 96 height 14
click at [375, 121] on div "Yes" at bounding box center [388, 119] width 84 height 11
click at [418, 146] on circle "button" at bounding box center [420, 148] width 4 height 4
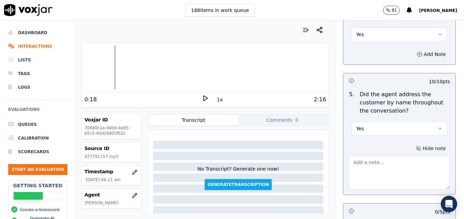
click at [405, 156] on textarea at bounding box center [399, 172] width 101 height 33
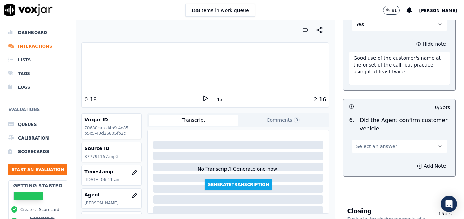
scroll to position [991, 0]
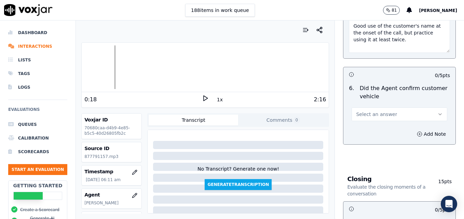
type textarea "Good use of the customer's name at the onset of the call, but practice using it…"
click at [437, 112] on icon "button" at bounding box center [439, 114] width 5 height 5
click at [202, 99] on icon at bounding box center [205, 98] width 7 height 7
click at [202, 96] on icon at bounding box center [205, 98] width 7 height 7
click at [437, 112] on icon "button" at bounding box center [439, 114] width 5 height 5
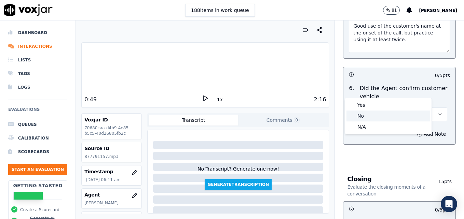
click at [387, 115] on div "No" at bounding box center [388, 116] width 84 height 11
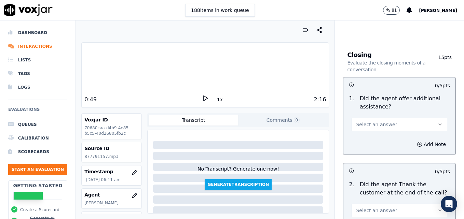
scroll to position [1128, 0]
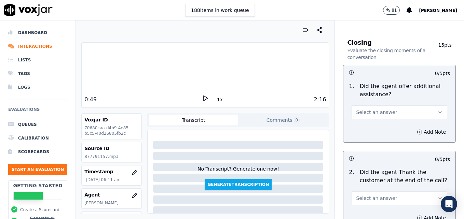
click at [428, 106] on button "Select an answer" at bounding box center [400, 113] width 96 height 14
click at [362, 103] on div "Yes" at bounding box center [388, 103] width 84 height 11
click at [417, 129] on icon "button" at bounding box center [419, 131] width 5 height 5
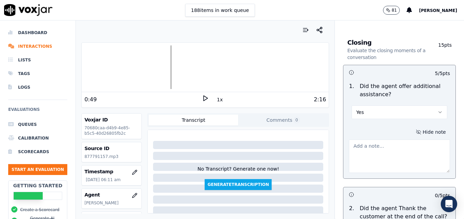
click at [397, 140] on textarea at bounding box center [399, 156] width 101 height 33
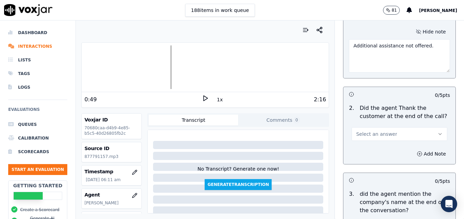
scroll to position [1230, 0]
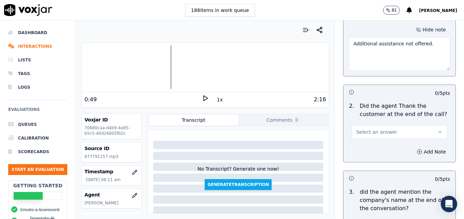
type textarea "Additional assistance not offered."
click at [437, 129] on icon "button" at bounding box center [439, 131] width 5 height 5
click at [384, 122] on div "Yes" at bounding box center [388, 123] width 84 height 11
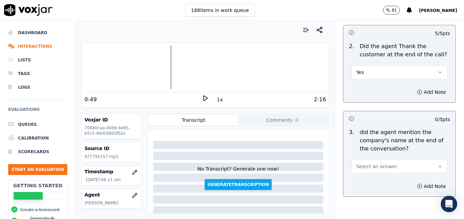
scroll to position [1298, 0]
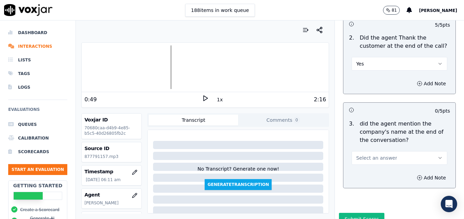
click at [431, 151] on button "Select an answer" at bounding box center [400, 158] width 96 height 14
click at [376, 150] on div "Yes" at bounding box center [388, 149] width 84 height 11
click at [353, 213] on button "Submit Scores" at bounding box center [361, 219] width 45 height 12
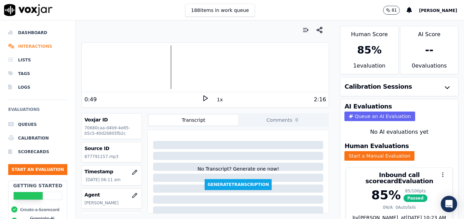
click at [42, 44] on li "Interactions" at bounding box center [37, 47] width 59 height 14
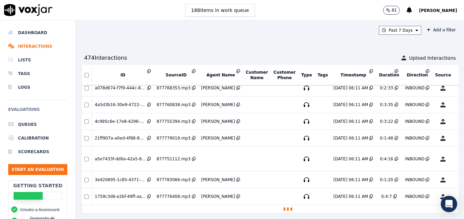
scroll to position [2248, 0]
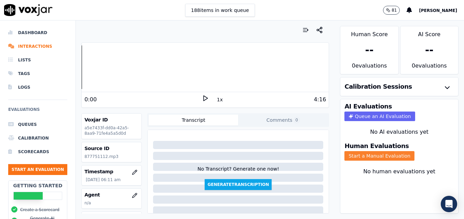
click at [362, 155] on button "Start a Manual Evaluation" at bounding box center [379, 156] width 70 height 10
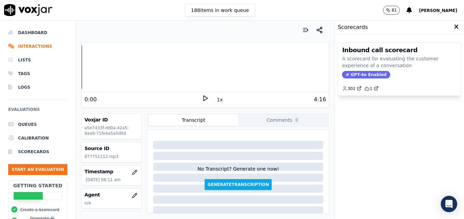
drag, startPoint x: 357, startPoint y: 74, endPoint x: 353, endPoint y: 100, distance: 26.3
click at [357, 74] on span "GPT-4o Enabled" at bounding box center [366, 75] width 48 height 8
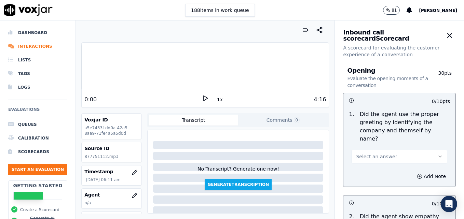
click at [202, 99] on icon at bounding box center [205, 98] width 7 height 7
click at [133, 196] on icon "button" at bounding box center [135, 195] width 4 height 4
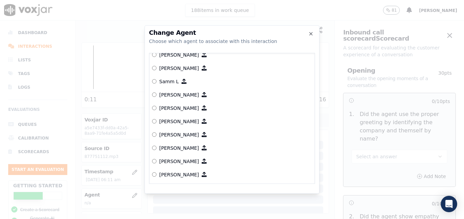
scroll to position [649, 0]
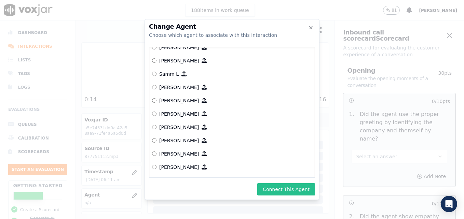
click at [281, 190] on button "Connect This Agent" at bounding box center [286, 189] width 58 height 12
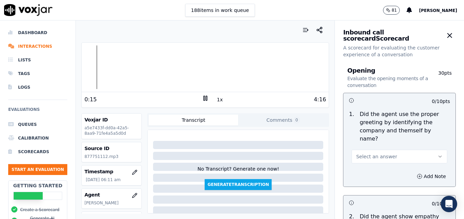
click at [437, 154] on icon "button" at bounding box center [439, 156] width 5 height 5
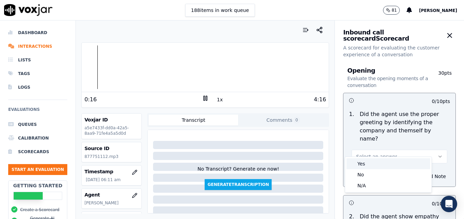
click at [369, 164] on div "Yes" at bounding box center [388, 164] width 84 height 11
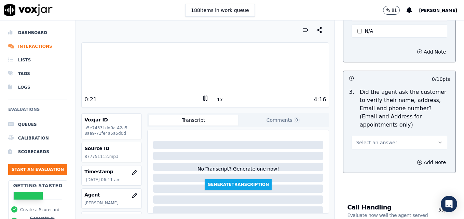
scroll to position [273, 0]
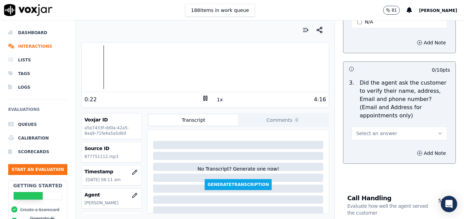
click at [437, 131] on icon "button" at bounding box center [439, 133] width 5 height 5
click at [363, 140] on div "No" at bounding box center [388, 143] width 84 height 11
click at [417, 151] on icon "button" at bounding box center [419, 153] width 5 height 5
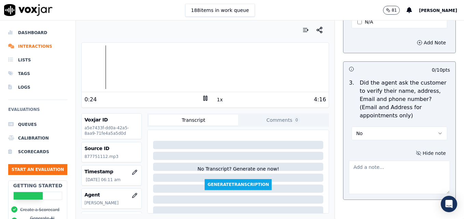
click at [393, 161] on textarea at bounding box center [399, 177] width 101 height 33
type textarea "N"
click at [206, 97] on rect at bounding box center [206, 98] width 1 height 4
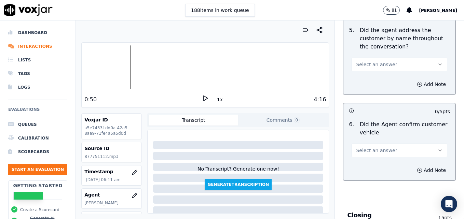
scroll to position [888, 0]
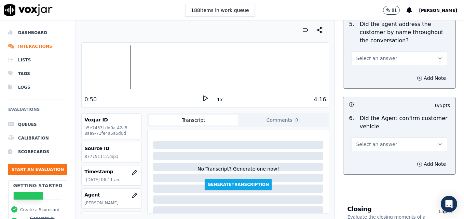
click at [437, 142] on icon "button" at bounding box center [439, 144] width 5 height 5
click at [373, 136] on div "Yes" at bounding box center [388, 135] width 84 height 11
click at [417, 162] on icon "button" at bounding box center [419, 164] width 5 height 5
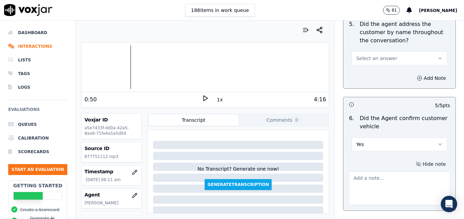
click at [391, 172] on textarea at bounding box center [399, 188] width 101 height 33
type textarea "TIP: Please give more than just the year for confirmation."
click at [202, 97] on icon at bounding box center [205, 98] width 7 height 7
click at [84, 70] on div at bounding box center [205, 67] width 247 height 44
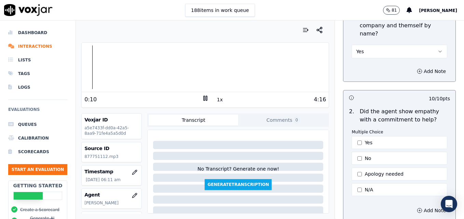
scroll to position [68, 0]
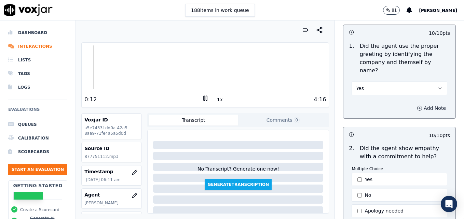
click at [413, 104] on button "Add Note" at bounding box center [431, 109] width 37 height 10
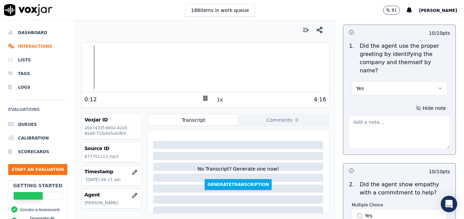
click at [390, 122] on textarea at bounding box center [399, 132] width 101 height 33
drag, startPoint x: 356, startPoint y: 115, endPoint x: 346, endPoint y: 115, distance: 9.2
click at [349, 116] on textarea "Agent sounds somewhat muffled, like she is on speaker." at bounding box center [399, 132] width 101 height 33
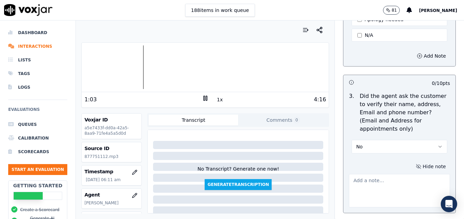
scroll to position [308, 0]
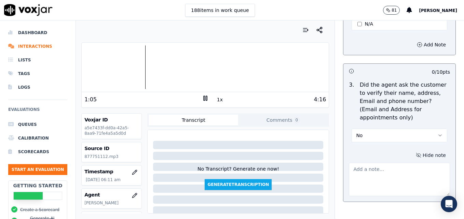
click at [119, 69] on div at bounding box center [205, 67] width 247 height 44
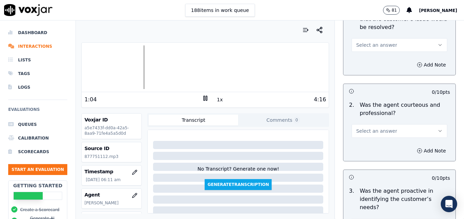
scroll to position [581, 0]
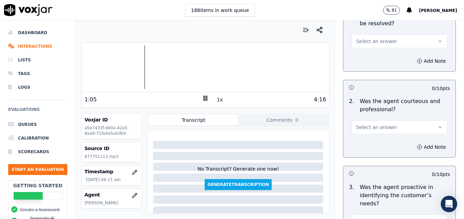
type textarea "[PERSON_NAME] sounds somewhat muffled, like she is on speaker."
click at [422, 121] on button "Select an answer" at bounding box center [400, 128] width 96 height 14
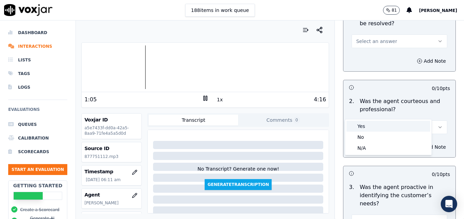
click at [382, 124] on div "Yes" at bounding box center [388, 126] width 84 height 11
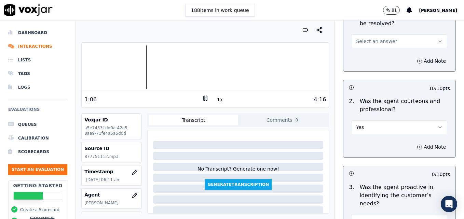
click at [417, 145] on icon "button" at bounding box center [419, 147] width 5 height 5
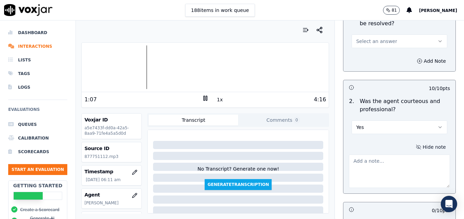
click at [399, 155] on textarea at bounding box center [399, 171] width 101 height 33
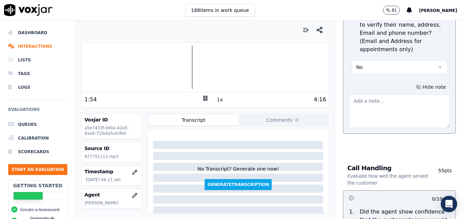
scroll to position [342, 0]
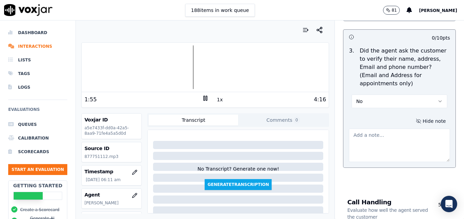
type textarea "Good use of a courtesy statement to break up dead air."
click at [437, 99] on icon "button" at bounding box center [439, 101] width 5 height 5
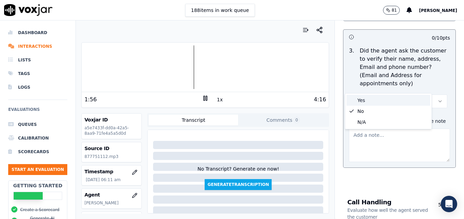
click at [385, 100] on div "Yes" at bounding box center [388, 100] width 84 height 11
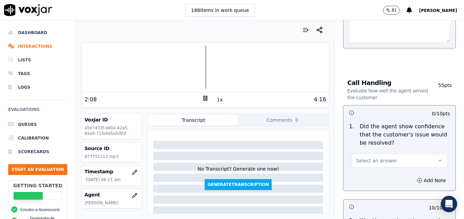
scroll to position [478, 0]
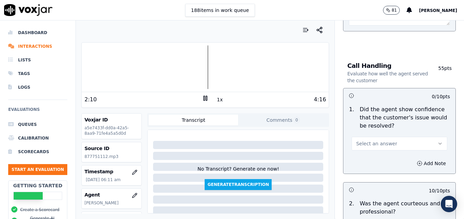
click at [437, 141] on icon "button" at bounding box center [439, 143] width 5 height 5
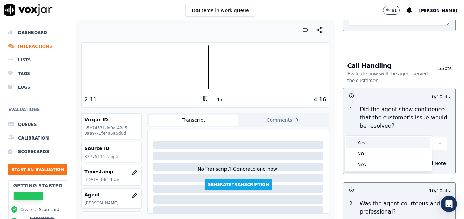
click at [397, 142] on div "Yes" at bounding box center [388, 142] width 84 height 11
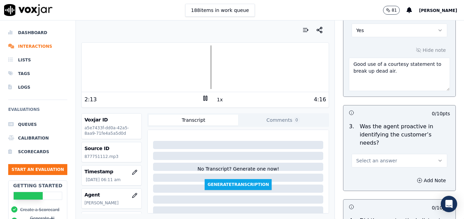
scroll to position [683, 0]
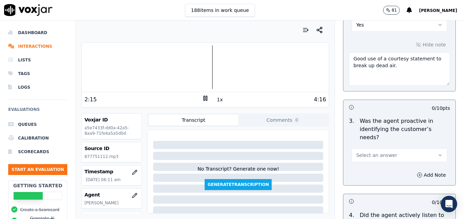
click at [439, 155] on icon "button" at bounding box center [440, 155] width 3 height 1
click at [387, 145] on div "Yes" at bounding box center [388, 146] width 84 height 11
click at [204, 99] on rect at bounding box center [204, 98] width 1 height 4
click at [202, 98] on icon at bounding box center [205, 98] width 7 height 7
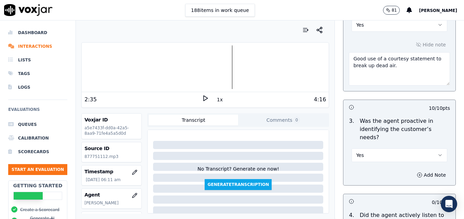
click at [204, 98] on polygon at bounding box center [206, 98] width 4 height 5
click at [206, 98] on rect at bounding box center [206, 98] width 1 height 4
click at [204, 98] on polygon at bounding box center [206, 98] width 4 height 5
click at [206, 98] on rect at bounding box center [206, 98] width 1 height 4
click at [204, 98] on polygon at bounding box center [206, 98] width 4 height 5
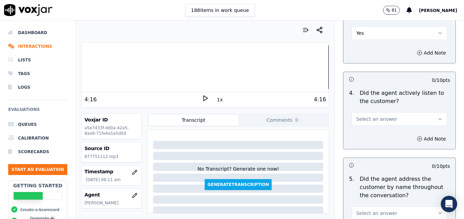
scroll to position [820, 0]
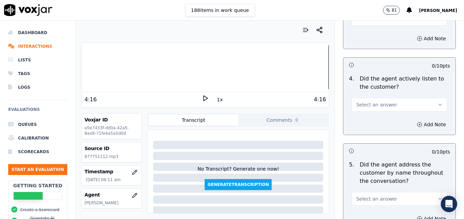
click at [437, 102] on icon "button" at bounding box center [439, 104] width 5 height 5
click at [384, 94] on div "Yes" at bounding box center [388, 95] width 84 height 11
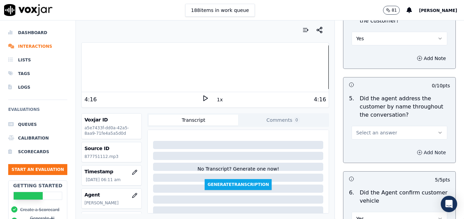
scroll to position [888, 0]
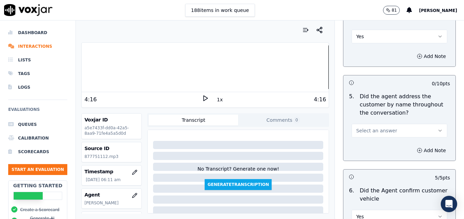
click at [422, 124] on button "Select an answer" at bounding box center [400, 131] width 96 height 14
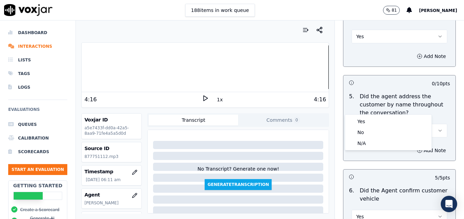
click at [98, 68] on div at bounding box center [205, 67] width 247 height 44
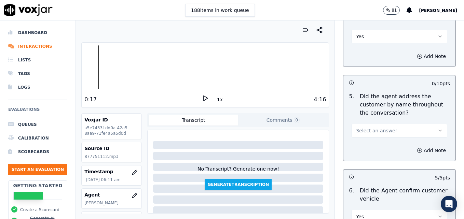
click at [204, 98] on polygon at bounding box center [206, 98] width 4 height 5
click at [86, 69] on div at bounding box center [205, 67] width 247 height 44
click at [202, 98] on icon at bounding box center [205, 98] width 7 height 7
drag, startPoint x: 425, startPoint y: 104, endPoint x: 420, endPoint y: 107, distance: 6.3
click at [437, 128] on icon "button" at bounding box center [439, 130] width 5 height 5
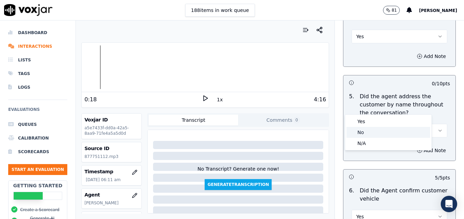
drag, startPoint x: 364, startPoint y: 129, endPoint x: 380, endPoint y: 135, distance: 16.6
click at [364, 130] on div "No" at bounding box center [388, 132] width 84 height 11
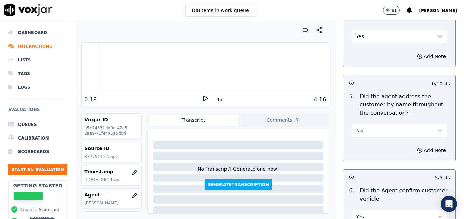
click at [417, 148] on icon "button" at bounding box center [419, 150] width 5 height 5
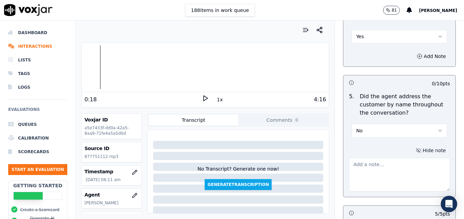
click at [379, 158] on textarea at bounding box center [399, 174] width 101 height 33
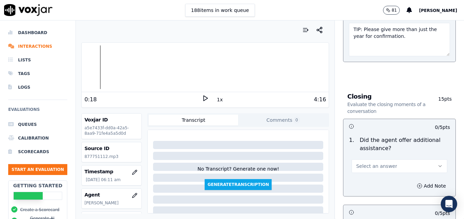
scroll to position [1162, 0]
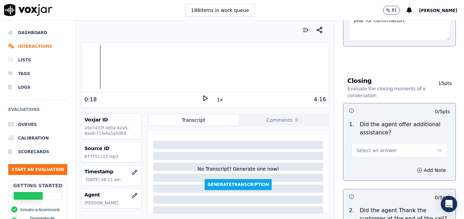
type textarea "Practice using the customer's name at least twice during the call."
click at [437, 148] on icon "button" at bounding box center [439, 150] width 5 height 5
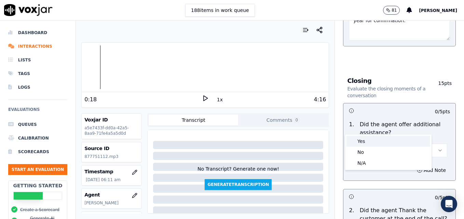
click at [374, 139] on div "Yes" at bounding box center [388, 141] width 84 height 11
drag, startPoint x: 405, startPoint y: 146, endPoint x: 398, endPoint y: 150, distance: 7.8
click at [417, 168] on icon "button" at bounding box center [419, 170] width 5 height 5
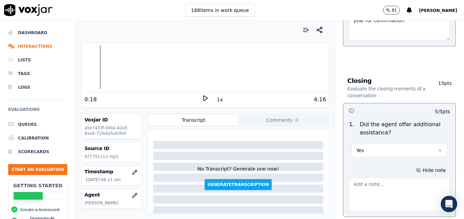
click at [389, 178] on textarea at bounding box center [399, 194] width 101 height 33
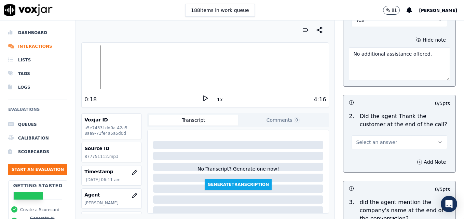
scroll to position [1298, 0]
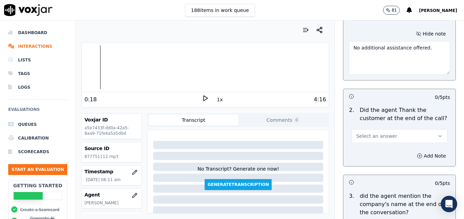
type textarea "No additional assistance offered."
click at [437, 134] on icon "button" at bounding box center [439, 136] width 5 height 5
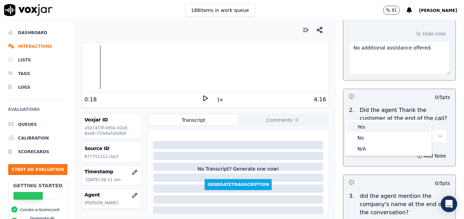
click at [356, 125] on div "Yes" at bounding box center [388, 127] width 84 height 11
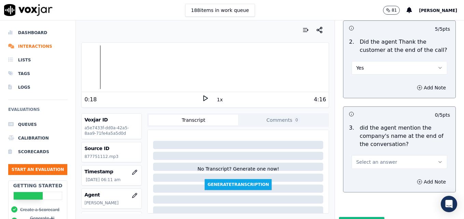
click at [437, 160] on icon "button" at bounding box center [439, 162] width 5 height 5
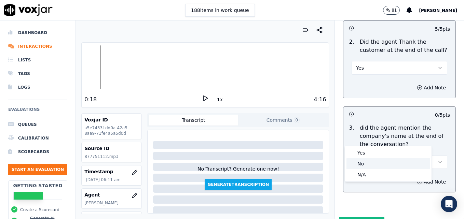
click at [369, 162] on div "No" at bounding box center [388, 164] width 84 height 11
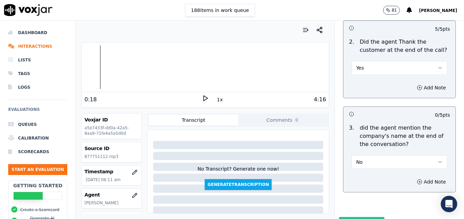
click at [358, 217] on button "Submit Scores" at bounding box center [361, 223] width 45 height 12
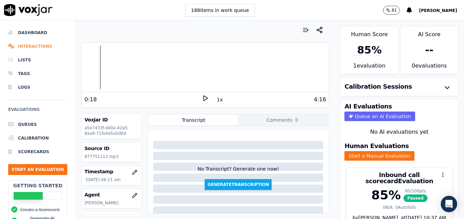
click at [33, 47] on li "Interactions" at bounding box center [37, 47] width 59 height 14
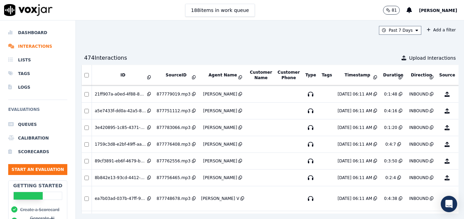
scroll to position [2334, 0]
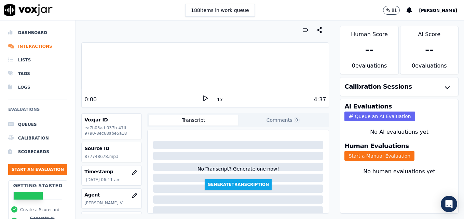
click at [202, 96] on icon at bounding box center [205, 98] width 7 height 7
click at [82, 68] on div at bounding box center [205, 67] width 247 height 44
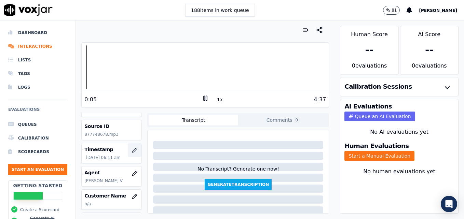
scroll to position [34, 0]
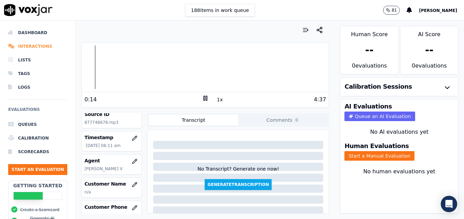
click at [27, 46] on li "Interactions" at bounding box center [37, 47] width 59 height 14
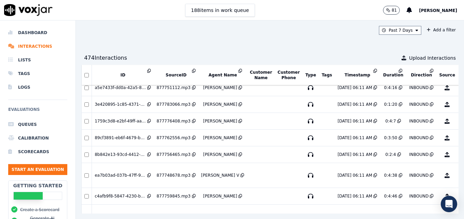
scroll to position [2334, 0]
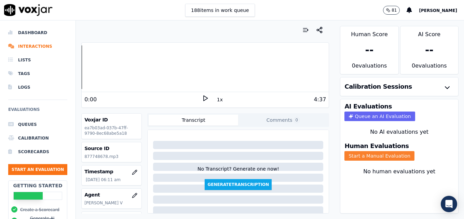
click at [378, 153] on button "Start a Manual Evaluation" at bounding box center [379, 156] width 70 height 10
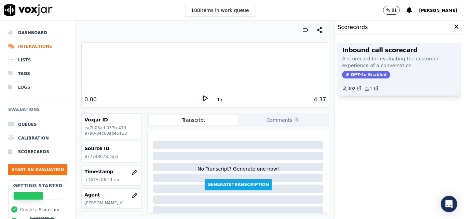
click at [353, 73] on span "GPT-4o Enabled" at bounding box center [366, 75] width 48 height 8
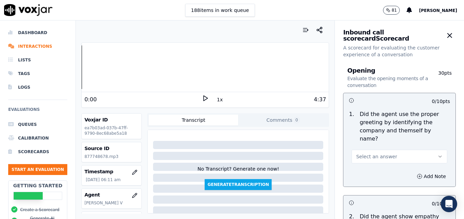
click at [429, 150] on button "Select an answer" at bounding box center [400, 157] width 96 height 14
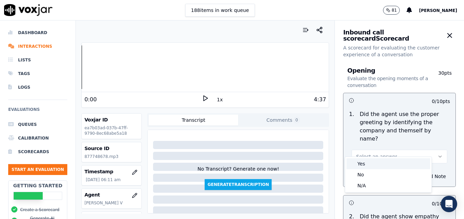
click at [372, 164] on div "Yes" at bounding box center [388, 164] width 84 height 11
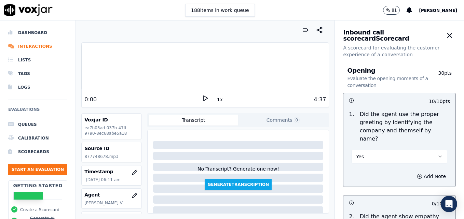
click at [204, 97] on polygon at bounding box center [206, 98] width 4 height 5
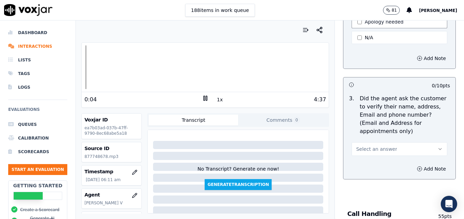
scroll to position [273, 0]
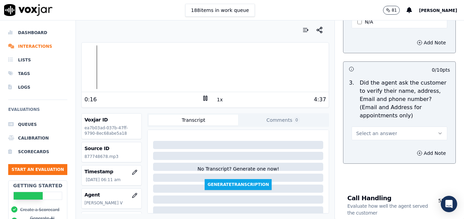
click at [202, 96] on icon at bounding box center [205, 98] width 7 height 7
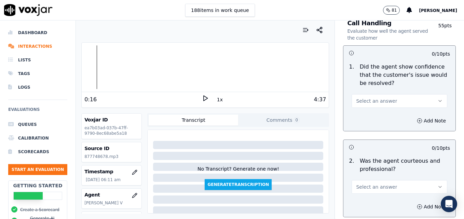
scroll to position [444, 0]
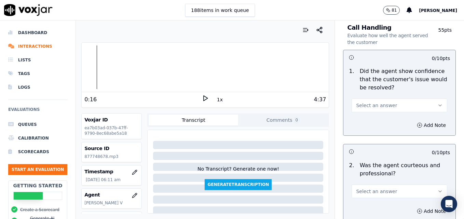
click at [437, 103] on icon "button" at bounding box center [439, 105] width 5 height 5
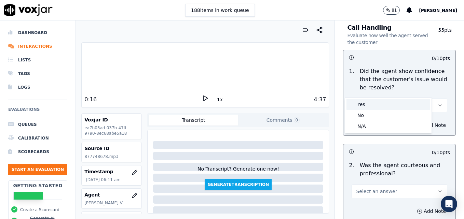
click at [379, 103] on div "Yes" at bounding box center [388, 104] width 84 height 11
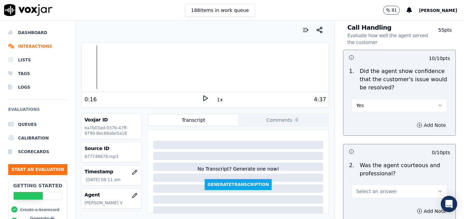
click at [413, 121] on button "Add Note" at bounding box center [431, 126] width 37 height 10
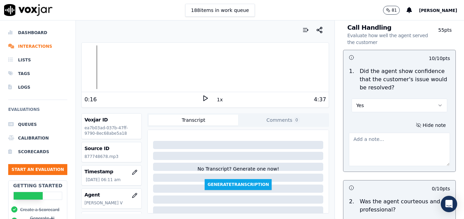
click at [394, 133] on textarea at bounding box center [399, 149] width 101 height 33
type textarea "Nice use of an ownership statement to convey ability to help!"
click at [202, 98] on icon at bounding box center [205, 98] width 7 height 7
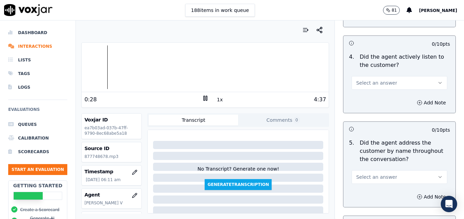
scroll to position [786, 0]
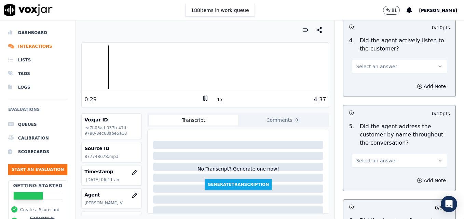
click at [437, 158] on icon "button" at bounding box center [439, 160] width 5 height 5
click at [391, 153] on div "Yes" at bounding box center [388, 151] width 84 height 11
click at [417, 178] on icon "button" at bounding box center [419, 180] width 5 height 5
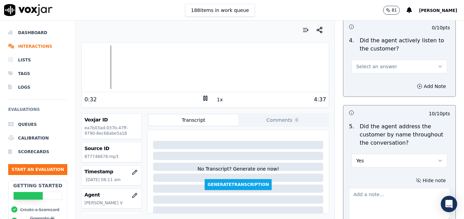
click at [384, 188] on textarea at bounding box center [399, 204] width 101 height 33
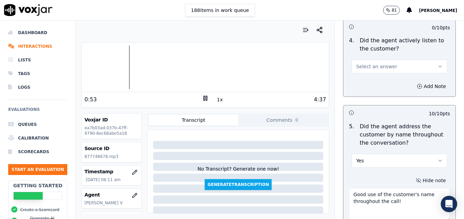
click at [114, 68] on div at bounding box center [205, 67] width 247 height 44
click at [110, 68] on div at bounding box center [205, 67] width 247 height 44
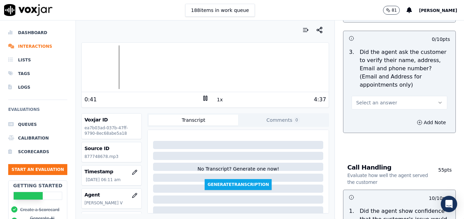
scroll to position [308, 0]
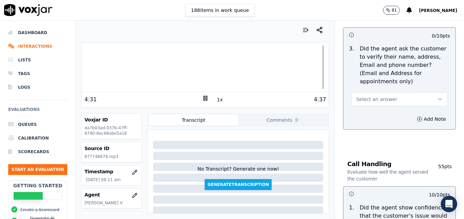
type textarea "Good use of the customer's name throughout the call!"
click at [437, 97] on icon "button" at bounding box center [439, 99] width 5 height 5
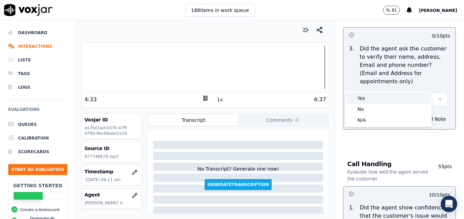
click at [367, 98] on div "Yes" at bounding box center [388, 98] width 84 height 11
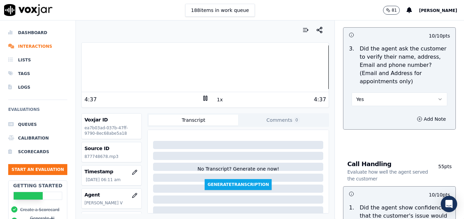
click at [148, 68] on div at bounding box center [205, 67] width 247 height 44
click at [204, 98] on polygon at bounding box center [206, 98] width 4 height 5
click at [115, 66] on div at bounding box center [205, 67] width 247 height 44
click at [104, 66] on div at bounding box center [205, 67] width 247 height 44
click at [437, 97] on icon "button" at bounding box center [439, 99] width 5 height 5
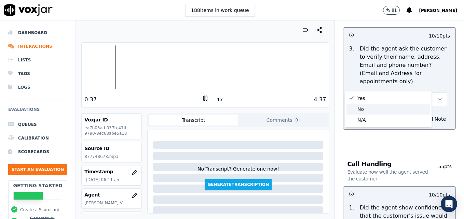
click at [355, 107] on div "No" at bounding box center [388, 109] width 84 height 11
click at [202, 97] on icon at bounding box center [205, 98] width 7 height 7
click at [417, 117] on icon "button" at bounding box center [419, 119] width 5 height 5
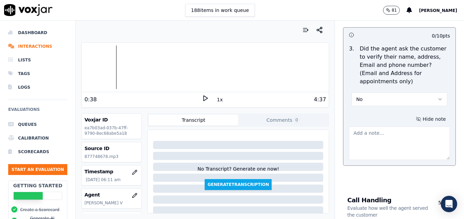
click at [390, 127] on textarea at bounding box center [399, 143] width 101 height 33
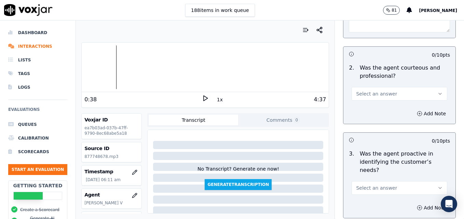
scroll to position [615, 0]
type textarea "Customer email/mailing address not verified."
drag, startPoint x: 425, startPoint y: 74, endPoint x: 405, endPoint y: 82, distance: 21.8
click at [437, 91] on icon "button" at bounding box center [439, 93] width 5 height 5
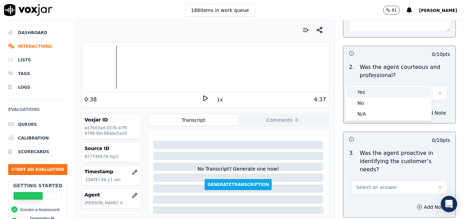
click at [372, 92] on div "Yes" at bounding box center [388, 92] width 84 height 11
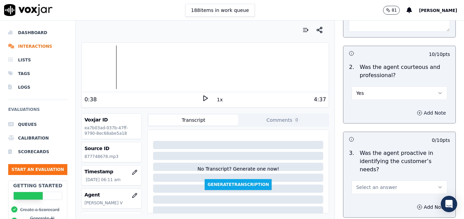
click at [420, 112] on icon "button" at bounding box center [420, 113] width 0 height 2
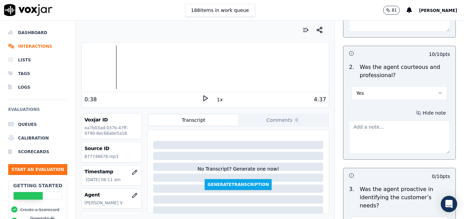
click at [392, 124] on textarea at bounding box center [399, 137] width 101 height 33
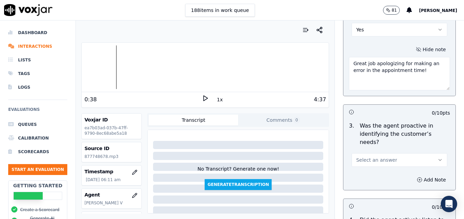
scroll to position [752, 0]
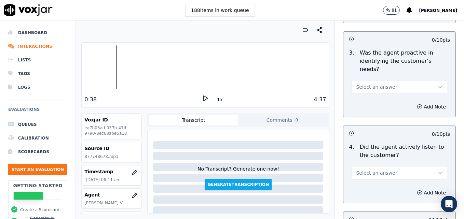
type textarea "Great job apologizing for making an error in the appointment time!"
click at [437, 84] on icon "button" at bounding box center [439, 86] width 5 height 5
click at [366, 77] on div "Yes" at bounding box center [388, 77] width 84 height 11
click at [421, 166] on button "Select an answer" at bounding box center [400, 173] width 96 height 14
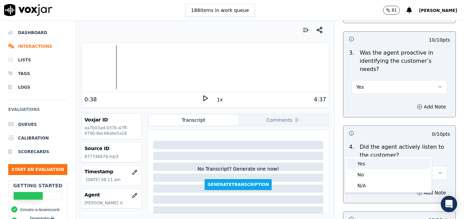
click at [374, 163] on div "Yes" at bounding box center [388, 164] width 84 height 11
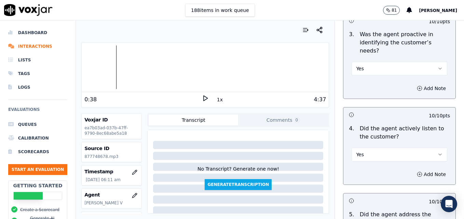
scroll to position [786, 0]
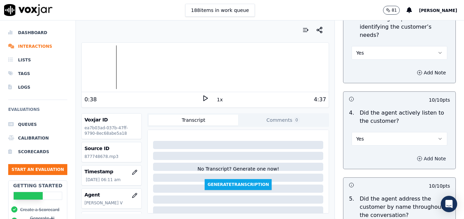
click at [419, 159] on icon "button" at bounding box center [420, 159] width 2 height 0
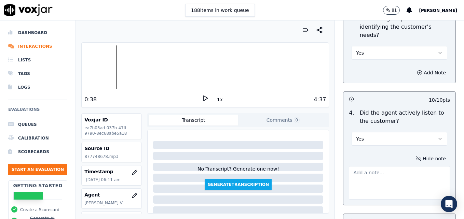
click at [394, 166] on textarea at bounding box center [399, 182] width 101 height 33
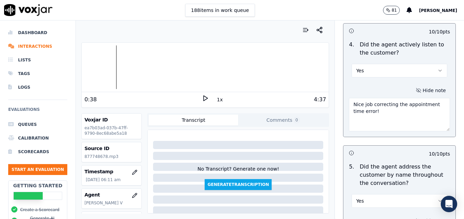
scroll to position [888, 0]
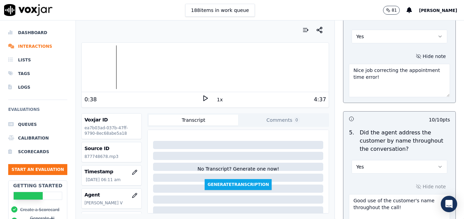
type textarea "Nice job correcting the appointment time error!"
click at [437, 164] on icon "button" at bounding box center [439, 166] width 5 height 5
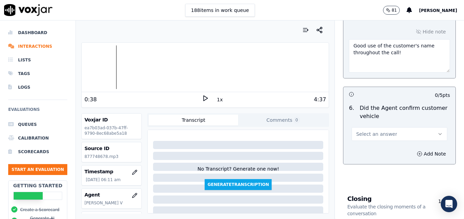
scroll to position [1059, 0]
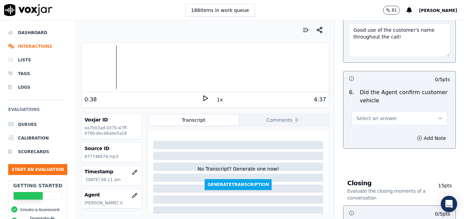
click at [437, 116] on icon "button" at bounding box center [439, 118] width 5 height 5
click at [385, 107] on div "Yes" at bounding box center [388, 109] width 84 height 11
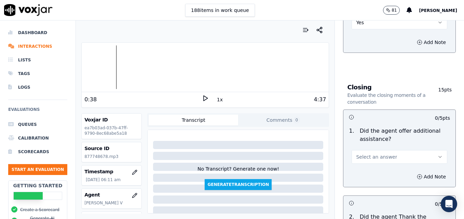
scroll to position [1162, 0]
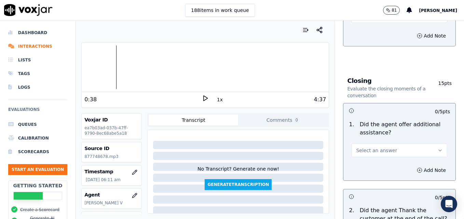
click at [437, 148] on icon "button" at bounding box center [439, 150] width 5 height 5
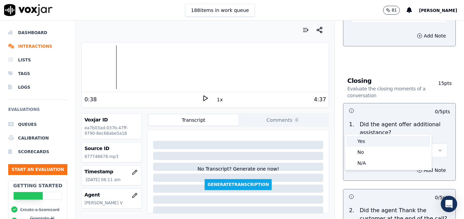
click at [361, 141] on div "Yes" at bounding box center [388, 141] width 84 height 11
click at [417, 168] on icon "button" at bounding box center [419, 170] width 5 height 5
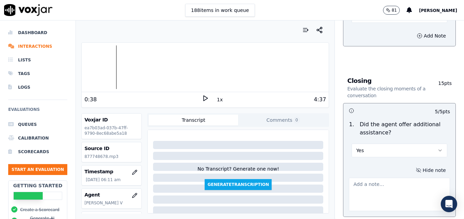
click at [387, 178] on textarea at bounding box center [399, 194] width 101 height 33
type textarea "No additional assistance offered."
click at [202, 97] on icon at bounding box center [205, 98] width 7 height 7
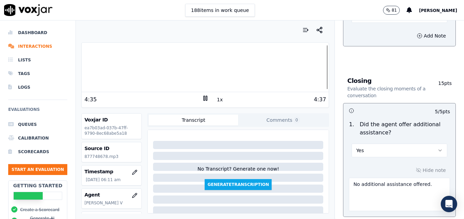
click at [203, 99] on icon at bounding box center [205, 98] width 7 height 7
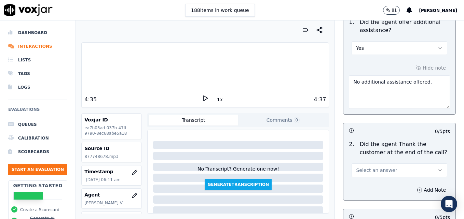
scroll to position [1298, 0]
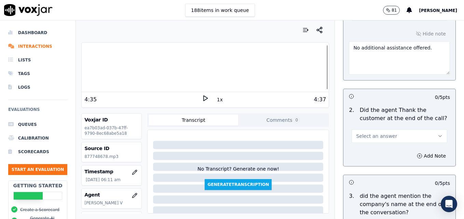
click at [437, 134] on icon "button" at bounding box center [439, 136] width 5 height 5
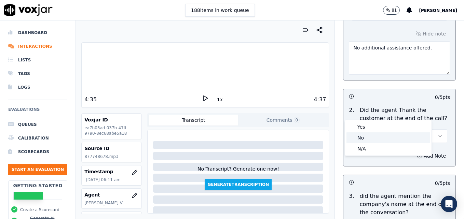
click at [369, 136] on div "No" at bounding box center [388, 138] width 84 height 11
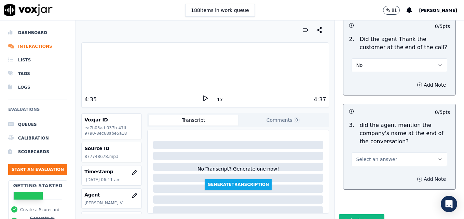
scroll to position [1372, 0]
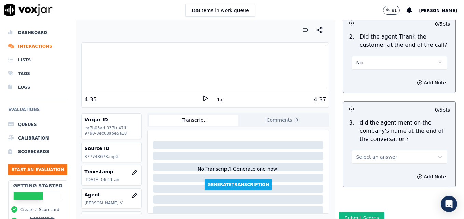
drag, startPoint x: 426, startPoint y: 130, endPoint x: 415, endPoint y: 137, distance: 13.1
click at [425, 150] on button "Select an answer" at bounding box center [400, 157] width 96 height 14
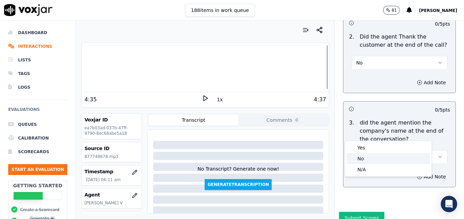
click at [369, 159] on div "No" at bounding box center [388, 158] width 84 height 11
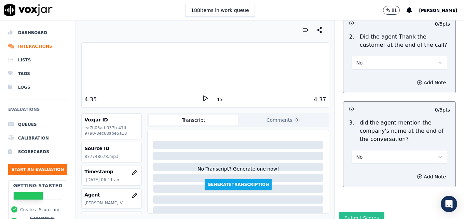
click at [360, 212] on button "Submit Scores" at bounding box center [361, 218] width 45 height 12
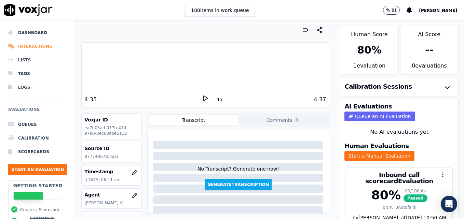
click at [33, 45] on li "Interactions" at bounding box center [37, 47] width 59 height 14
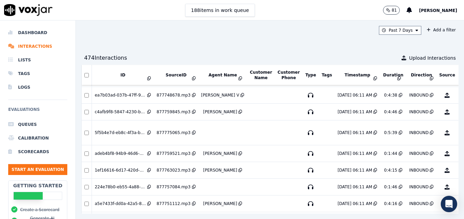
scroll to position [2410, 0]
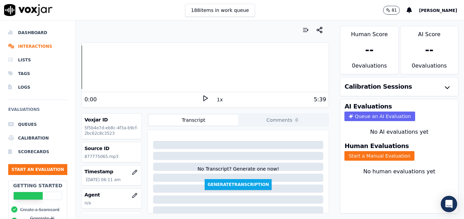
click at [202, 99] on icon at bounding box center [205, 98] width 7 height 7
click at [133, 197] on icon "button" at bounding box center [135, 195] width 4 height 4
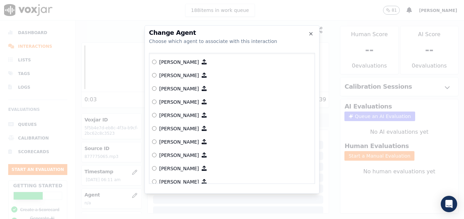
scroll to position [137, 0]
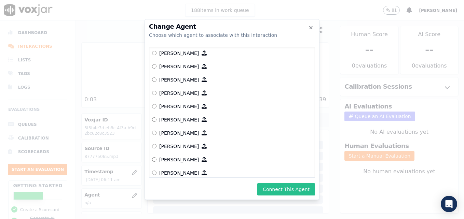
click at [288, 190] on button "Connect This Agent" at bounding box center [286, 189] width 58 height 12
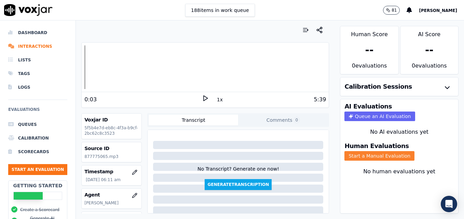
click at [370, 154] on button "Start a Manual Evaluation" at bounding box center [379, 156] width 70 height 10
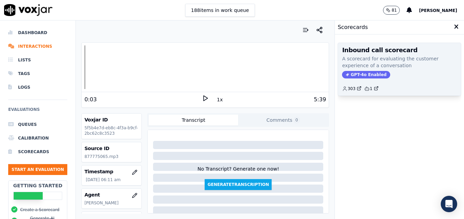
click at [370, 72] on span "GPT-4o Enabled" at bounding box center [366, 75] width 48 height 8
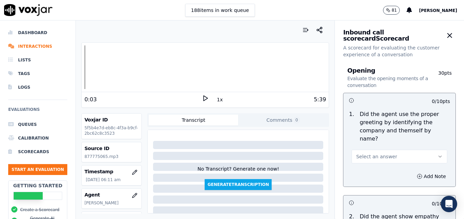
click at [437, 154] on icon "button" at bounding box center [439, 156] width 5 height 5
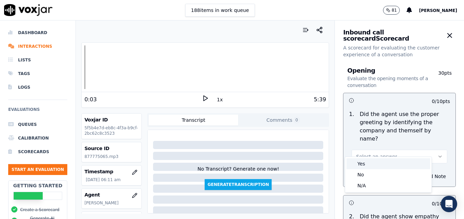
drag, startPoint x: 408, startPoint y: 155, endPoint x: 389, endPoint y: 172, distance: 26.1
click at [383, 164] on div "Yes" at bounding box center [388, 164] width 84 height 11
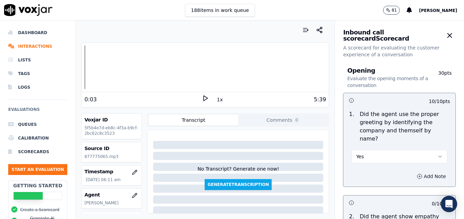
click at [417, 174] on icon "button" at bounding box center [419, 176] width 5 height 5
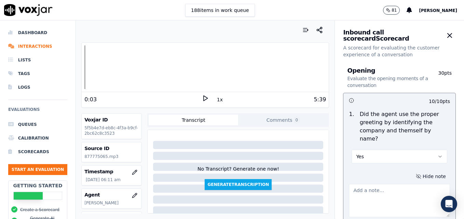
click at [399, 189] on textarea at bounding box center [399, 200] width 101 height 33
type textarea "Agent is still not including "Scheduling" in the greeting."
click at [203, 98] on icon at bounding box center [205, 98] width 7 height 7
click at [206, 97] on rect at bounding box center [206, 98] width 1 height 4
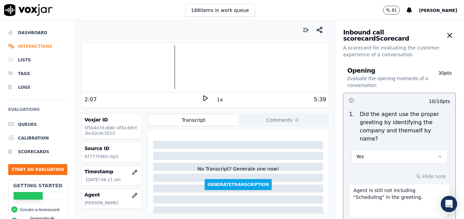
click at [22, 45] on li "Interactions" at bounding box center [37, 47] width 59 height 14
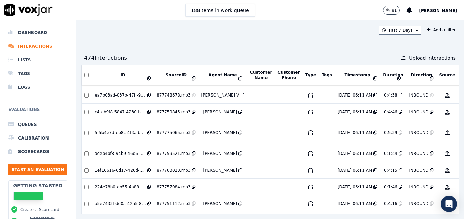
scroll to position [2376, 0]
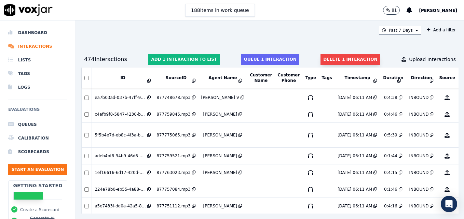
click at [331, 59] on button "Delete 1 interaction" at bounding box center [350, 59] width 59 height 11
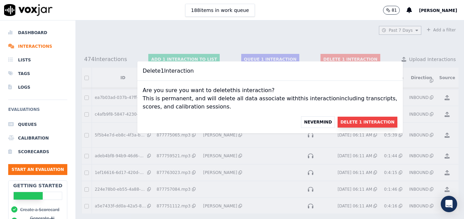
click at [353, 125] on button "Delete 1 Interaction" at bounding box center [367, 122] width 59 height 11
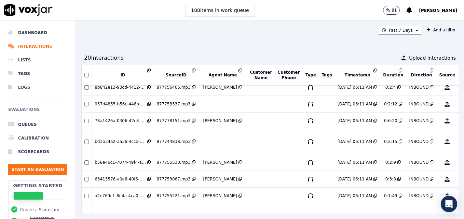
scroll to position [2805, 0]
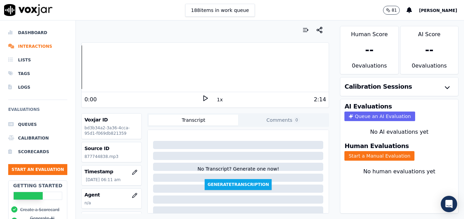
click at [202, 99] on icon at bounding box center [205, 98] width 7 height 7
click at [132, 196] on icon "button" at bounding box center [134, 195] width 5 height 5
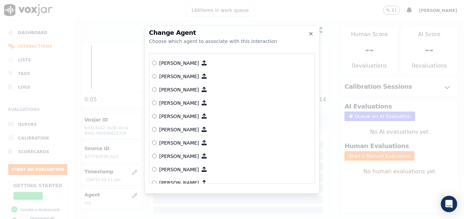
scroll to position [205, 0]
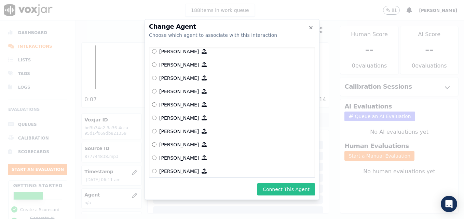
click at [280, 189] on button "Connect This Agent" at bounding box center [286, 189] width 58 height 12
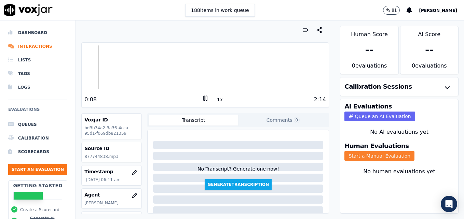
click at [360, 153] on button "Start a Manual Evaluation" at bounding box center [379, 156] width 70 height 10
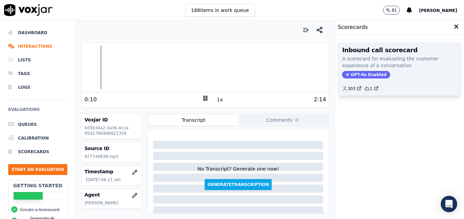
click at [346, 69] on div "Inbound call scorecard A scorecard for evaluating the customer experience of a …" at bounding box center [399, 69] width 123 height 53
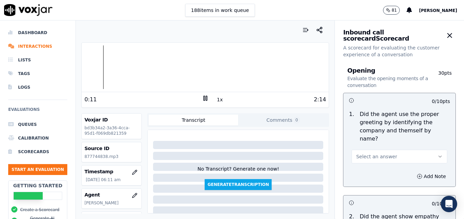
click at [418, 150] on button "Select an answer" at bounding box center [400, 157] width 96 height 14
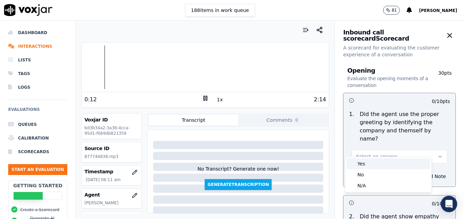
click at [371, 164] on div "Yes" at bounding box center [388, 164] width 84 height 11
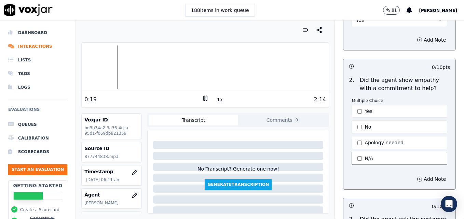
scroll to position [171, 0]
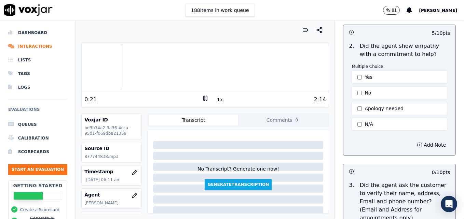
click at [352, 94] on div "Multiple Choice Yes No Apology needed N/A" at bounding box center [400, 98] width 96 height 68
click at [90, 68] on div at bounding box center [205, 67] width 247 height 44
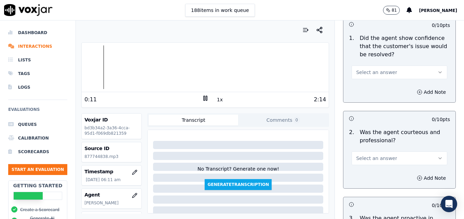
scroll to position [478, 0]
click at [437, 155] on icon "button" at bounding box center [439, 157] width 5 height 5
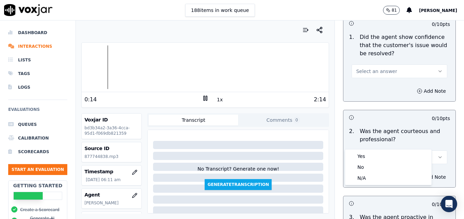
click at [439, 71] on icon "button" at bounding box center [440, 71] width 3 height 1
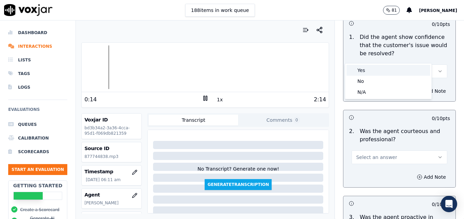
click at [391, 72] on div "Yes" at bounding box center [388, 70] width 84 height 11
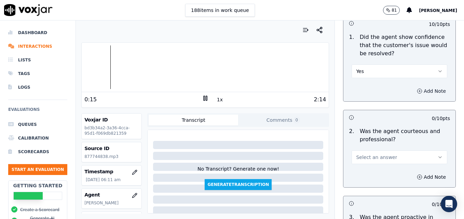
click at [417, 88] on icon "button" at bounding box center [419, 90] width 5 height 5
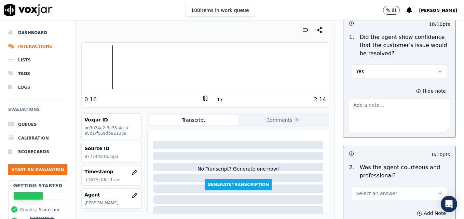
click at [390, 104] on textarea at bounding box center [399, 115] width 101 height 33
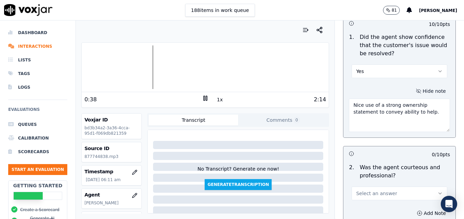
type textarea "Nice use of a strong ownership statement to convey ability to help."
click at [80, 68] on div "Your browser does not support the audio element. 0:38 1x 2:14 Voxjar ID bd3b34a…" at bounding box center [205, 120] width 259 height 199
click at [82, 70] on div at bounding box center [205, 67] width 247 height 44
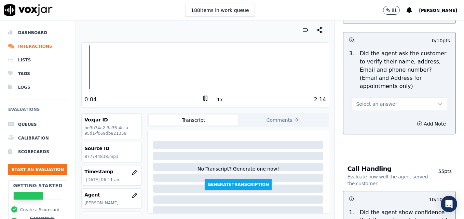
scroll to position [308, 0]
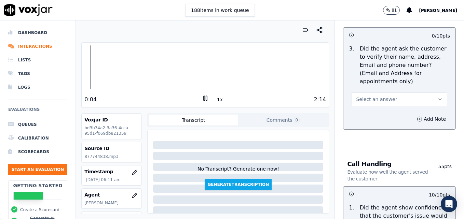
click at [437, 97] on icon "button" at bounding box center [439, 99] width 5 height 5
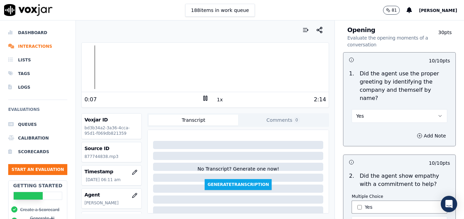
scroll to position [34, 0]
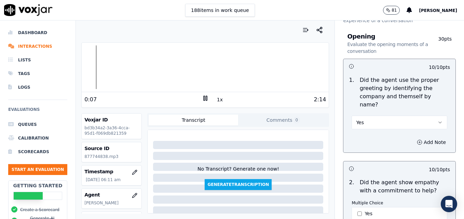
click at [429, 116] on button "Yes" at bounding box center [400, 123] width 96 height 14
click at [370, 139] on div "No" at bounding box center [388, 140] width 84 height 11
click at [417, 140] on icon "button" at bounding box center [419, 142] width 5 height 5
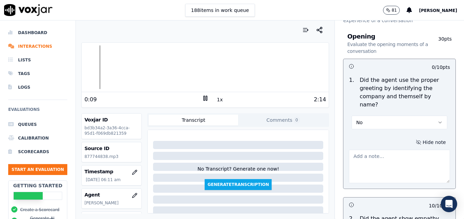
click at [375, 155] on textarea at bounding box center [399, 166] width 101 height 33
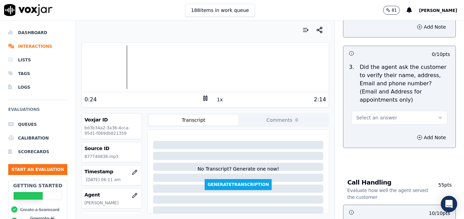
scroll to position [342, 0]
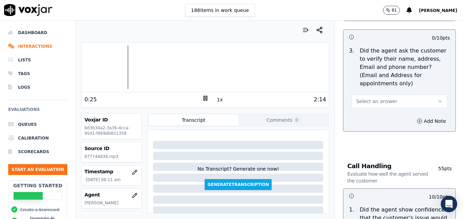
type textarea "Agent is still not asking for the customer's name as part of the intro."
click at [437, 99] on icon "button" at bounding box center [439, 101] width 5 height 5
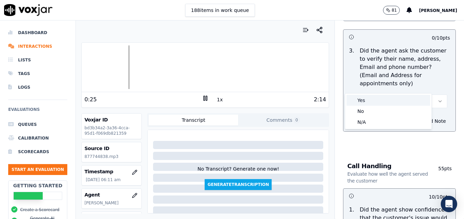
click at [394, 103] on div "Yes" at bounding box center [388, 100] width 84 height 11
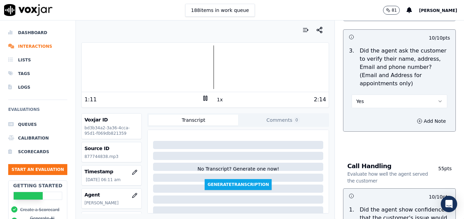
click at [204, 99] on rect at bounding box center [204, 98] width 1 height 4
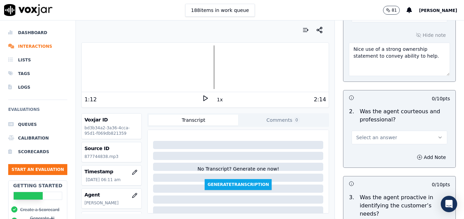
scroll to position [581, 0]
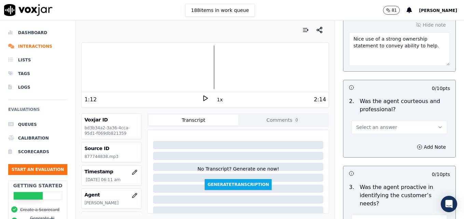
click at [437, 125] on icon "button" at bounding box center [439, 127] width 5 height 5
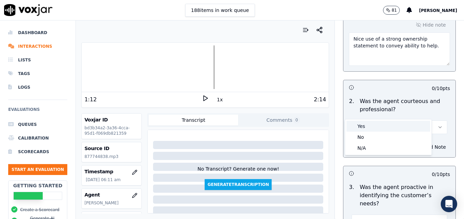
click at [389, 128] on div "Yes" at bounding box center [388, 126] width 84 height 11
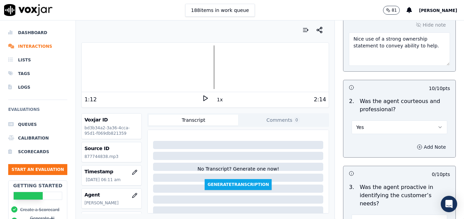
click at [418, 145] on circle "button" at bounding box center [420, 147] width 4 height 4
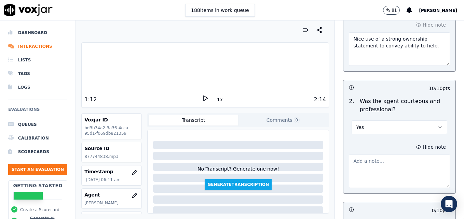
click at [404, 155] on textarea at bounding box center [399, 171] width 101 height 33
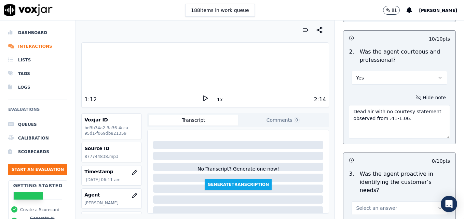
scroll to position [649, 0]
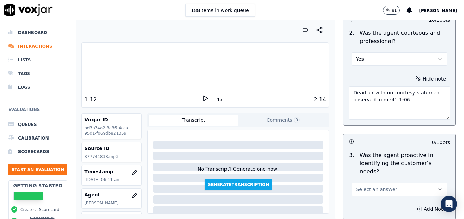
type textarea "Dead air with no courtesy statement observed from :41-1:06."
click at [202, 97] on icon at bounding box center [205, 98] width 7 height 7
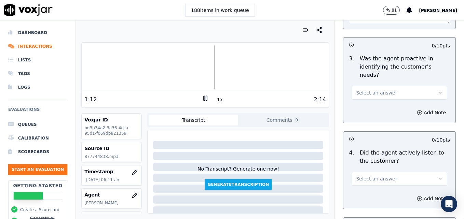
scroll to position [752, 0]
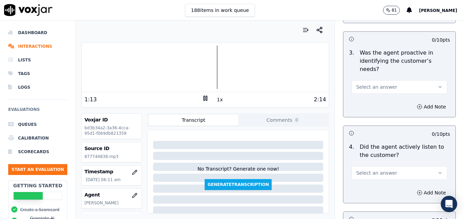
click at [437, 171] on icon "button" at bounding box center [439, 173] width 5 height 5
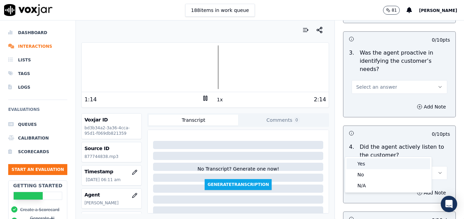
click at [395, 164] on div "Yes" at bounding box center [388, 164] width 84 height 11
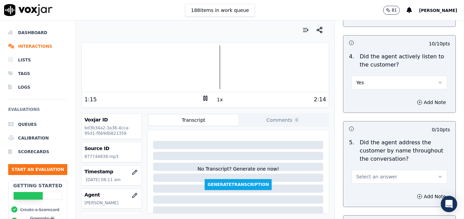
scroll to position [854, 0]
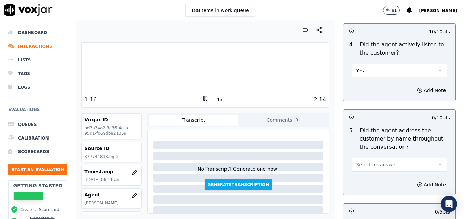
drag, startPoint x: 428, startPoint y: 138, endPoint x: 421, endPoint y: 147, distance: 10.9
click at [427, 158] on button "Select an answer" at bounding box center [400, 165] width 96 height 14
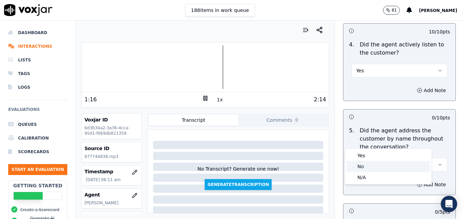
click at [398, 161] on div "No" at bounding box center [388, 166] width 84 height 11
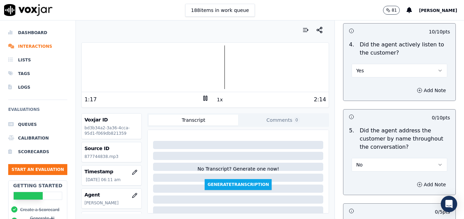
click at [437, 162] on icon "button" at bounding box center [439, 164] width 5 height 5
click at [380, 151] on div "Yes" at bounding box center [388, 155] width 84 height 11
click at [417, 182] on icon "button" at bounding box center [419, 184] width 5 height 5
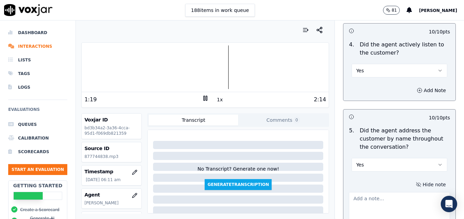
click at [387, 192] on textarea at bounding box center [399, 208] width 101 height 33
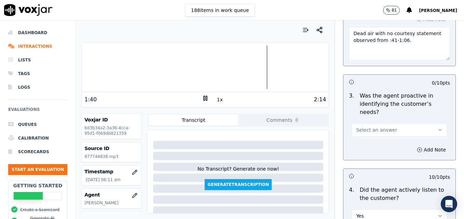
scroll to position [718, 0]
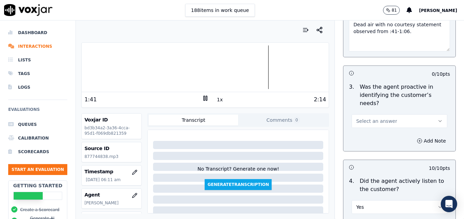
type textarea "Good use of the customer's name during the call!"
click at [437, 119] on icon "button" at bounding box center [439, 121] width 5 height 5
click at [389, 113] on div "Yes" at bounding box center [388, 112] width 84 height 11
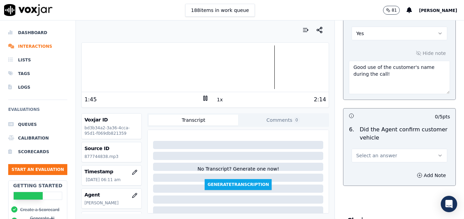
scroll to position [991, 0]
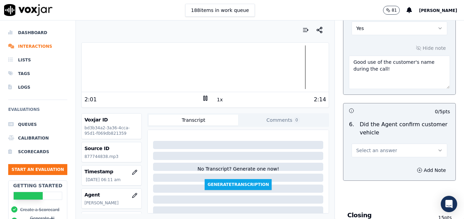
click at [437, 148] on icon "button" at bounding box center [439, 150] width 5 height 5
click at [391, 140] on div "Yes" at bounding box center [388, 141] width 84 height 11
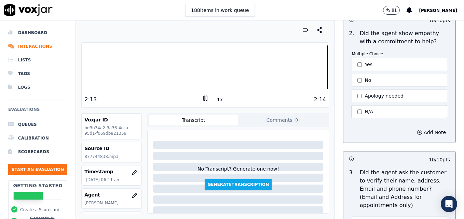
scroll to position [273, 0]
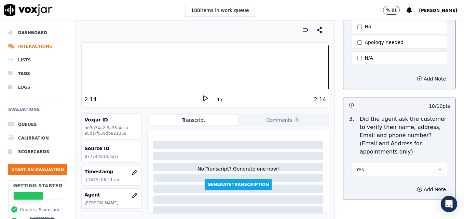
click at [437, 167] on icon "button" at bounding box center [439, 169] width 5 height 5
click at [370, 181] on div "No" at bounding box center [388, 179] width 84 height 11
click at [418, 187] on circle "button" at bounding box center [420, 189] width 4 height 4
click at [390, 197] on textarea at bounding box center [399, 213] width 101 height 33
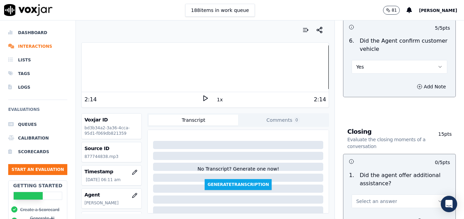
scroll to position [1128, 0]
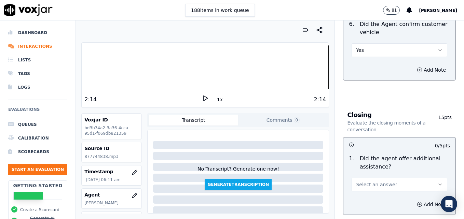
type textarea "Vehicle type/service not reconfirmed."
click at [437, 182] on icon "button" at bounding box center [439, 184] width 5 height 5
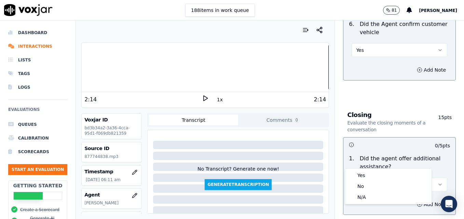
click at [302, 71] on div at bounding box center [205, 67] width 247 height 44
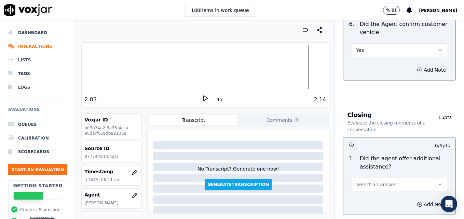
click at [202, 96] on icon at bounding box center [205, 98] width 7 height 7
click at [437, 182] on icon "button" at bounding box center [439, 184] width 5 height 5
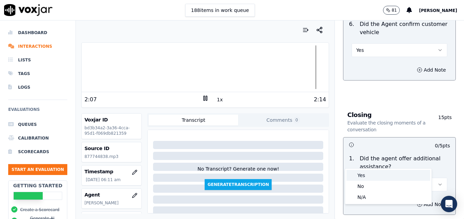
click at [365, 175] on div "Yes" at bounding box center [388, 175] width 84 height 11
click at [418, 202] on circle "button" at bounding box center [420, 204] width 4 height 4
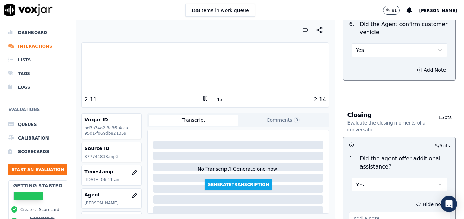
click at [412, 200] on button "Hide note" at bounding box center [431, 205] width 38 height 10
click at [413, 200] on button "Add Note" at bounding box center [431, 205] width 37 height 10
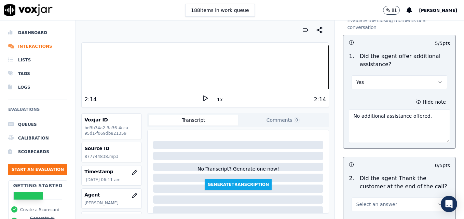
scroll to position [1264, 0]
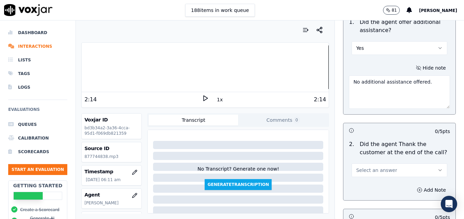
type textarea "No additional assistance offered."
click at [437, 168] on icon "button" at bounding box center [439, 170] width 5 height 5
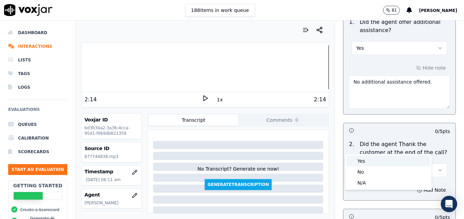
click at [386, 161] on div "Yes" at bounding box center [388, 161] width 84 height 11
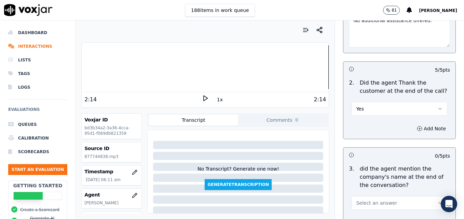
scroll to position [1333, 0]
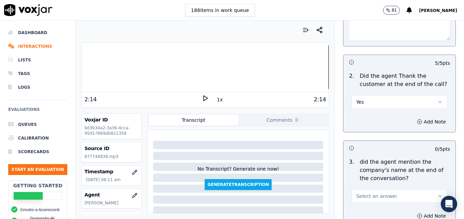
click at [437, 194] on icon "button" at bounding box center [439, 196] width 5 height 5
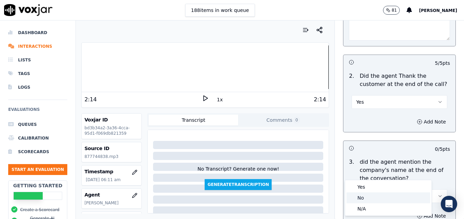
click at [375, 198] on div "No" at bounding box center [388, 198] width 84 height 11
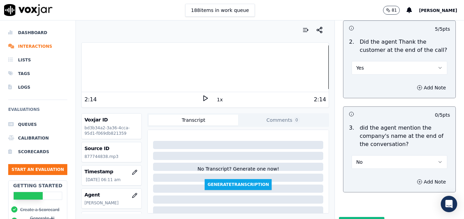
scroll to position [1372, 0]
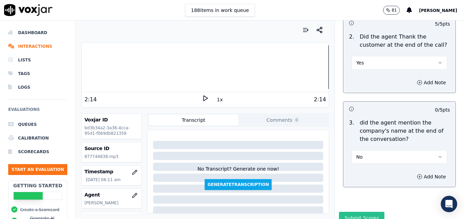
click at [363, 212] on button "Submit Scores" at bounding box center [361, 218] width 45 height 12
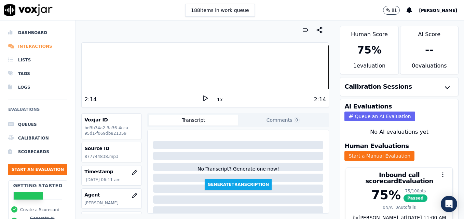
click at [33, 44] on li "Interactions" at bounding box center [37, 47] width 59 height 14
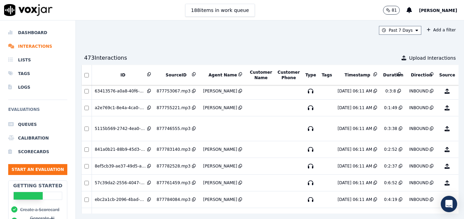
scroll to position [2848, 0]
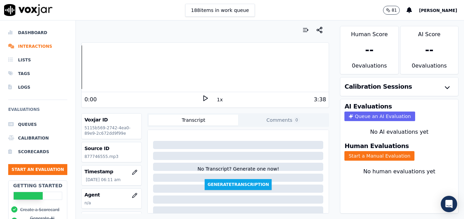
click at [202, 96] on icon at bounding box center [205, 98] width 7 height 7
click at [132, 195] on icon "button" at bounding box center [134, 195] width 5 height 5
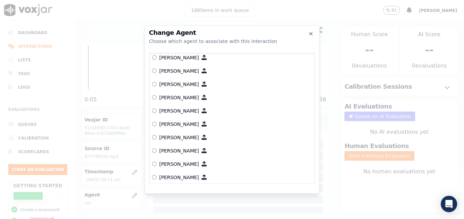
scroll to position [213, 0]
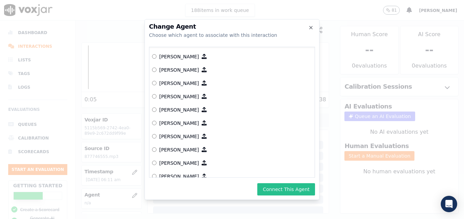
click at [280, 189] on button "Connect This Agent" at bounding box center [286, 189] width 58 height 12
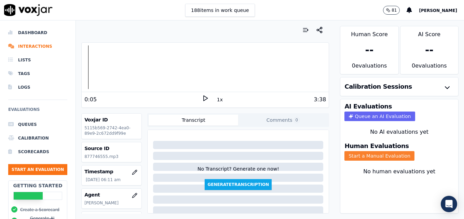
click at [380, 160] on button "Start a Manual Evaluation" at bounding box center [379, 156] width 70 height 10
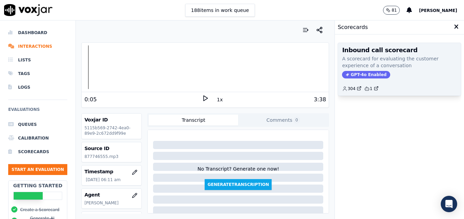
click at [363, 73] on span "GPT-4o Enabled" at bounding box center [366, 75] width 48 height 8
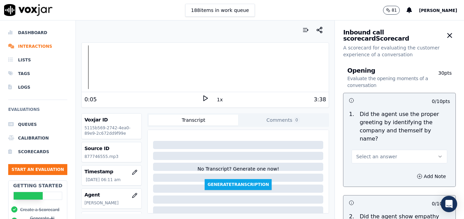
click at [437, 154] on icon "button" at bounding box center [439, 156] width 5 height 5
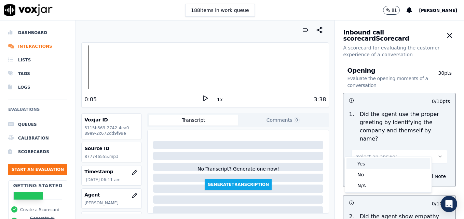
click at [372, 163] on div "Yes" at bounding box center [388, 164] width 84 height 11
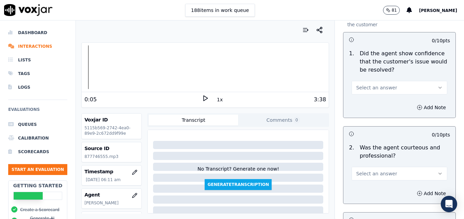
scroll to position [478, 0]
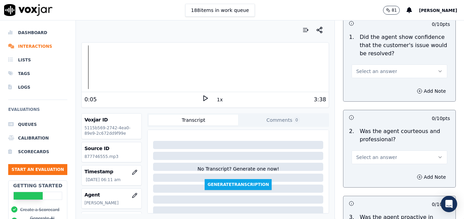
click at [437, 155] on icon "button" at bounding box center [439, 157] width 5 height 5
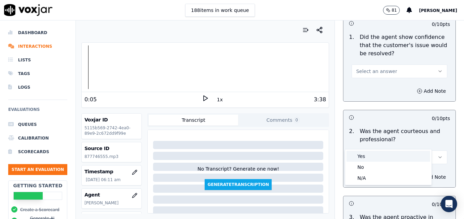
click at [375, 155] on div "Yes" at bounding box center [388, 156] width 84 height 11
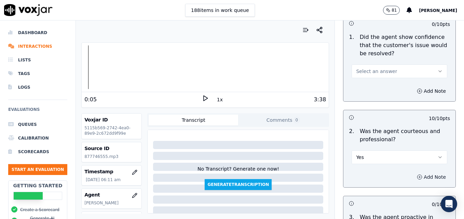
click at [417, 175] on icon "button" at bounding box center [419, 177] width 5 height 5
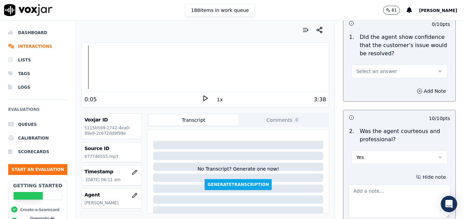
click at [394, 185] on textarea at bounding box center [399, 201] width 101 height 33
type textarea "The agent is friendly to the customers, but needs to work on his tone for the i…"
